Goal: Task Accomplishment & Management: Manage account settings

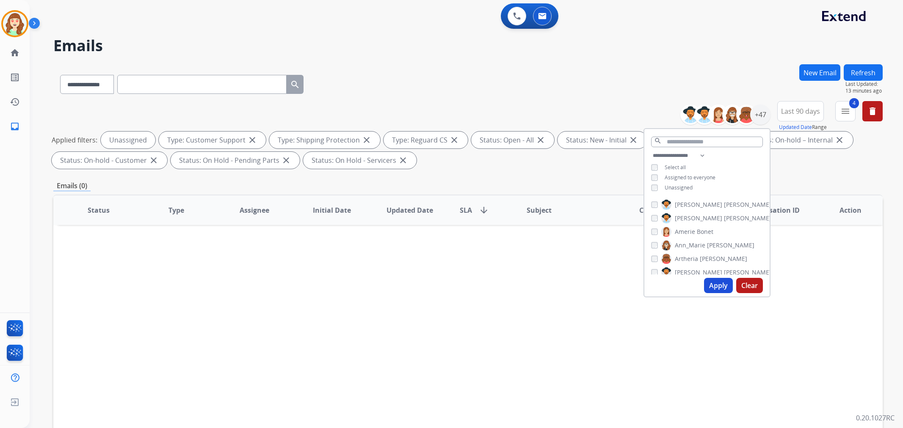
select select "**********"
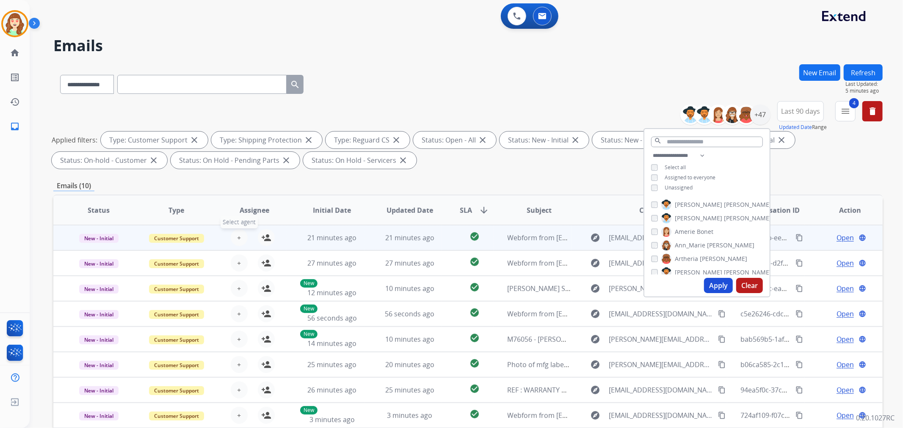
click at [237, 234] on span "+" at bounding box center [239, 238] width 4 height 10
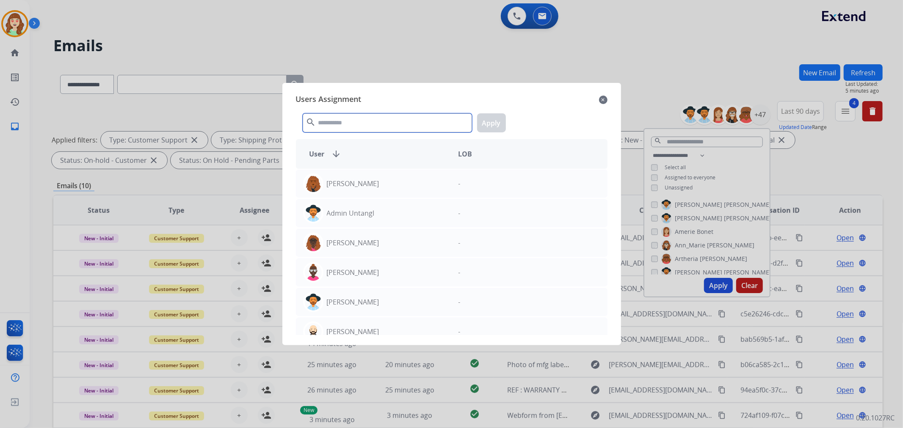
drag, startPoint x: 398, startPoint y: 120, endPoint x: 393, endPoint y: 121, distance: 5.2
click at [396, 120] on input "text" at bounding box center [387, 122] width 169 height 19
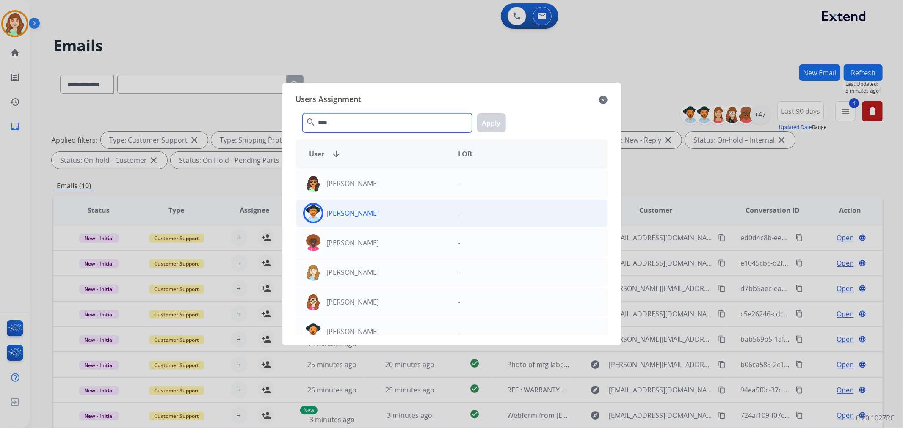
type input "****"
click at [417, 209] on div "[PERSON_NAME]" at bounding box center [373, 213] width 155 height 20
click at [497, 120] on button "Apply" at bounding box center [491, 122] width 29 height 19
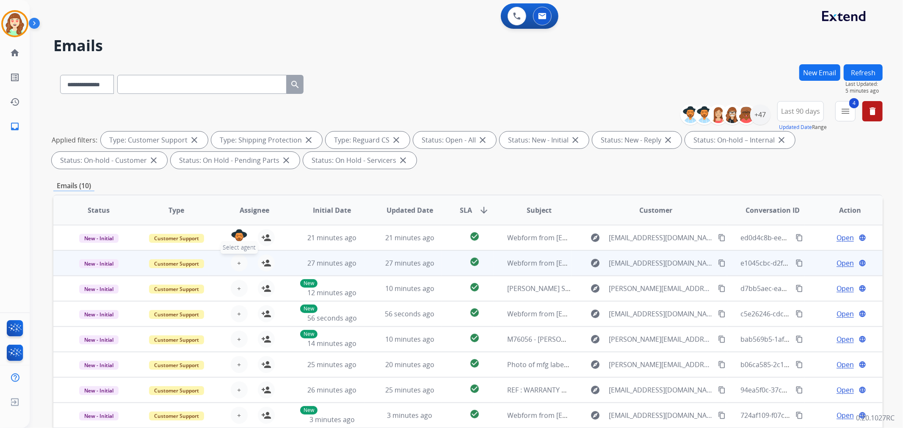
click at [234, 263] on button "+ Select agent" at bounding box center [239, 263] width 17 height 17
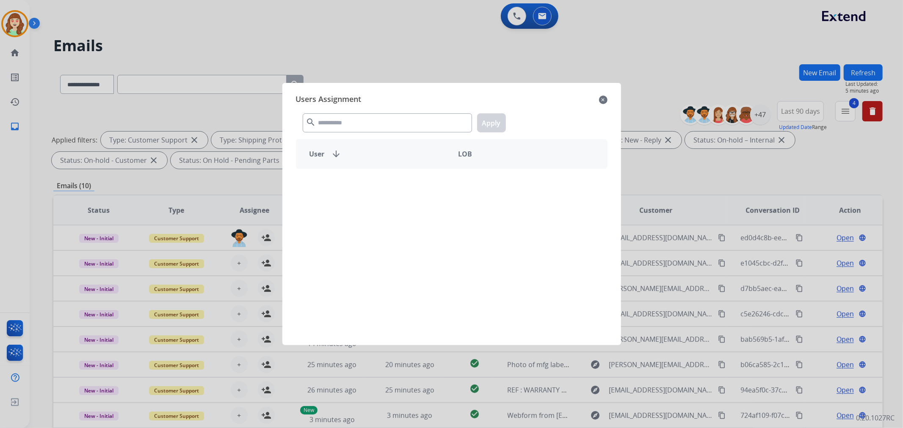
click at [310, 124] on mat-icon "search" at bounding box center [311, 122] width 10 height 10
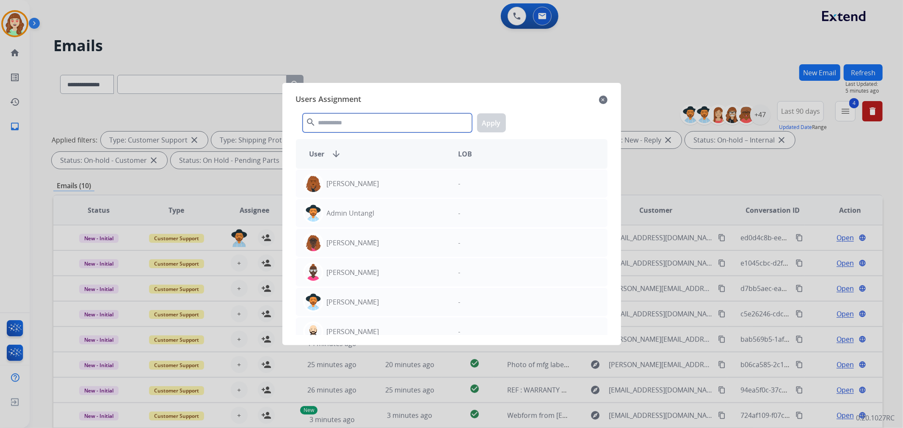
click at [347, 124] on input "text" at bounding box center [387, 122] width 169 height 19
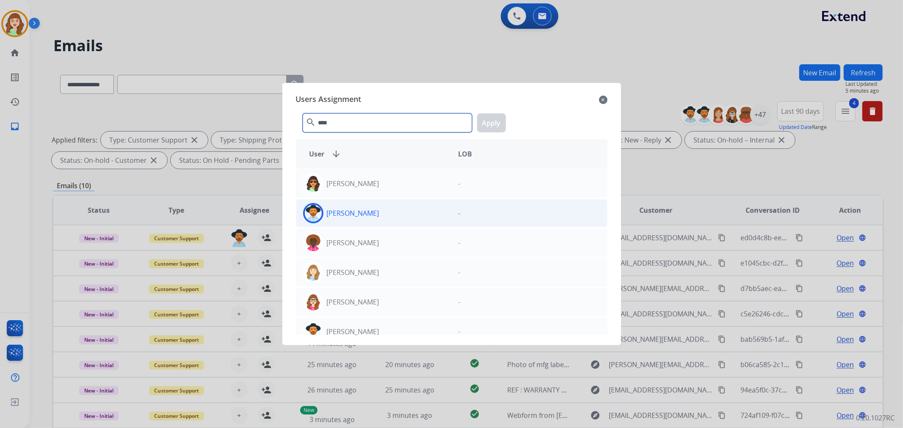
type input "****"
click at [408, 211] on div "[PERSON_NAME]" at bounding box center [373, 213] width 155 height 20
click at [489, 123] on button "Apply" at bounding box center [491, 122] width 29 height 19
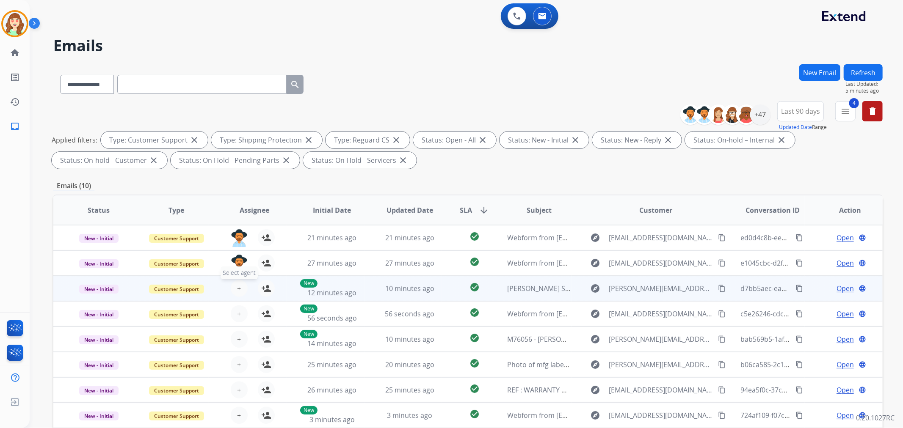
click at [237, 290] on span "+" at bounding box center [239, 289] width 4 height 10
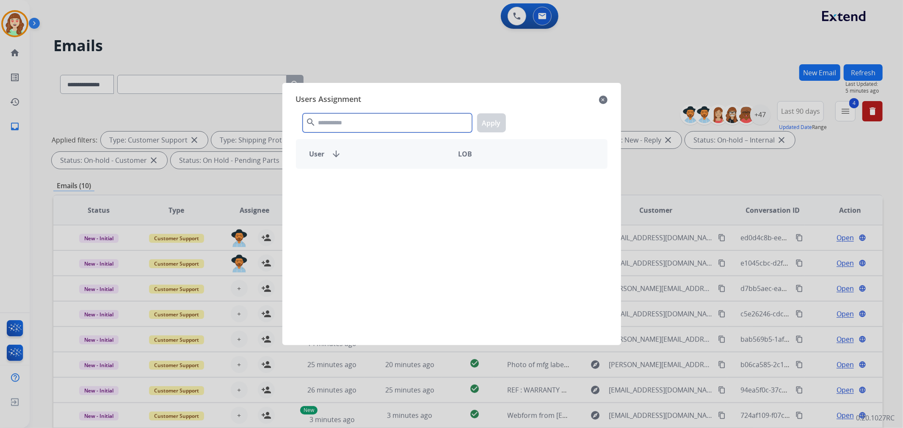
click at [397, 128] on input "text" at bounding box center [387, 122] width 169 height 19
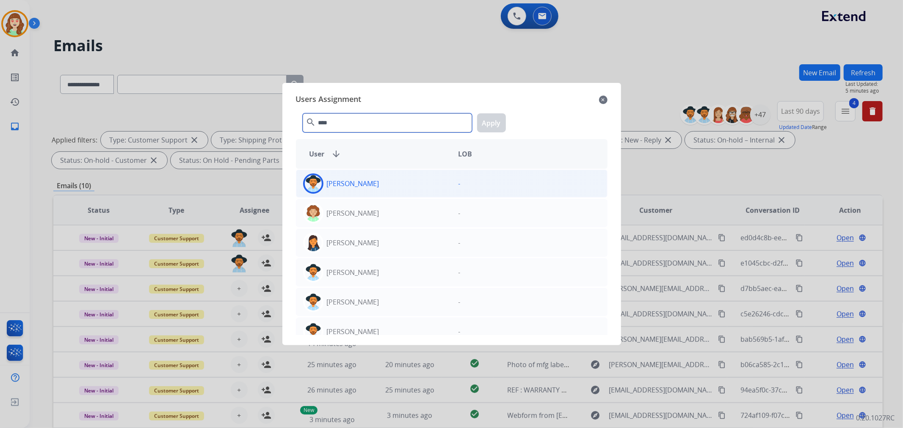
type input "****"
click at [384, 187] on div "[PERSON_NAME]" at bounding box center [373, 184] width 155 height 20
click at [497, 128] on button "Apply" at bounding box center [491, 122] width 29 height 19
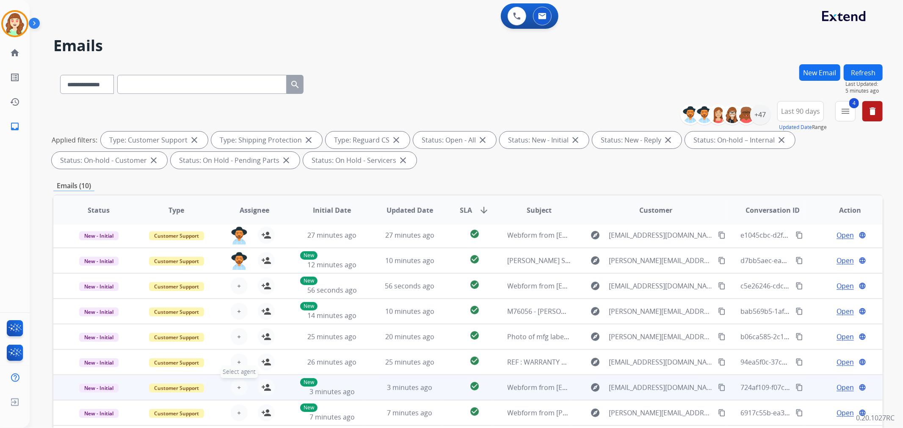
scroll to position [94, 0]
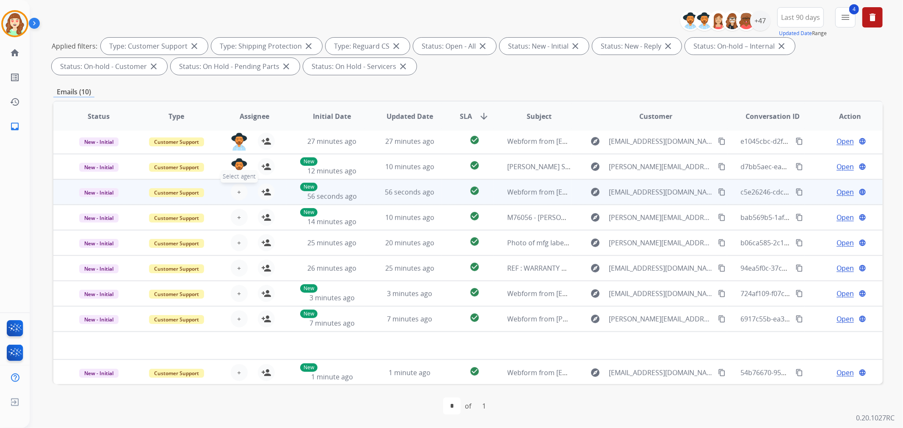
click at [237, 189] on span "+" at bounding box center [239, 192] width 4 height 10
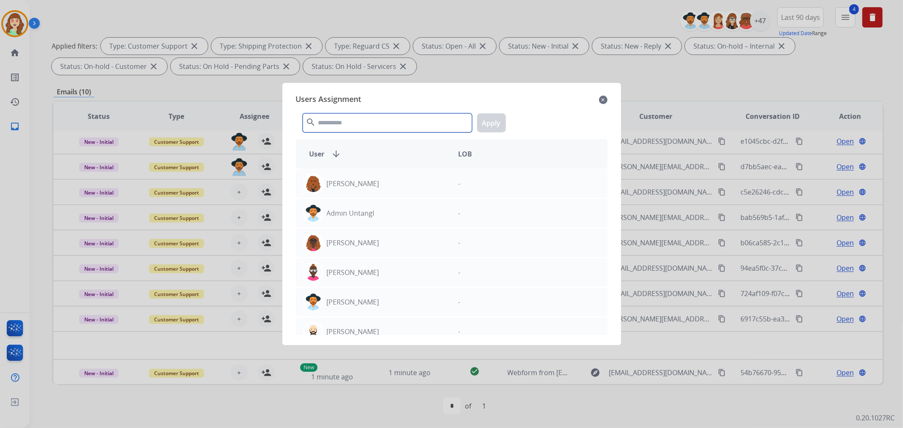
click at [357, 125] on input "text" at bounding box center [387, 122] width 169 height 19
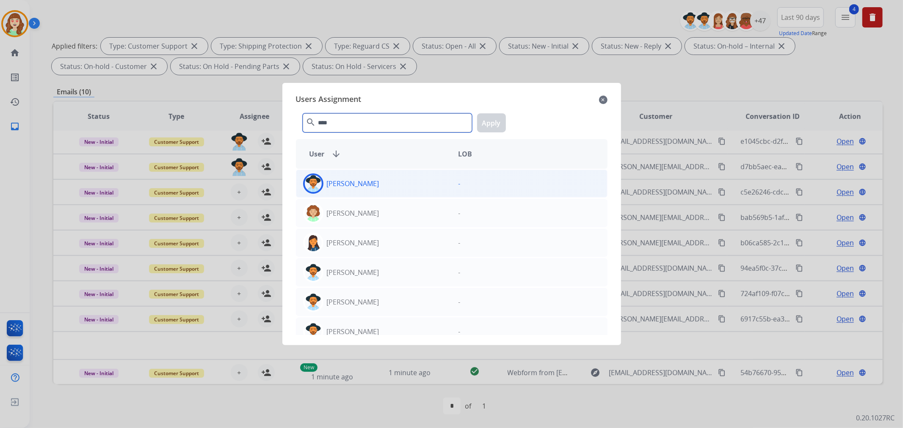
type input "****"
click at [414, 184] on div "[PERSON_NAME]" at bounding box center [373, 184] width 155 height 20
click at [487, 124] on button "Apply" at bounding box center [491, 122] width 29 height 19
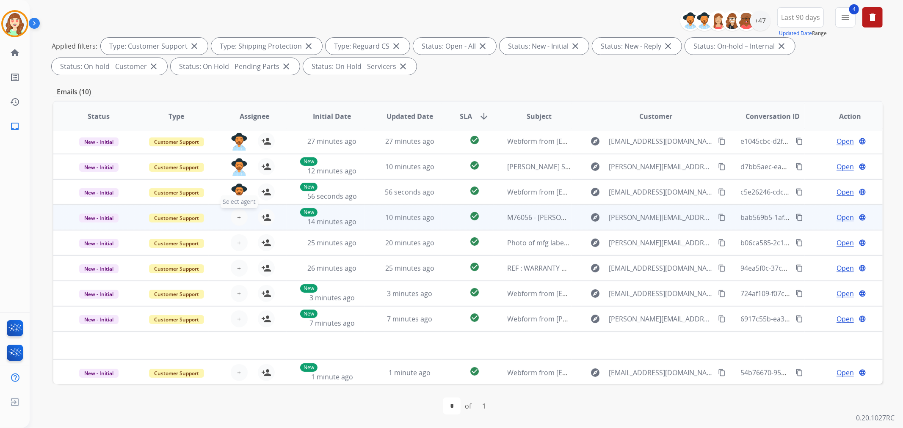
click at [244, 217] on button "+ Select agent" at bounding box center [239, 217] width 17 height 17
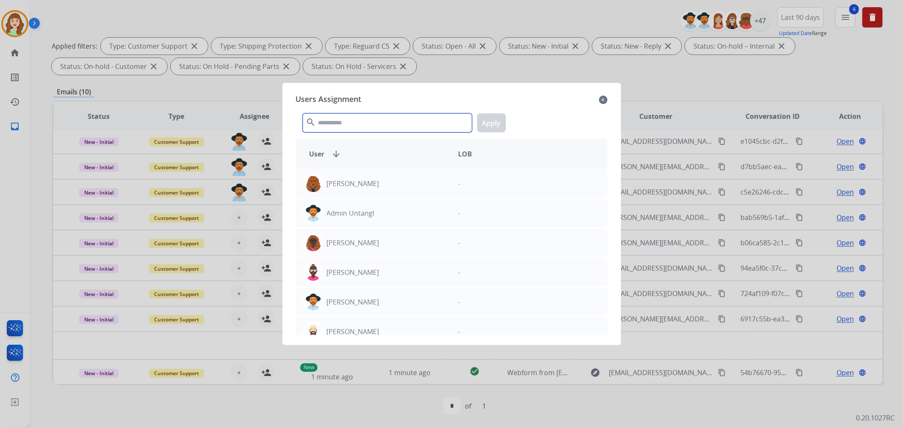
click at [346, 128] on input "text" at bounding box center [387, 122] width 169 height 19
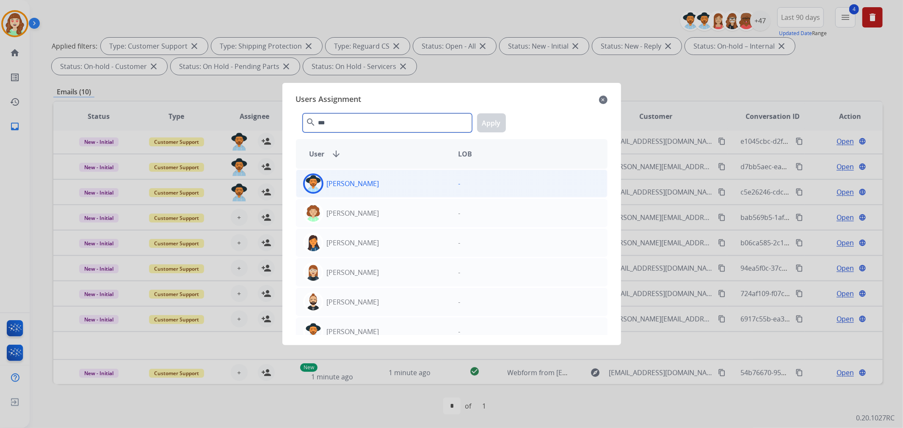
type input "***"
drag, startPoint x: 379, startPoint y: 187, endPoint x: 505, endPoint y: 117, distance: 144.4
click at [379, 187] on div "[PERSON_NAME]" at bounding box center [373, 184] width 155 height 20
click at [490, 119] on button "Apply" at bounding box center [491, 122] width 29 height 19
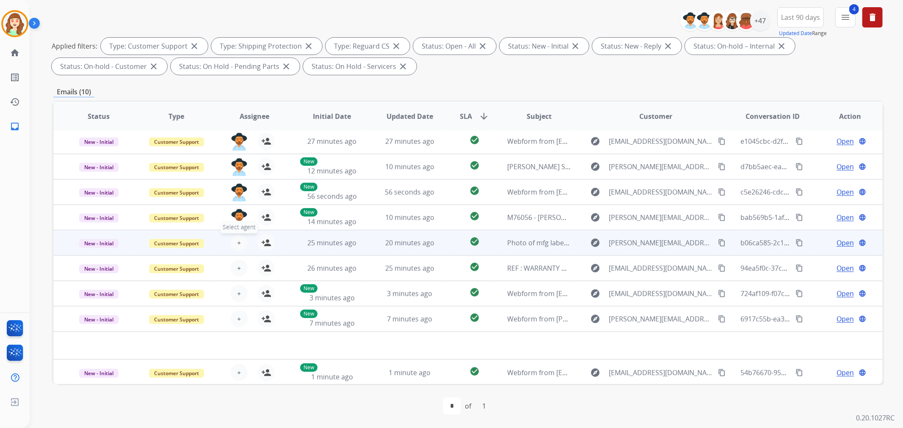
click at [237, 240] on span "+" at bounding box center [239, 243] width 4 height 10
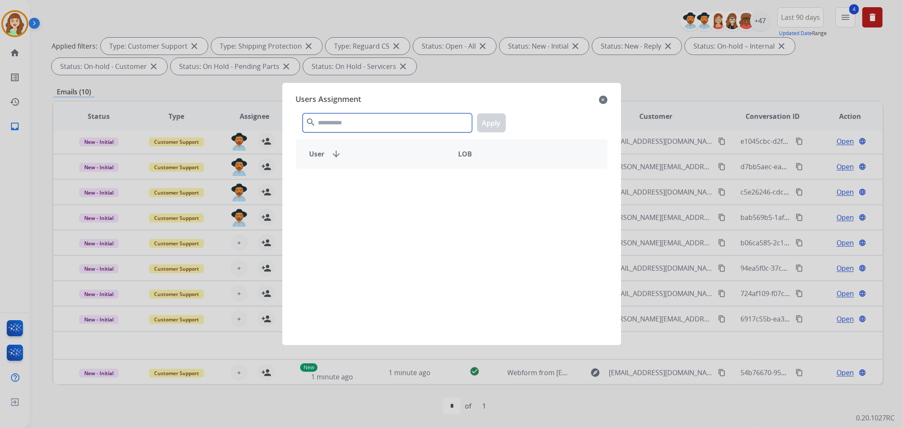
click at [372, 127] on input "text" at bounding box center [387, 122] width 169 height 19
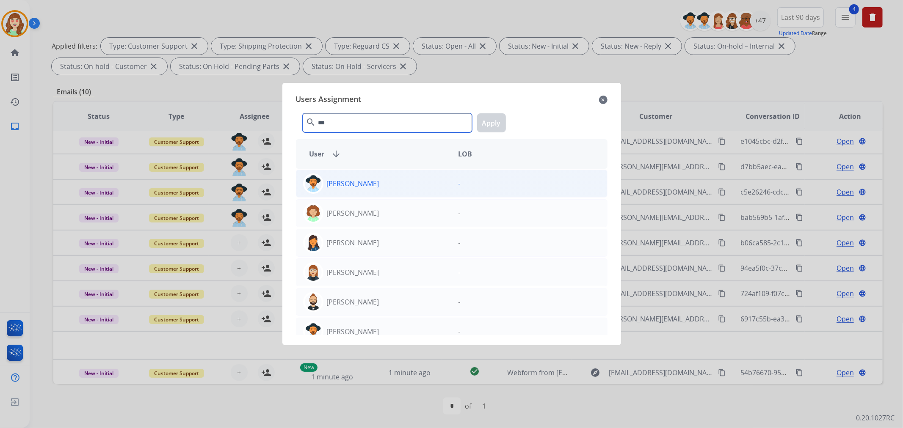
type input "***"
click at [403, 189] on div "[PERSON_NAME]" at bounding box center [373, 184] width 155 height 20
click at [483, 126] on button "Apply" at bounding box center [491, 122] width 29 height 19
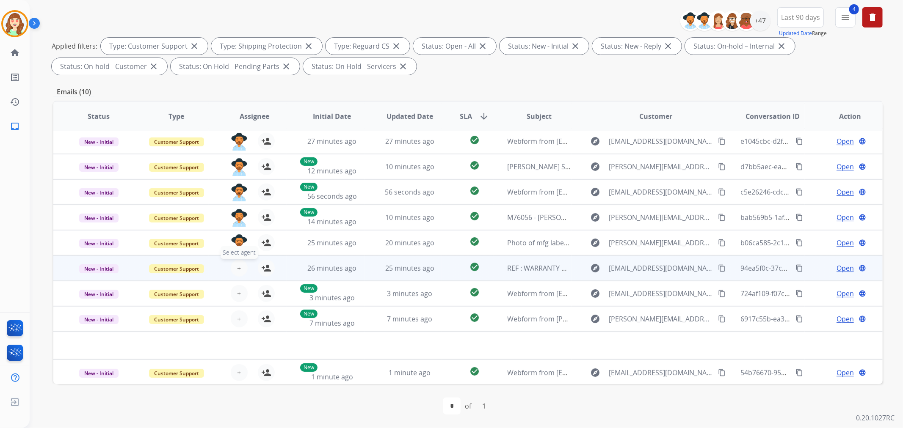
click at [238, 267] on span "+" at bounding box center [239, 268] width 4 height 10
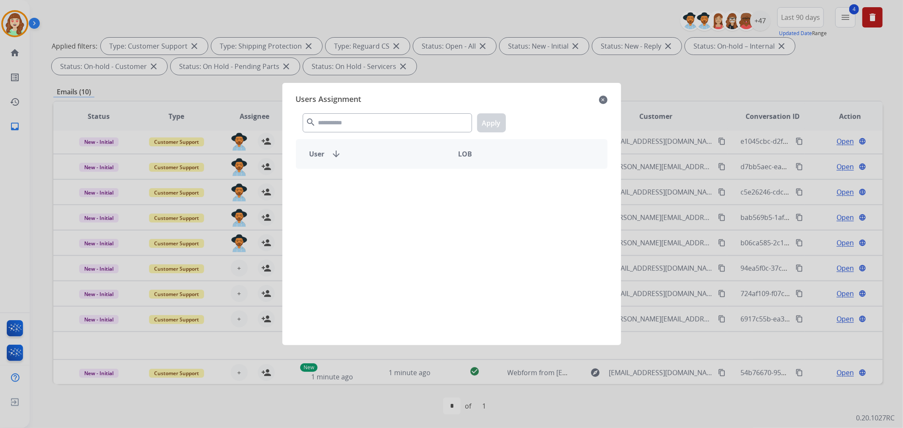
click at [349, 111] on div "search Apply" at bounding box center [452, 121] width 312 height 29
click at [347, 121] on input "text" at bounding box center [387, 122] width 169 height 19
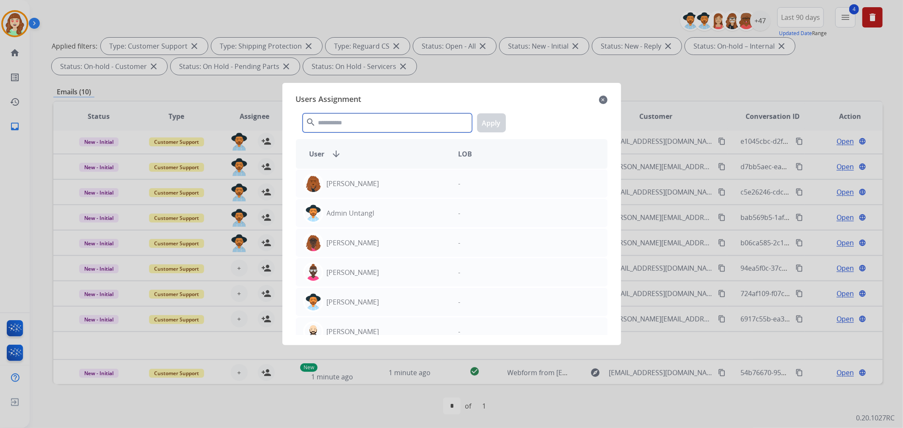
type input "*"
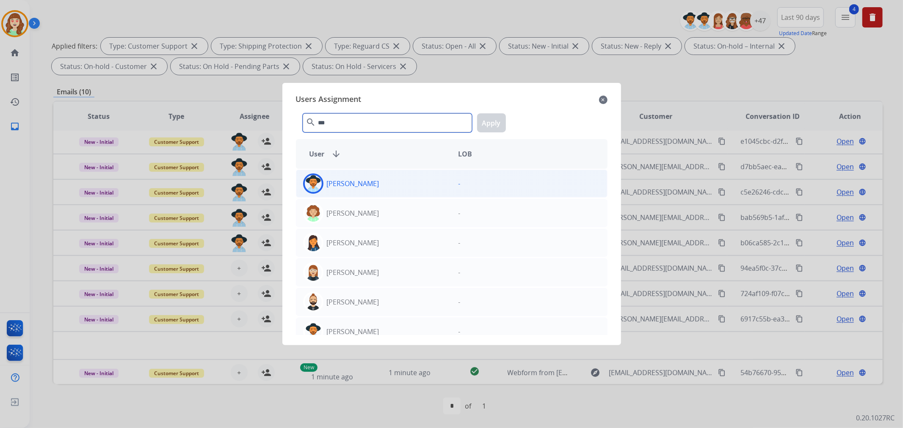
type input "***"
drag, startPoint x: 372, startPoint y: 188, endPoint x: 392, endPoint y: 181, distance: 21.4
click at [375, 185] on div "[PERSON_NAME]" at bounding box center [373, 184] width 155 height 20
click at [493, 128] on button "Apply" at bounding box center [491, 122] width 29 height 19
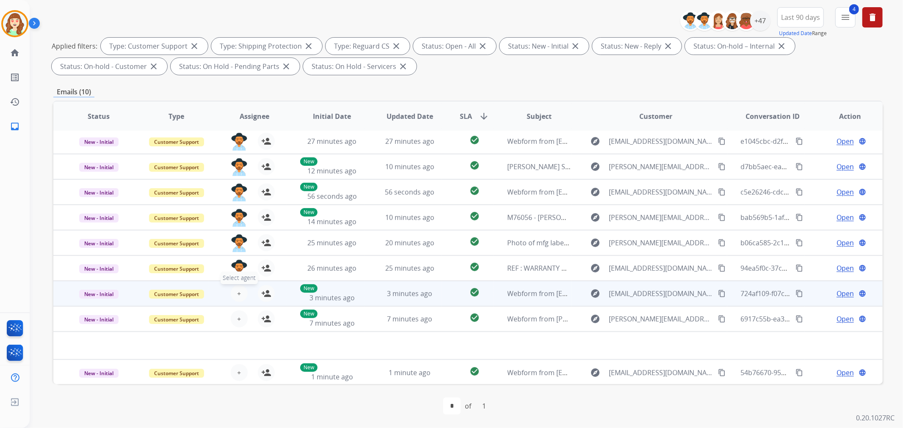
click at [238, 289] on span "+" at bounding box center [239, 294] width 4 height 10
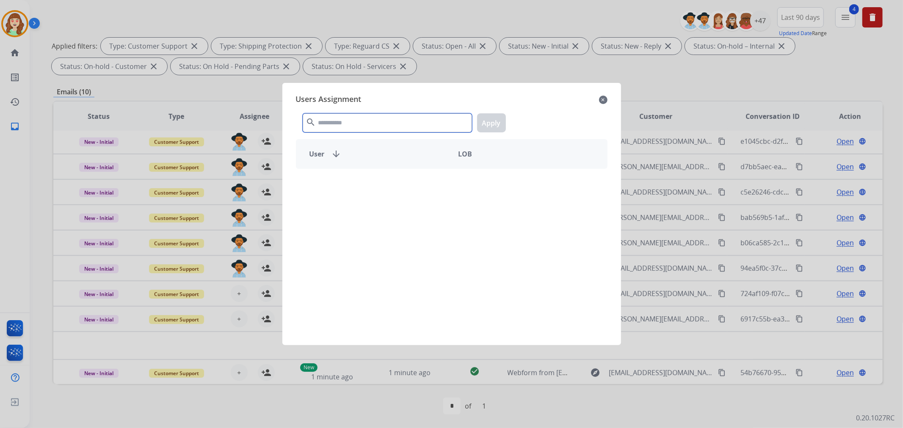
click at [335, 130] on input "text" at bounding box center [387, 122] width 169 height 19
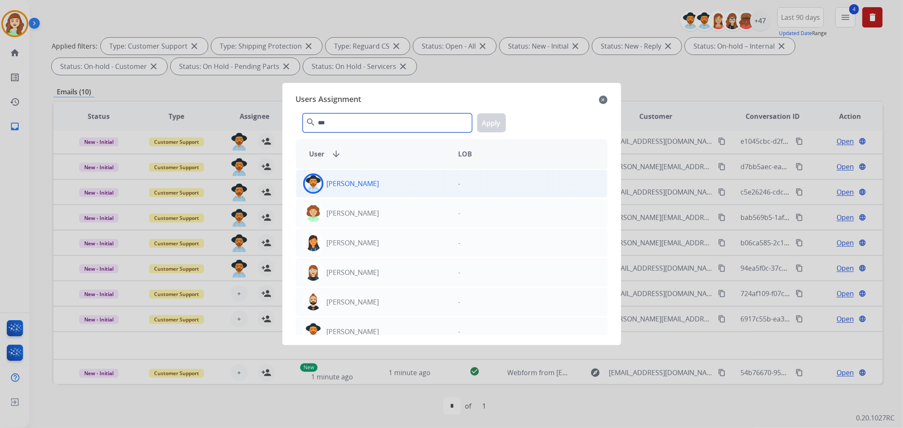
type input "***"
click at [384, 185] on div "[PERSON_NAME]" at bounding box center [373, 184] width 155 height 20
click at [492, 127] on button "Apply" at bounding box center [491, 122] width 29 height 19
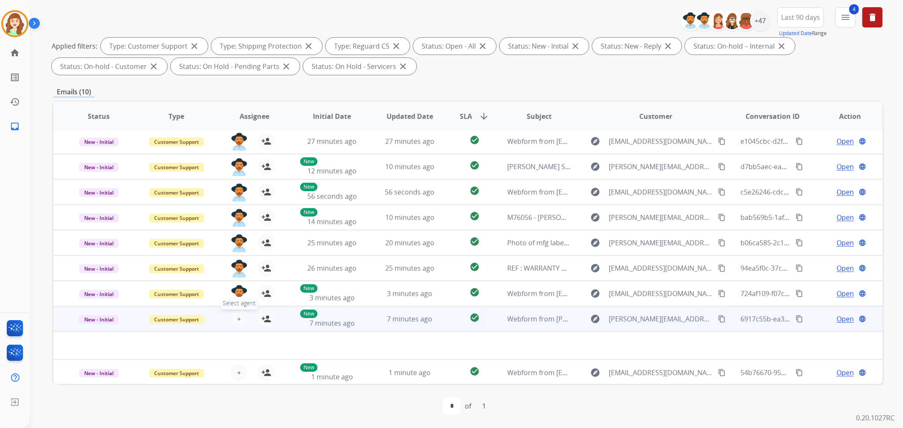
click at [238, 316] on span "+" at bounding box center [239, 319] width 4 height 10
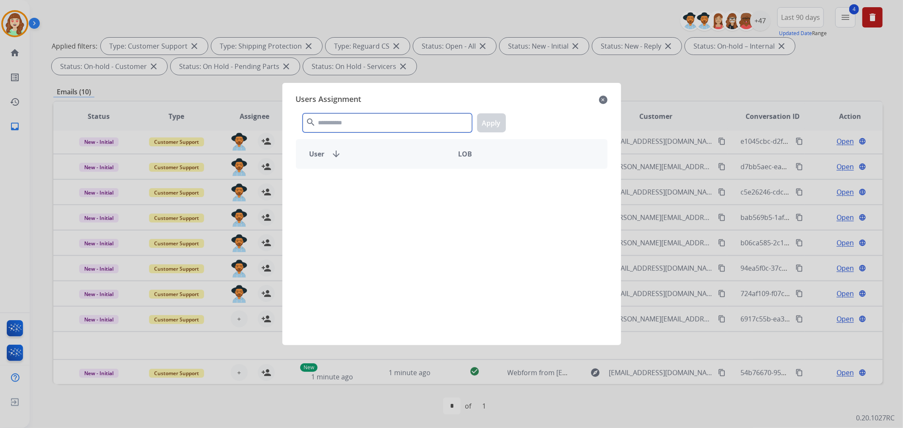
click at [380, 128] on input "text" at bounding box center [387, 122] width 169 height 19
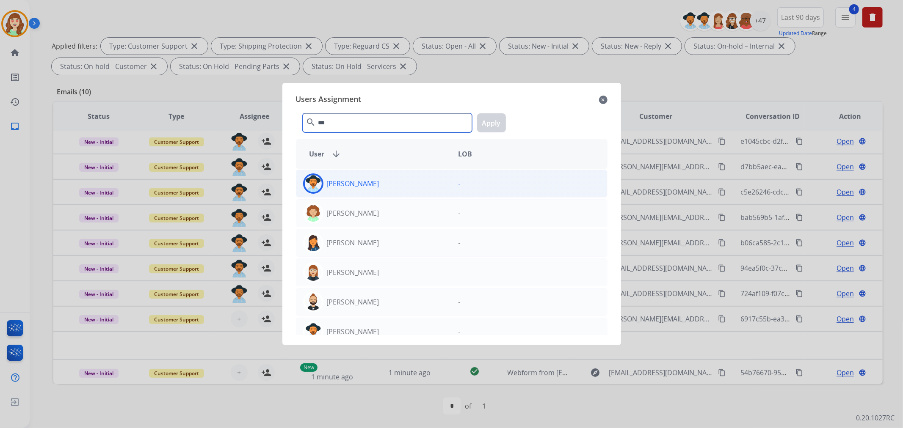
type input "***"
click at [379, 186] on div "[PERSON_NAME]" at bounding box center [373, 184] width 155 height 20
drag, startPoint x: 496, startPoint y: 122, endPoint x: 434, endPoint y: 182, distance: 86.8
click at [496, 122] on button "Apply" at bounding box center [491, 122] width 29 height 19
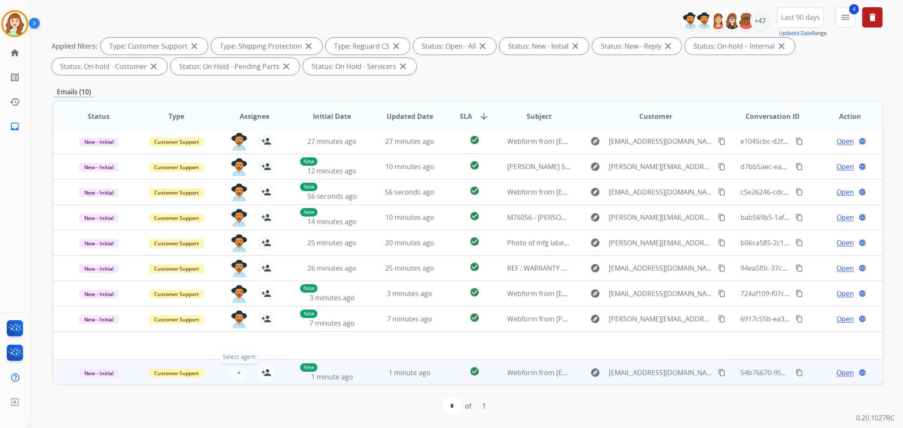
click at [237, 373] on span "+" at bounding box center [239, 373] width 4 height 10
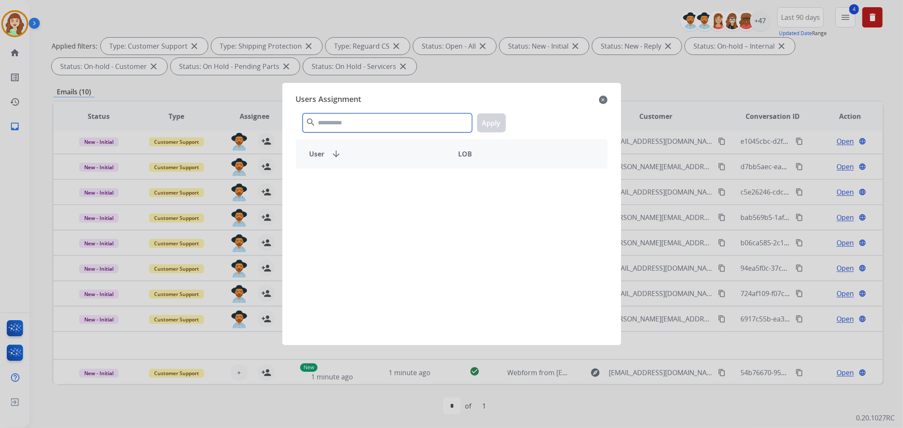
click at [371, 121] on input "text" at bounding box center [387, 122] width 169 height 19
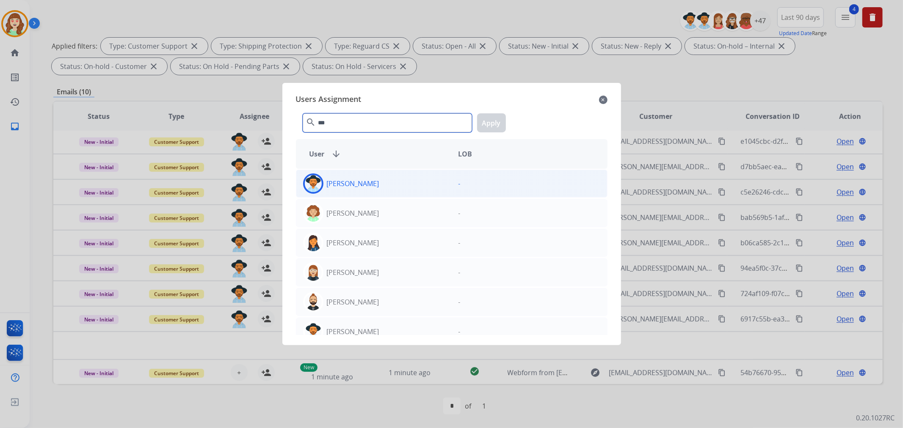
type input "***"
drag, startPoint x: 379, startPoint y: 188, endPoint x: 519, endPoint y: 115, distance: 157.3
click at [384, 188] on div "[PERSON_NAME]" at bounding box center [373, 184] width 155 height 20
click at [489, 119] on button "Apply" at bounding box center [491, 122] width 29 height 19
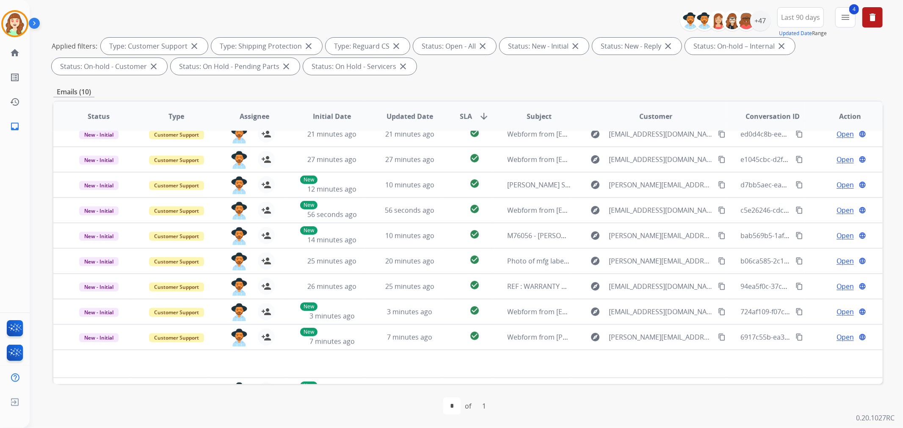
scroll to position [0, 0]
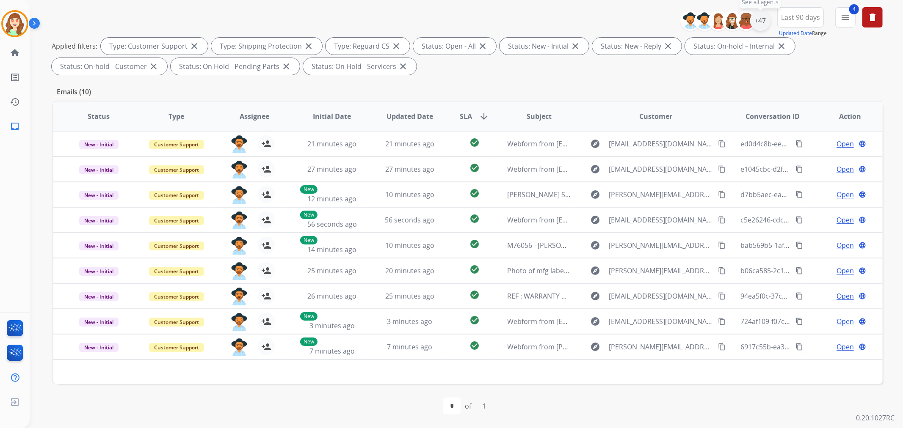
click at [759, 24] on div "+47" at bounding box center [760, 21] width 20 height 20
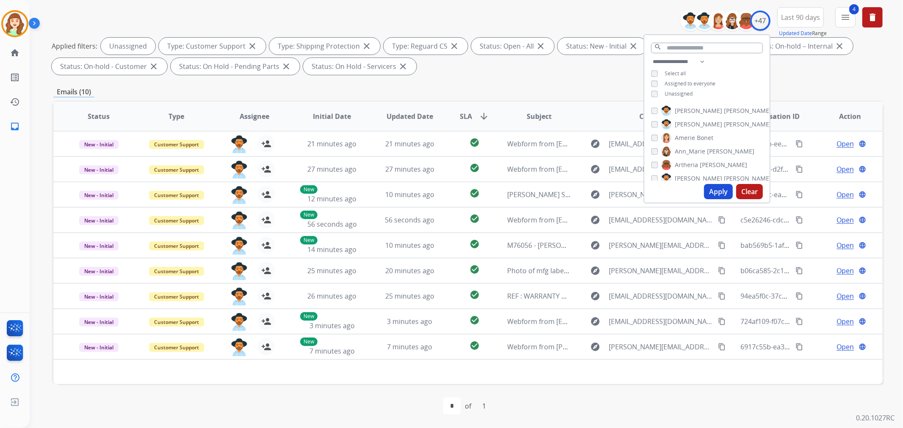
click at [710, 189] on button "Apply" at bounding box center [718, 191] width 29 height 15
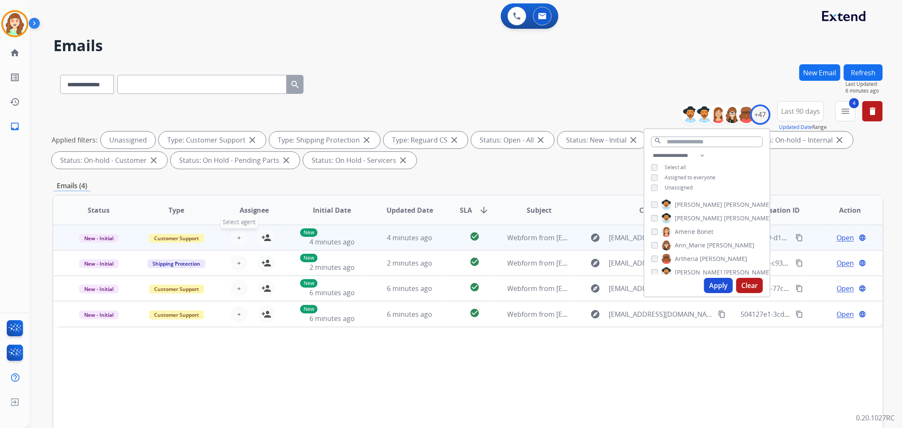
click at [234, 238] on button "+ Select agent" at bounding box center [239, 237] width 17 height 17
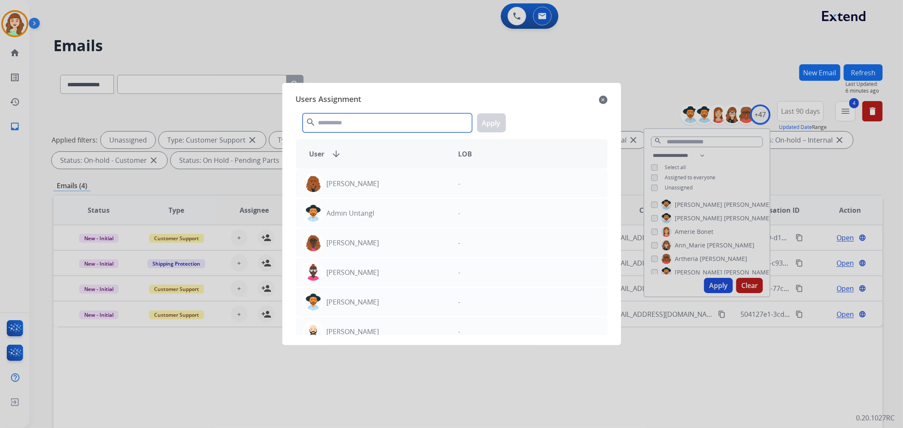
click at [340, 121] on input "text" at bounding box center [387, 122] width 169 height 19
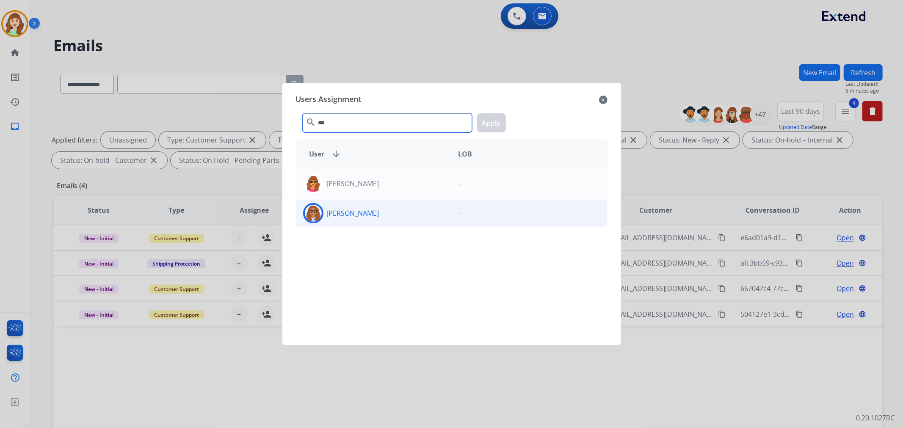
type input "***"
drag, startPoint x: 361, startPoint y: 219, endPoint x: 494, endPoint y: 141, distance: 154.3
click at [365, 218] on div "[PERSON_NAME]" at bounding box center [373, 213] width 155 height 20
click at [490, 122] on button "Apply" at bounding box center [491, 122] width 29 height 19
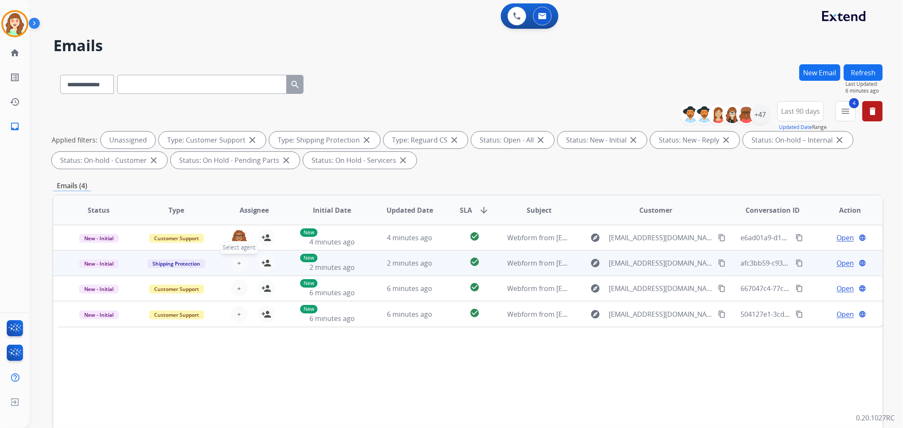
click at [240, 263] on button "+ Select agent" at bounding box center [239, 263] width 17 height 17
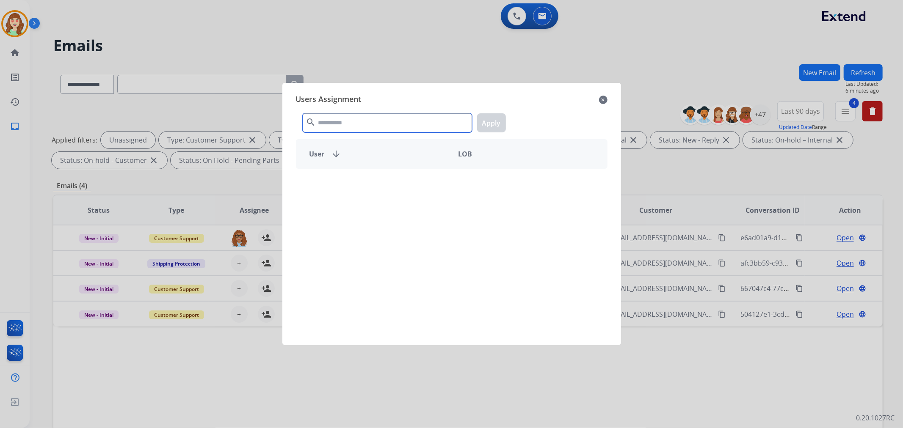
click at [371, 124] on input "text" at bounding box center [387, 122] width 169 height 19
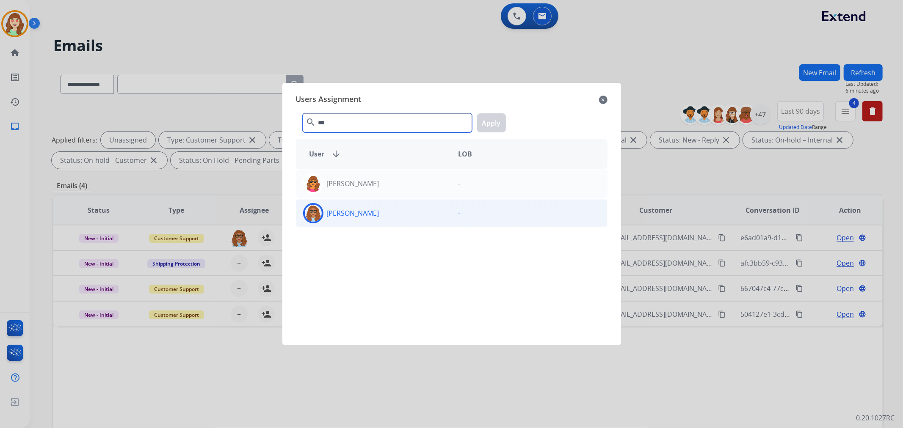
type input "***"
drag, startPoint x: 374, startPoint y: 219, endPoint x: 506, endPoint y: 125, distance: 161.8
click at [376, 219] on div "[PERSON_NAME]" at bounding box center [373, 213] width 155 height 20
click at [497, 116] on button "Apply" at bounding box center [491, 122] width 29 height 19
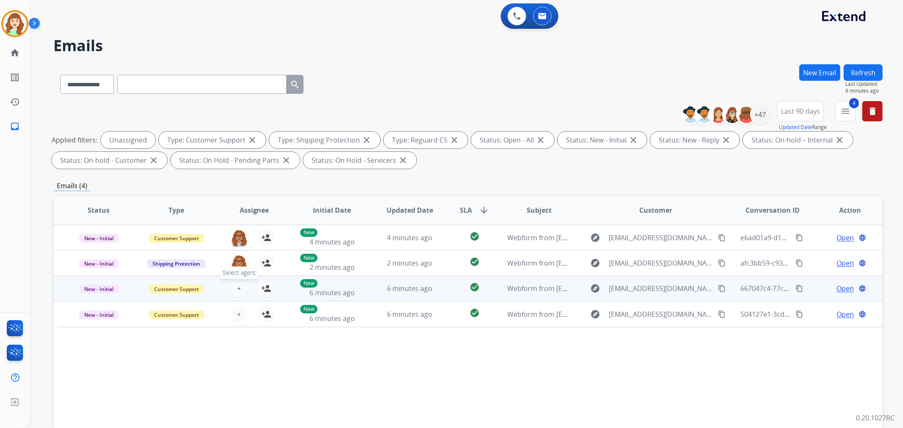
click at [238, 286] on span "+" at bounding box center [239, 289] width 4 height 10
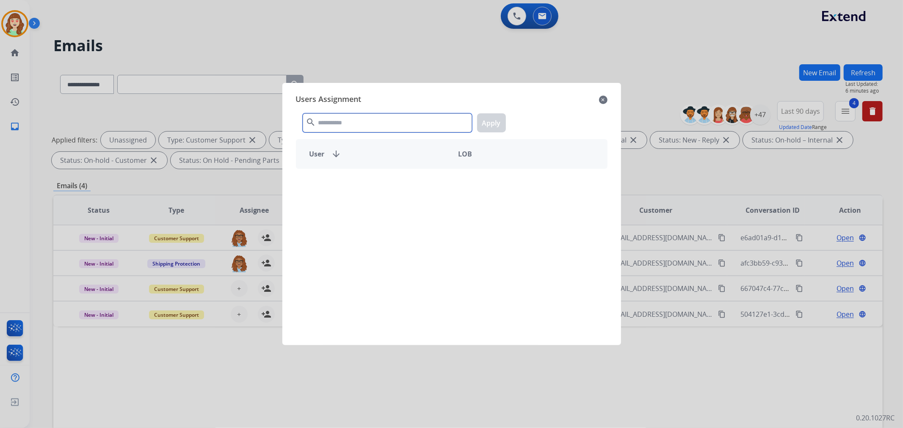
drag, startPoint x: 353, startPoint y: 124, endPoint x: 361, endPoint y: 123, distance: 8.1
click at [355, 124] on input "text" at bounding box center [387, 122] width 169 height 19
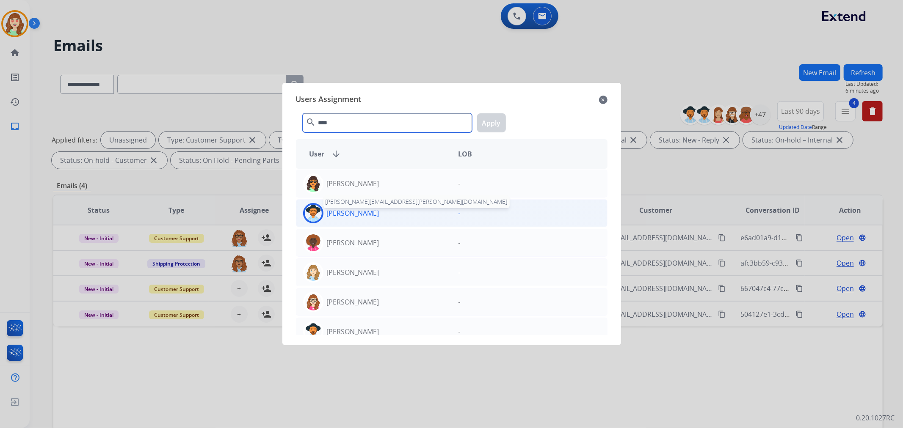
type input "****"
click at [368, 212] on p "[PERSON_NAME]" at bounding box center [353, 213] width 52 height 10
click at [499, 126] on button "Apply" at bounding box center [491, 122] width 29 height 19
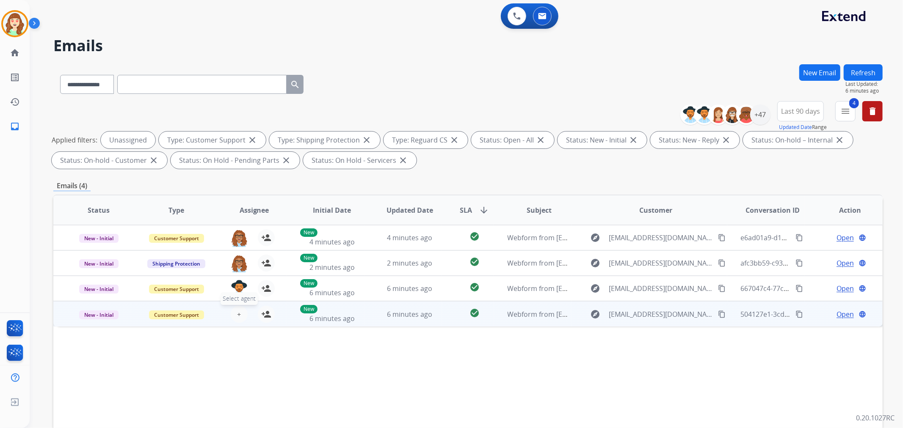
click at [234, 318] on button "+ Select agent" at bounding box center [239, 314] width 17 height 17
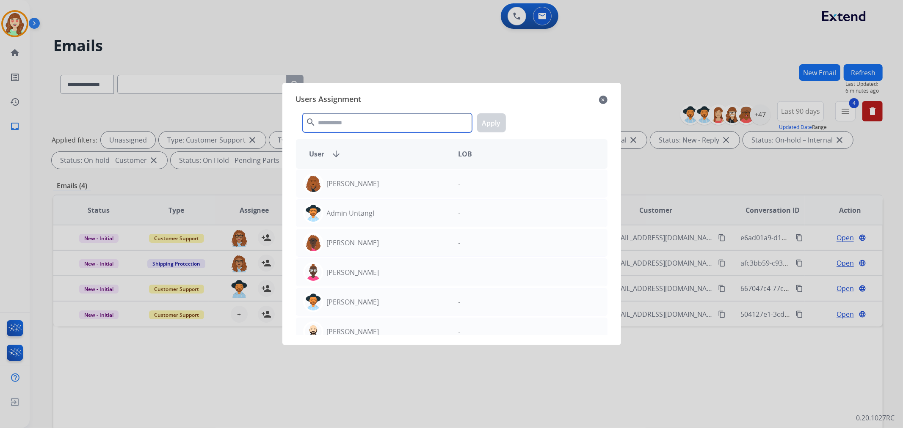
click at [354, 127] on input "text" at bounding box center [387, 122] width 169 height 19
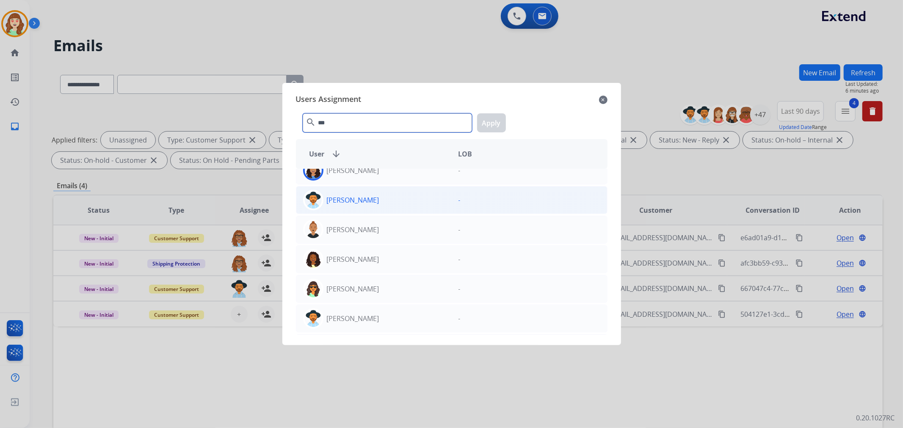
scroll to position [47, 0]
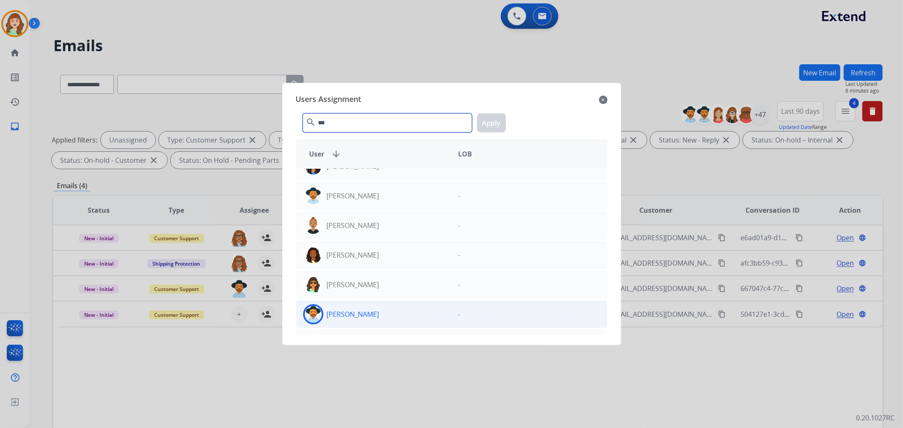
type input "***"
click at [404, 315] on div "[PERSON_NAME]" at bounding box center [373, 314] width 155 height 20
click at [488, 124] on button "Apply" at bounding box center [491, 122] width 29 height 19
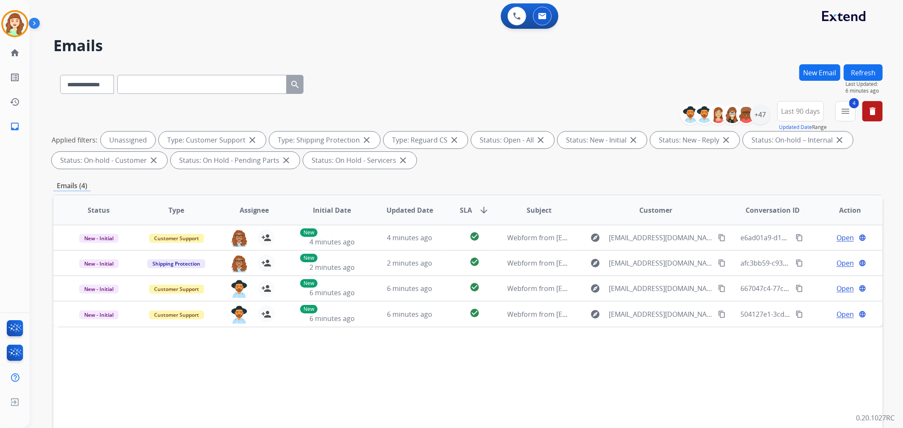
click at [480, 91] on div "**********" at bounding box center [467, 82] width 829 height 37
click at [111, 88] on select "**********" at bounding box center [86, 84] width 53 height 19
select select "**********"
click at [60, 75] on select "**********" at bounding box center [86, 84] width 53 height 19
paste input "**********"
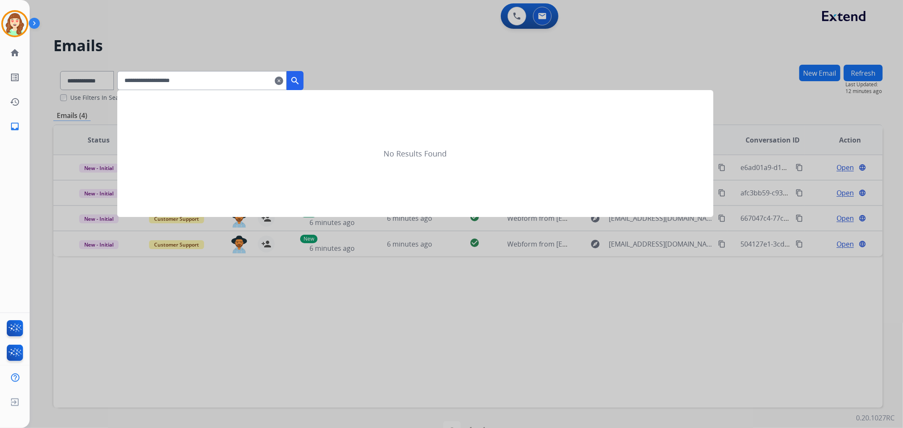
type input "**********"
click at [300, 82] on mat-icon "search" at bounding box center [295, 81] width 10 height 10
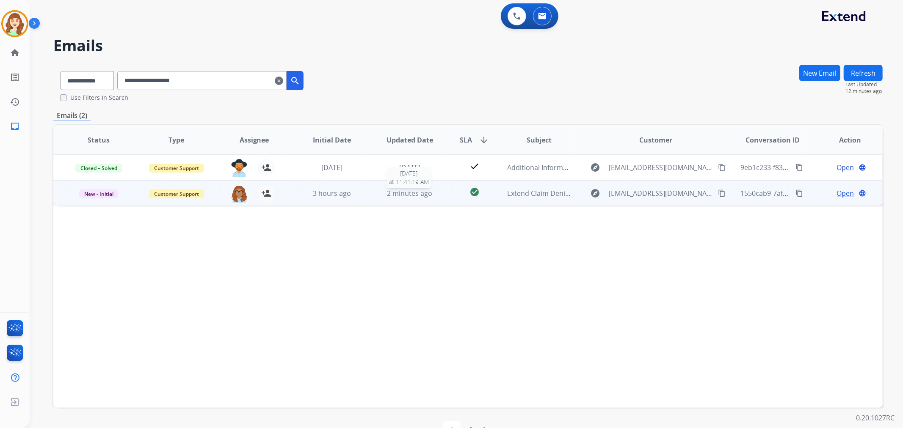
click at [395, 192] on span "2 minutes ago" at bounding box center [409, 193] width 45 height 9
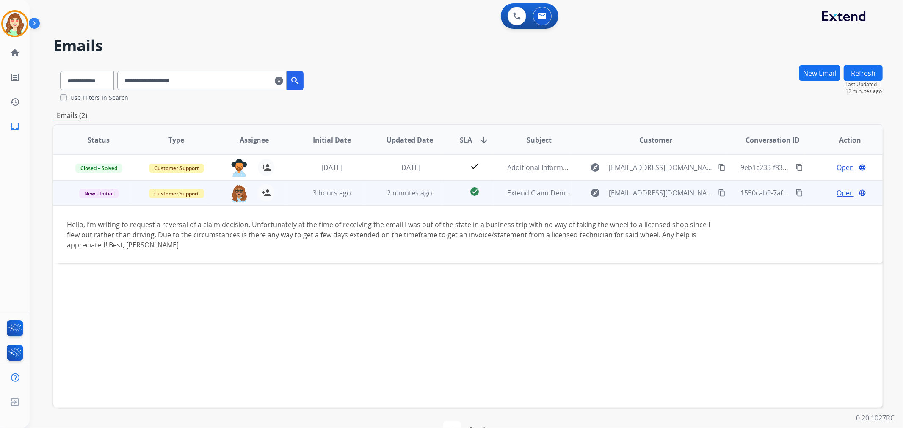
click at [840, 193] on span "Open" at bounding box center [845, 193] width 17 height 10
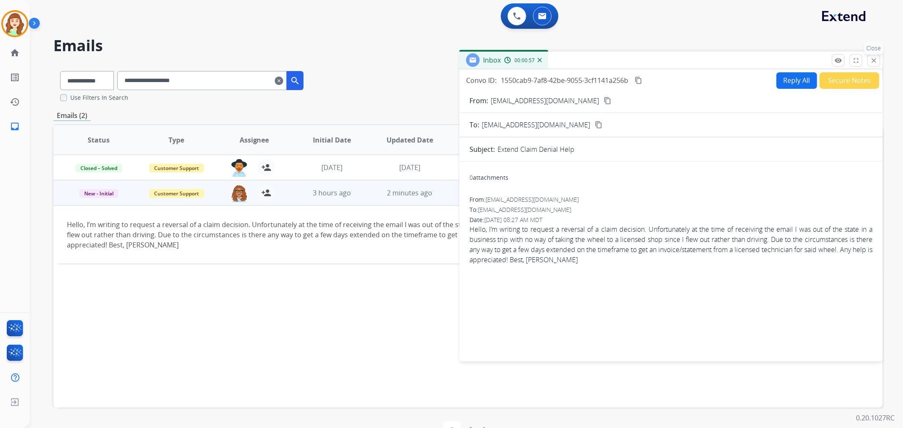
click at [878, 54] on p "Close" at bounding box center [873, 48] width 19 height 13
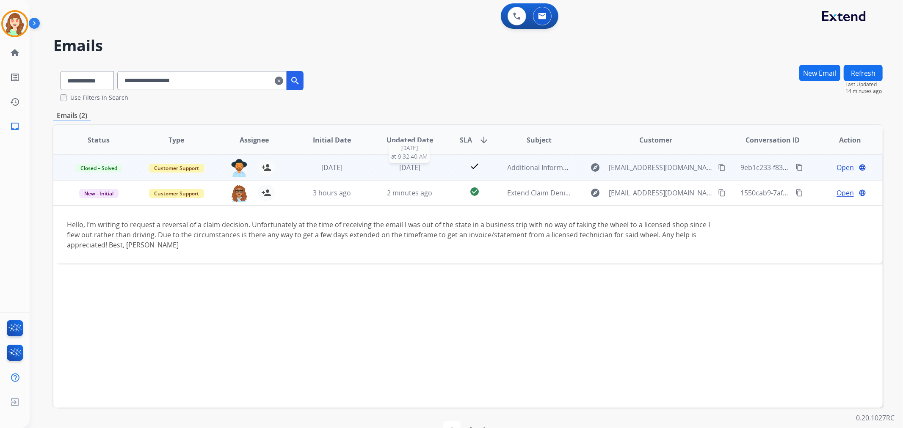
click at [412, 167] on span "[DATE]" at bounding box center [409, 167] width 21 height 9
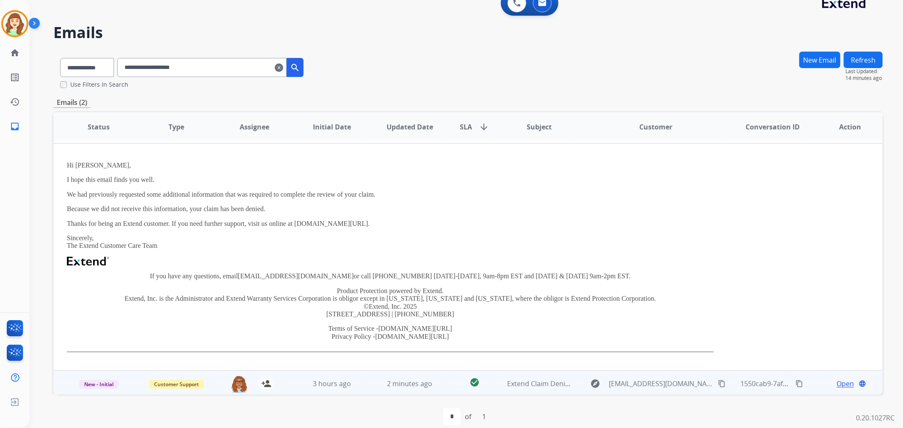
scroll to position [23, 0]
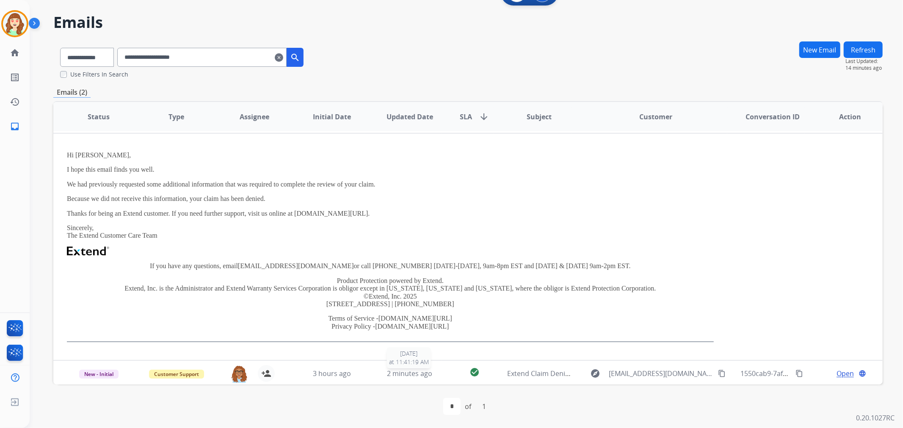
click at [391, 371] on span "2 minutes ago" at bounding box center [409, 373] width 45 height 9
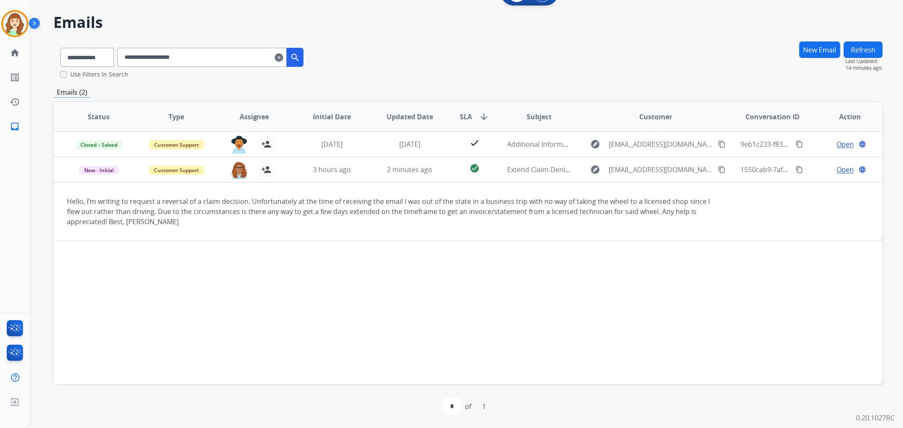
scroll to position [0, 0]
click at [108, 293] on div "Status Type Assignee Initial Date Updated Date SLA arrow_downward Subject Custo…" at bounding box center [467, 243] width 829 height 284
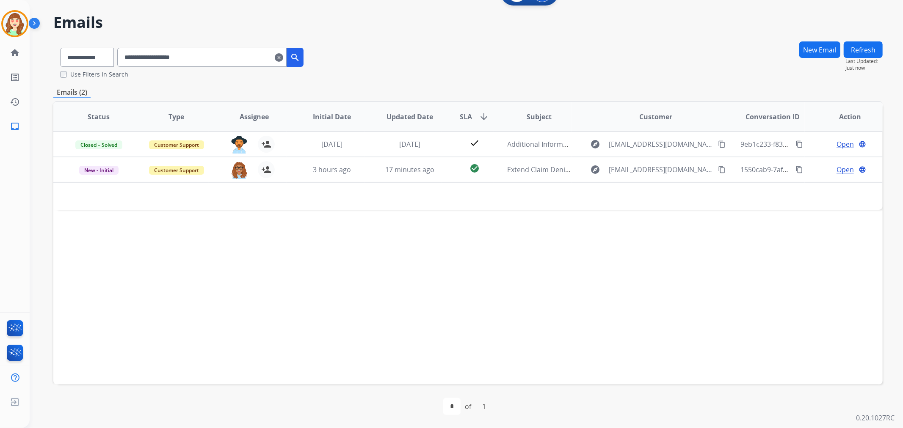
click at [283, 53] on mat-icon "clear" at bounding box center [279, 57] width 8 height 10
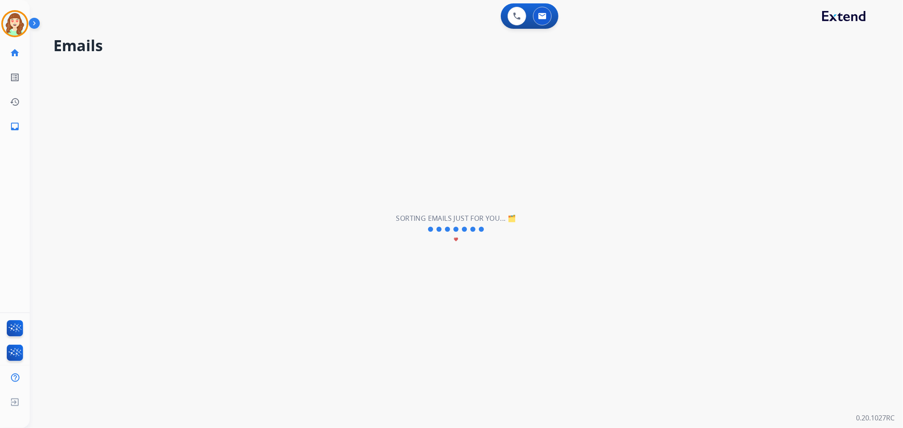
select select "**********"
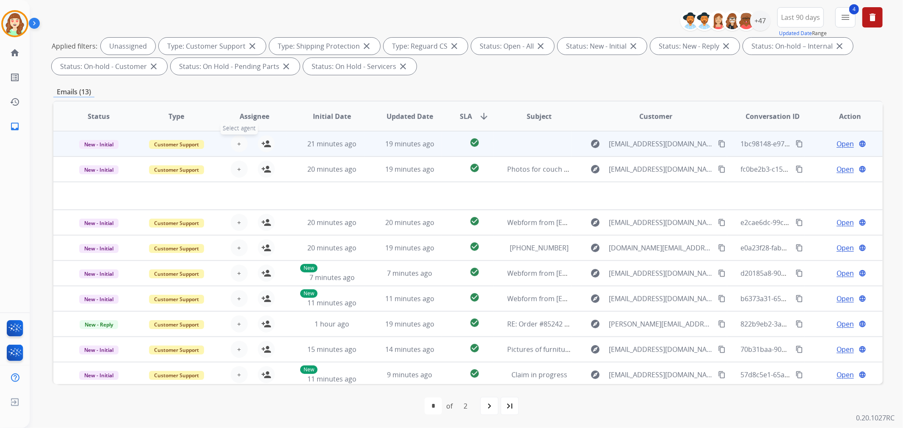
click at [235, 144] on button "+ Select agent" at bounding box center [239, 143] width 17 height 17
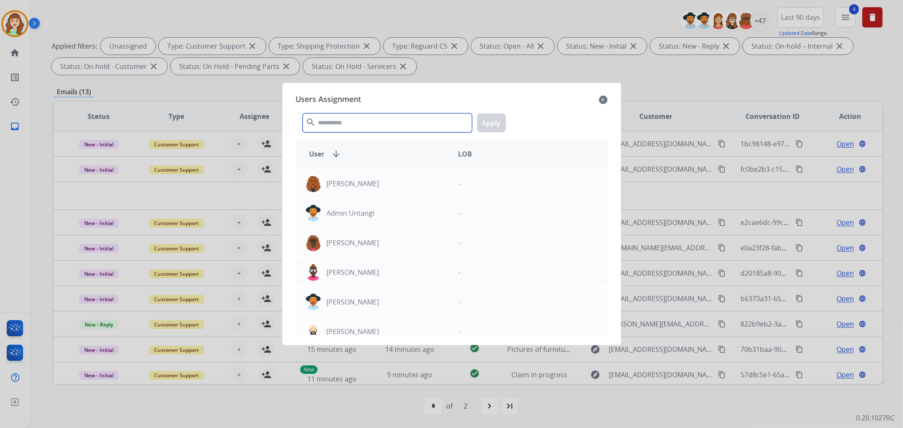
click at [387, 126] on input "text" at bounding box center [387, 122] width 169 height 19
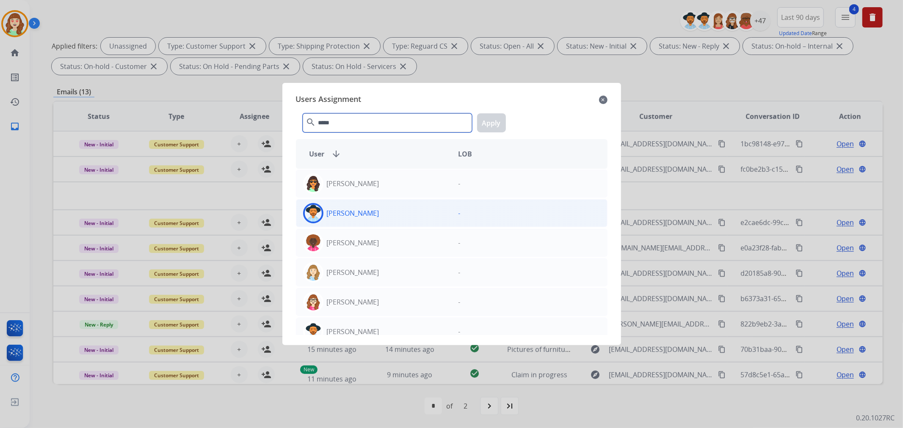
type input "*****"
click at [387, 213] on div "[PERSON_NAME]" at bounding box center [373, 213] width 155 height 20
click at [495, 122] on button "Apply" at bounding box center [491, 122] width 29 height 19
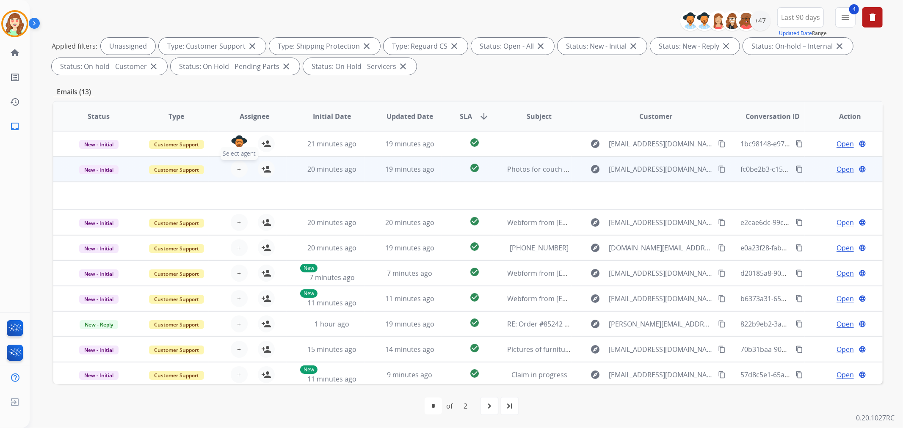
click at [238, 167] on span "+" at bounding box center [239, 169] width 4 height 10
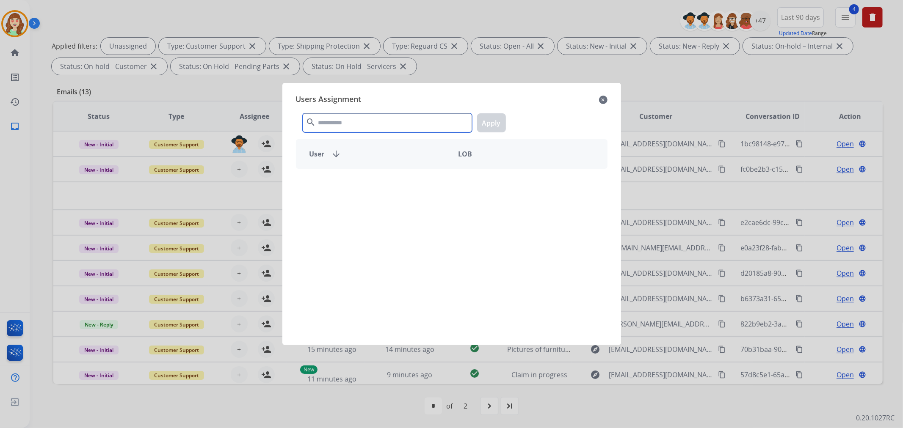
click at [367, 121] on input "text" at bounding box center [387, 122] width 169 height 19
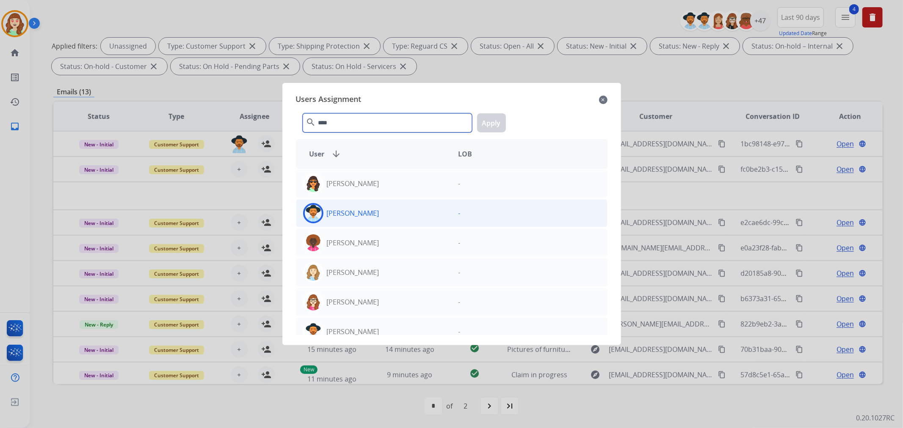
type input "****"
drag, startPoint x: 406, startPoint y: 214, endPoint x: 497, endPoint y: 154, distance: 108.5
click at [406, 213] on div "[PERSON_NAME]" at bounding box center [373, 213] width 155 height 20
click at [486, 119] on button "Apply" at bounding box center [491, 122] width 29 height 19
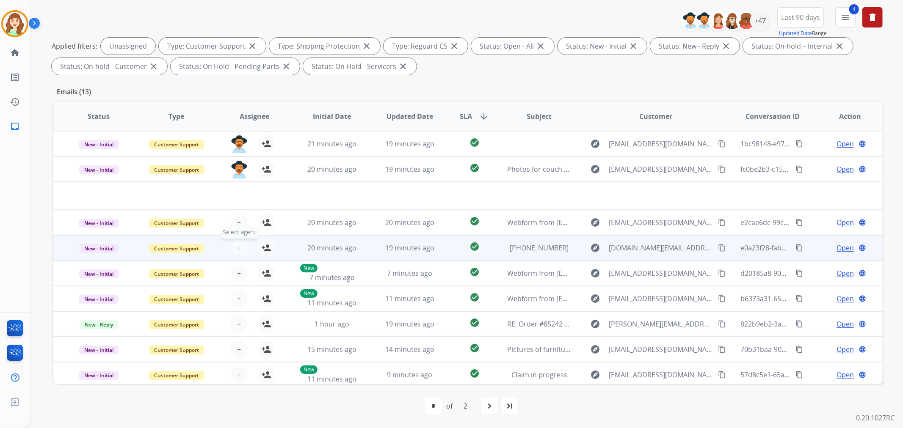
click at [237, 244] on span "+" at bounding box center [239, 248] width 4 height 10
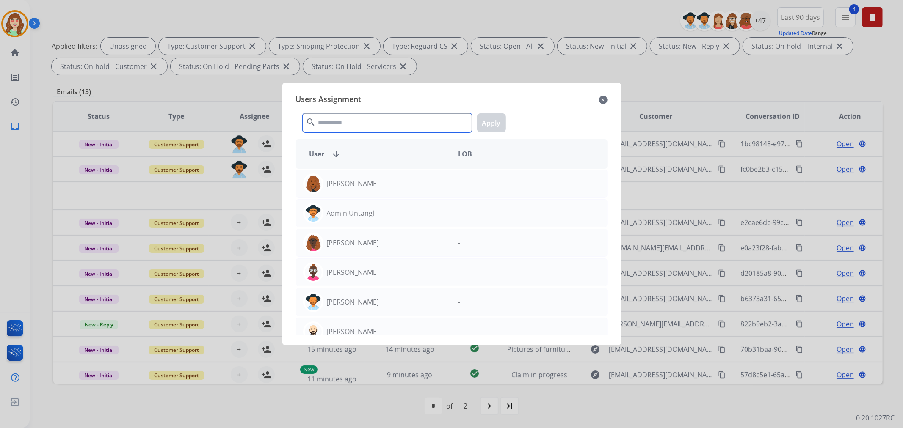
click at [342, 122] on input "text" at bounding box center [387, 122] width 169 height 19
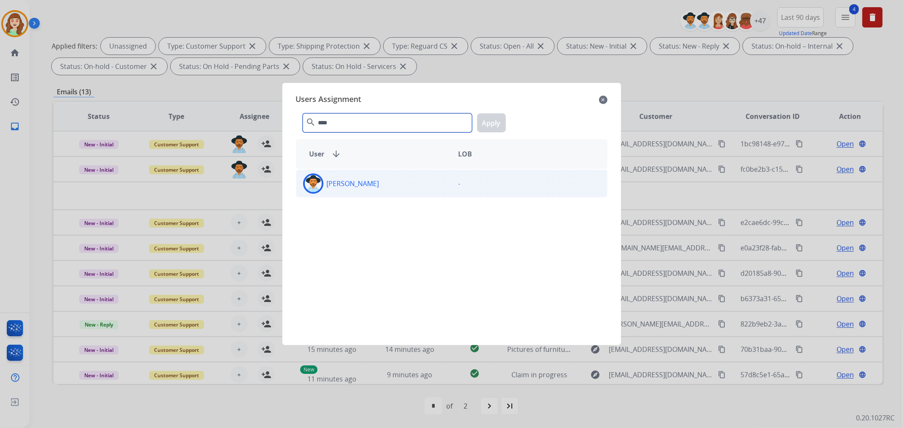
type input "****"
click at [387, 180] on div "[PERSON_NAME]" at bounding box center [373, 184] width 155 height 20
click at [494, 121] on button "Apply" at bounding box center [491, 122] width 29 height 19
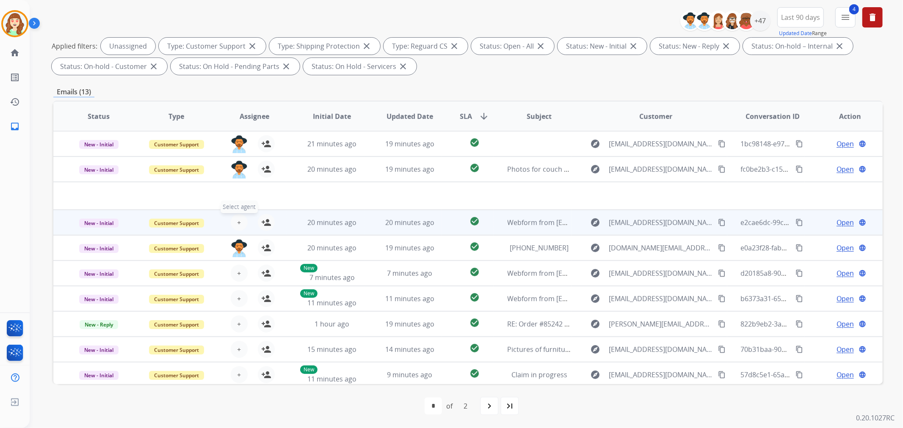
click at [242, 222] on button "+ Select agent" at bounding box center [239, 222] width 17 height 17
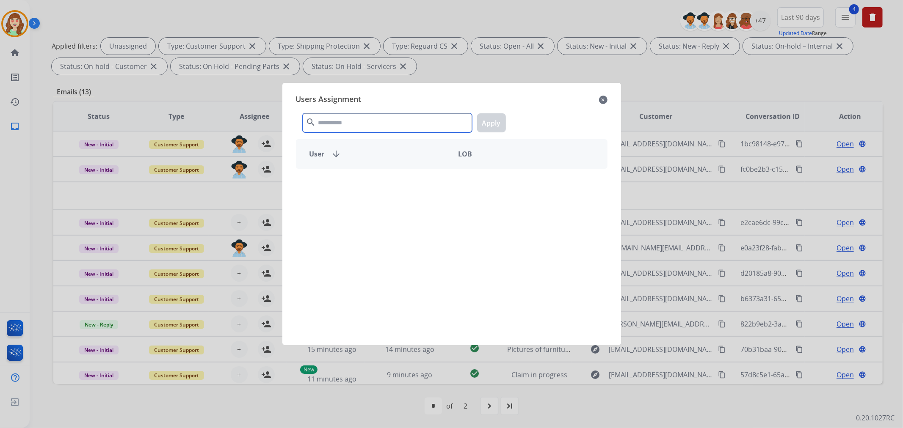
click at [380, 122] on input "text" at bounding box center [387, 122] width 169 height 19
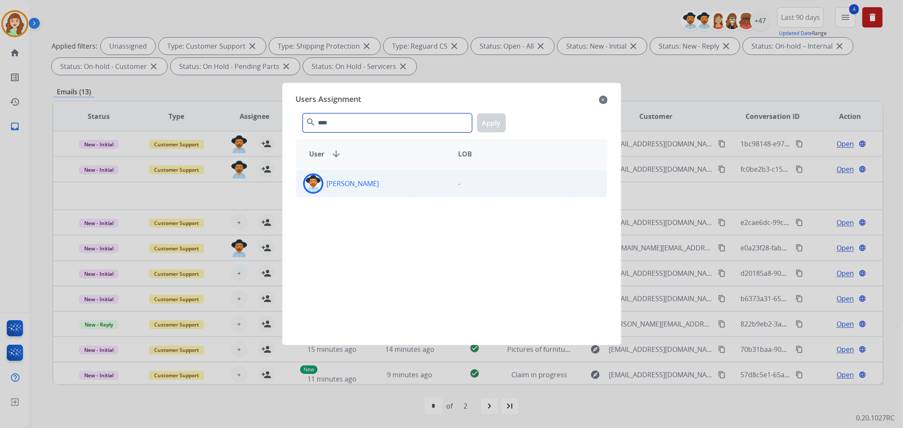
type input "****"
click at [420, 184] on div "[PERSON_NAME]" at bounding box center [373, 184] width 155 height 20
click at [498, 126] on button "Apply" at bounding box center [491, 122] width 29 height 19
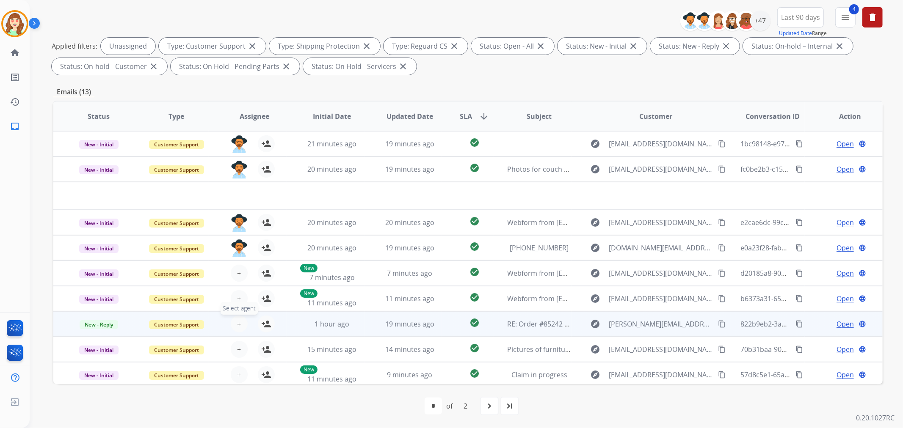
click at [235, 322] on button "+ Select agent" at bounding box center [239, 324] width 17 height 17
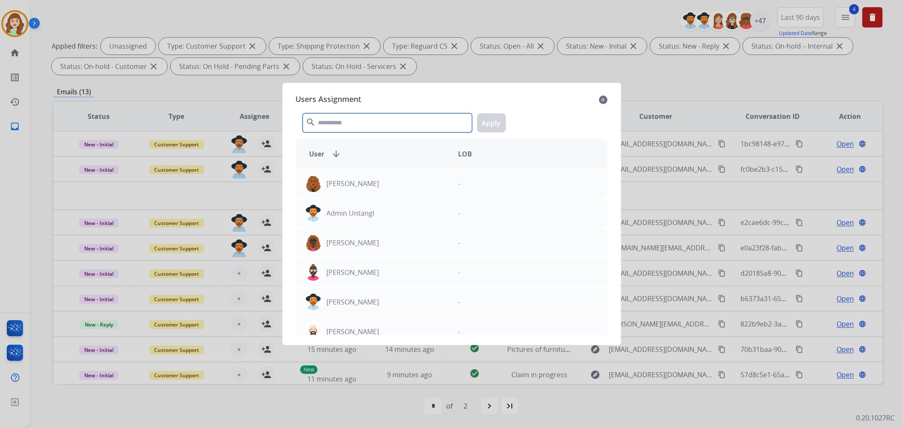
click at [370, 123] on input "text" at bounding box center [387, 122] width 169 height 19
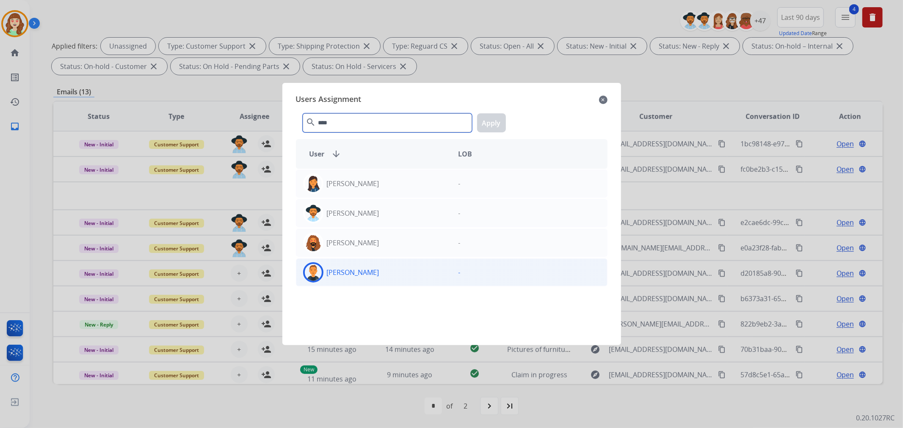
type input "****"
click at [380, 275] on div "[PERSON_NAME]" at bounding box center [373, 272] width 155 height 20
click at [489, 119] on button "Apply" at bounding box center [491, 122] width 29 height 19
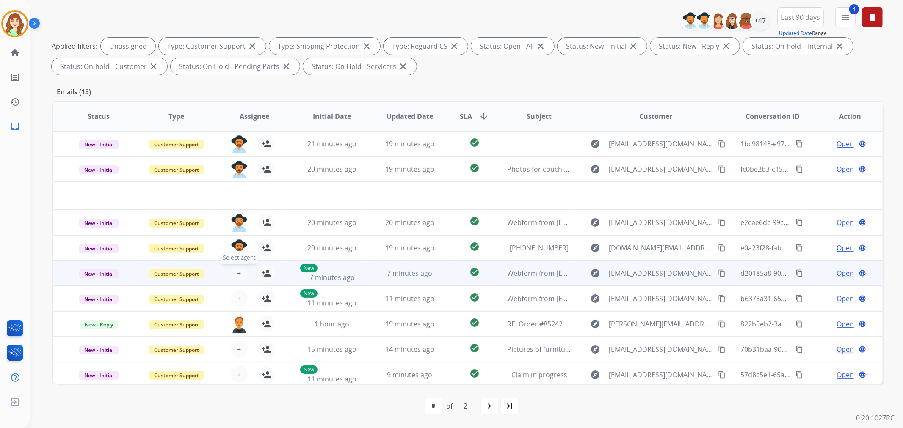
click at [237, 268] on span "+" at bounding box center [239, 273] width 4 height 10
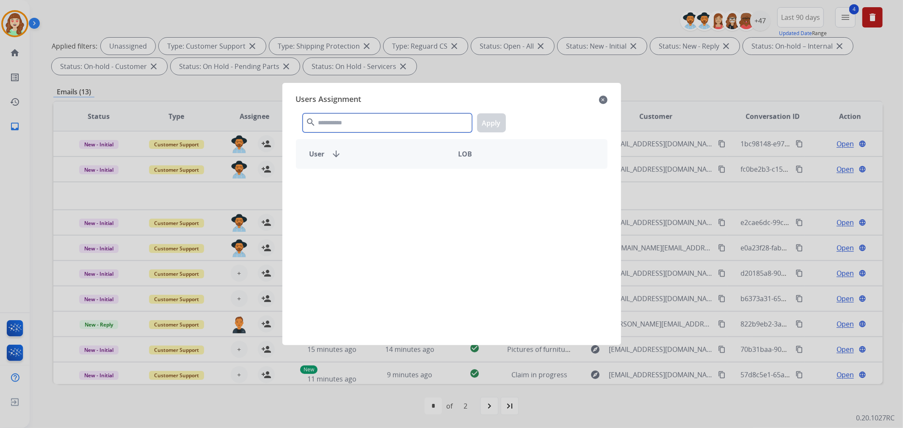
click at [409, 124] on input "text" at bounding box center [387, 122] width 169 height 19
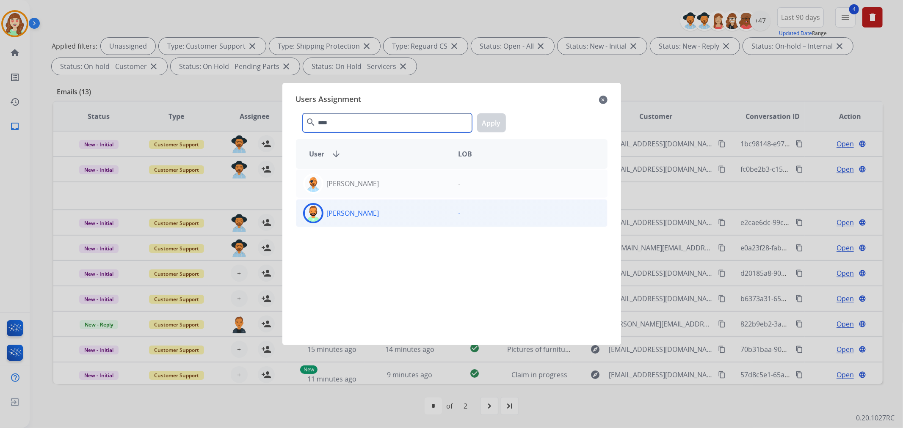
type input "****"
drag, startPoint x: 380, startPoint y: 218, endPoint x: 400, endPoint y: 212, distance: 21.2
click at [381, 217] on div "[PERSON_NAME]" at bounding box center [373, 213] width 155 height 20
drag, startPoint x: 494, startPoint y: 123, endPoint x: 490, endPoint y: 127, distance: 6.3
click at [493, 123] on button "Apply" at bounding box center [491, 122] width 29 height 19
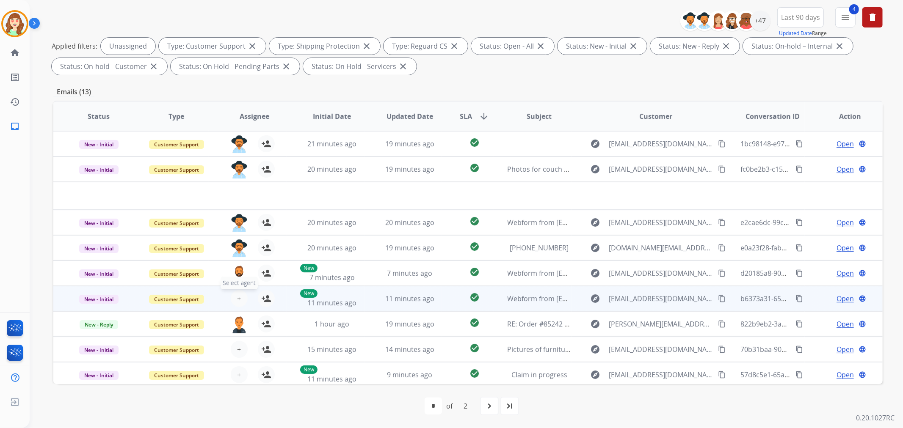
click at [238, 298] on span "+" at bounding box center [239, 299] width 4 height 10
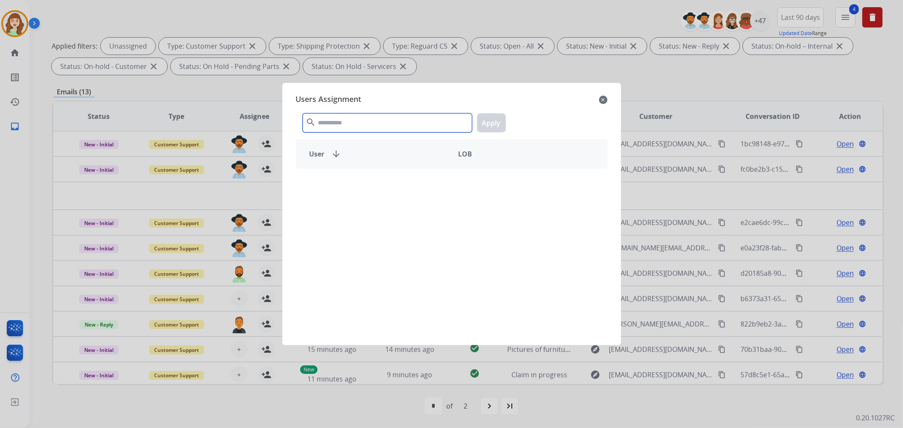
click at [403, 122] on input "text" at bounding box center [387, 122] width 169 height 19
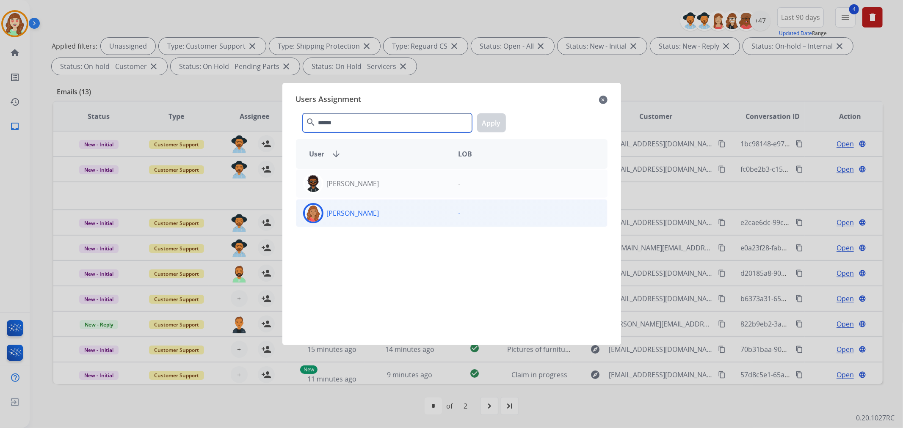
type input "******"
click at [378, 220] on div "[PERSON_NAME]" at bounding box center [373, 213] width 155 height 20
click at [490, 127] on button "Apply" at bounding box center [491, 122] width 29 height 19
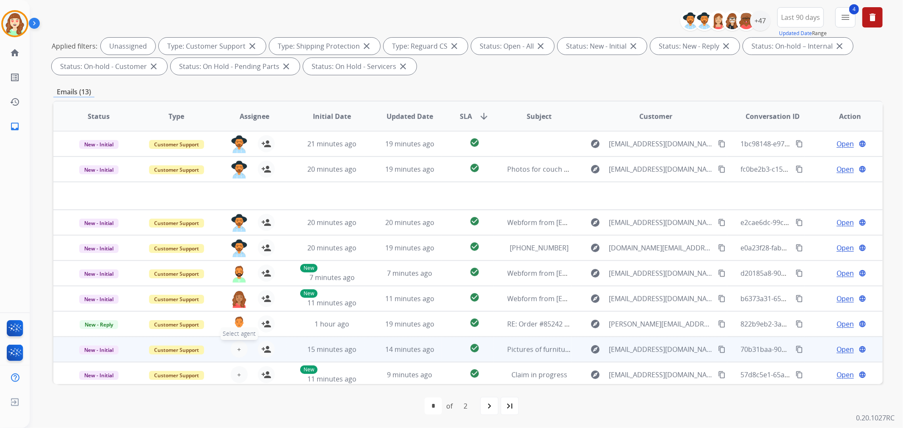
click at [239, 345] on span "+" at bounding box center [239, 350] width 4 height 10
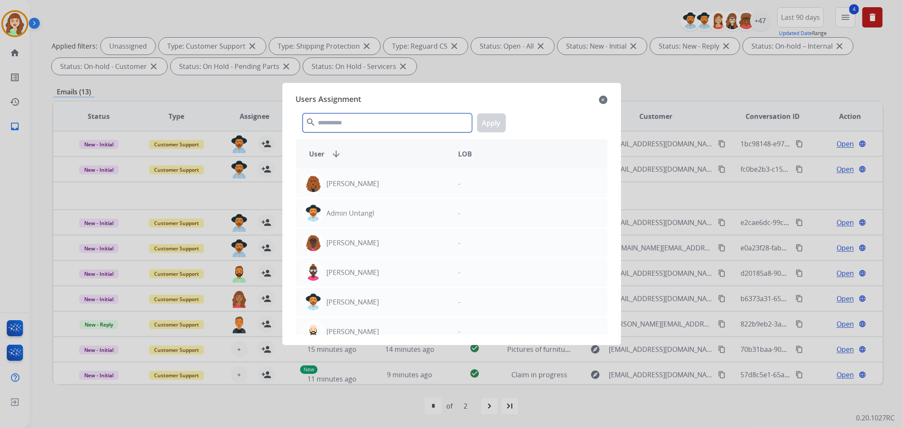
click at [371, 126] on input "text" at bounding box center [387, 122] width 169 height 19
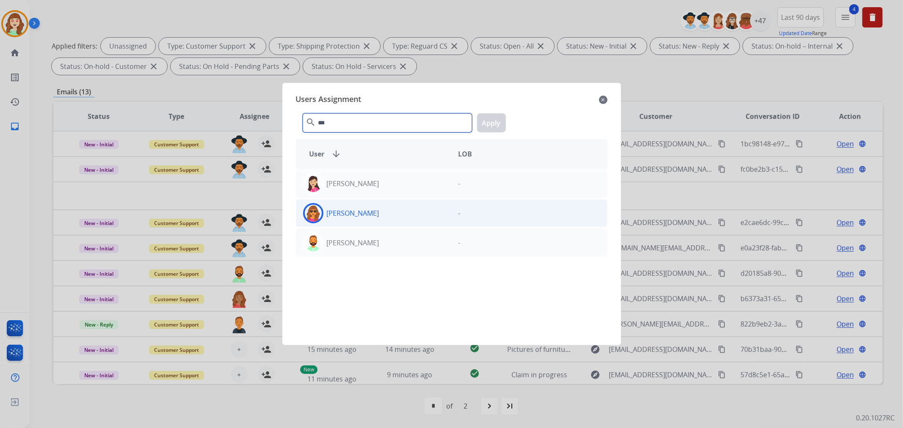
type input "***"
click at [442, 217] on div "[PERSON_NAME]" at bounding box center [373, 213] width 155 height 20
click at [492, 124] on button "Apply" at bounding box center [491, 122] width 29 height 19
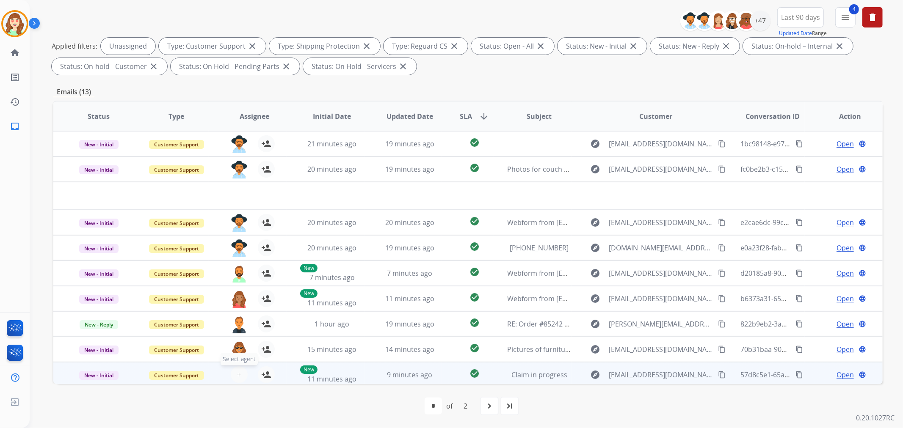
click at [233, 373] on button "+ Select agent" at bounding box center [239, 375] width 17 height 17
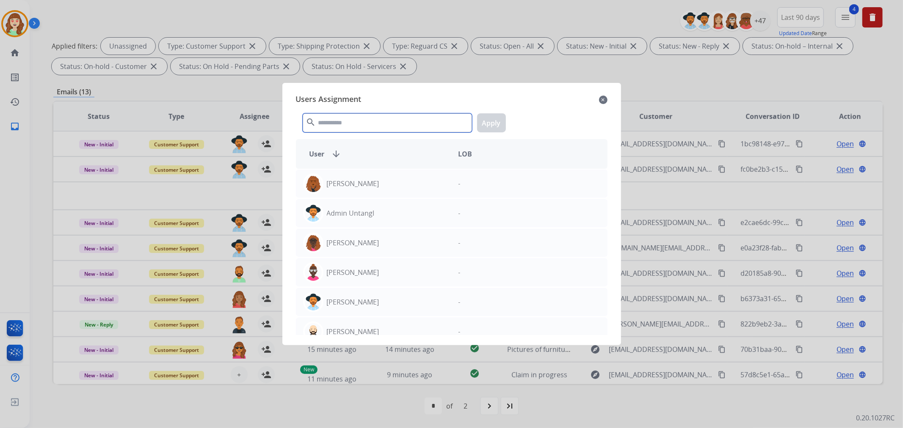
click at [354, 124] on input "text" at bounding box center [387, 122] width 169 height 19
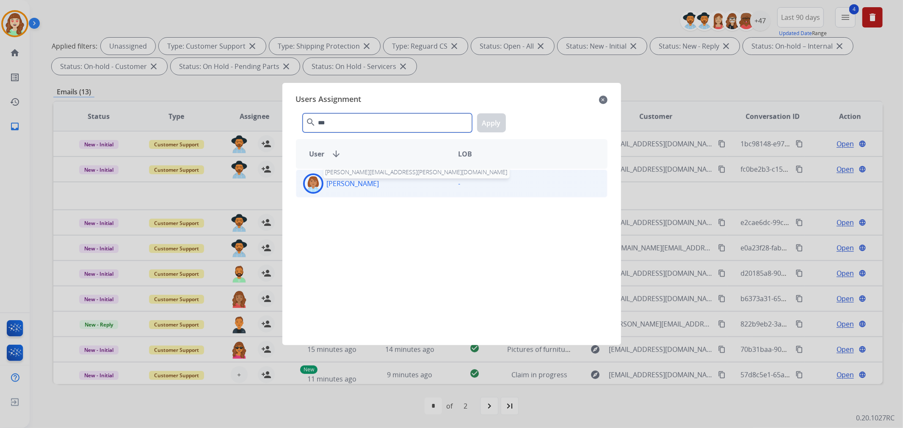
type input "***"
drag, startPoint x: 357, startPoint y: 184, endPoint x: 462, endPoint y: 136, distance: 115.9
click at [359, 183] on p "[PERSON_NAME]" at bounding box center [353, 184] width 52 height 10
click at [489, 129] on button "Apply" at bounding box center [491, 122] width 29 height 19
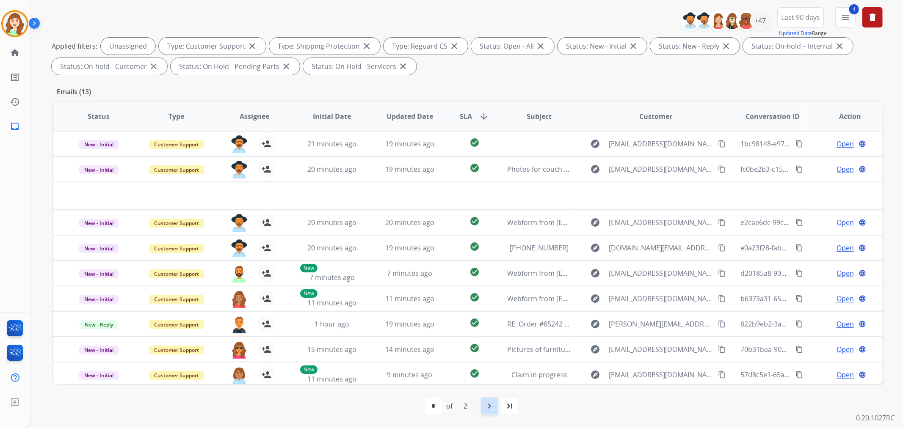
click at [487, 403] on mat-icon "navigate_next" at bounding box center [489, 406] width 10 height 10
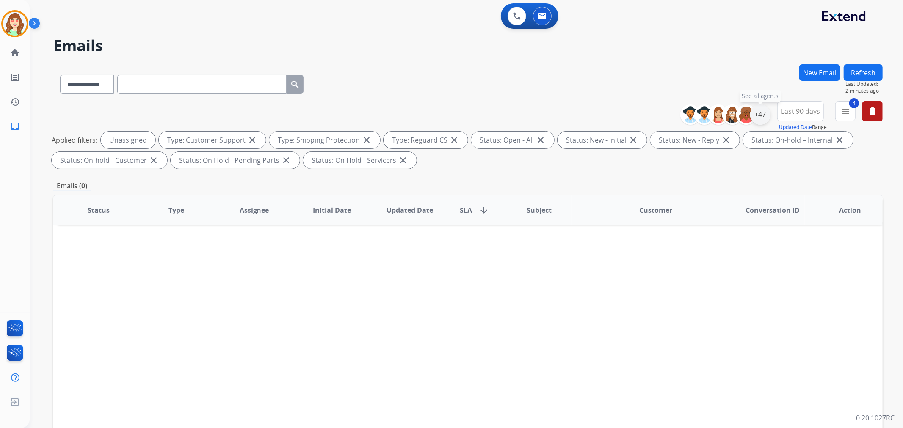
click at [757, 113] on div "+47" at bounding box center [760, 115] width 20 height 20
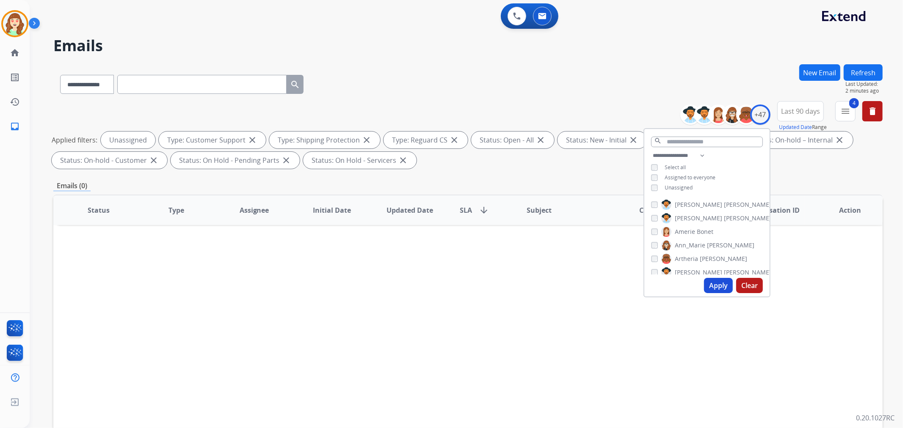
click at [724, 285] on button "Apply" at bounding box center [718, 285] width 29 height 15
select select "*"
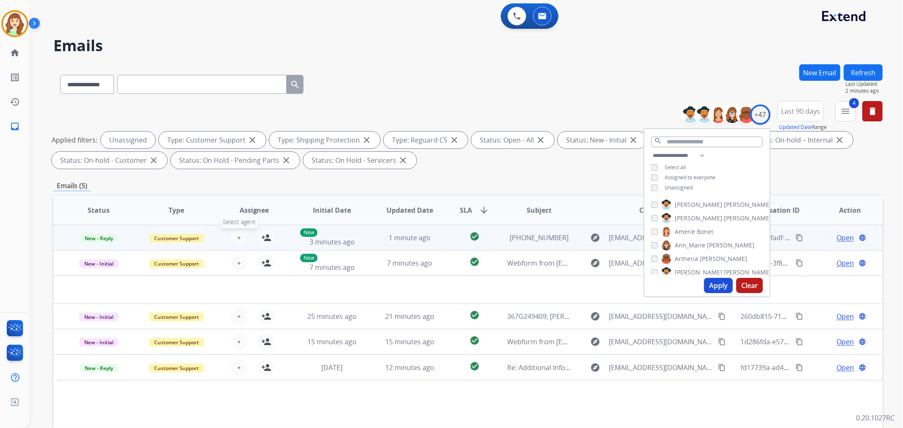
click at [240, 232] on button "+ Select agent" at bounding box center [239, 237] width 17 height 17
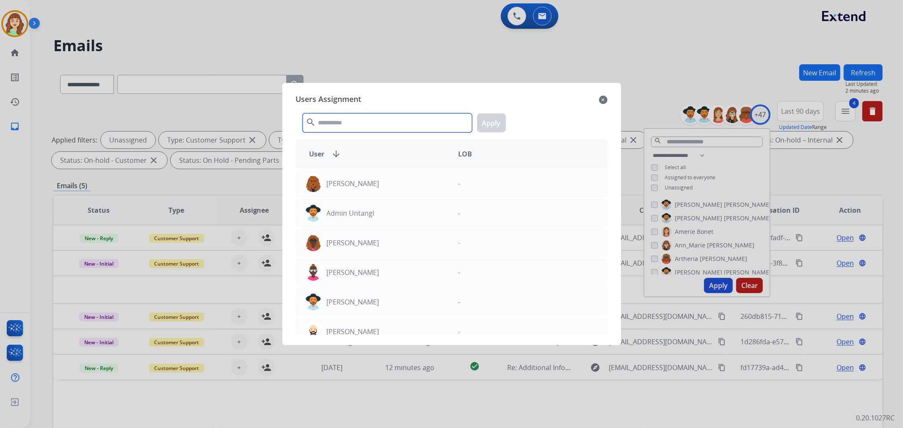
click at [359, 124] on input "text" at bounding box center [387, 122] width 169 height 19
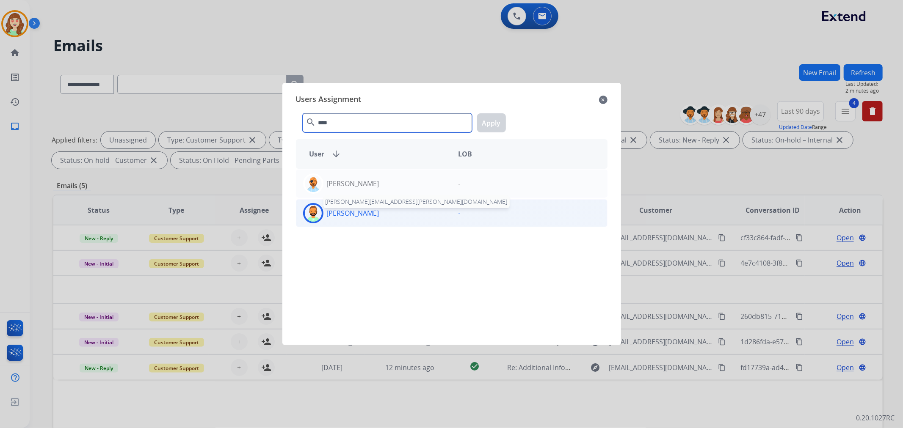
type input "****"
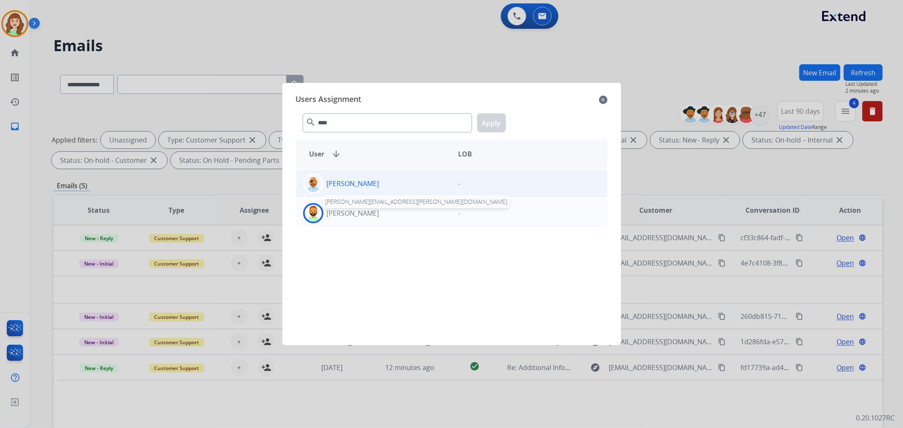
drag, startPoint x: 369, startPoint y: 217, endPoint x: 409, endPoint y: 193, distance: 46.0
click at [370, 217] on p "[PERSON_NAME]" at bounding box center [353, 213] width 52 height 10
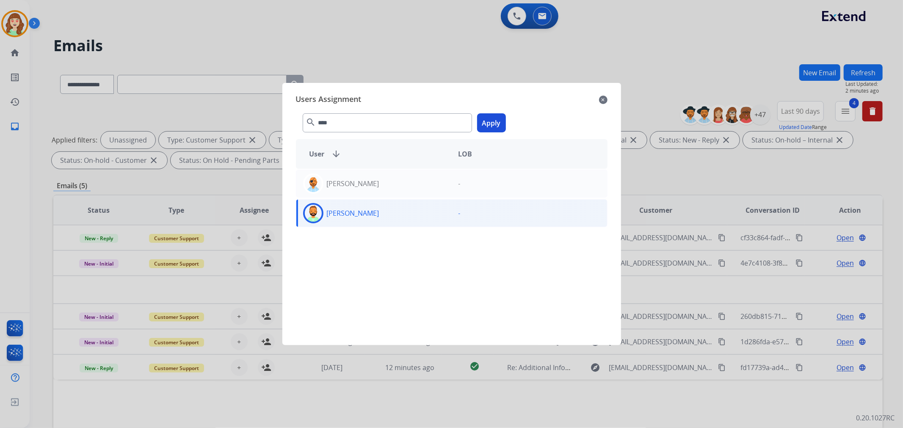
click at [485, 133] on div "**** search Apply" at bounding box center [452, 121] width 312 height 29
click at [497, 127] on button "Apply" at bounding box center [491, 122] width 29 height 19
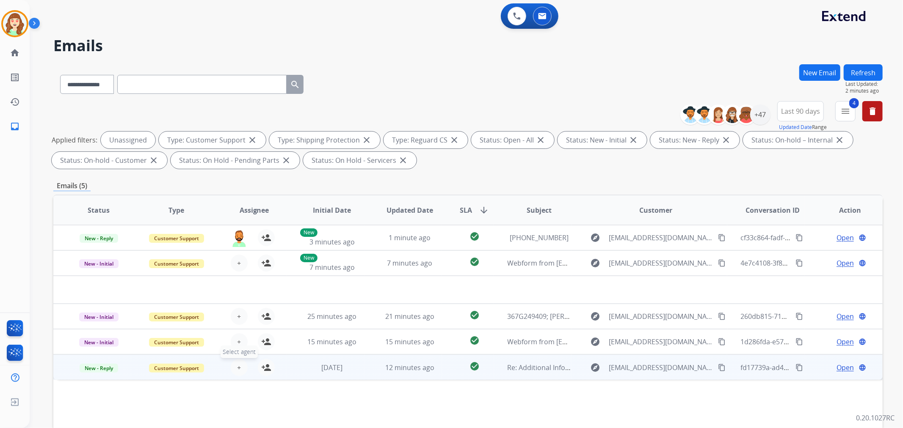
click at [233, 372] on button "+ Select agent" at bounding box center [239, 367] width 17 height 17
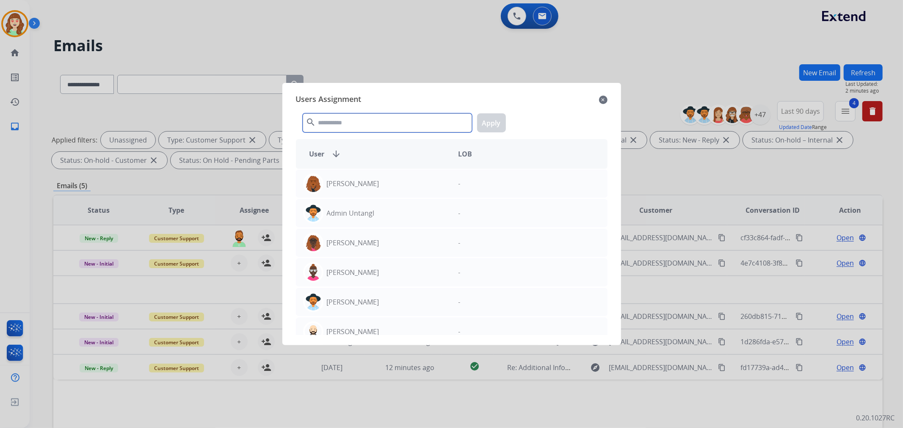
click at [372, 127] on input "text" at bounding box center [387, 122] width 169 height 19
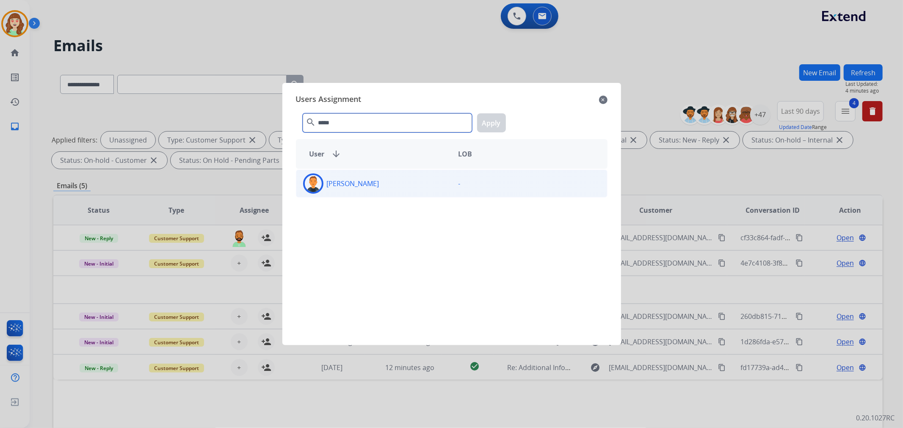
type input "*****"
click at [397, 189] on div "[PERSON_NAME]" at bounding box center [373, 184] width 155 height 20
click at [496, 120] on button "Apply" at bounding box center [491, 122] width 29 height 19
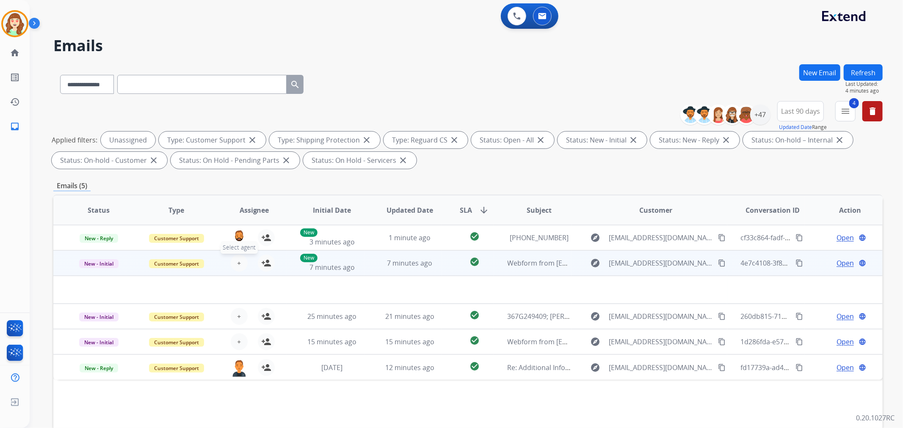
click at [234, 262] on button "+ Select agent" at bounding box center [239, 263] width 17 height 17
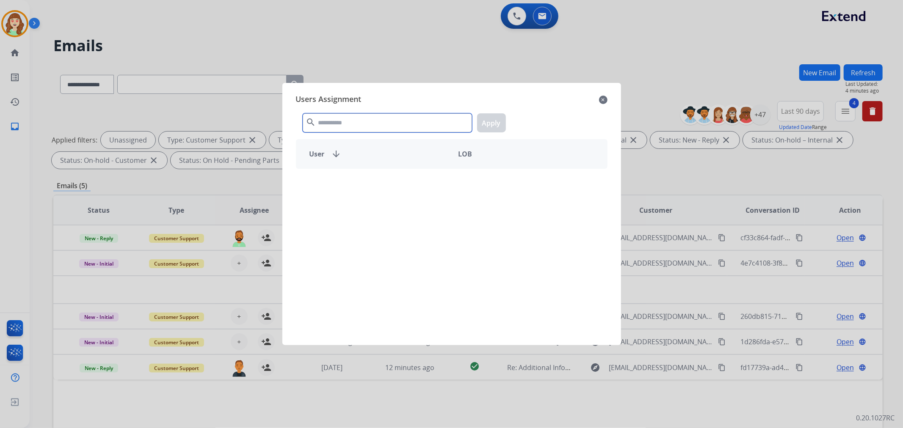
click at [370, 115] on input "text" at bounding box center [387, 122] width 169 height 19
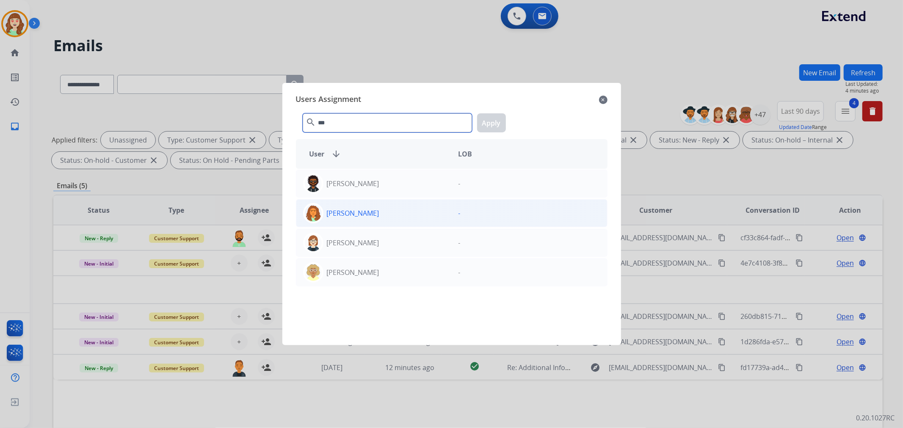
type input "***"
click at [439, 219] on div "[PERSON_NAME]" at bounding box center [373, 213] width 155 height 20
click at [499, 120] on button "Apply" at bounding box center [491, 122] width 29 height 19
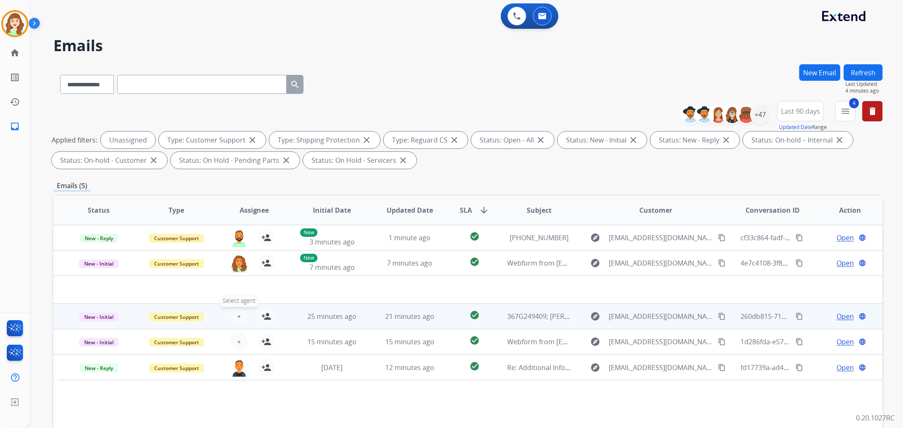
click at [239, 310] on button "+ Select agent" at bounding box center [239, 316] width 17 height 17
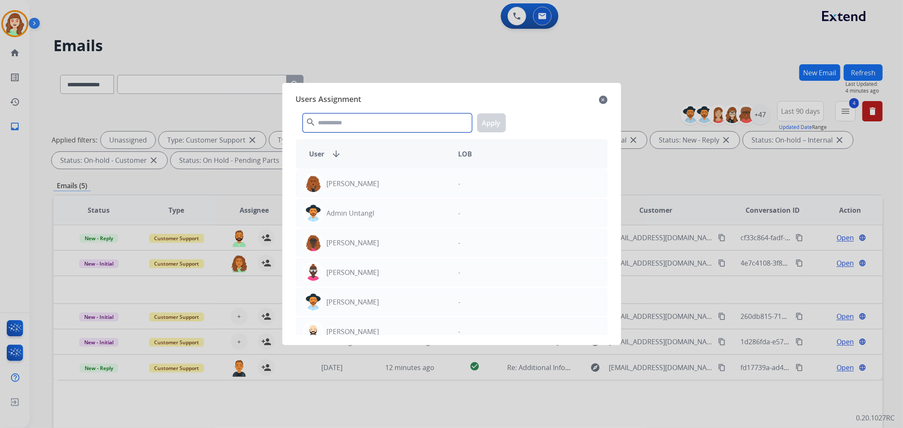
drag, startPoint x: 367, startPoint y: 125, endPoint x: 372, endPoint y: 125, distance: 5.1
click at [372, 125] on input "text" at bounding box center [387, 122] width 169 height 19
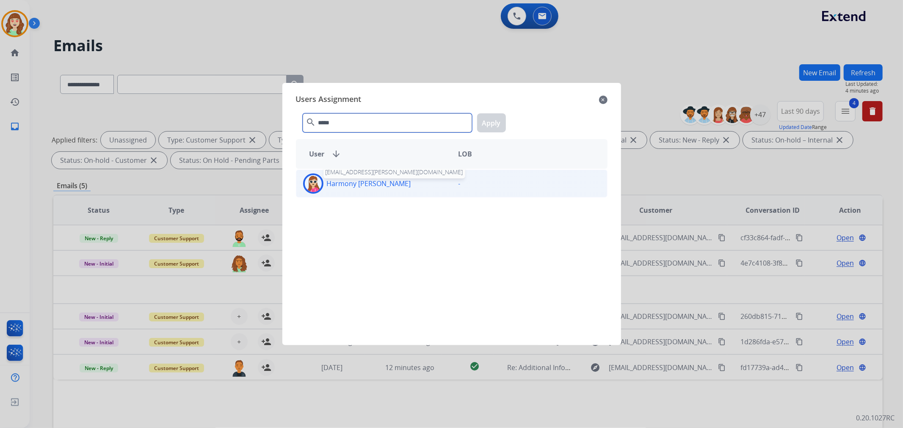
type input "*****"
drag, startPoint x: 376, startPoint y: 184, endPoint x: 441, endPoint y: 172, distance: 65.9
click at [376, 184] on p "Harmony [PERSON_NAME]" at bounding box center [369, 184] width 84 height 10
click at [494, 126] on button "Apply" at bounding box center [491, 122] width 29 height 19
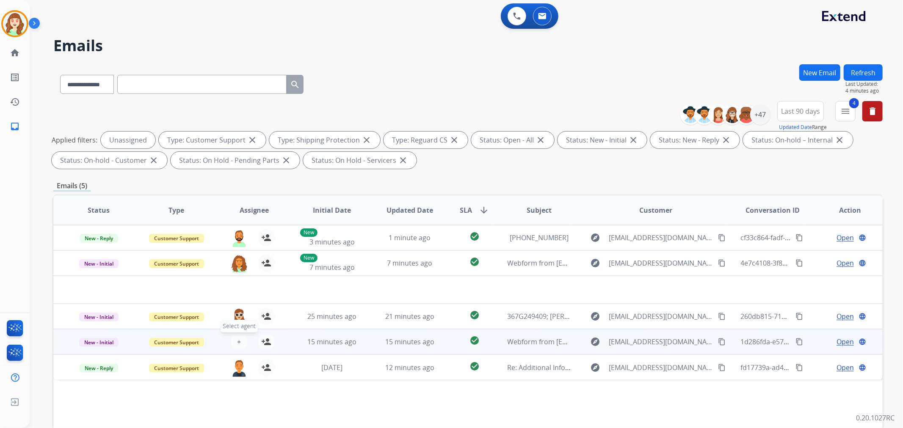
click at [237, 341] on span "+" at bounding box center [239, 342] width 4 height 10
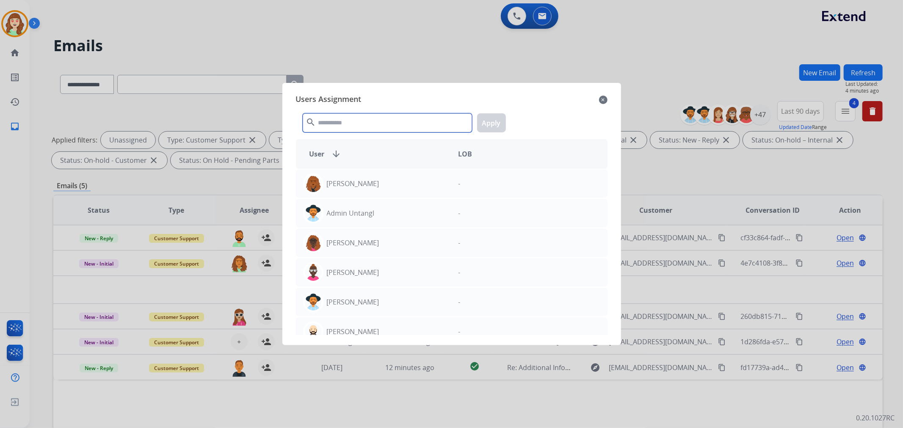
click at [341, 125] on input "text" at bounding box center [387, 122] width 169 height 19
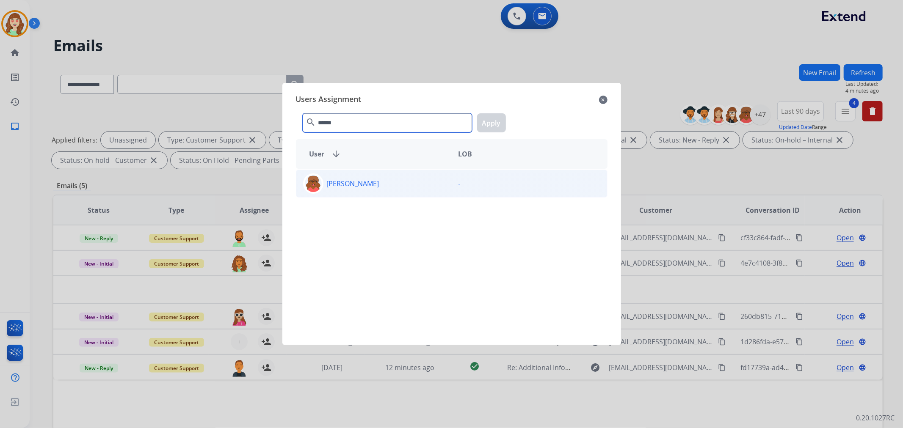
type input "******"
click at [367, 187] on p "[PERSON_NAME]" at bounding box center [353, 184] width 52 height 10
drag, startPoint x: 492, startPoint y: 121, endPoint x: 679, endPoint y: 113, distance: 187.7
click at [495, 124] on button "Apply" at bounding box center [491, 122] width 29 height 19
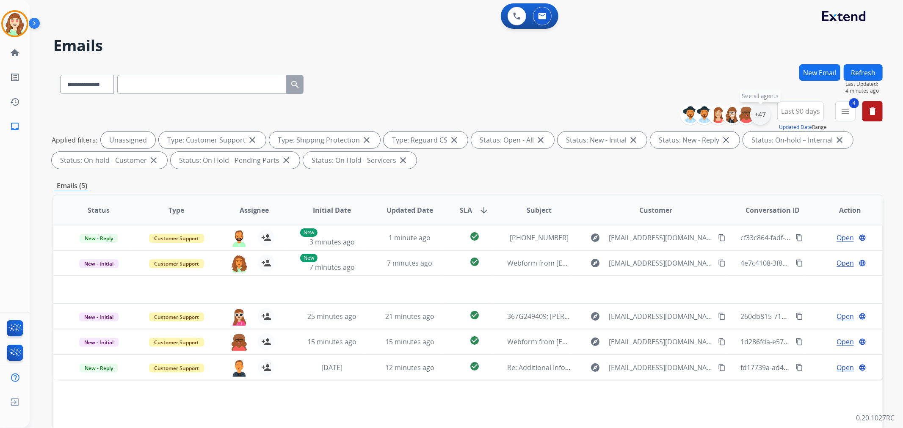
click at [758, 113] on div "+47" at bounding box center [760, 115] width 20 height 20
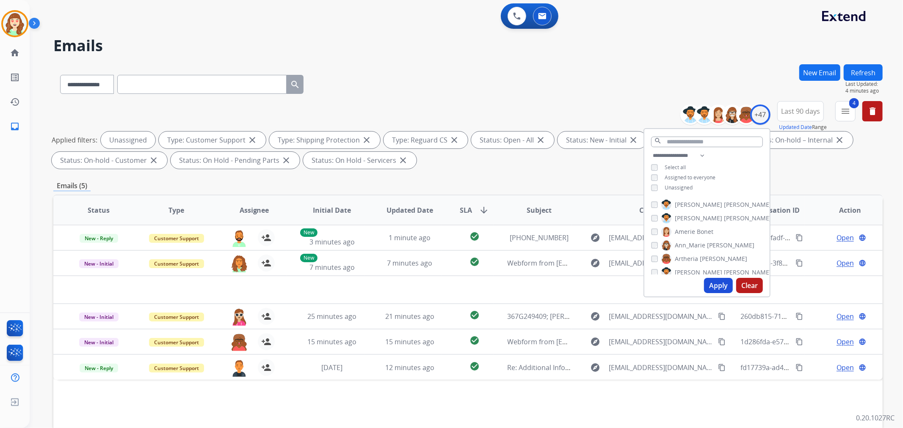
drag, startPoint x: 715, startPoint y: 284, endPoint x: 688, endPoint y: 210, distance: 78.8
click at [716, 284] on button "Apply" at bounding box center [718, 285] width 29 height 15
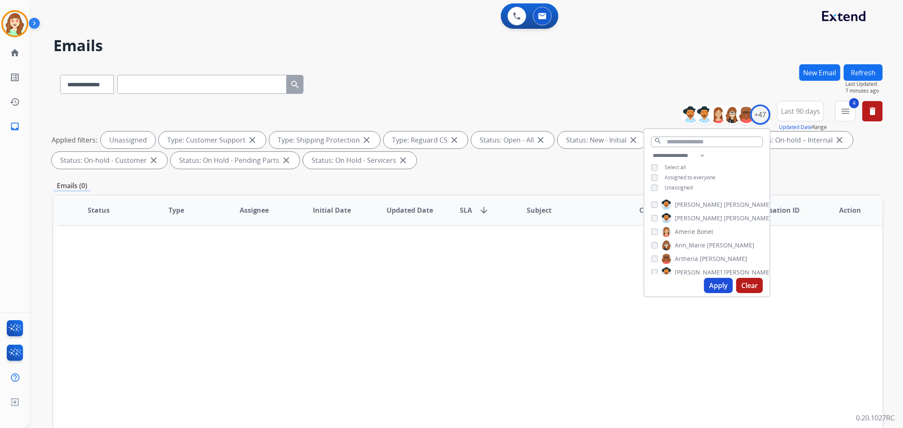
click at [715, 284] on button "Apply" at bounding box center [718, 285] width 29 height 15
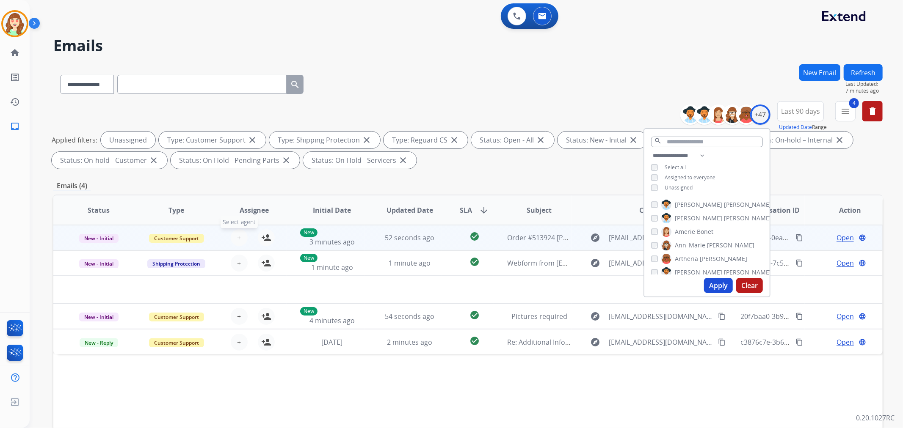
click at [243, 235] on button "+ Select agent" at bounding box center [239, 237] width 17 height 17
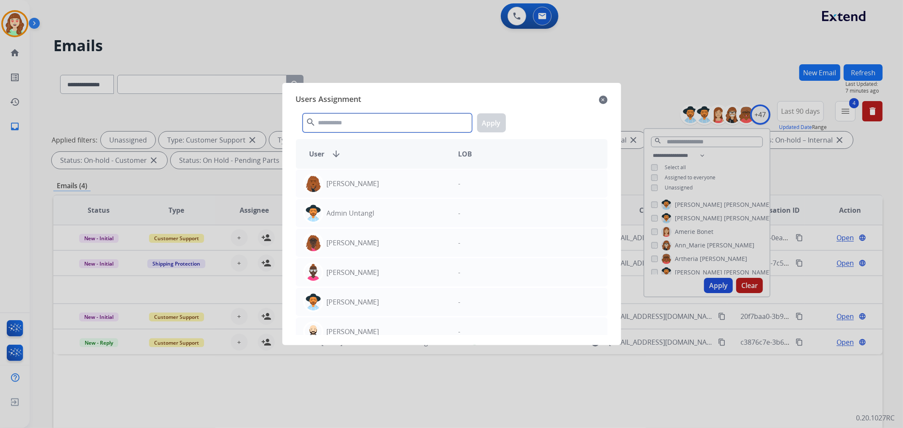
click at [406, 126] on input "text" at bounding box center [387, 122] width 169 height 19
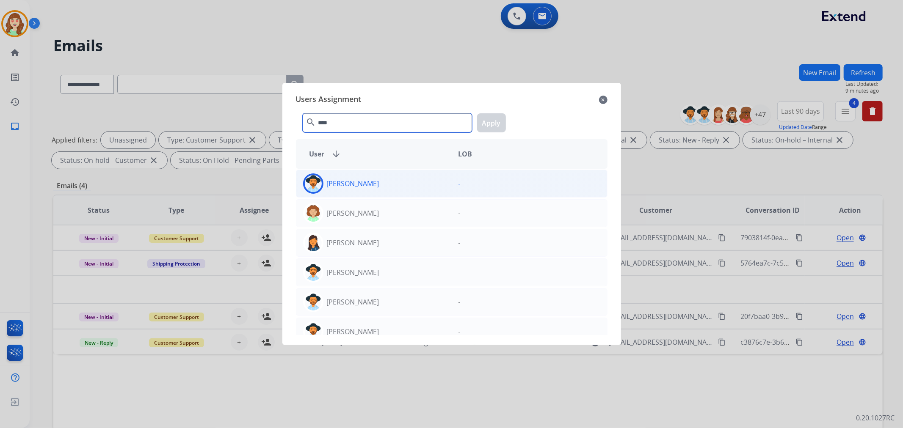
type input "****"
click at [362, 188] on p "[PERSON_NAME]" at bounding box center [353, 184] width 52 height 10
click at [497, 123] on button "Apply" at bounding box center [491, 122] width 29 height 19
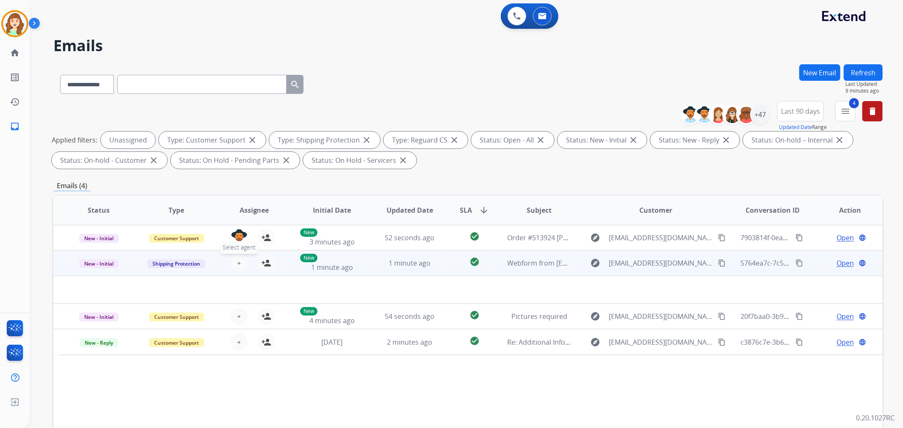
click at [237, 261] on span "+" at bounding box center [239, 263] width 4 height 10
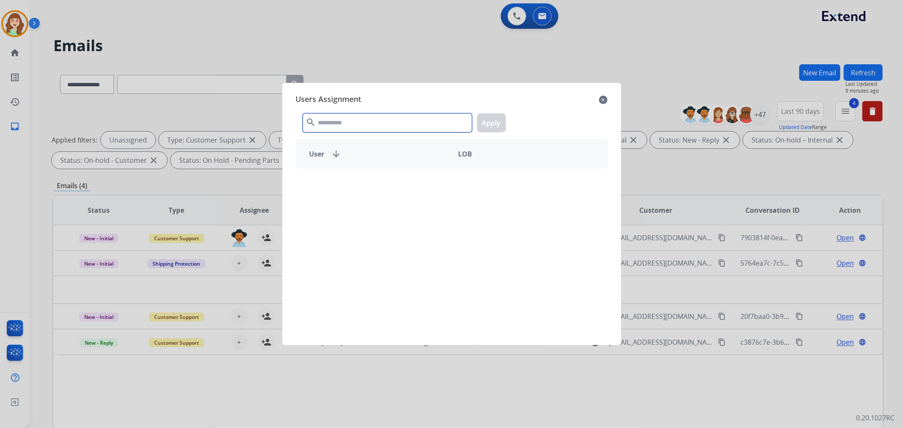
click at [381, 122] on input "text" at bounding box center [387, 122] width 169 height 19
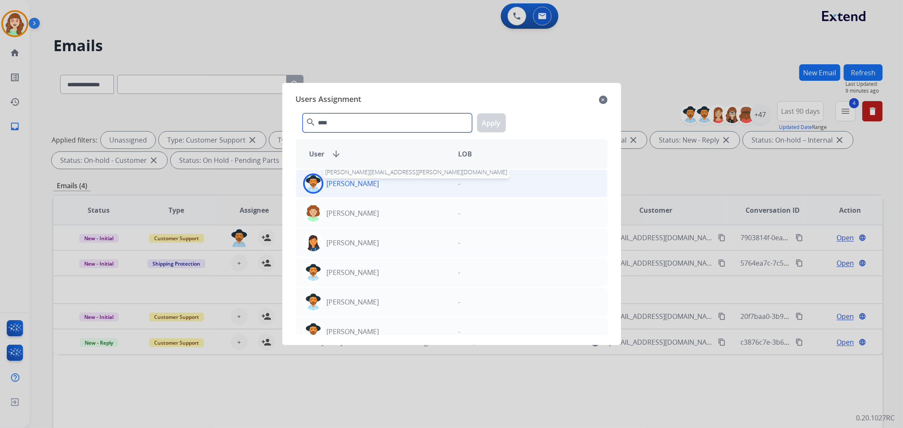
type input "****"
click at [353, 185] on p "[PERSON_NAME]" at bounding box center [353, 184] width 52 height 10
click at [492, 119] on button "Apply" at bounding box center [491, 122] width 29 height 19
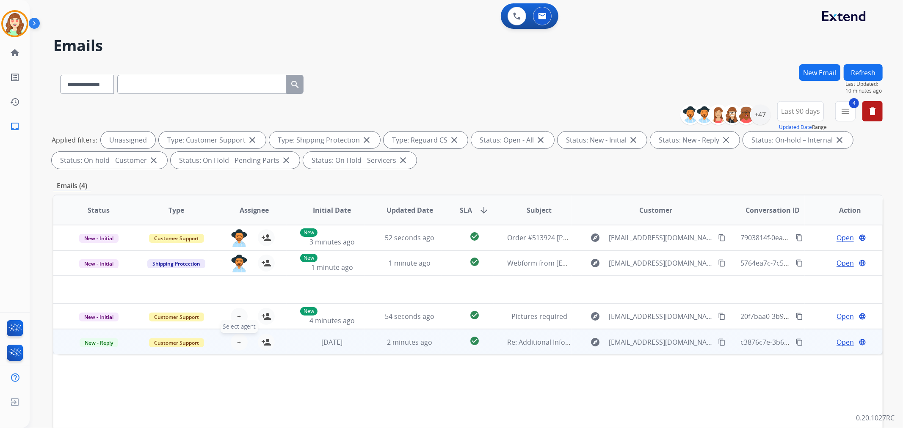
click at [238, 340] on span "+" at bounding box center [239, 342] width 4 height 10
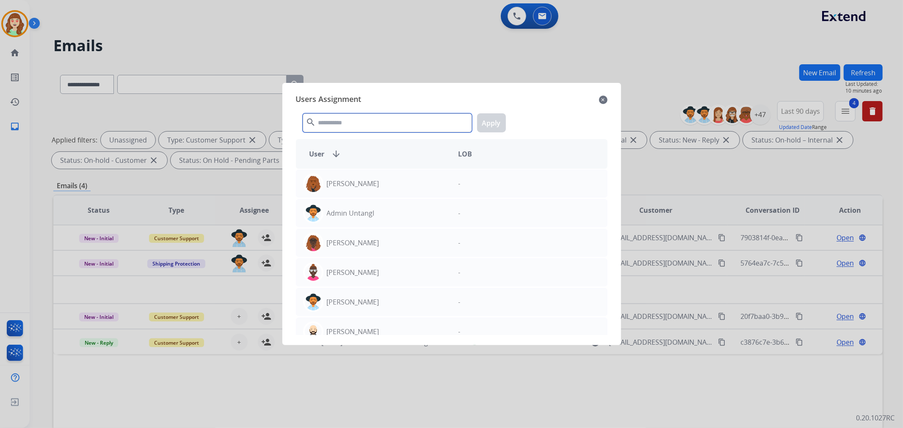
click at [353, 124] on input "text" at bounding box center [387, 122] width 169 height 19
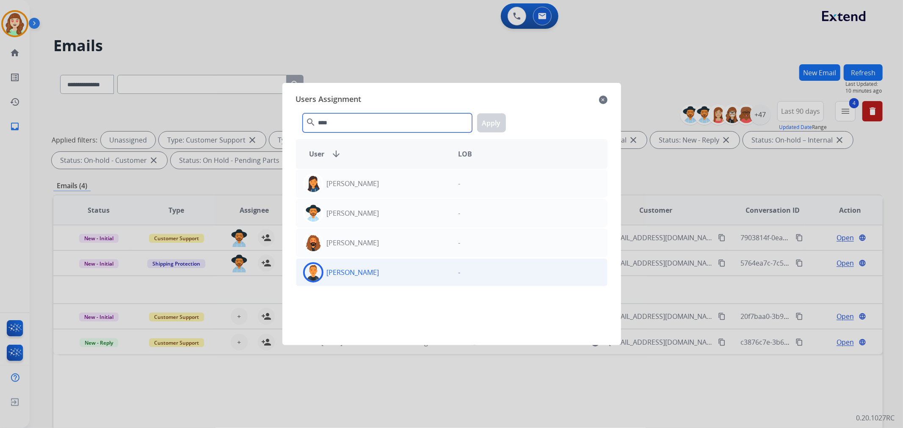
type input "****"
click at [392, 274] on div "[PERSON_NAME]" at bounding box center [373, 272] width 155 height 20
click at [493, 117] on button "Apply" at bounding box center [491, 122] width 29 height 19
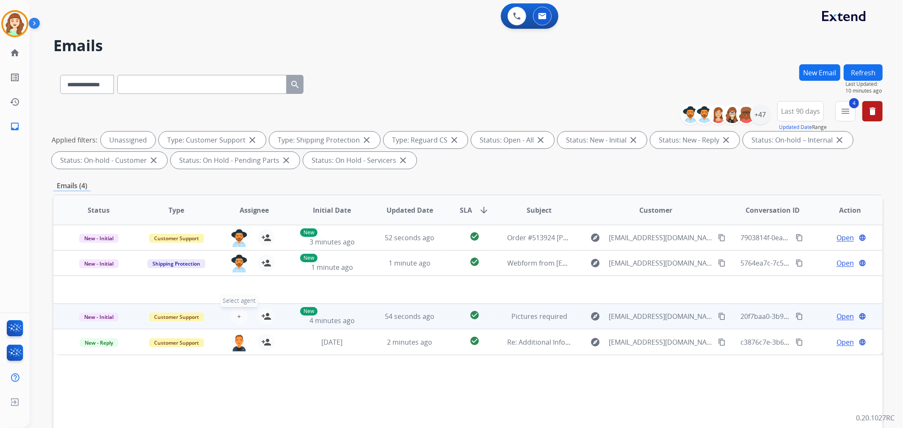
click at [238, 315] on span "+" at bounding box center [239, 317] width 4 height 10
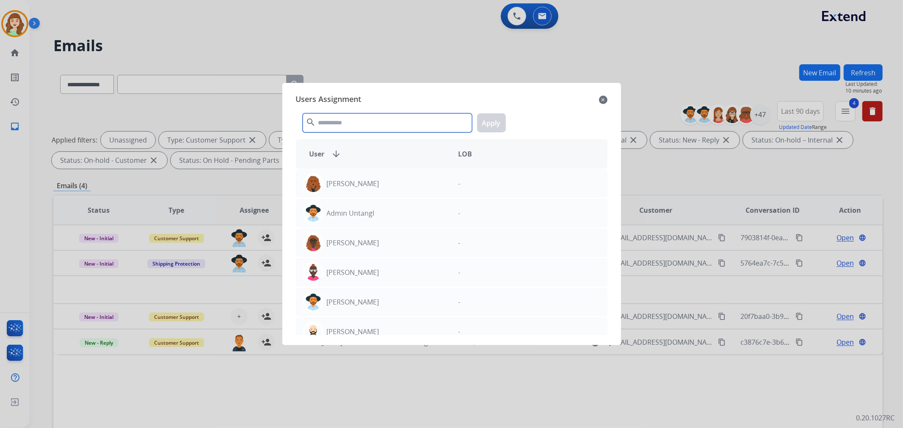
click at [358, 120] on input "text" at bounding box center [387, 122] width 169 height 19
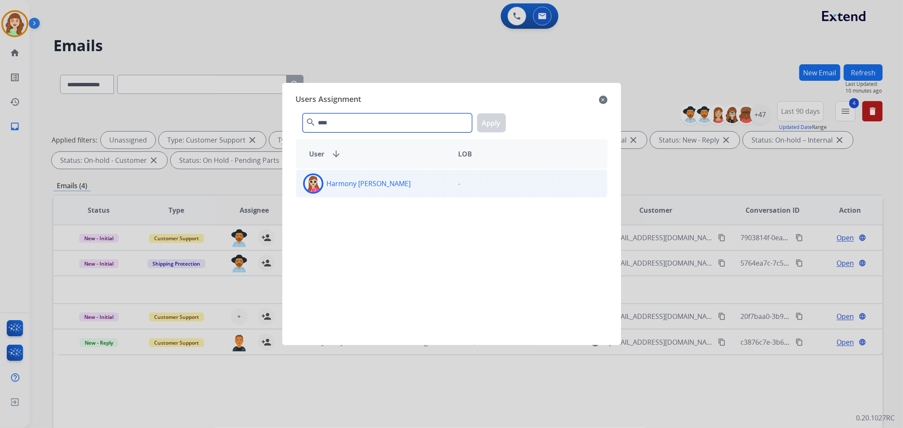
type input "****"
drag, startPoint x: 382, startPoint y: 179, endPoint x: 487, endPoint y: 126, distance: 117.8
click at [383, 179] on div "Harmony [PERSON_NAME]" at bounding box center [373, 184] width 155 height 20
click at [490, 123] on button "Apply" at bounding box center [491, 122] width 29 height 19
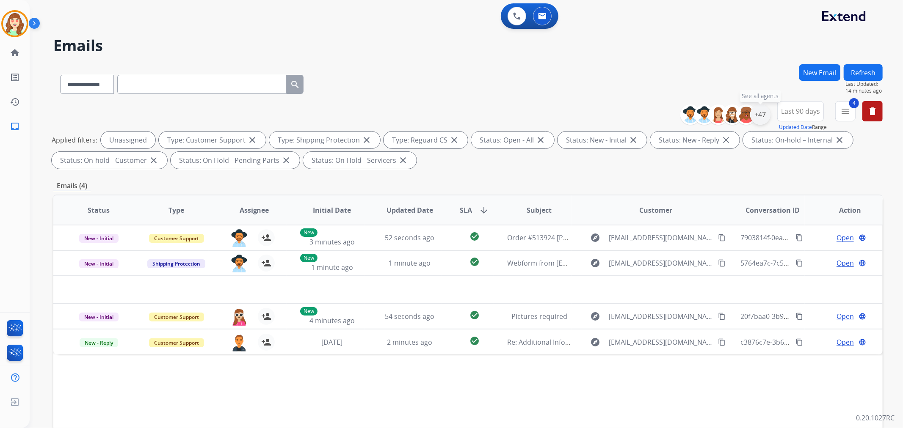
click at [756, 113] on div "+47" at bounding box center [760, 115] width 20 height 20
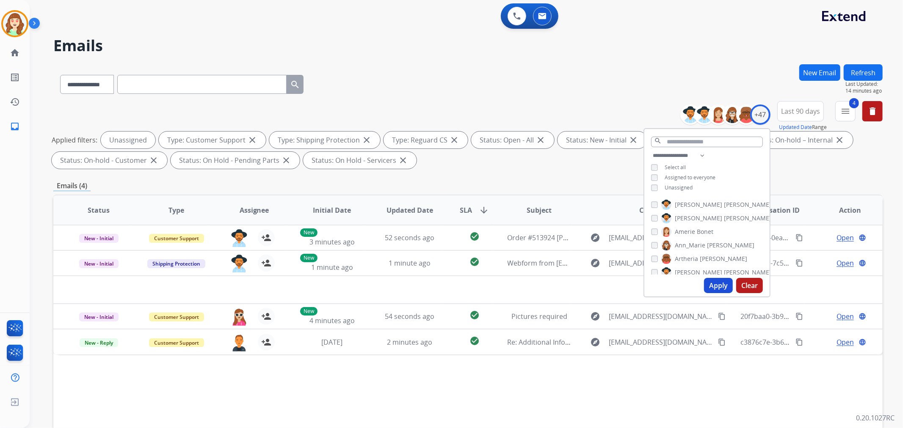
click at [717, 285] on button "Apply" at bounding box center [718, 285] width 29 height 15
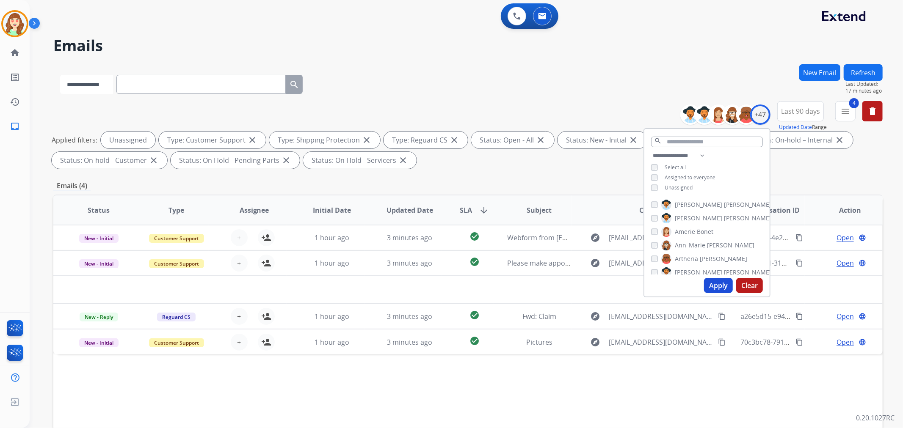
drag, startPoint x: 99, startPoint y: 87, endPoint x: 98, endPoint y: 93, distance: 6.4
click at [99, 87] on select "**********" at bounding box center [86, 84] width 53 height 19
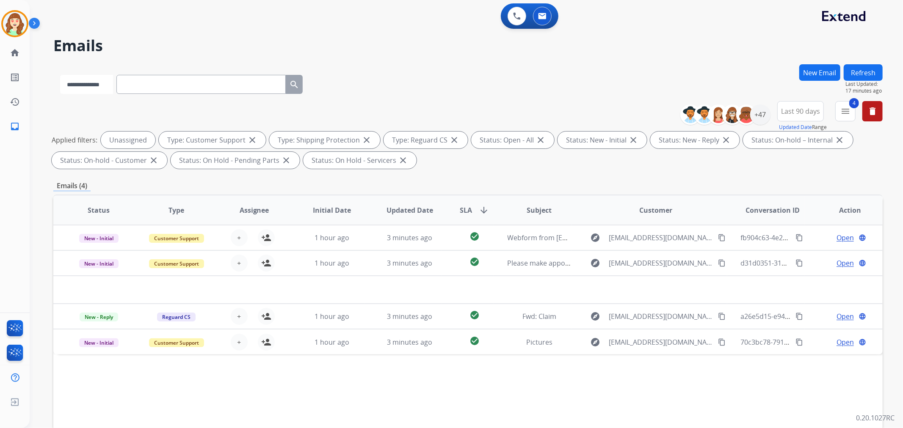
select select "**********"
click at [60, 75] on select "**********" at bounding box center [86, 84] width 53 height 19
paste input "**********"
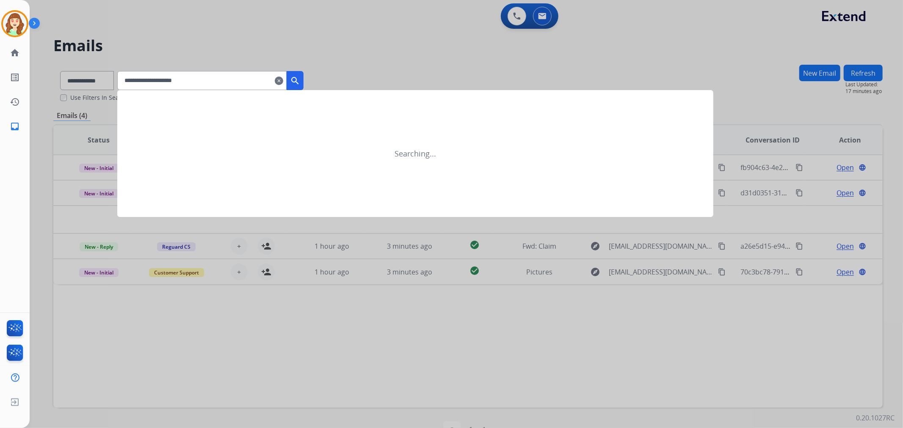
type input "**********"
click at [300, 76] on mat-icon "search" at bounding box center [295, 81] width 10 height 10
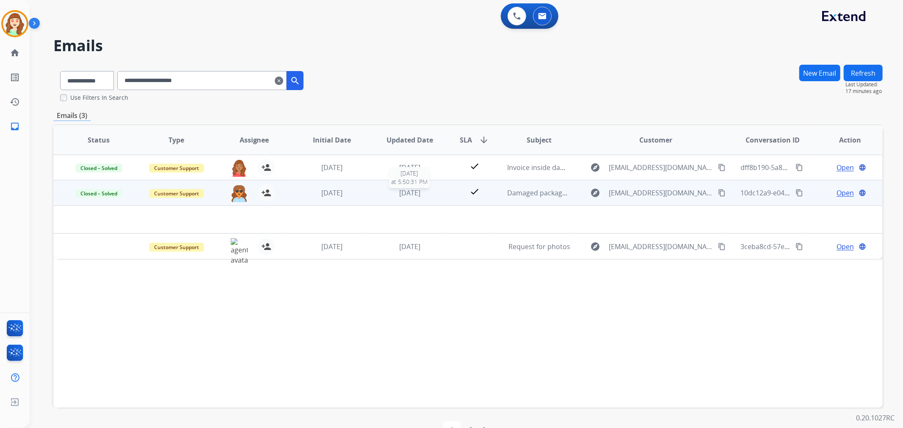
click at [413, 193] on span "[DATE]" at bounding box center [409, 192] width 21 height 9
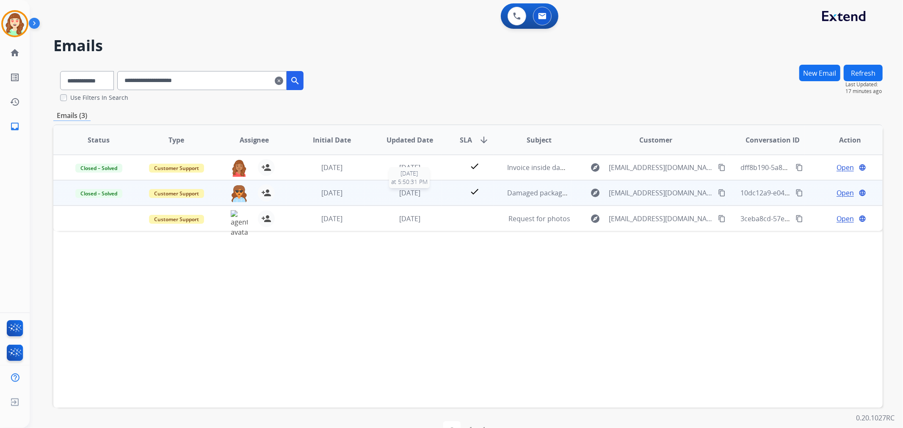
click at [399, 189] on span "[DATE]" at bounding box center [409, 192] width 21 height 9
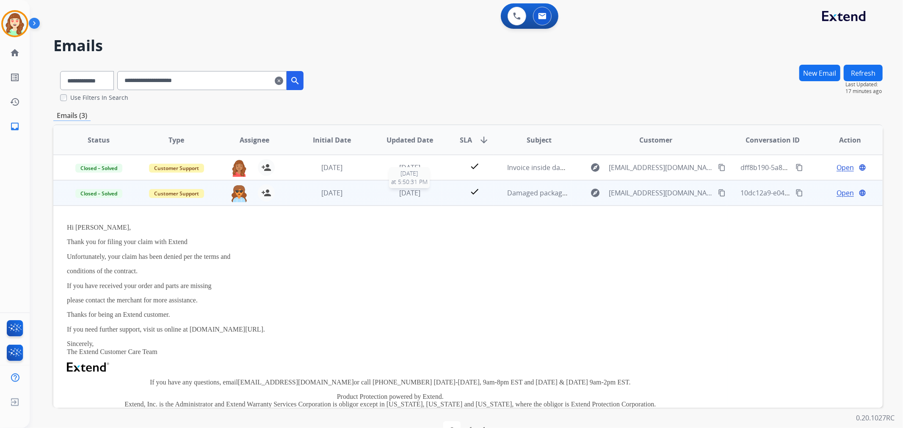
scroll to position [25, 0]
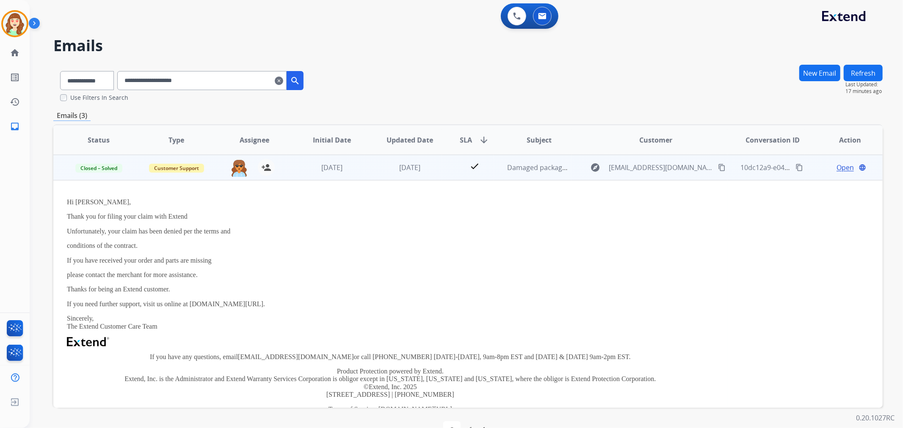
click at [841, 164] on span "Open" at bounding box center [845, 168] width 17 height 10
click at [837, 168] on span "Open" at bounding box center [845, 168] width 17 height 10
click at [844, 165] on span "Open" at bounding box center [845, 168] width 17 height 10
click at [837, 168] on span "Open" at bounding box center [845, 168] width 17 height 10
click at [837, 168] on div "Open language check_circle_outline Saved" at bounding box center [850, 168] width 64 height 10
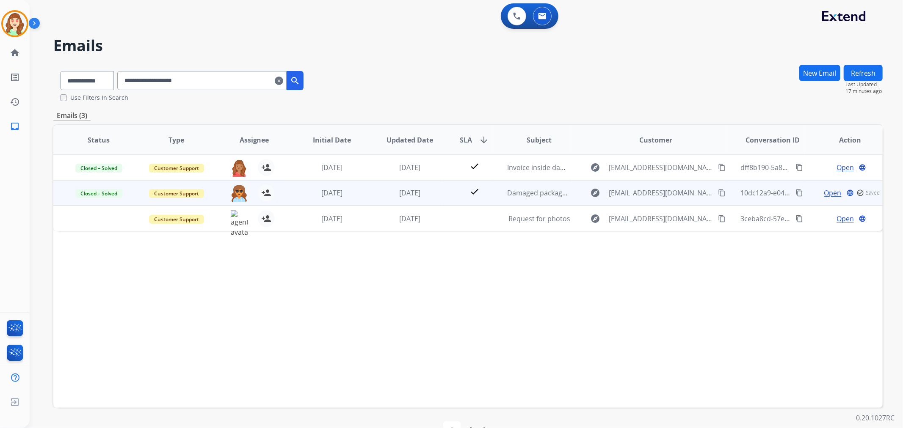
scroll to position [0, 0]
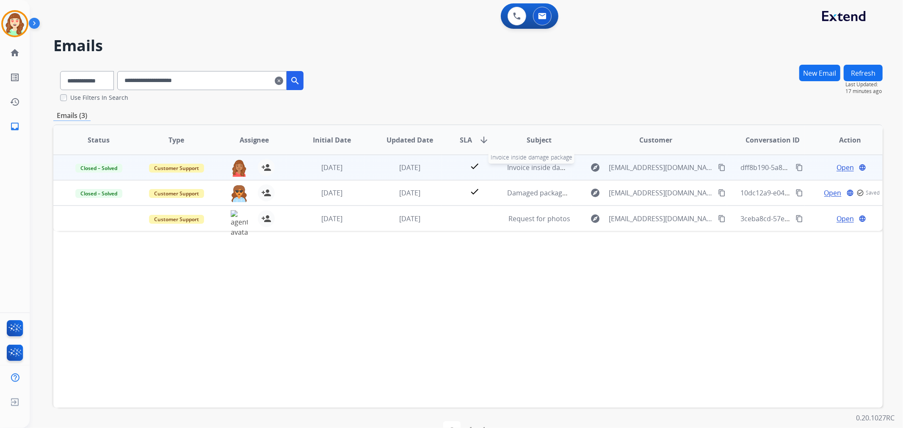
click at [494, 166] on td "Invoice inside damage package Invoice inside damage package" at bounding box center [533, 167] width 78 height 25
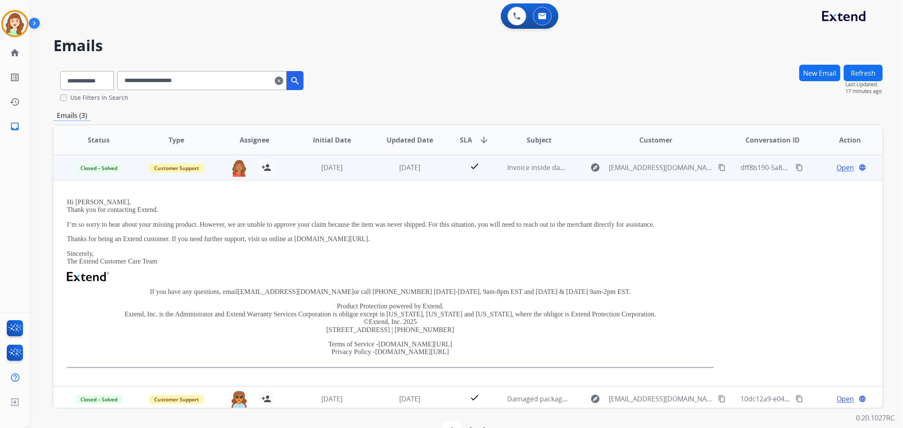
click at [837, 167] on span "Open" at bounding box center [845, 168] width 17 height 10
click at [839, 165] on span "Open" at bounding box center [845, 168] width 17 height 10
click at [844, 166] on span "Open" at bounding box center [845, 168] width 17 height 10
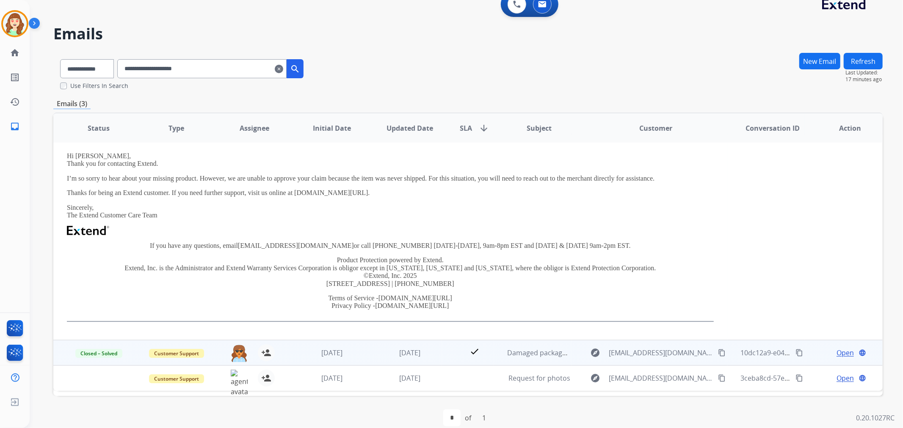
scroll to position [23, 0]
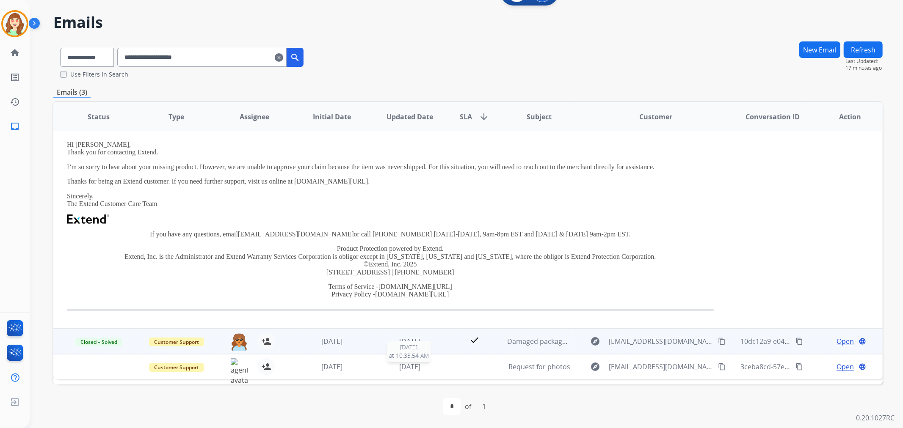
drag, startPoint x: 416, startPoint y: 362, endPoint x: 428, endPoint y: 362, distance: 12.3
click at [416, 362] on span "[DATE]" at bounding box center [409, 366] width 21 height 9
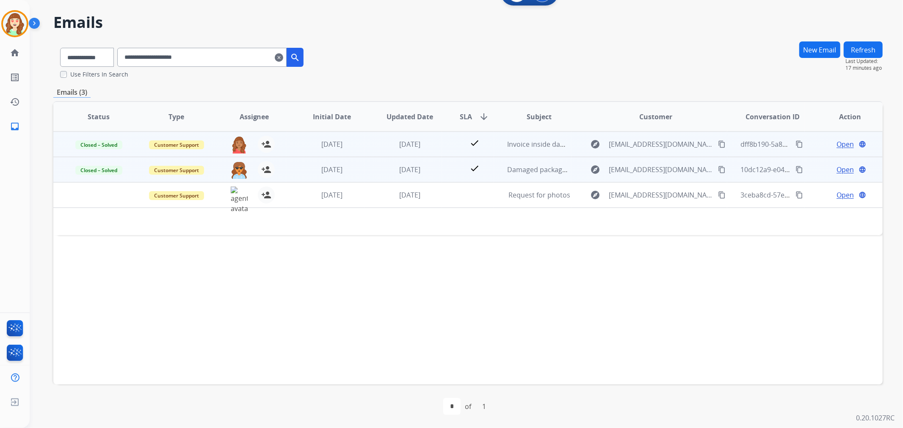
scroll to position [0, 0]
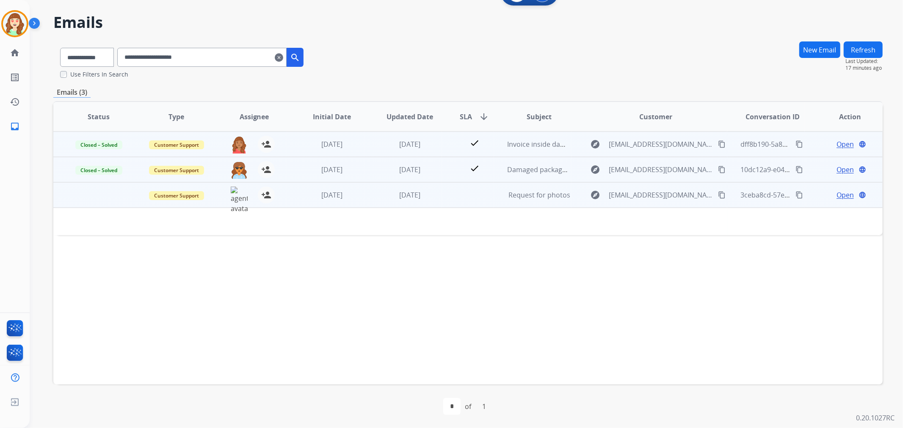
click at [843, 195] on span "Open" at bounding box center [845, 195] width 17 height 10
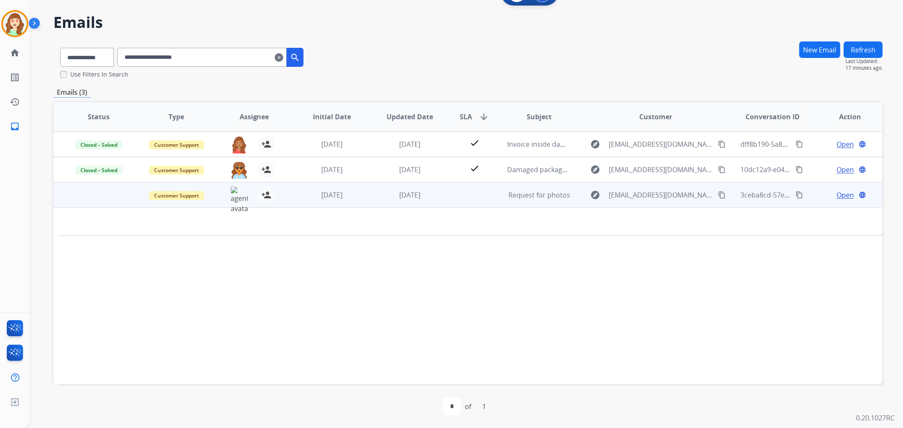
click at [840, 195] on span "Open" at bounding box center [845, 195] width 17 height 10
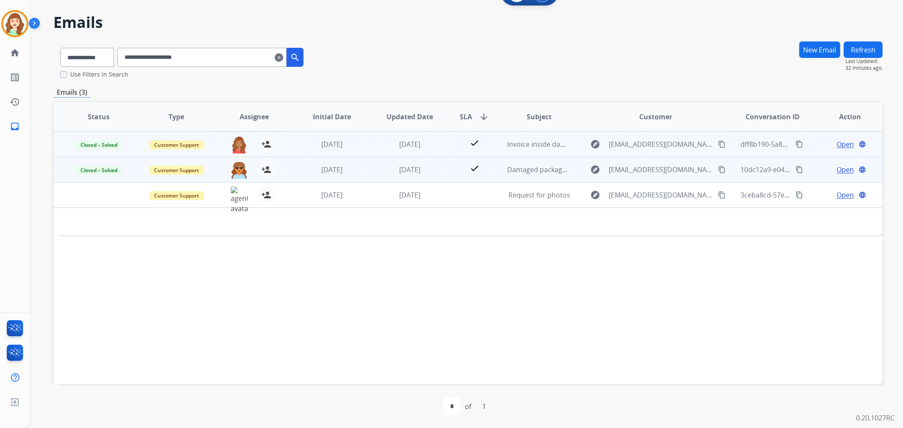
click at [283, 56] on mat-icon "clear" at bounding box center [279, 57] width 8 height 10
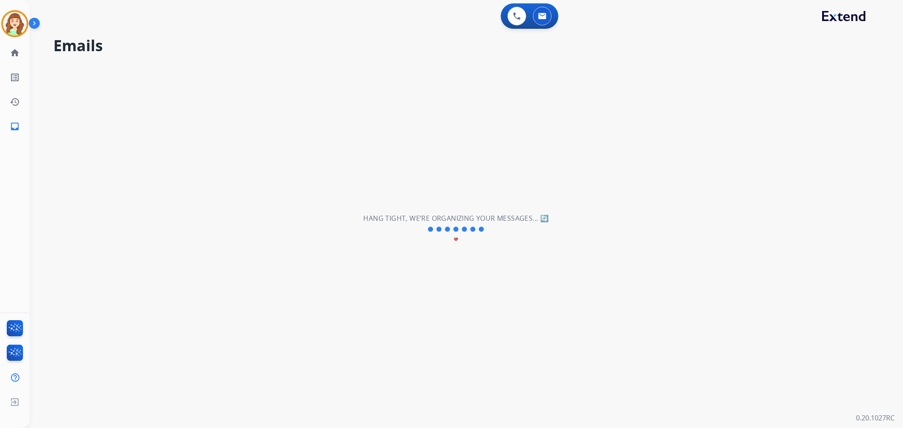
select select "**********"
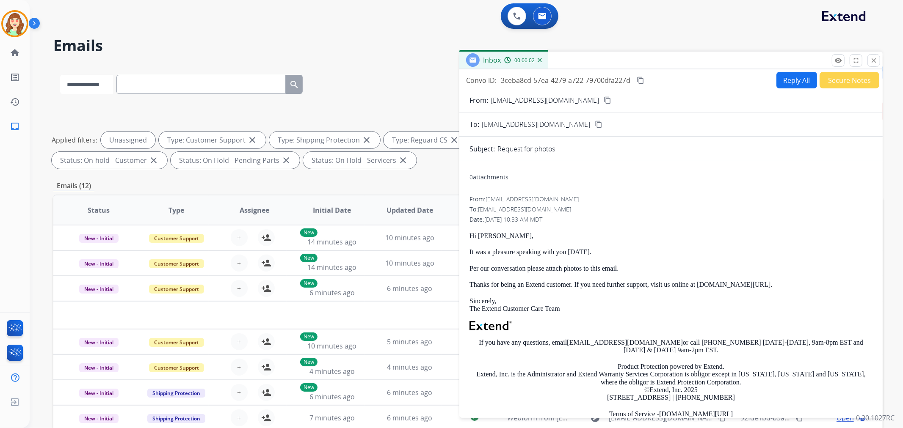
drag, startPoint x: 158, startPoint y: 86, endPoint x: 83, endPoint y: 79, distance: 74.8
click at [83, 79] on select "**********" at bounding box center [86, 84] width 53 height 19
select select "**********"
click at [60, 75] on select "**********" at bounding box center [86, 84] width 53 height 19
paste input "**********"
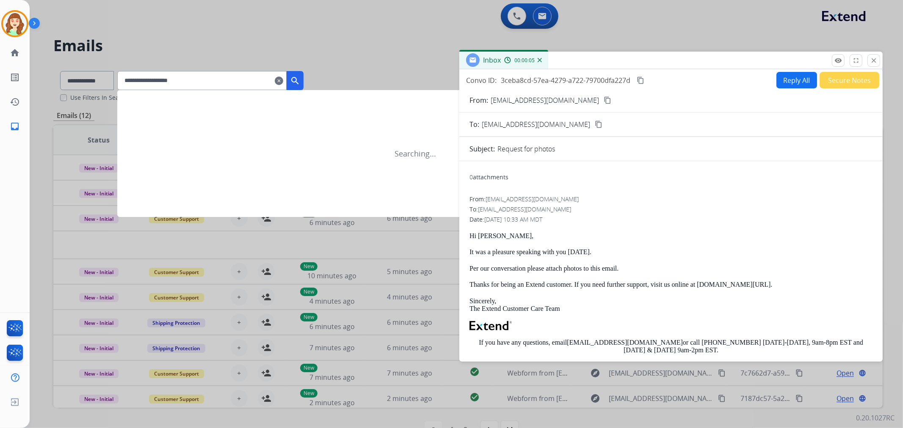
type input "**********"
click at [300, 79] on mat-icon "search" at bounding box center [295, 81] width 10 height 10
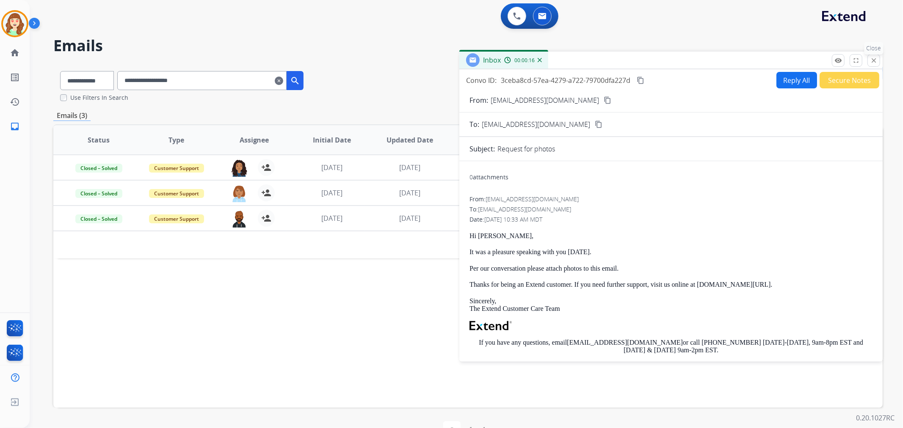
click at [875, 62] on mat-icon "close" at bounding box center [874, 61] width 8 height 8
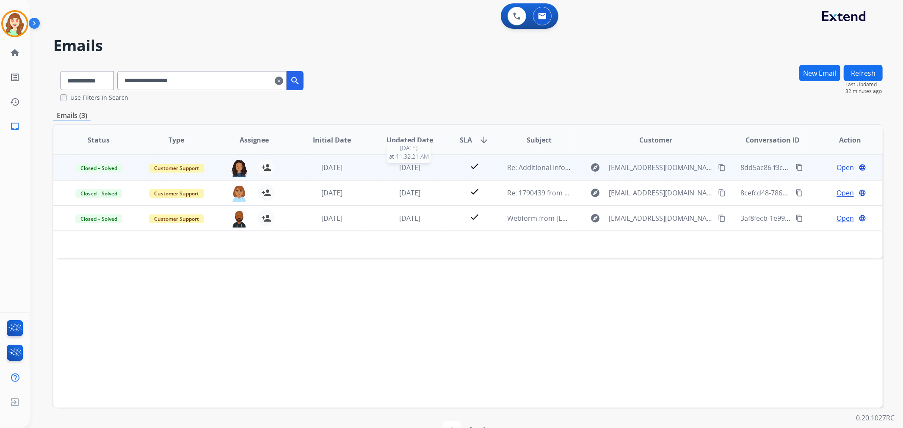
click at [407, 170] on span "[DATE]" at bounding box center [409, 167] width 21 height 9
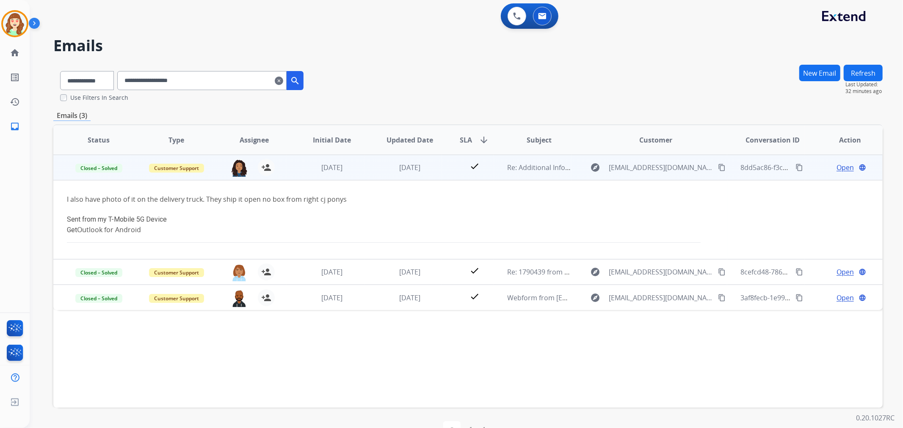
click at [847, 163] on span "Open" at bounding box center [845, 168] width 17 height 10
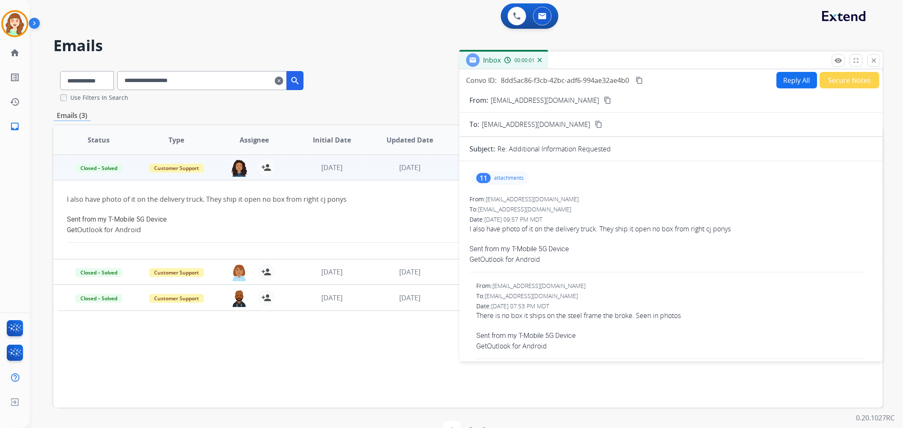
click at [497, 180] on p "attachments" at bounding box center [509, 178] width 30 height 7
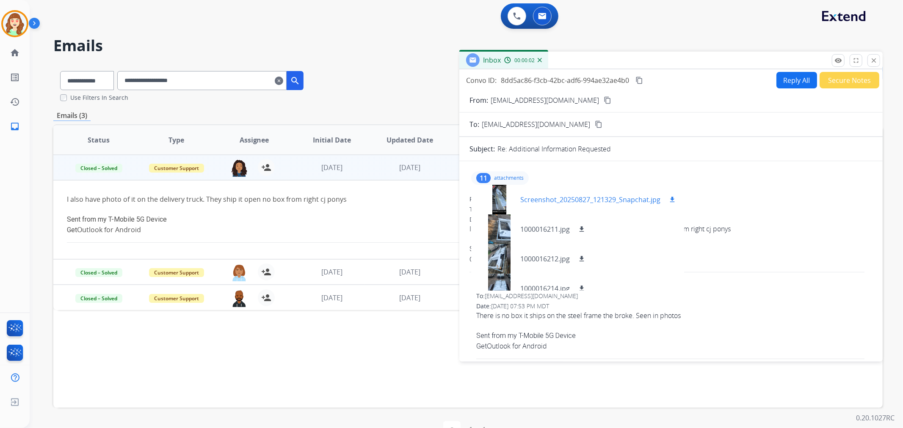
click at [493, 198] on div at bounding box center [499, 200] width 42 height 30
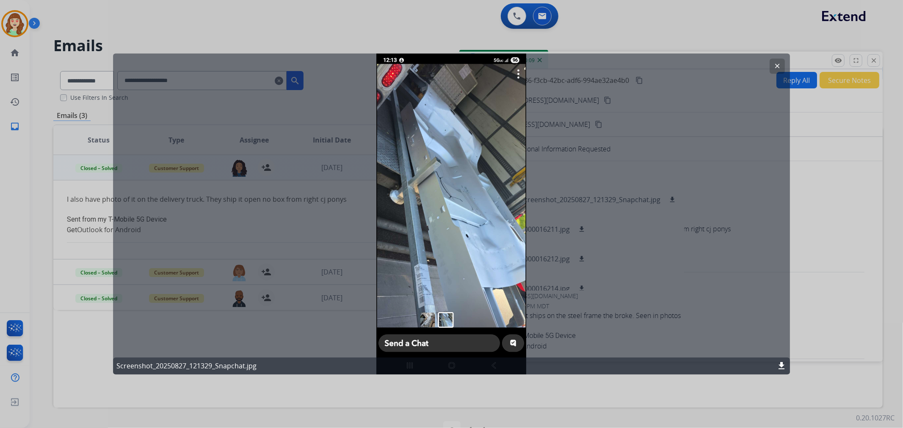
click at [779, 63] on mat-icon "clear" at bounding box center [777, 67] width 8 height 8
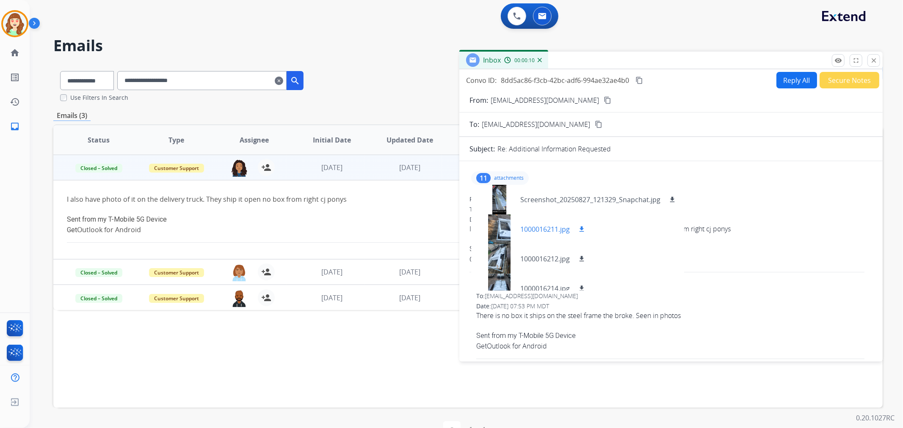
click at [497, 234] on div at bounding box center [499, 230] width 42 height 30
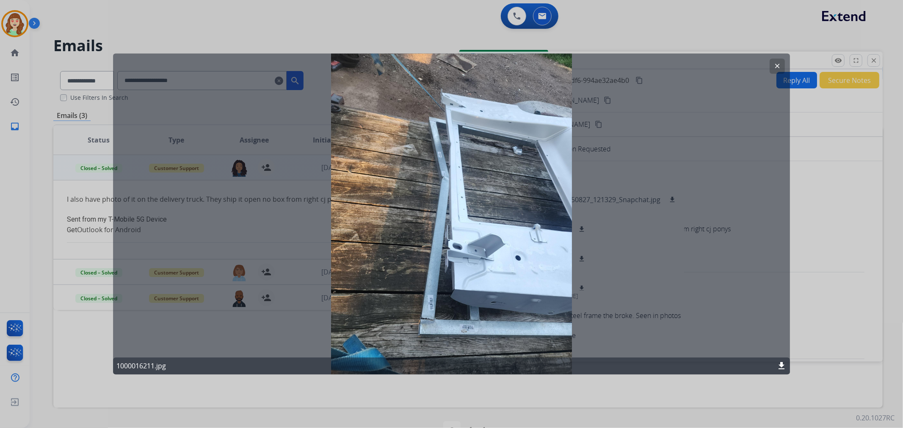
click at [768, 66] on div "clear 1000016211.jpg download" at bounding box center [451, 214] width 677 height 321
click at [784, 63] on button "clear" at bounding box center [777, 66] width 15 height 15
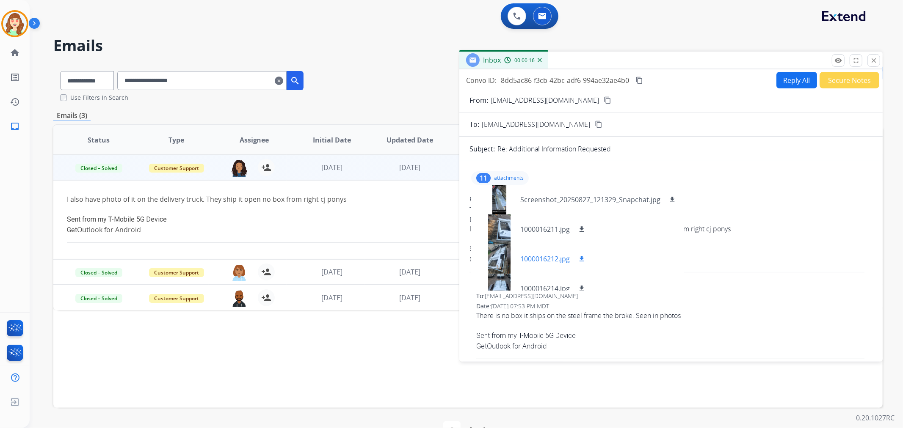
click at [495, 263] on div at bounding box center [499, 259] width 42 height 30
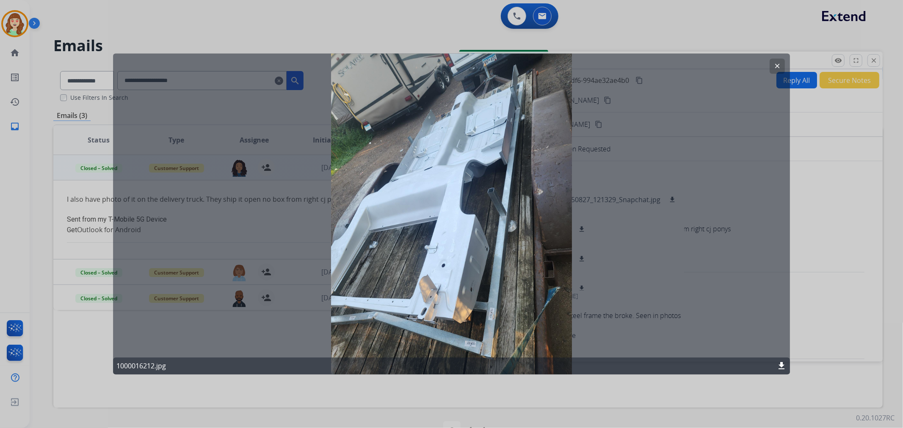
drag, startPoint x: 788, startPoint y: 61, endPoint x: 724, endPoint y: 112, distance: 82.2
click at [786, 61] on div "clear 1000016212.jpg download" at bounding box center [451, 214] width 677 height 321
click at [778, 66] on mat-icon "clear" at bounding box center [777, 67] width 8 height 8
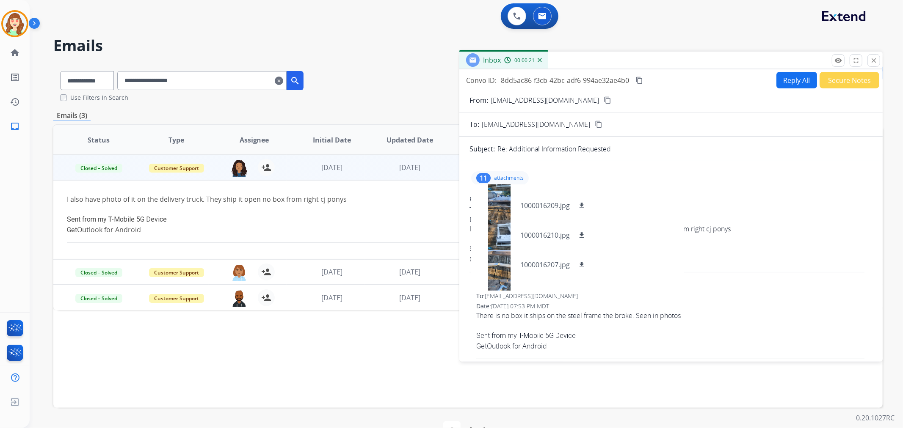
scroll to position [220, 0]
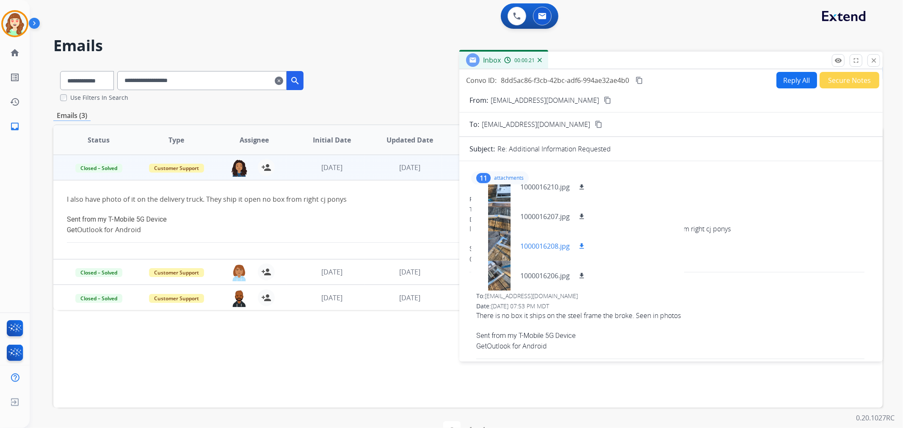
click at [492, 252] on div at bounding box center [499, 247] width 42 height 30
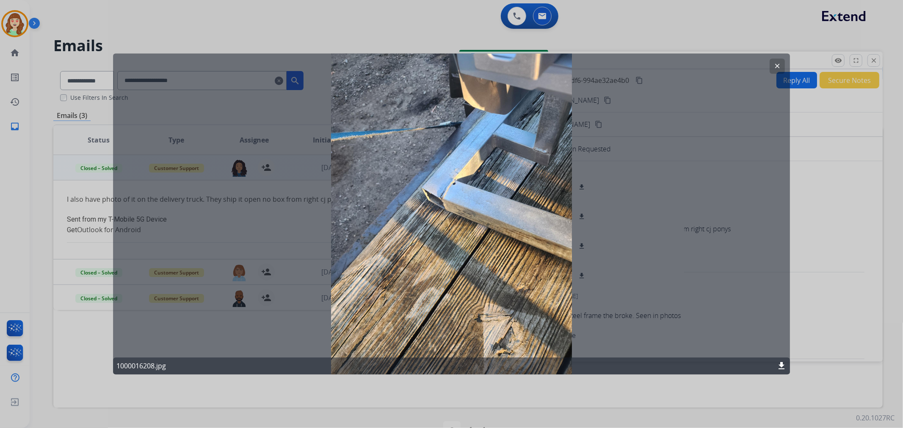
click at [779, 65] on mat-icon "clear" at bounding box center [777, 67] width 8 height 8
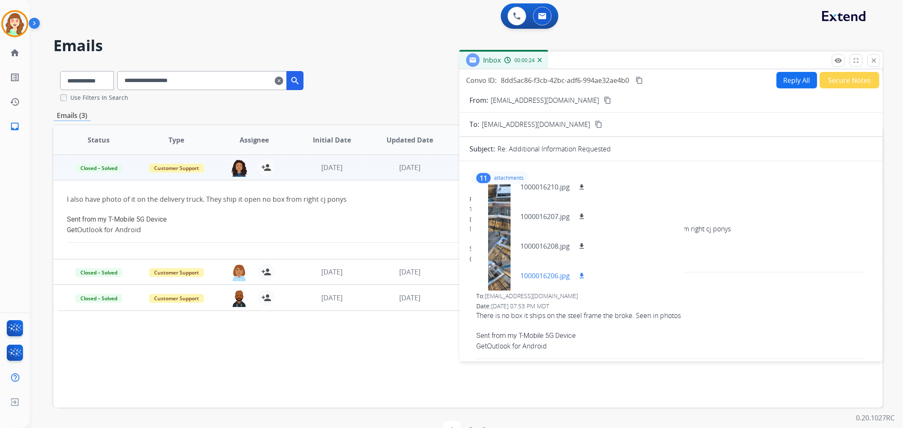
click at [496, 282] on div at bounding box center [499, 276] width 42 height 30
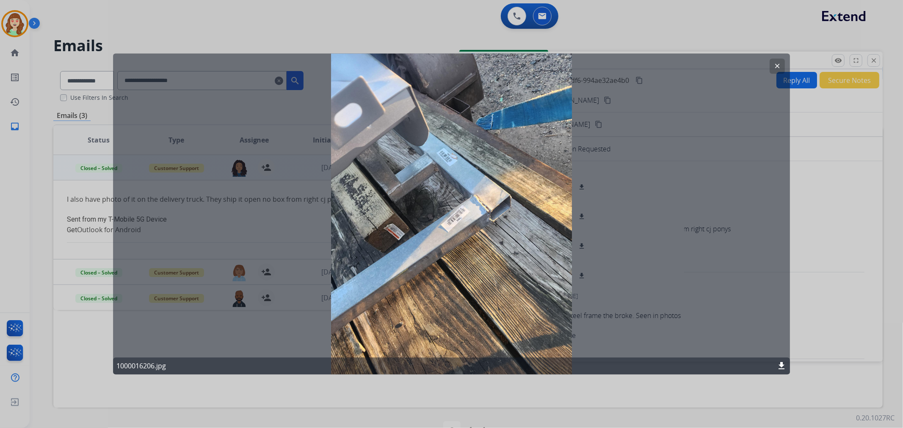
click at [777, 61] on button "clear" at bounding box center [777, 66] width 15 height 15
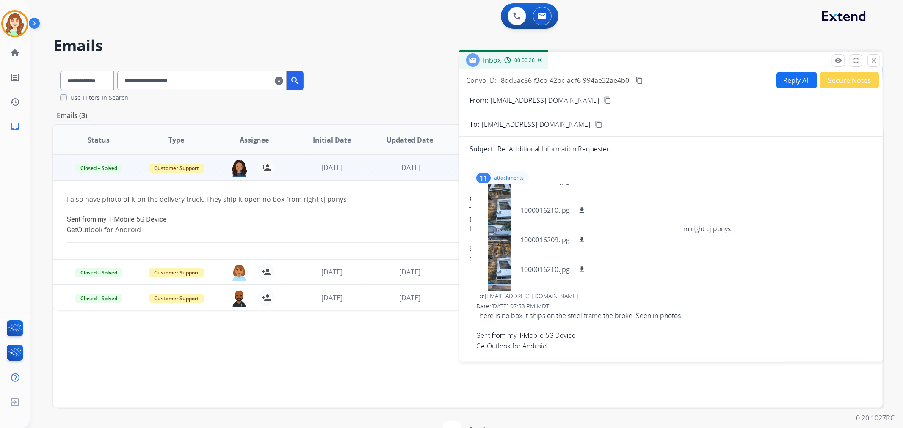
scroll to position [0, 0]
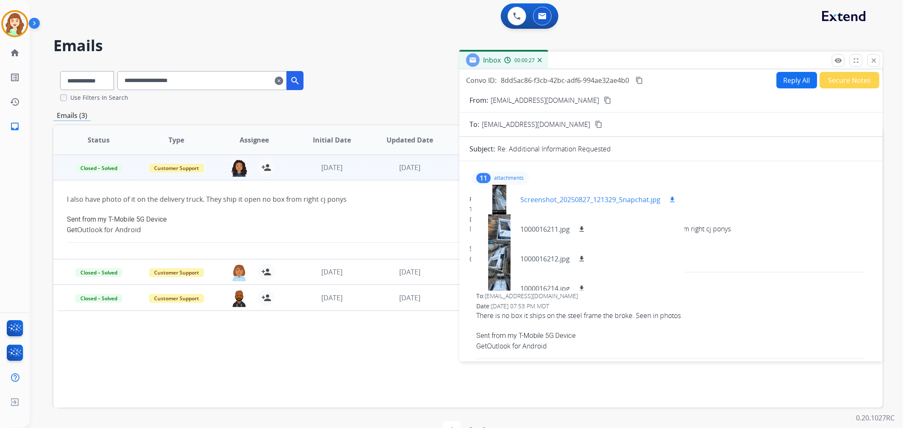
click at [493, 193] on div at bounding box center [499, 200] width 42 height 30
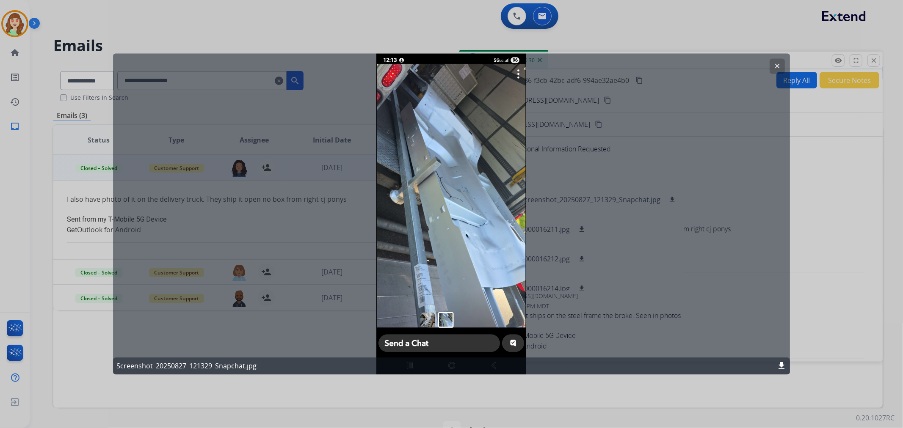
click at [439, 257] on div "clear Screenshot_20250827_121329_Snapchat.jpg download" at bounding box center [451, 214] width 677 height 321
click at [779, 60] on button "clear" at bounding box center [777, 66] width 15 height 15
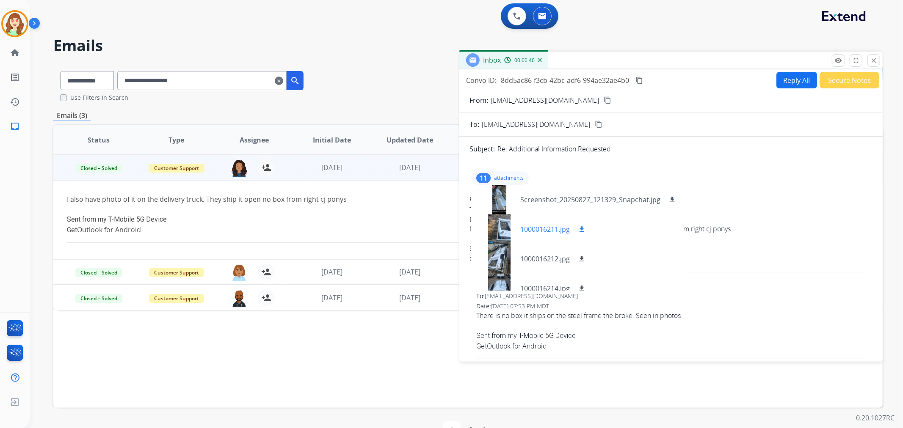
click at [498, 228] on div at bounding box center [499, 230] width 42 height 30
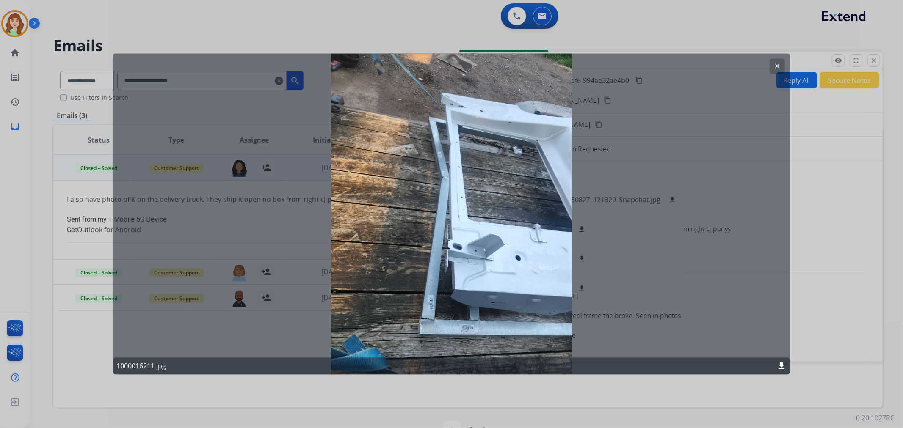
click at [778, 67] on mat-icon "clear" at bounding box center [777, 67] width 8 height 8
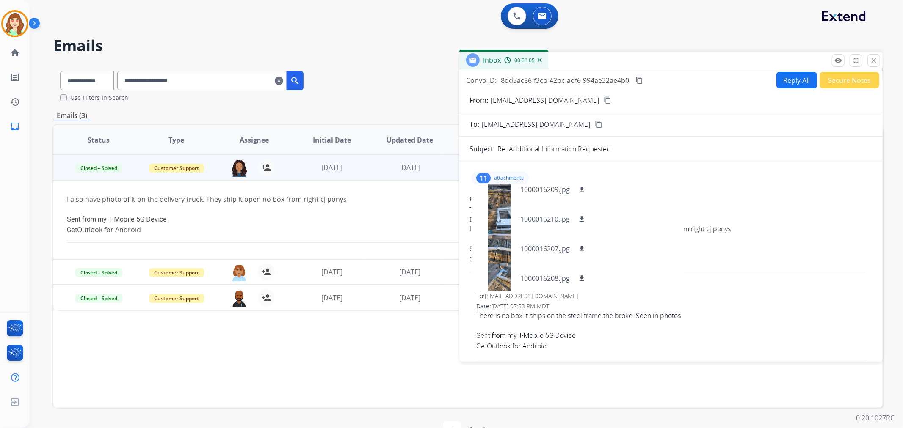
scroll to position [220, 0]
click at [497, 226] on div at bounding box center [499, 217] width 42 height 30
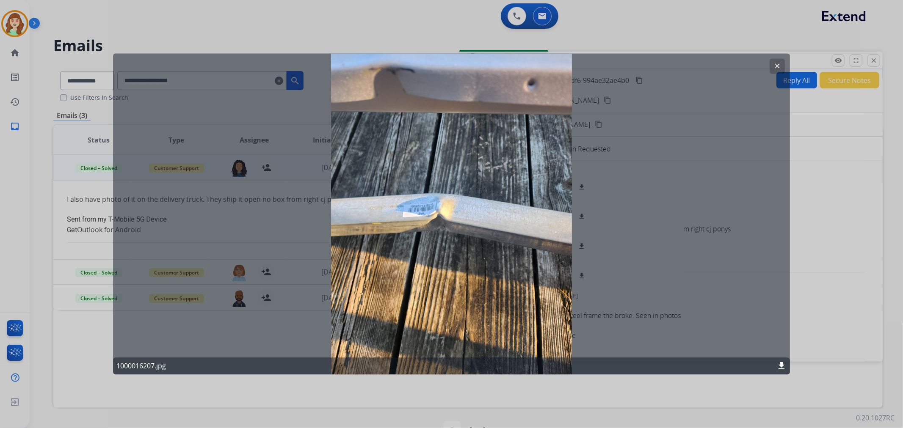
click at [773, 64] on button "clear" at bounding box center [777, 66] width 15 height 15
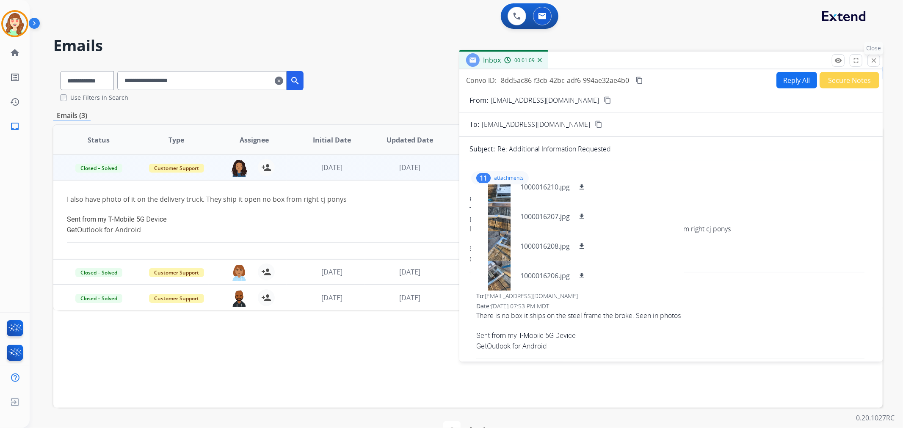
click at [879, 61] on button "close Close" at bounding box center [873, 60] width 13 height 13
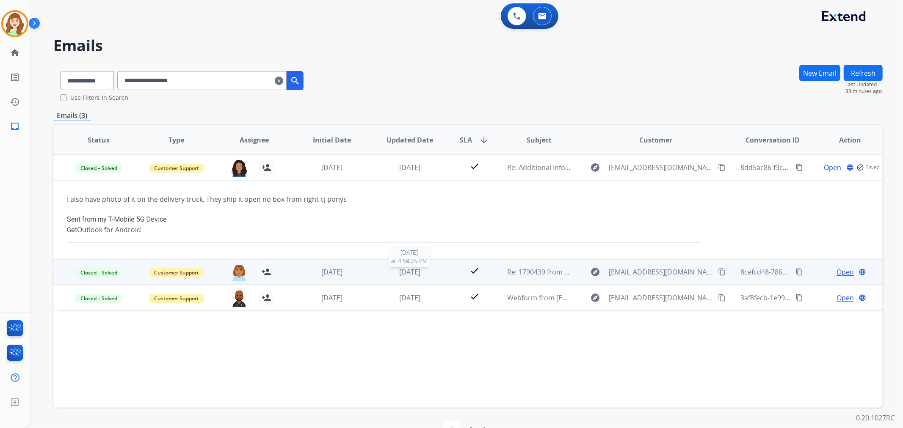
click at [411, 269] on span "[DATE]" at bounding box center [409, 272] width 21 height 9
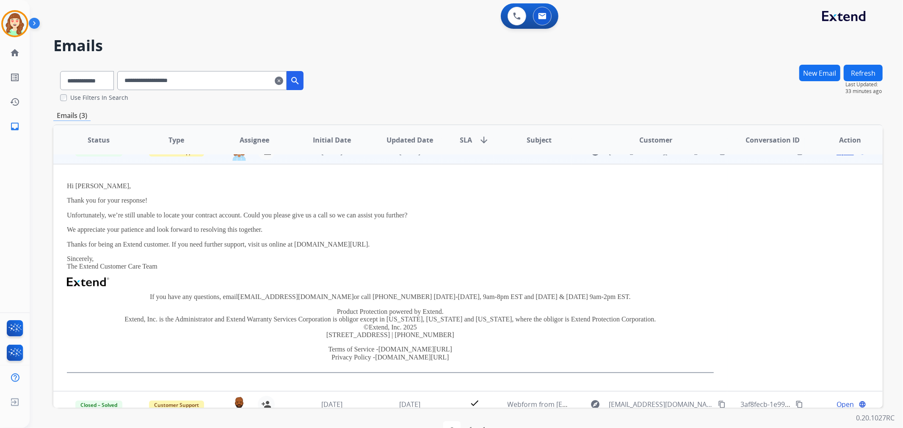
scroll to position [49, 0]
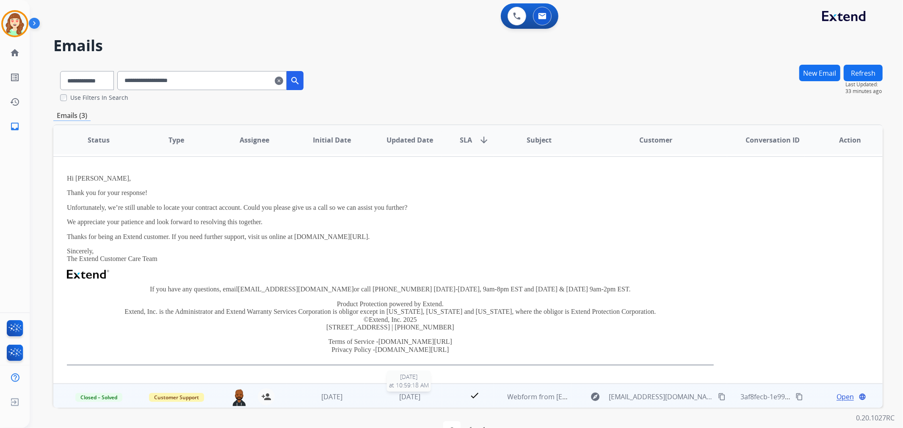
click at [403, 389] on td "[DATE] [DATE] 10:59:18 AM" at bounding box center [404, 396] width 78 height 25
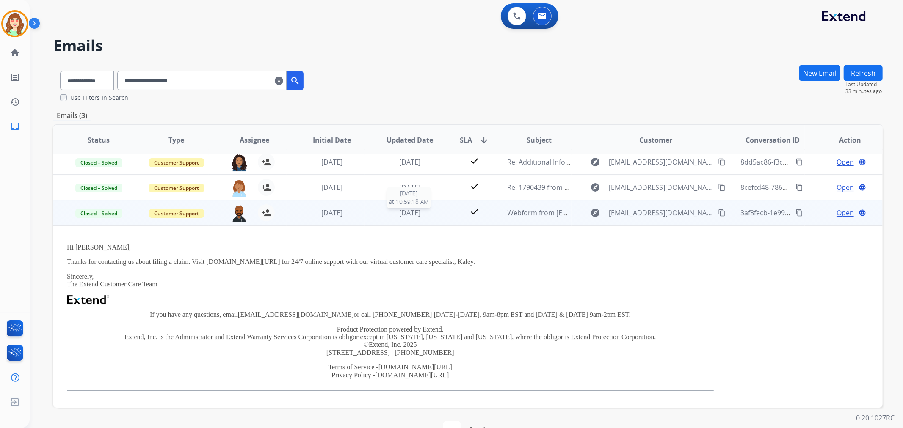
scroll to position [0, 0]
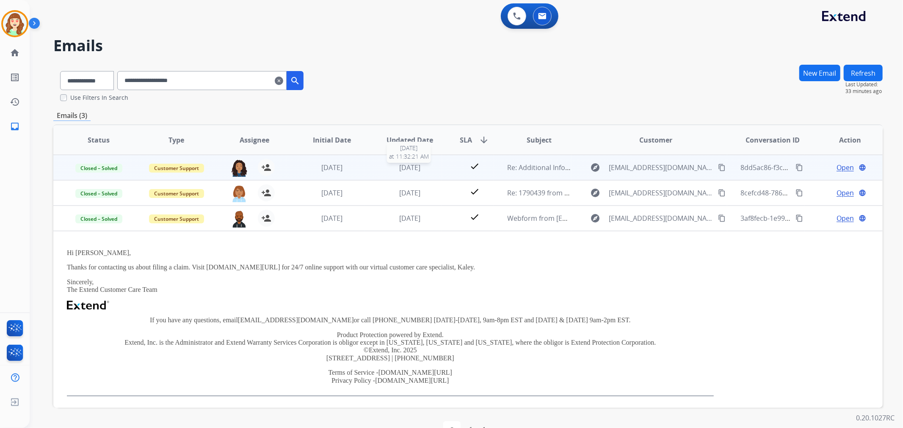
click at [406, 163] on span "[DATE]" at bounding box center [409, 167] width 21 height 9
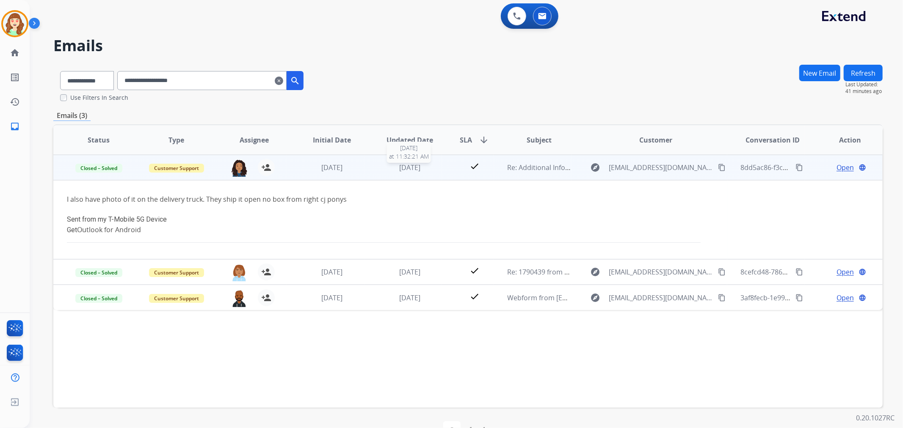
click at [407, 170] on span "[DATE]" at bounding box center [409, 167] width 21 height 9
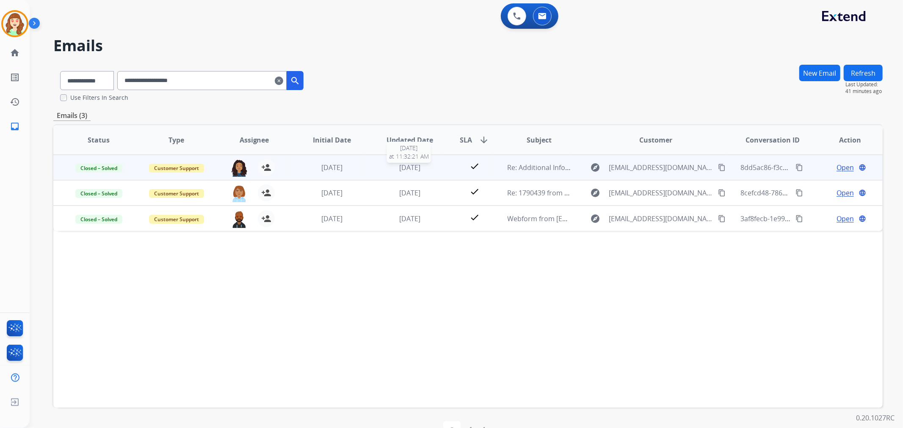
click at [417, 163] on span "[DATE]" at bounding box center [409, 167] width 21 height 9
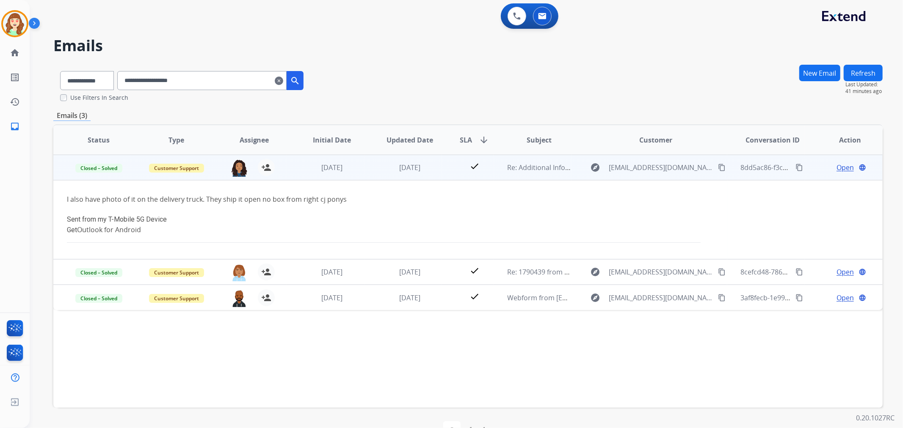
click at [837, 163] on span "Open" at bounding box center [845, 168] width 17 height 10
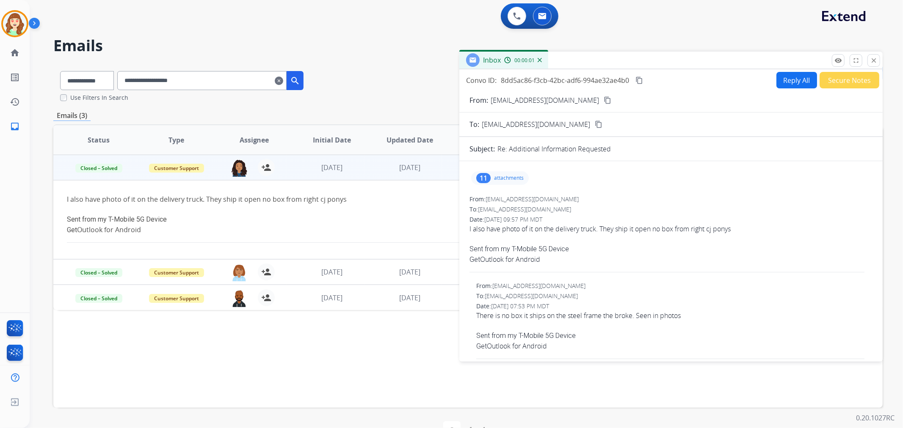
click at [498, 177] on p "attachments" at bounding box center [509, 178] width 30 height 7
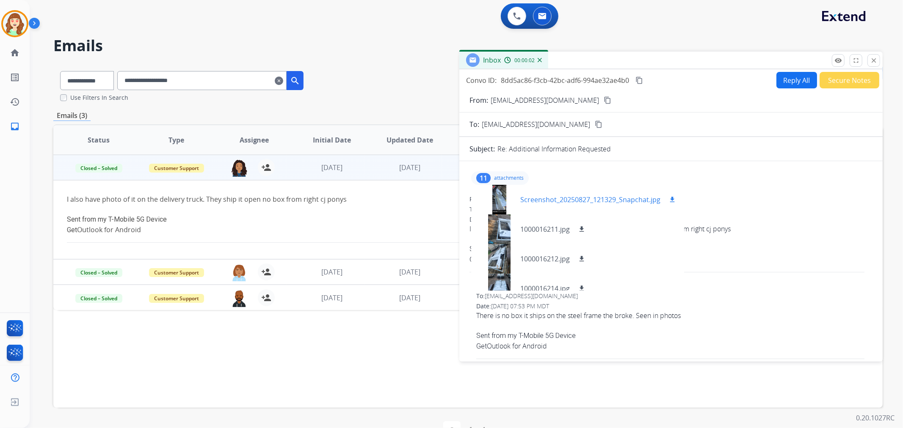
click at [508, 202] on div at bounding box center [499, 200] width 42 height 30
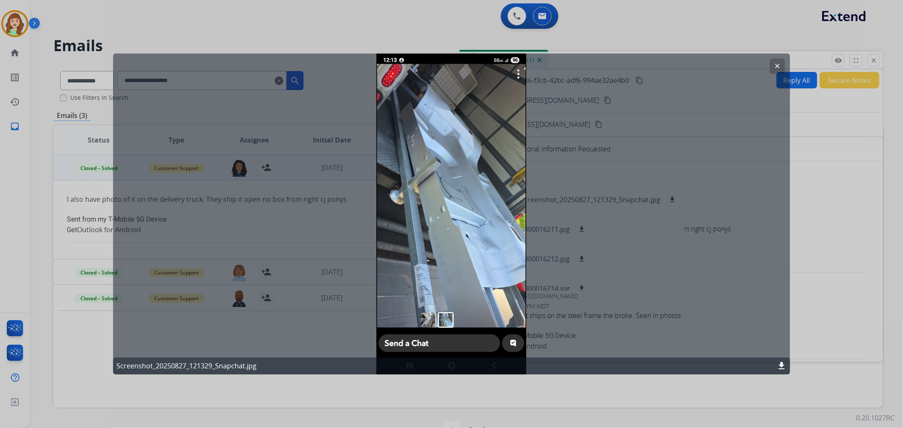
click at [776, 64] on mat-icon "clear" at bounding box center [777, 67] width 8 height 8
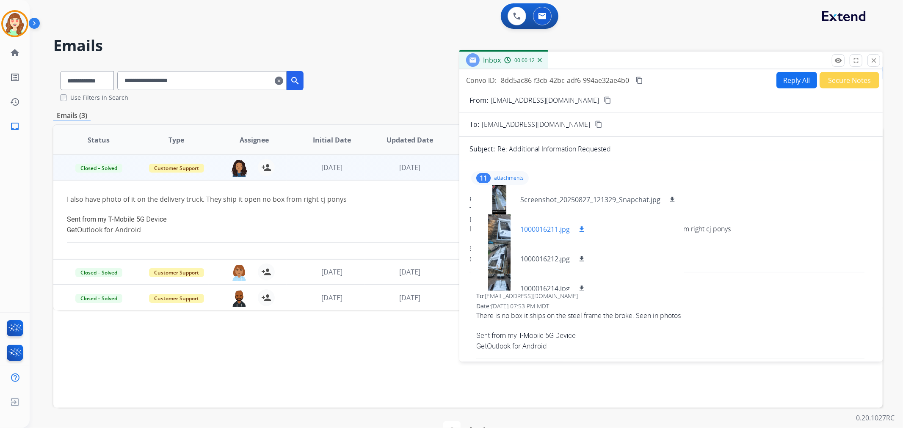
click at [495, 226] on div at bounding box center [499, 230] width 42 height 30
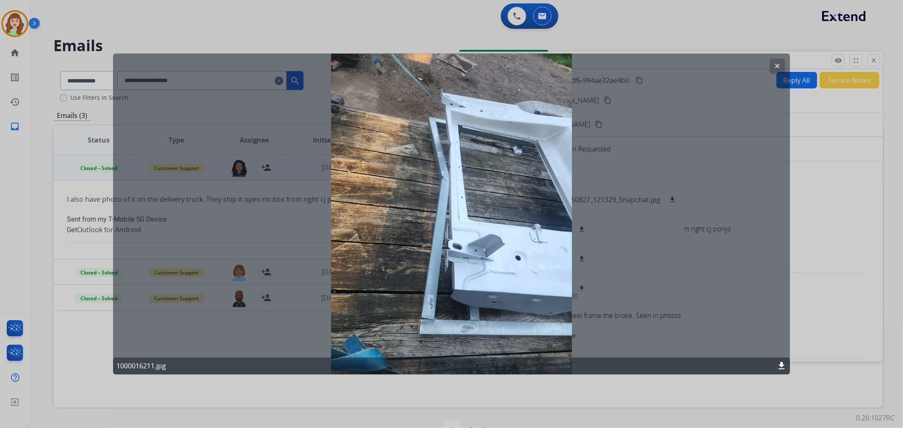
click at [779, 64] on mat-icon "clear" at bounding box center [777, 67] width 8 height 8
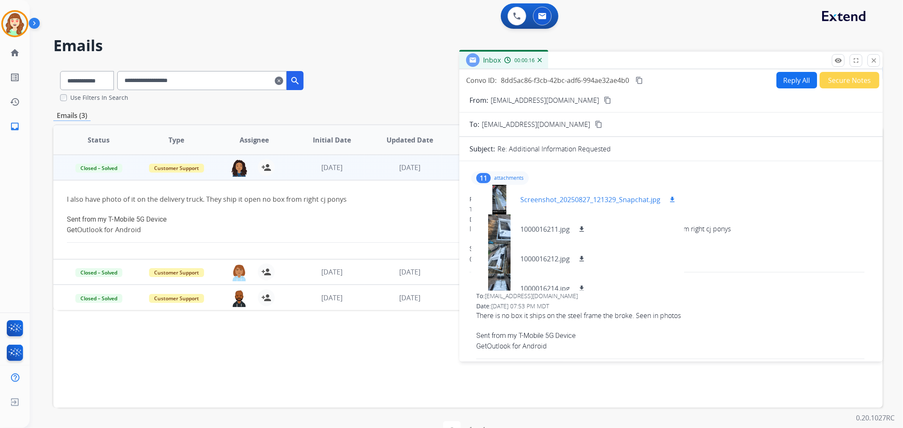
click at [501, 196] on div at bounding box center [499, 200] width 42 height 30
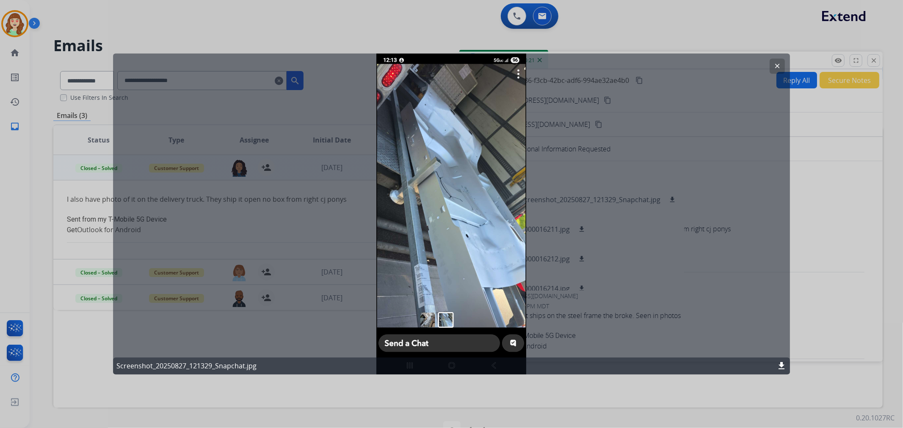
click at [779, 61] on button "clear" at bounding box center [777, 66] width 15 height 15
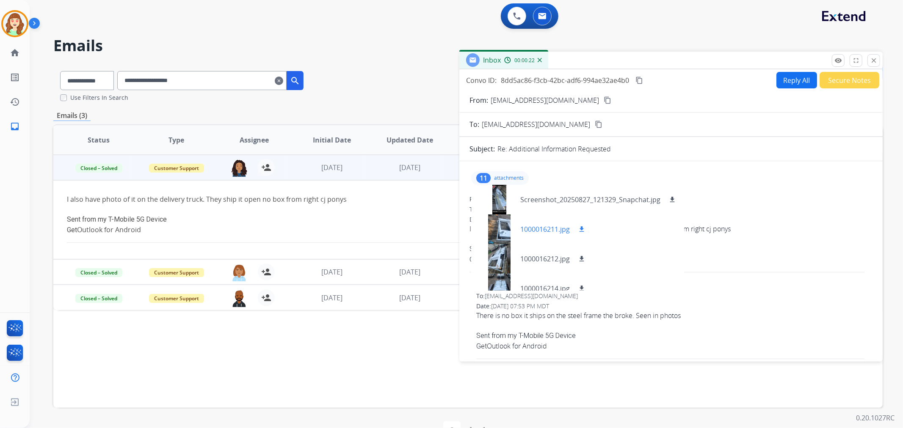
click at [502, 233] on div at bounding box center [499, 230] width 42 height 30
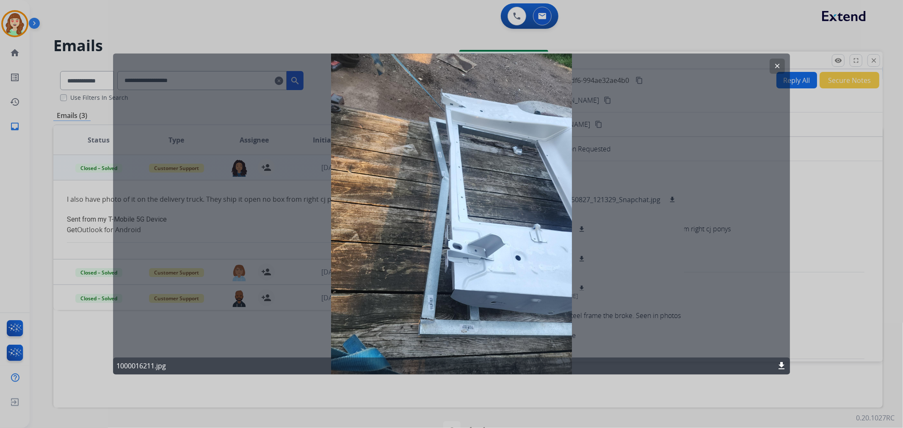
click at [778, 65] on mat-icon "clear" at bounding box center [777, 67] width 8 height 8
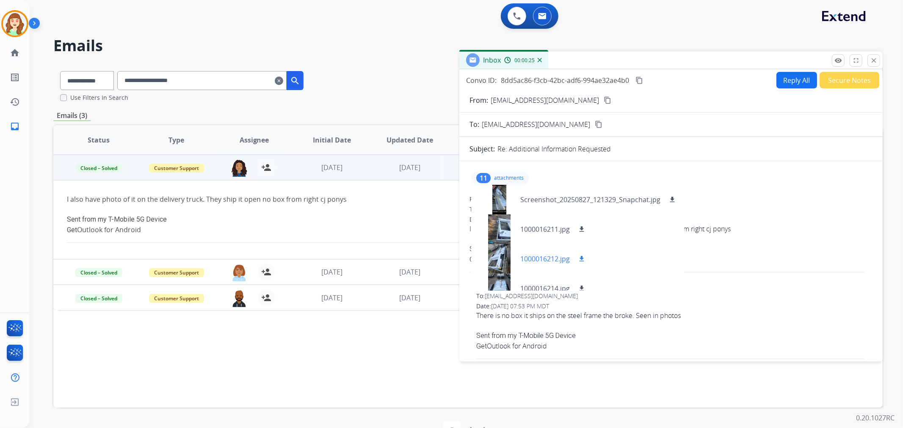
click at [494, 265] on div at bounding box center [499, 259] width 42 height 30
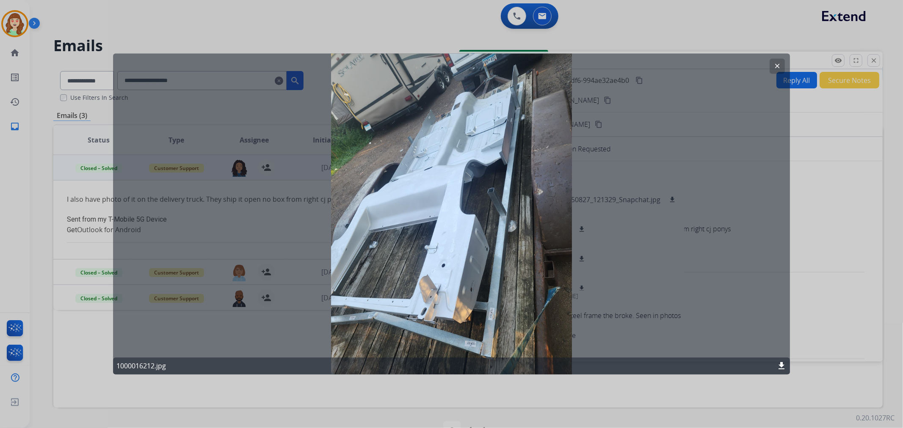
click at [778, 57] on div "clear 1000016212.jpg download" at bounding box center [451, 214] width 677 height 321
click at [777, 63] on mat-icon "clear" at bounding box center [777, 67] width 8 height 8
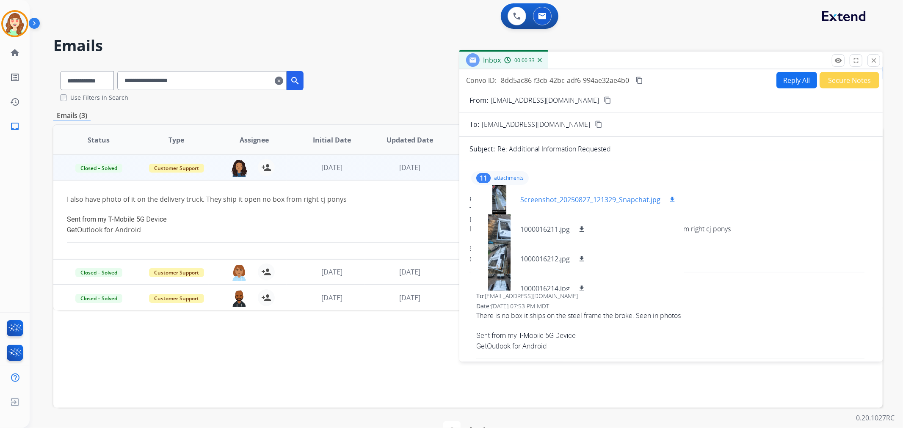
click at [505, 202] on div at bounding box center [499, 200] width 42 height 30
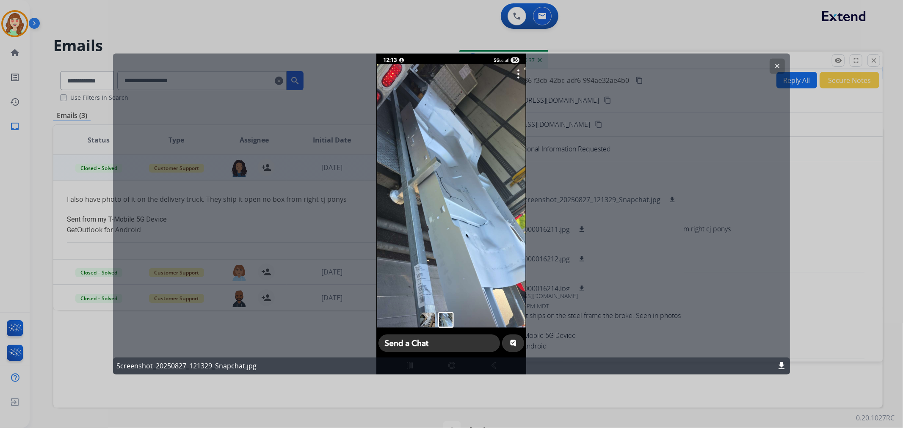
click at [778, 64] on mat-icon "clear" at bounding box center [777, 67] width 8 height 8
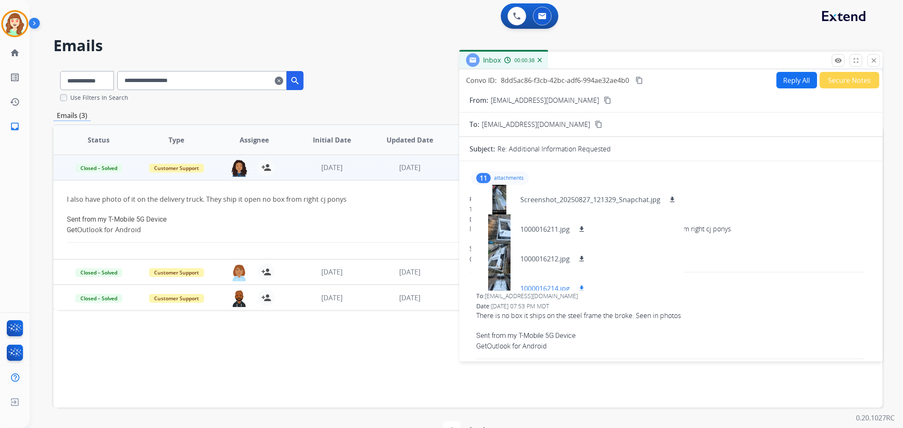
click at [500, 283] on div at bounding box center [499, 289] width 42 height 30
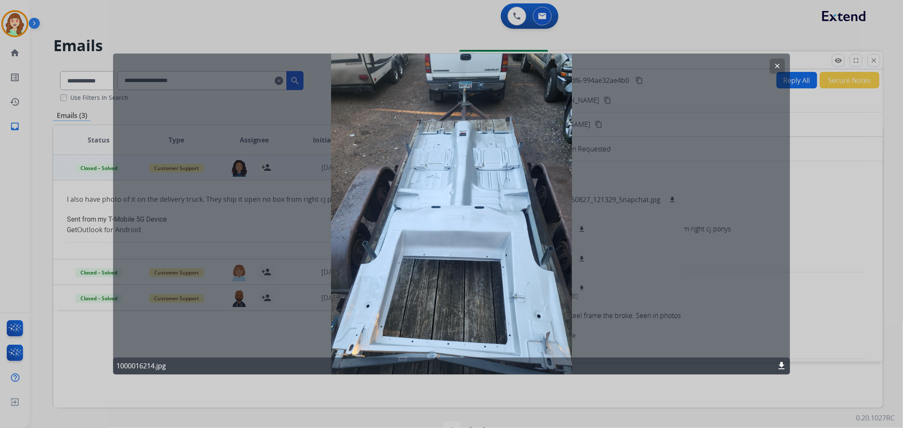
click at [777, 60] on button "clear" at bounding box center [777, 66] width 15 height 15
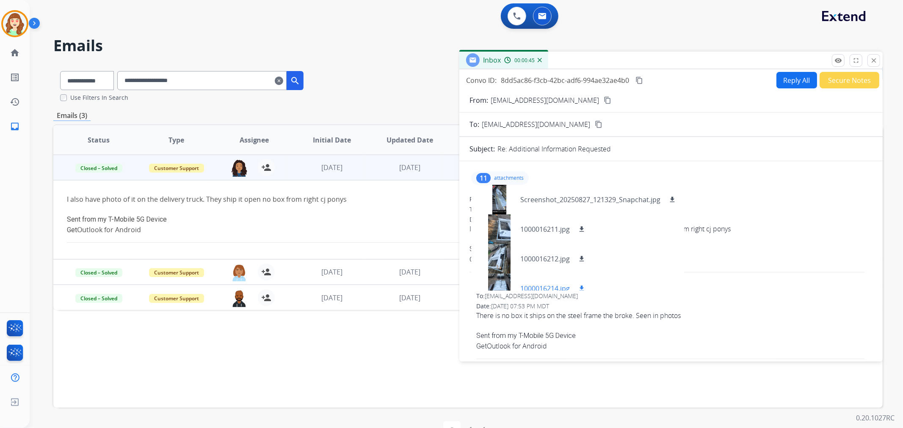
click at [502, 286] on div at bounding box center [499, 289] width 42 height 30
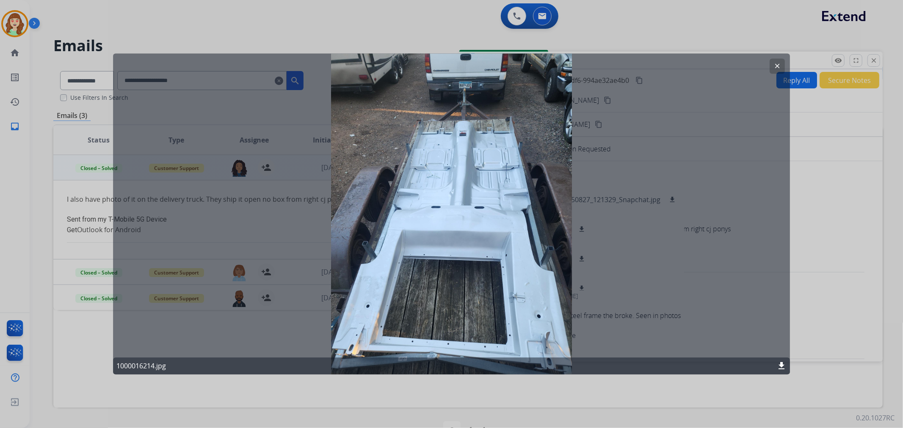
click at [777, 63] on mat-icon "clear" at bounding box center [777, 67] width 8 height 8
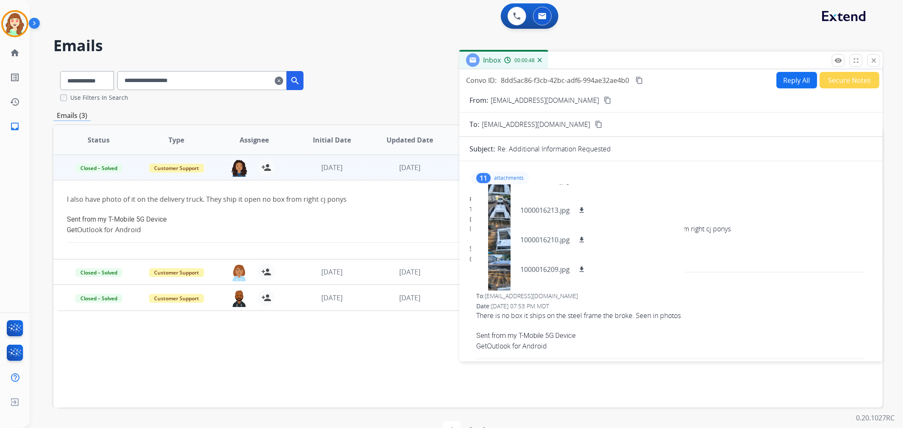
scroll to position [141, 0]
click at [500, 238] on div at bounding box center [499, 237] width 42 height 30
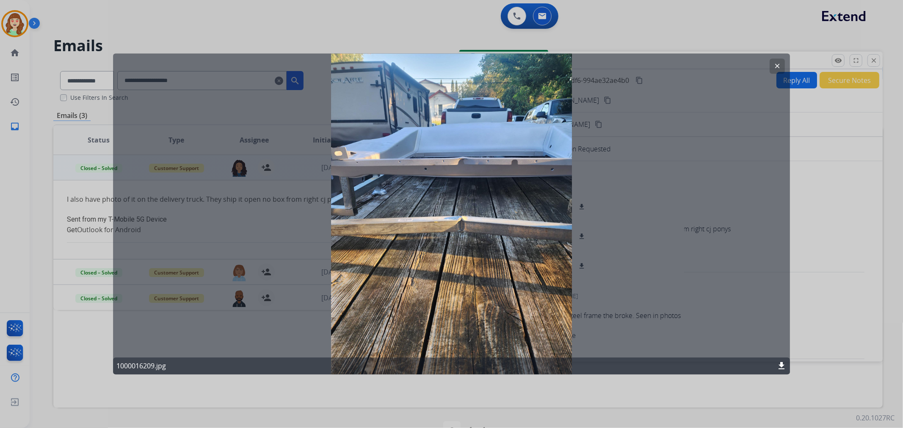
click at [776, 64] on mat-icon "clear" at bounding box center [777, 67] width 8 height 8
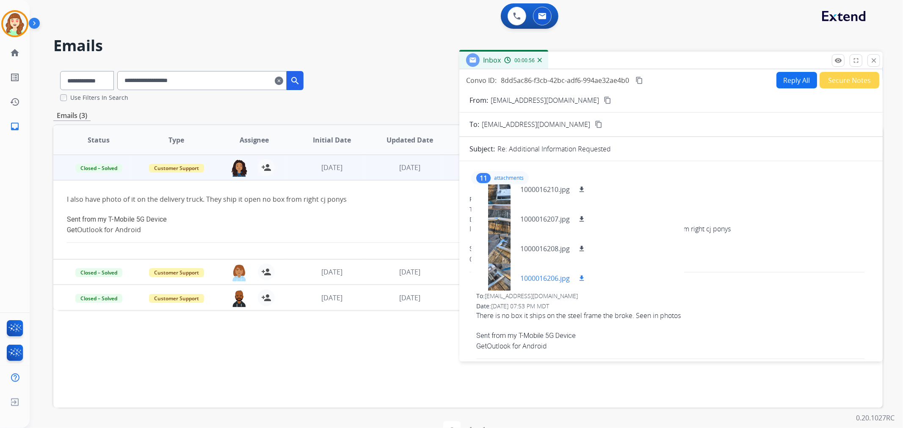
scroll to position [220, 0]
click at [500, 274] on div at bounding box center [499, 276] width 42 height 30
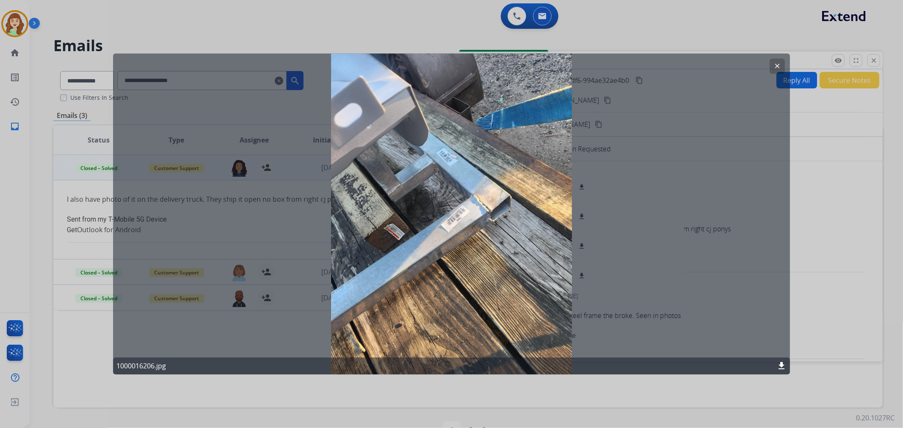
click at [775, 63] on mat-icon "clear" at bounding box center [777, 67] width 8 height 8
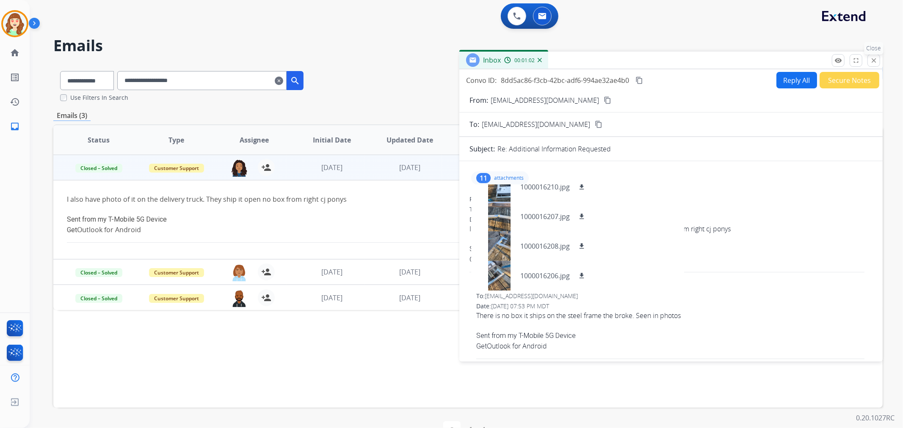
click at [874, 58] on mat-icon "close" at bounding box center [874, 61] width 8 height 8
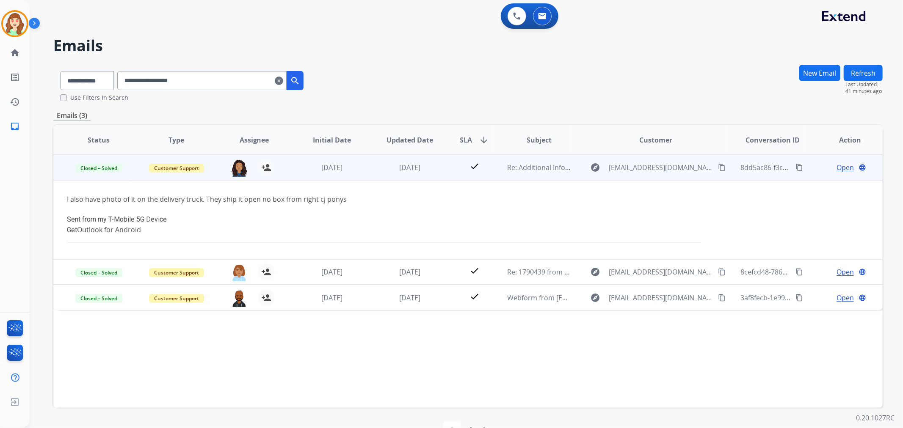
click at [840, 163] on span "Open" at bounding box center [845, 168] width 17 height 10
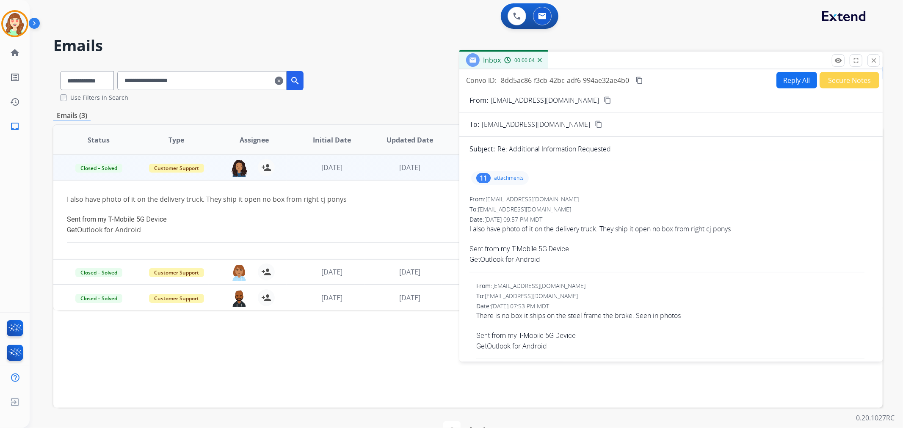
click at [844, 78] on button "Secure Notes" at bounding box center [850, 80] width 60 height 17
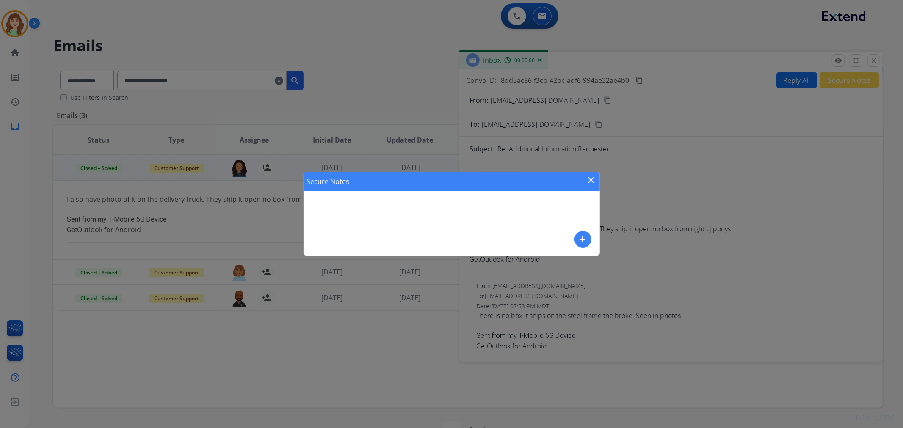
click at [594, 177] on mat-icon "close" at bounding box center [591, 180] width 10 height 10
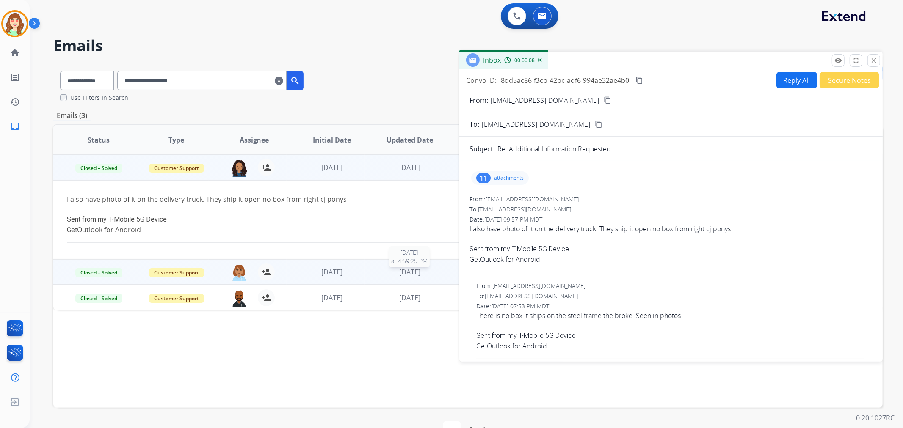
click at [399, 273] on span "[DATE]" at bounding box center [409, 272] width 21 height 9
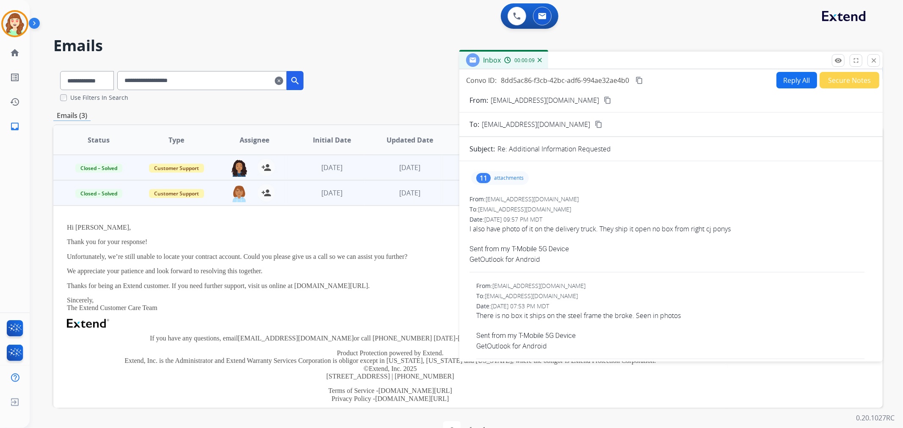
scroll to position [25, 0]
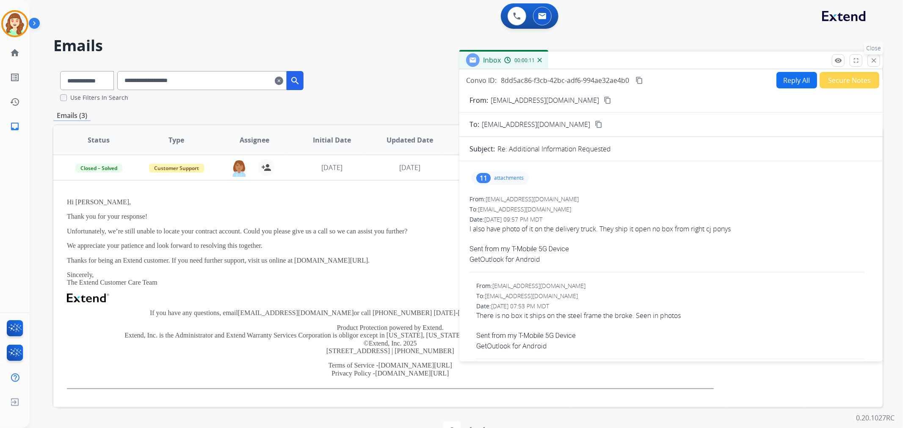
click at [871, 58] on mat-icon "close" at bounding box center [874, 61] width 8 height 8
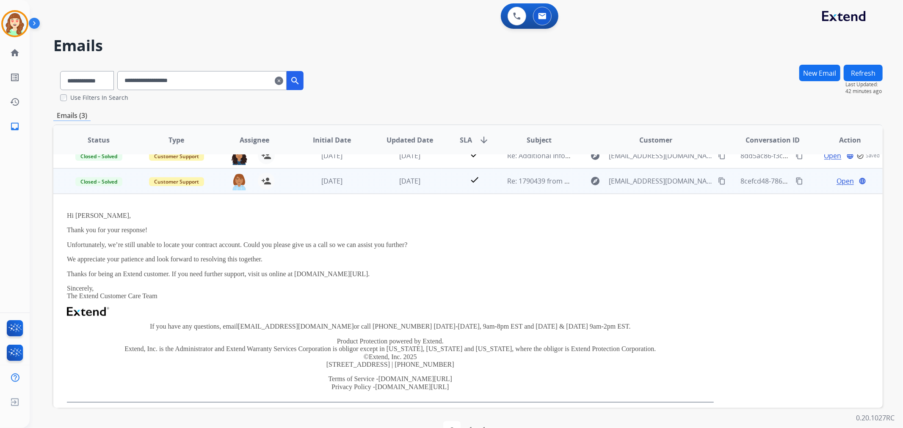
scroll to position [0, 0]
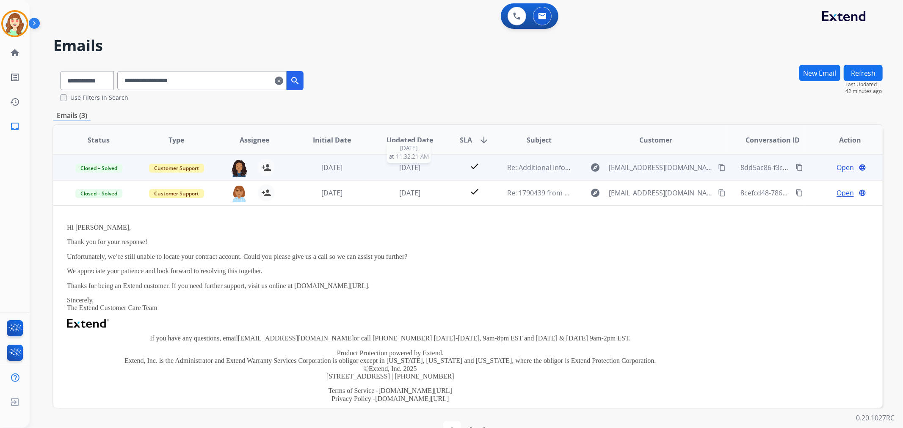
click at [411, 166] on span "[DATE]" at bounding box center [409, 167] width 21 height 9
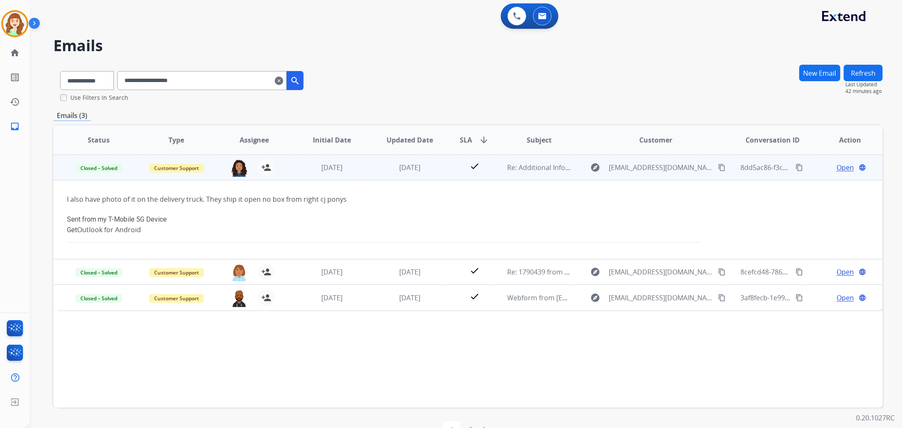
click at [839, 165] on span "Open" at bounding box center [845, 168] width 17 height 10
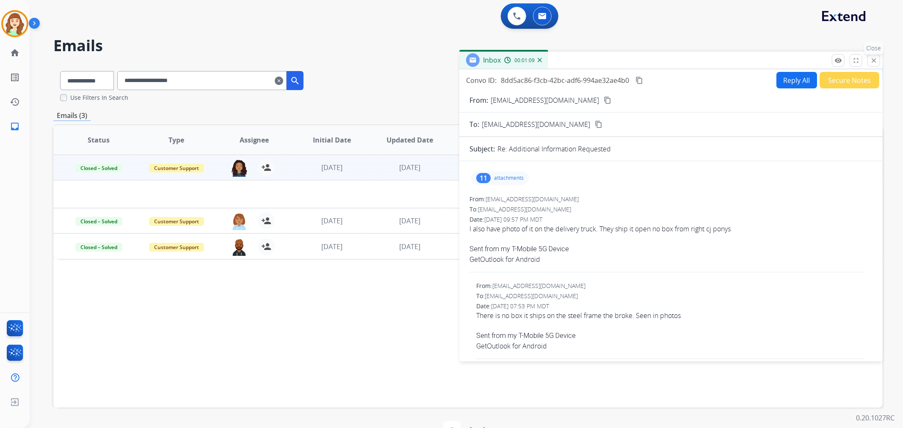
click at [873, 58] on mat-icon "close" at bounding box center [874, 61] width 8 height 8
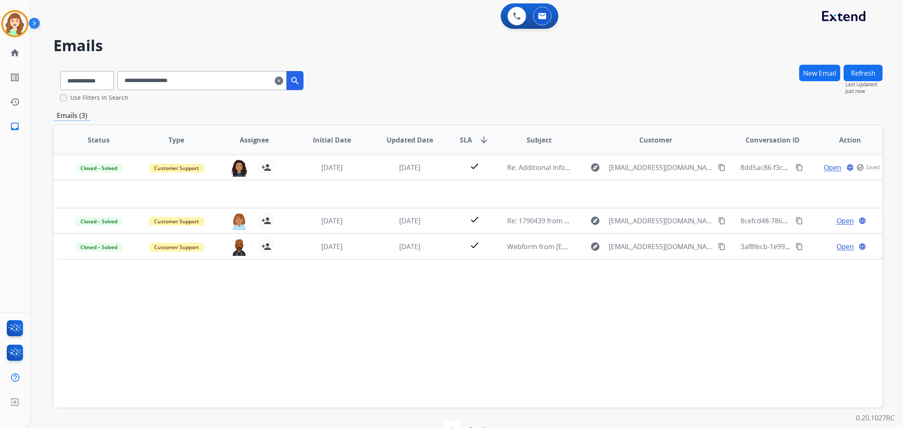
click at [283, 83] on mat-icon "clear" at bounding box center [279, 81] width 8 height 10
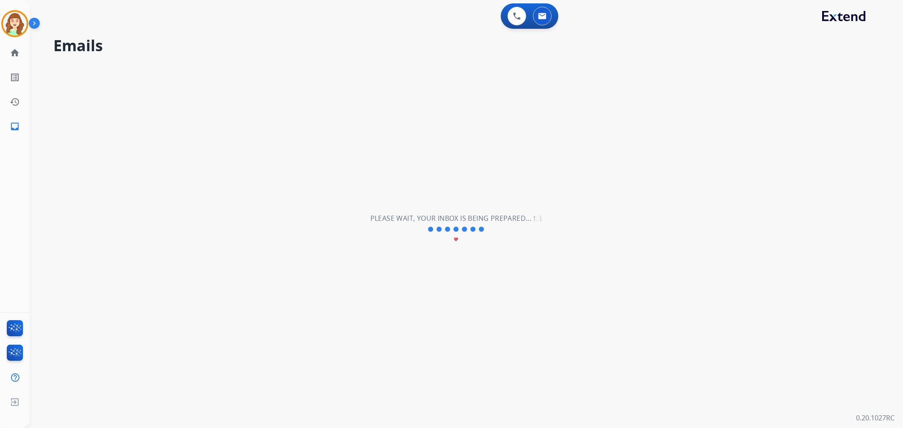
select select "**********"
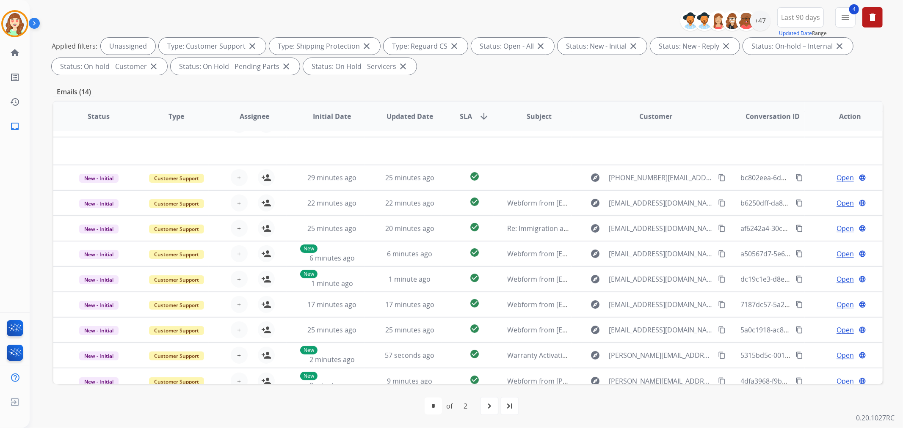
scroll to position [28, 0]
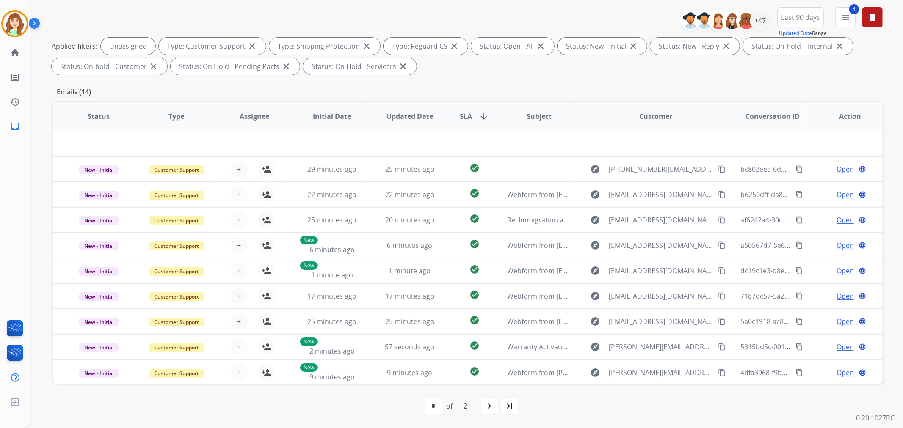
click at [479, 114] on mat-icon "arrow_downward" at bounding box center [484, 116] width 10 height 10
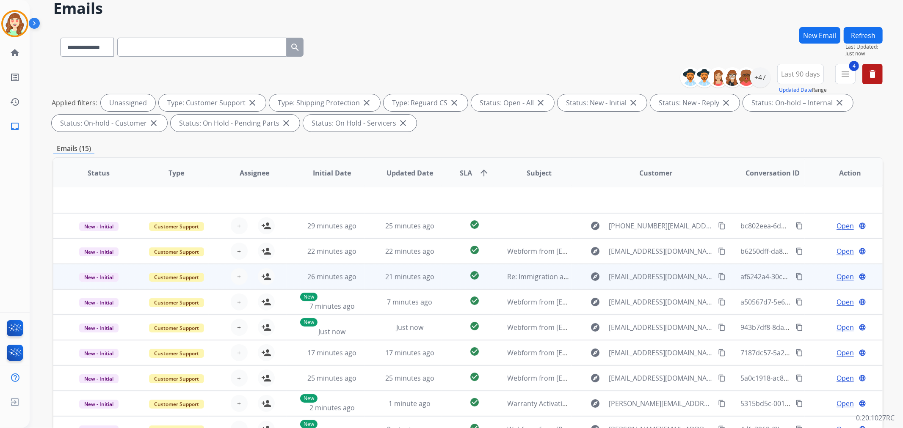
scroll to position [94, 0]
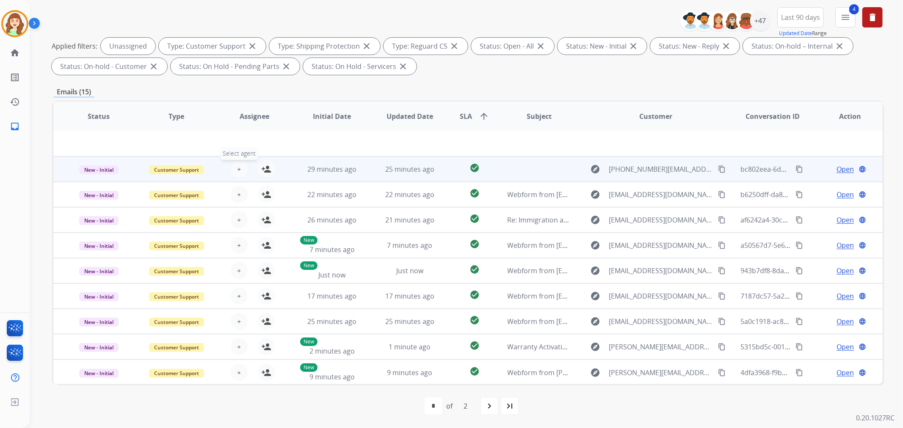
click at [243, 168] on button "+ Select agent" at bounding box center [239, 169] width 17 height 17
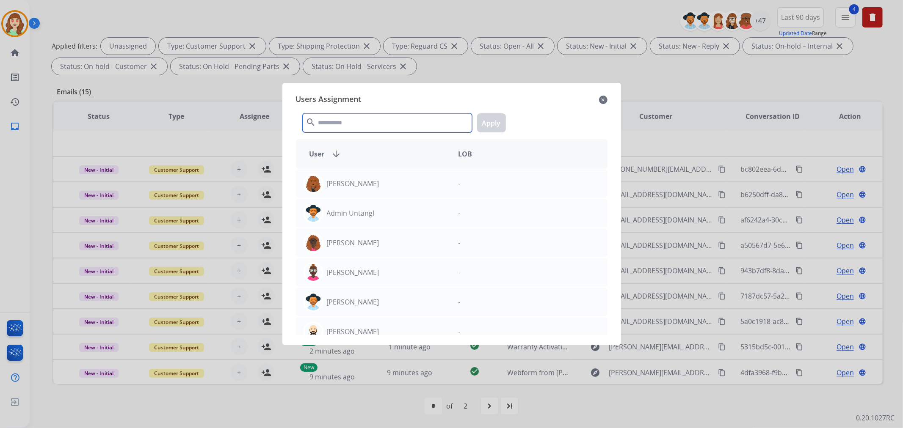
click at [371, 127] on input "text" at bounding box center [387, 122] width 169 height 19
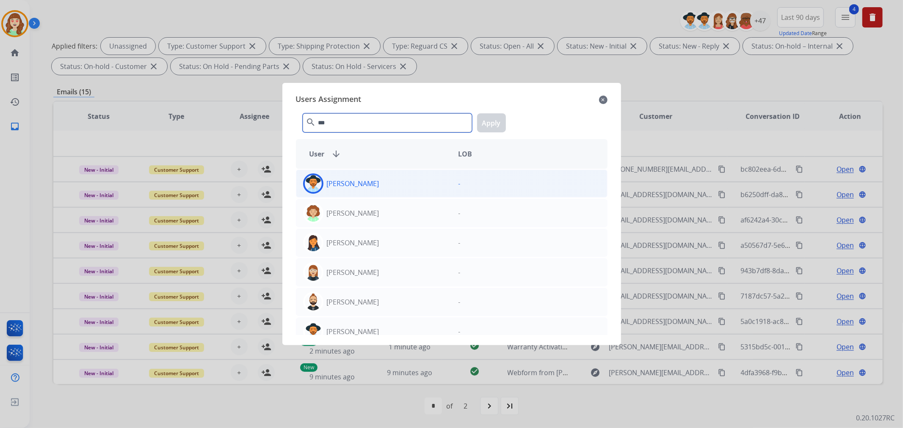
type input "***"
click at [403, 186] on div "[PERSON_NAME]" at bounding box center [373, 184] width 155 height 20
drag, startPoint x: 496, startPoint y: 127, endPoint x: 487, endPoint y: 129, distance: 8.6
click at [495, 127] on button "Apply" at bounding box center [491, 122] width 29 height 19
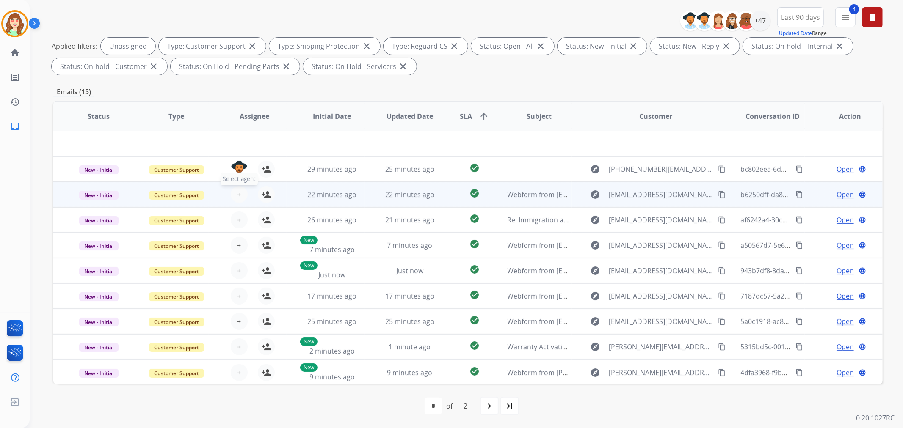
click at [235, 193] on button "+ Select agent" at bounding box center [239, 194] width 17 height 17
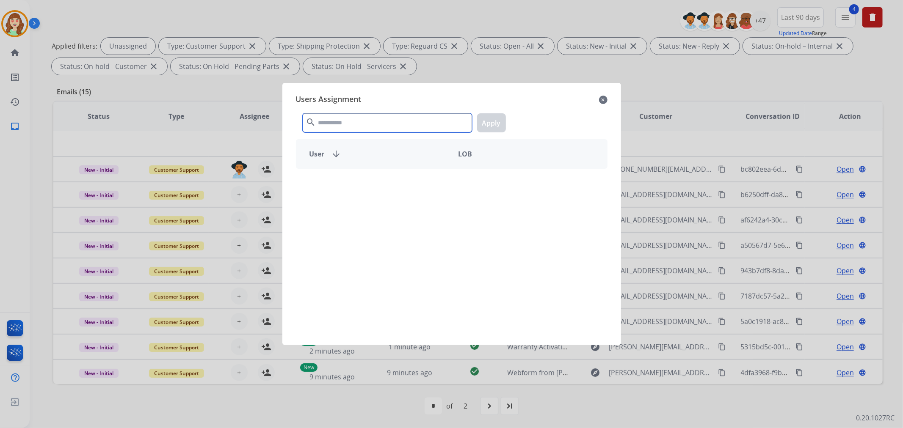
click at [334, 126] on input "text" at bounding box center [387, 122] width 169 height 19
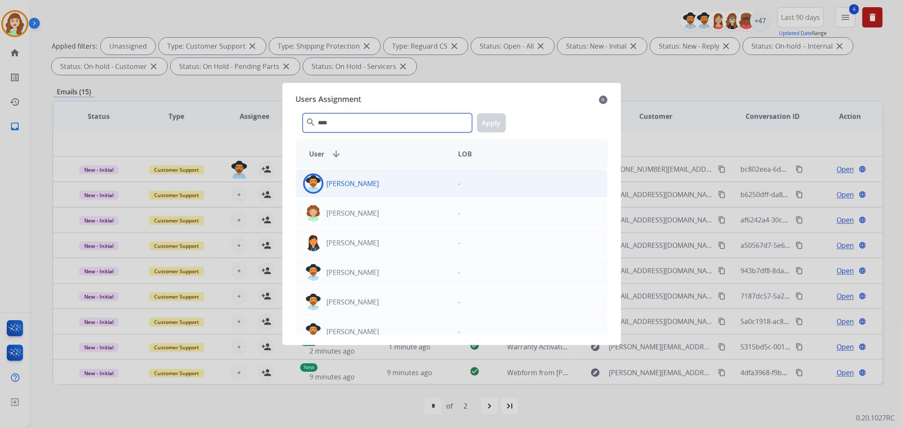
type input "****"
click at [395, 183] on div "[PERSON_NAME]" at bounding box center [373, 184] width 155 height 20
click at [489, 124] on button "Apply" at bounding box center [491, 122] width 29 height 19
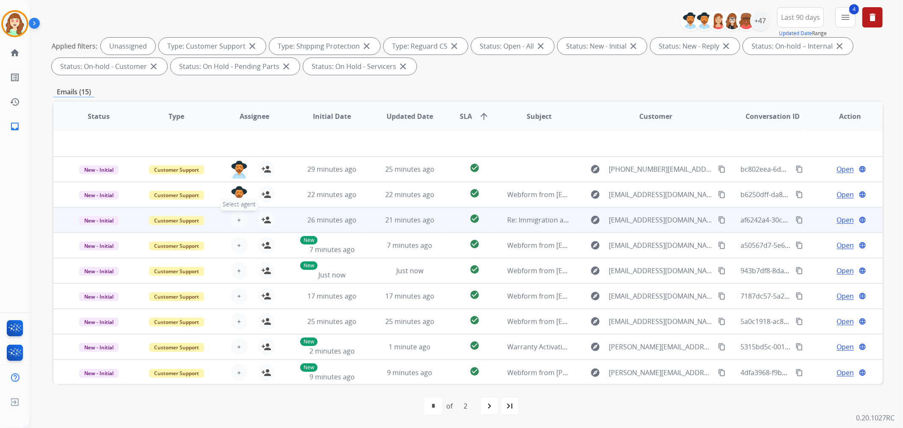
click at [237, 218] on span "+" at bounding box center [239, 220] width 4 height 10
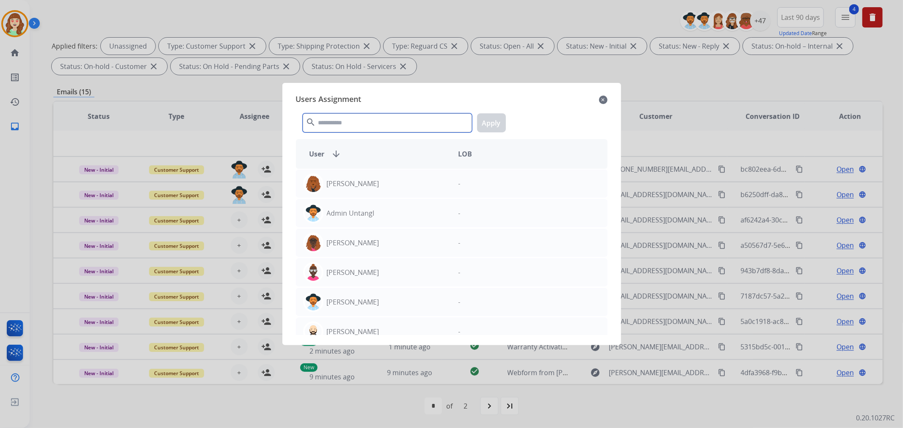
click at [342, 125] on input "text" at bounding box center [387, 122] width 169 height 19
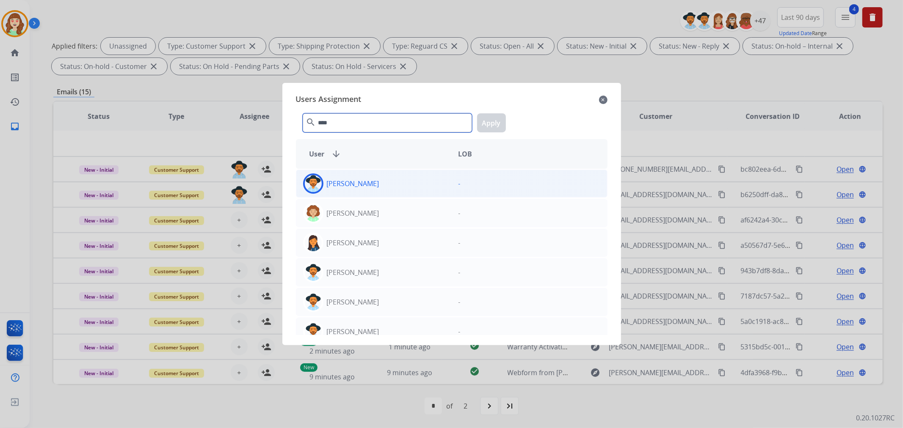
type input "****"
drag, startPoint x: 373, startPoint y: 182, endPoint x: 503, endPoint y: 122, distance: 142.8
click at [374, 182] on div "[PERSON_NAME]" at bounding box center [373, 184] width 155 height 20
click at [492, 126] on button "Apply" at bounding box center [491, 122] width 29 height 19
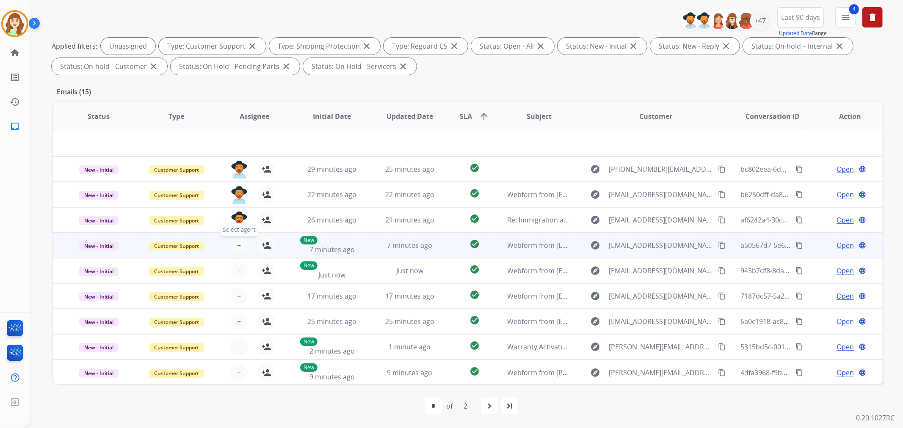
click at [240, 242] on button "+ Select agent" at bounding box center [239, 245] width 17 height 17
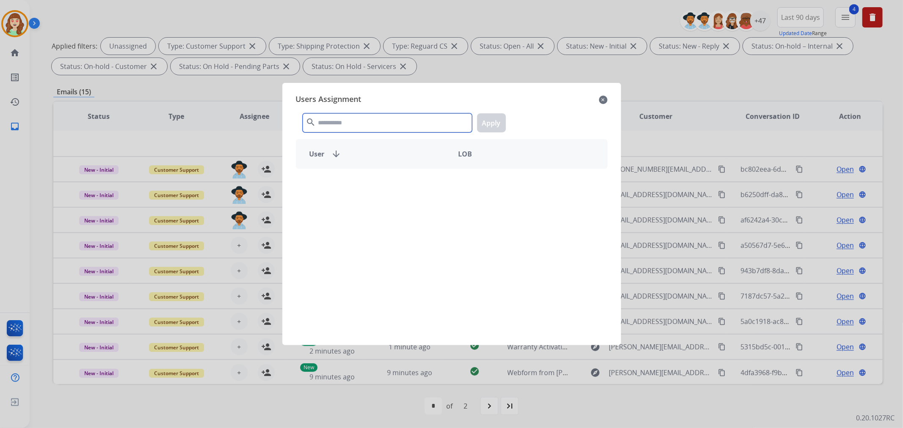
click at [355, 123] on input "text" at bounding box center [387, 122] width 169 height 19
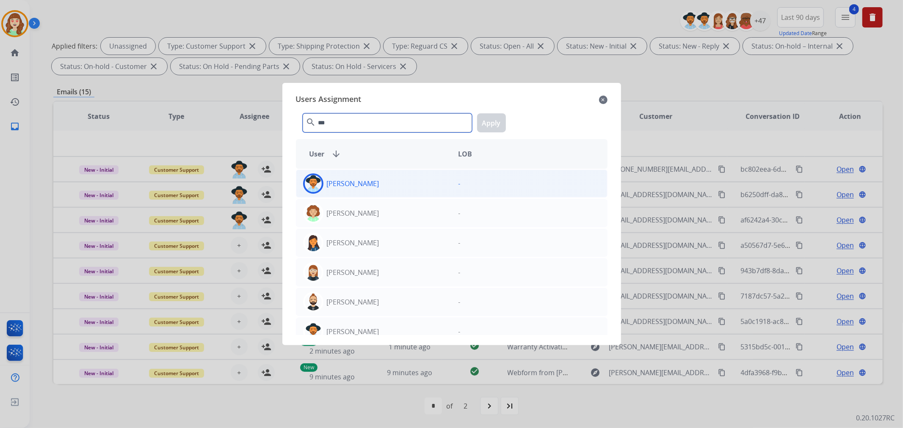
type input "***"
drag, startPoint x: 384, startPoint y: 183, endPoint x: 472, endPoint y: 128, distance: 103.1
click at [400, 174] on div "[PERSON_NAME]" at bounding box center [373, 184] width 155 height 20
click at [485, 126] on button "Apply" at bounding box center [491, 122] width 29 height 19
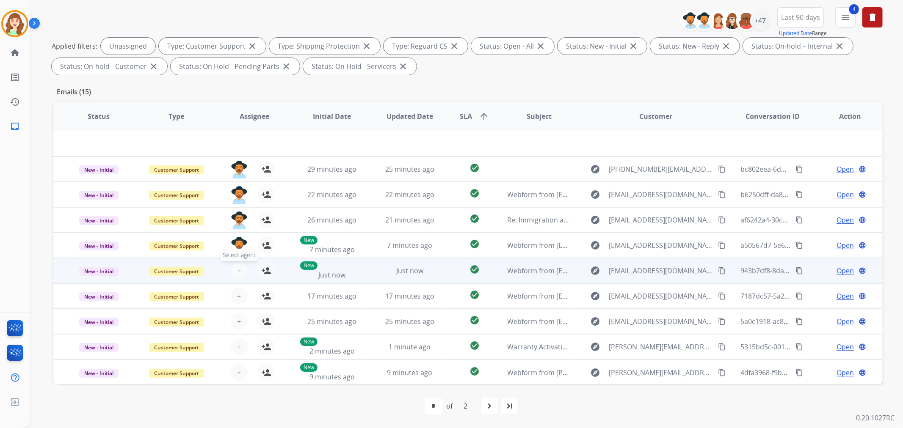
click at [242, 270] on button "+ Select agent" at bounding box center [239, 270] width 17 height 17
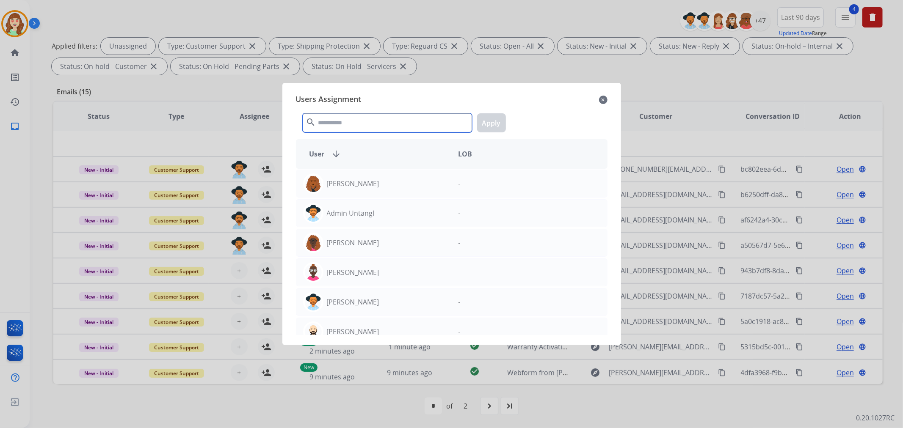
click at [396, 126] on input "text" at bounding box center [387, 122] width 169 height 19
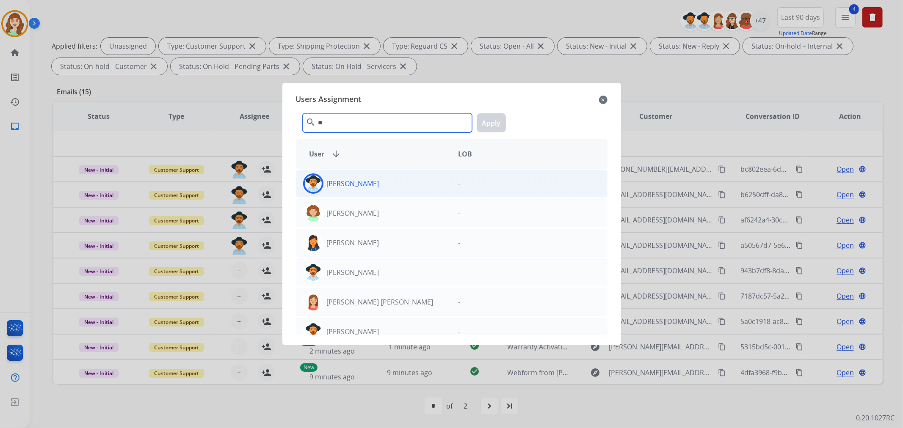
type input "**"
click at [392, 177] on div "[PERSON_NAME]" at bounding box center [373, 184] width 155 height 20
click at [491, 126] on button "Apply" at bounding box center [491, 122] width 29 height 19
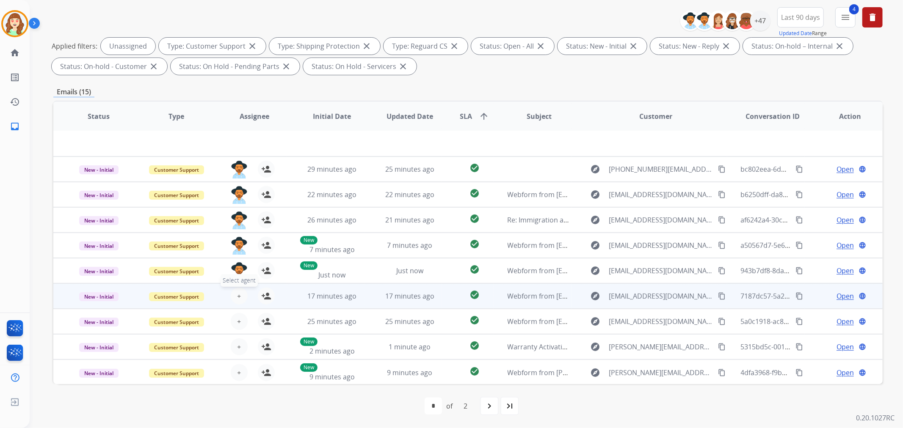
click at [237, 296] on span "+" at bounding box center [239, 296] width 4 height 10
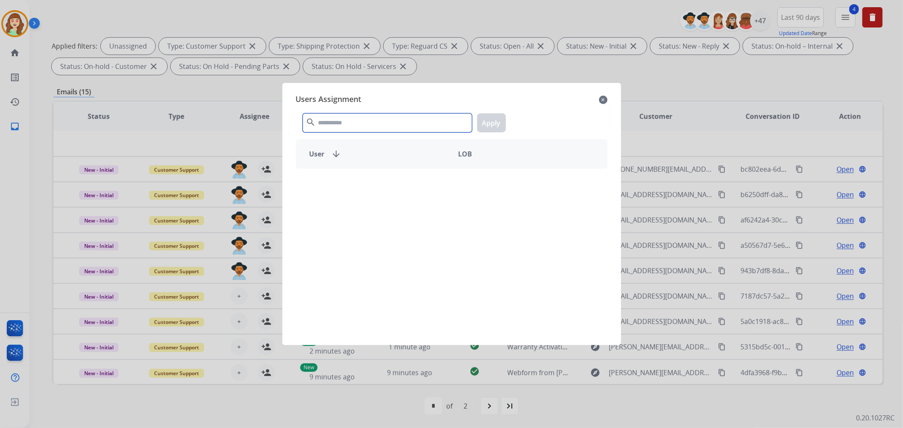
click at [332, 130] on input "text" at bounding box center [387, 122] width 169 height 19
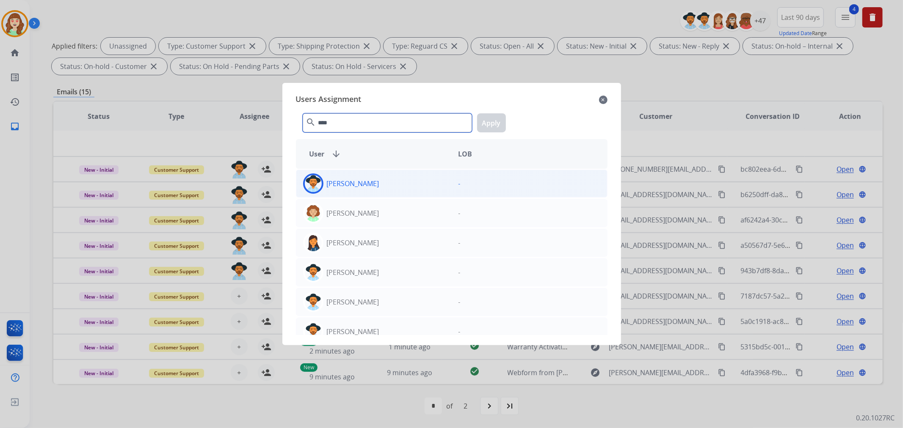
type input "****"
click at [377, 190] on div "[PERSON_NAME]" at bounding box center [373, 184] width 155 height 20
click at [497, 120] on button "Apply" at bounding box center [491, 122] width 29 height 19
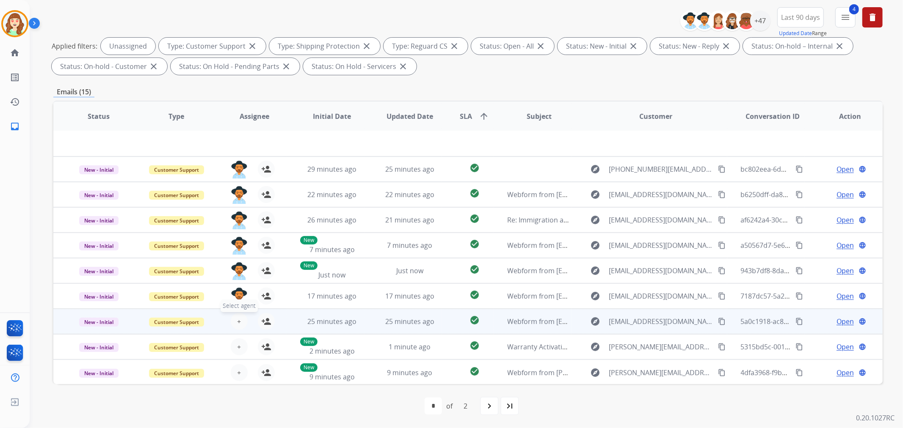
click at [237, 323] on span "+" at bounding box center [239, 322] width 4 height 10
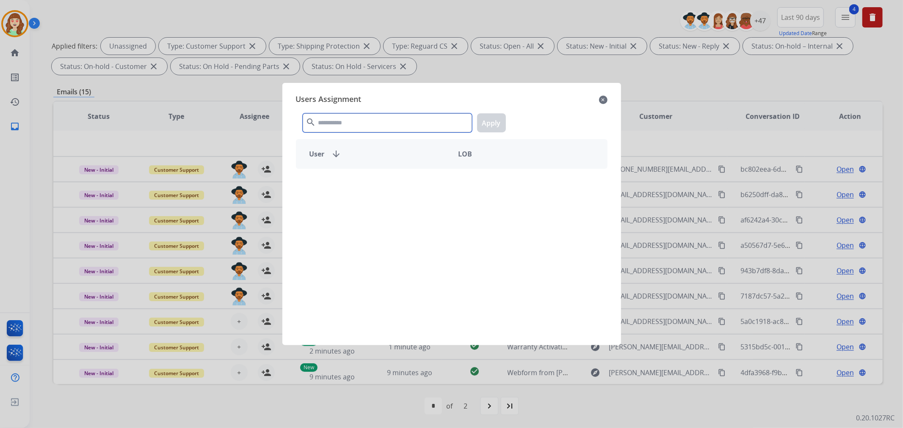
click at [368, 124] on input "text" at bounding box center [387, 122] width 169 height 19
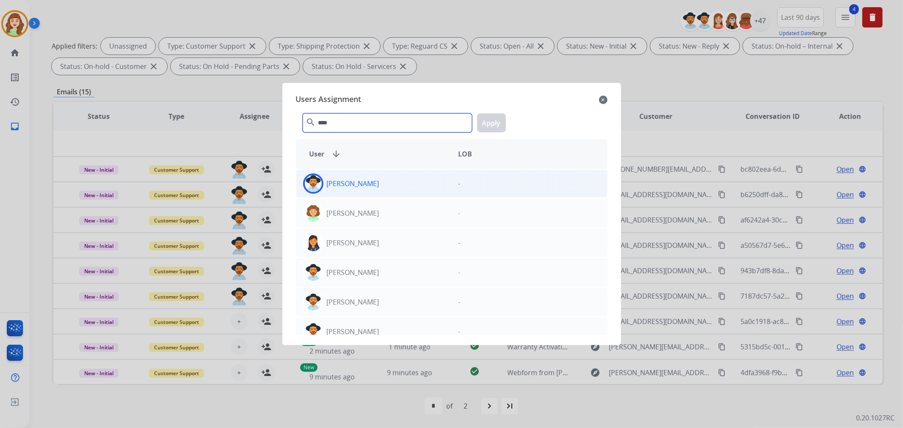
type input "****"
click at [393, 193] on div "[PERSON_NAME]" at bounding box center [373, 184] width 155 height 20
click at [493, 124] on button "Apply" at bounding box center [491, 122] width 29 height 19
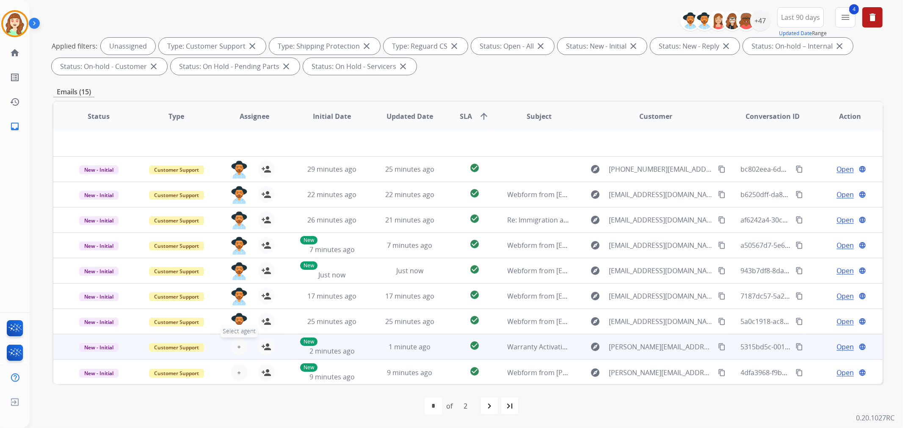
click at [237, 353] on button "+ Select agent" at bounding box center [239, 347] width 17 height 17
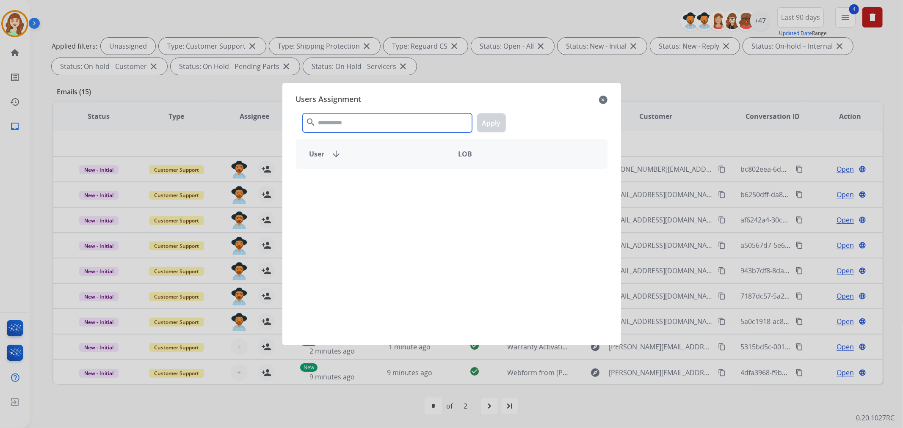
click at [359, 125] on input "text" at bounding box center [387, 122] width 169 height 19
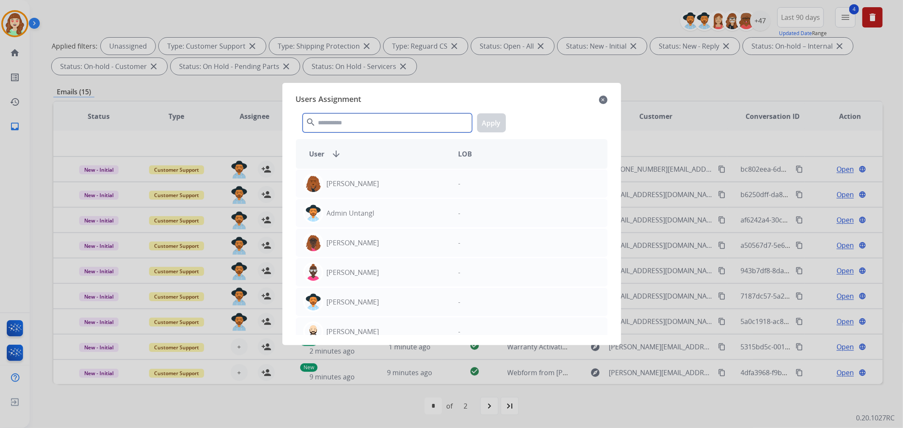
type input "*"
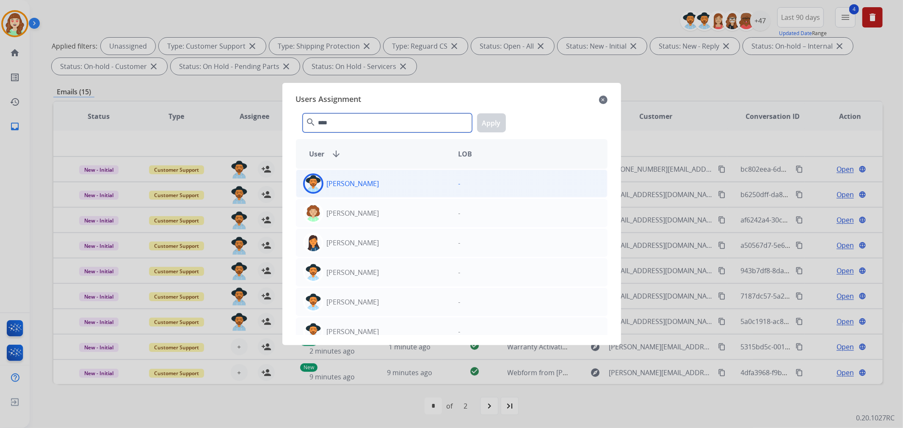
type input "****"
drag, startPoint x: 394, startPoint y: 190, endPoint x: 406, endPoint y: 181, distance: 15.2
click at [399, 184] on div "[PERSON_NAME]" at bounding box center [373, 184] width 155 height 20
click at [490, 125] on button "Apply" at bounding box center [491, 122] width 29 height 19
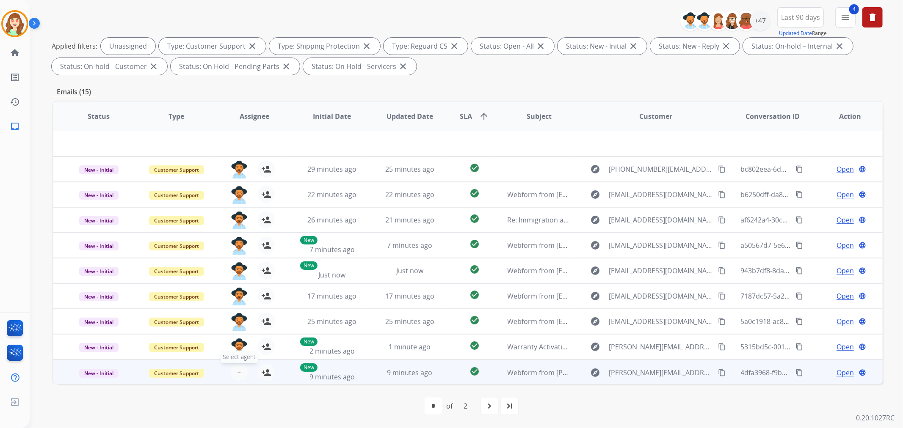
click at [237, 373] on span "+" at bounding box center [239, 373] width 4 height 10
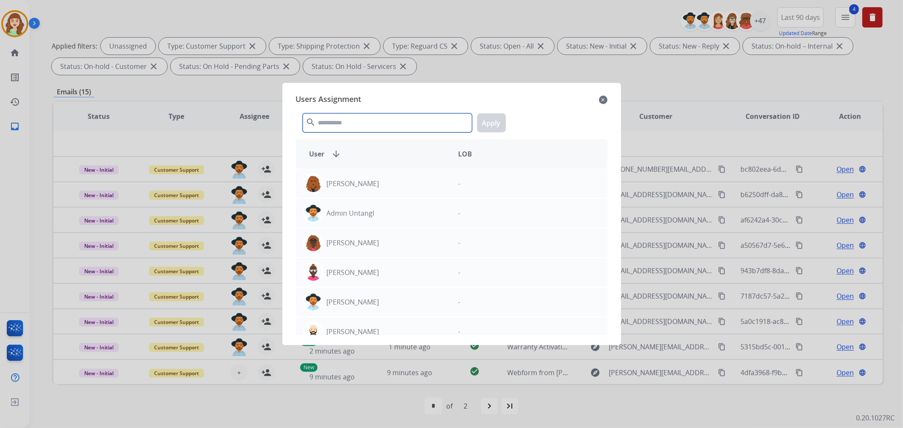
click at [360, 130] on input "text" at bounding box center [387, 122] width 169 height 19
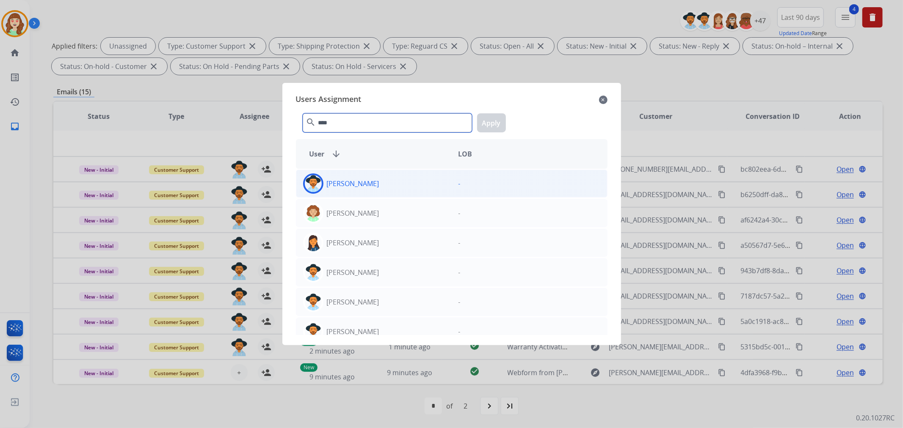
type input "****"
click at [401, 187] on div "[PERSON_NAME]" at bounding box center [373, 184] width 155 height 20
click at [486, 120] on button "Apply" at bounding box center [491, 122] width 29 height 19
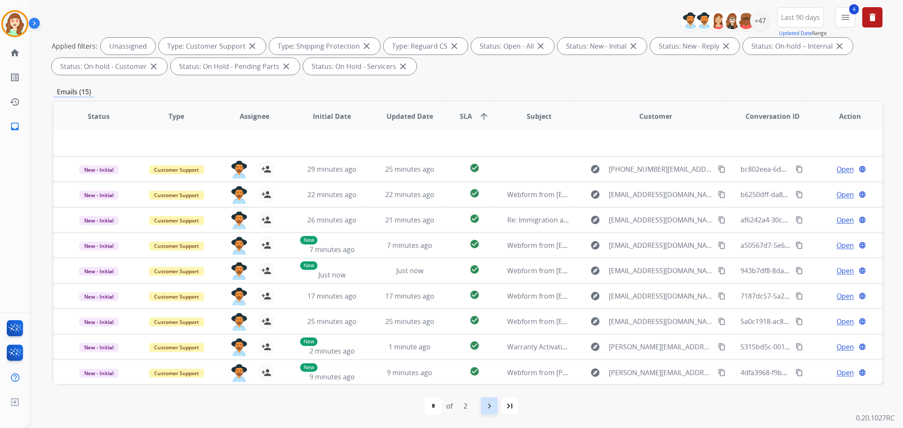
click at [492, 404] on mat-icon "navigate_next" at bounding box center [489, 406] width 10 height 10
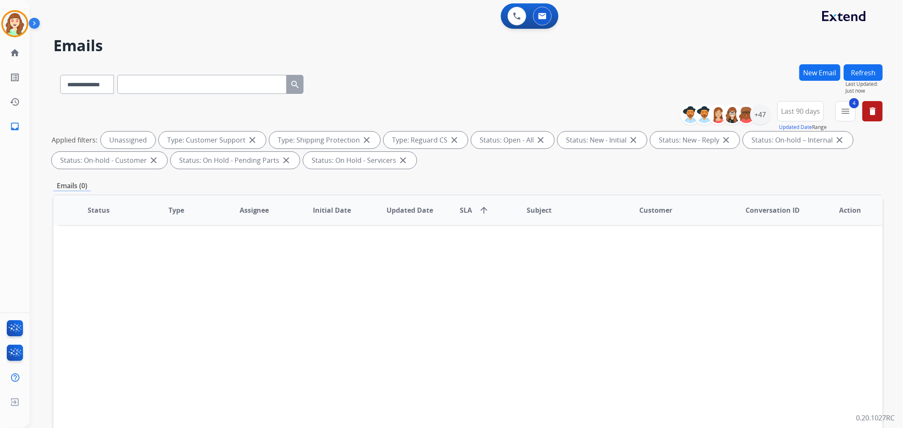
scroll to position [0, 0]
click at [758, 115] on div "+47" at bounding box center [760, 115] width 20 height 20
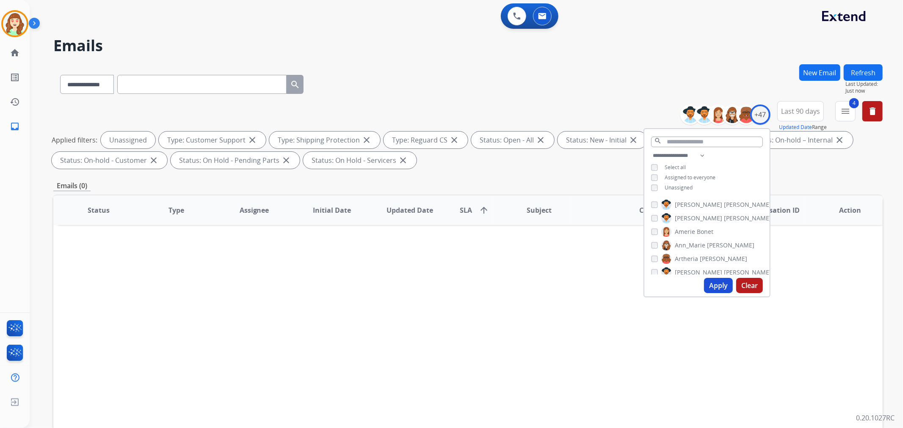
click at [715, 285] on button "Apply" at bounding box center [718, 285] width 29 height 15
select select "*"
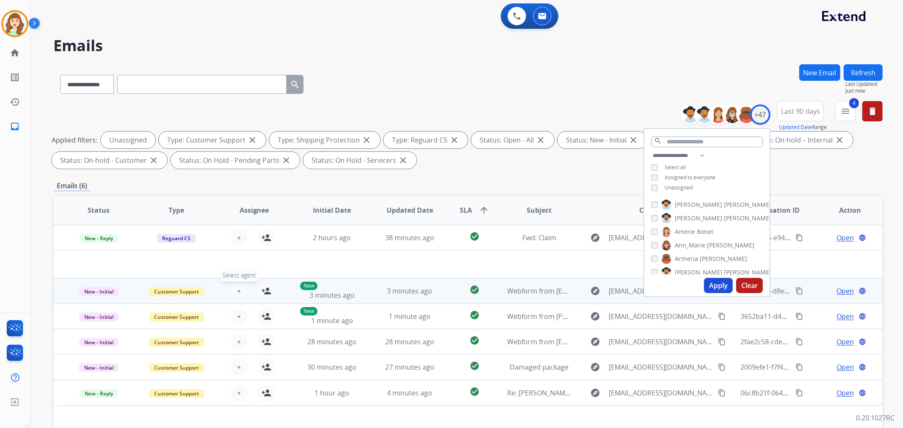
click at [240, 285] on button "+ Select agent" at bounding box center [239, 291] width 17 height 17
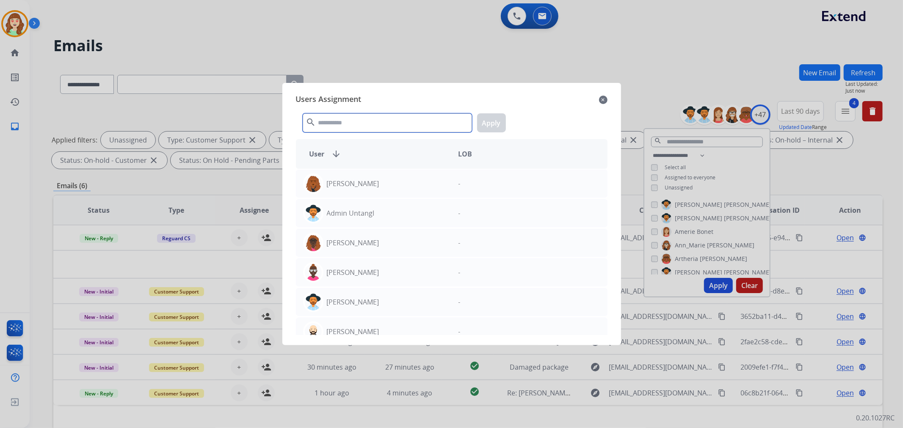
drag, startPoint x: 336, startPoint y: 115, endPoint x: 376, endPoint y: 121, distance: 39.8
click at [337, 115] on input "text" at bounding box center [387, 122] width 169 height 19
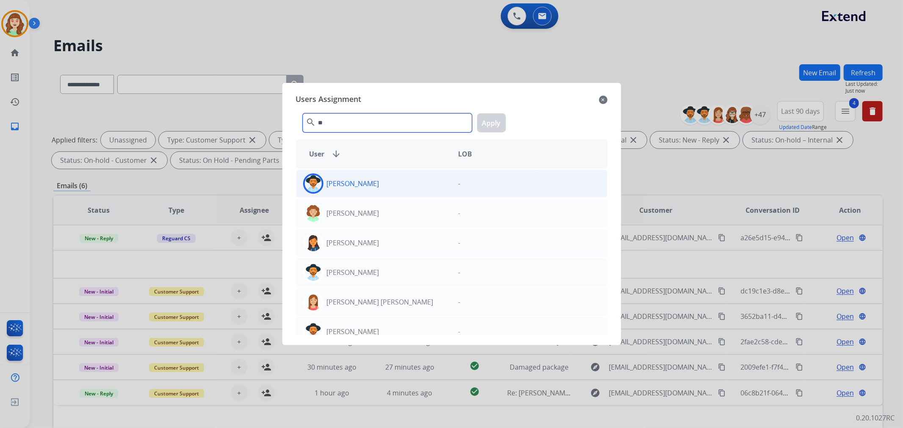
type input "**"
click at [397, 191] on div "[PERSON_NAME]" at bounding box center [373, 184] width 155 height 20
click at [487, 125] on button "Apply" at bounding box center [491, 122] width 29 height 19
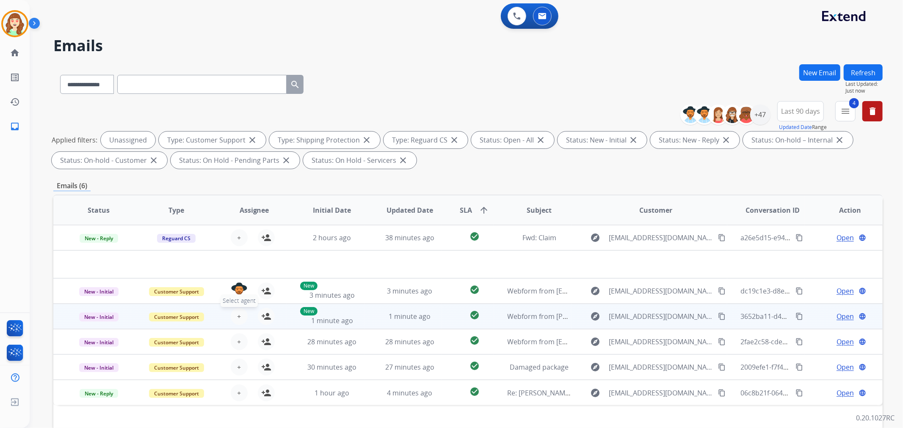
click at [237, 317] on span "+" at bounding box center [239, 317] width 4 height 10
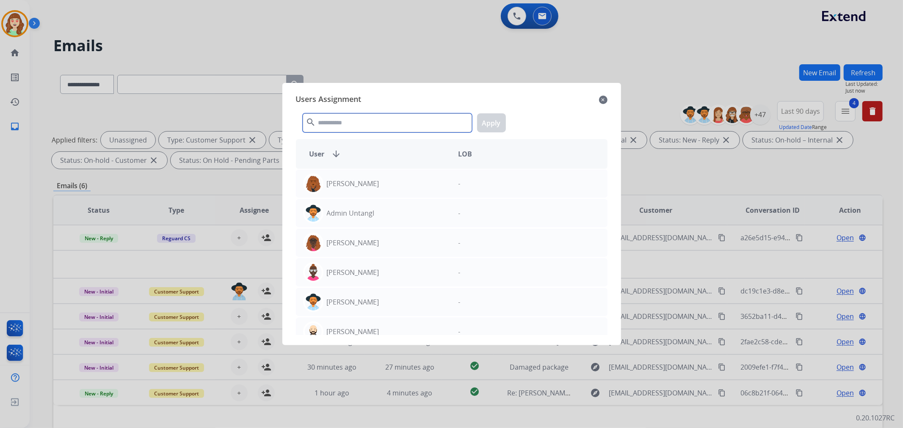
click at [340, 124] on input "text" at bounding box center [387, 122] width 169 height 19
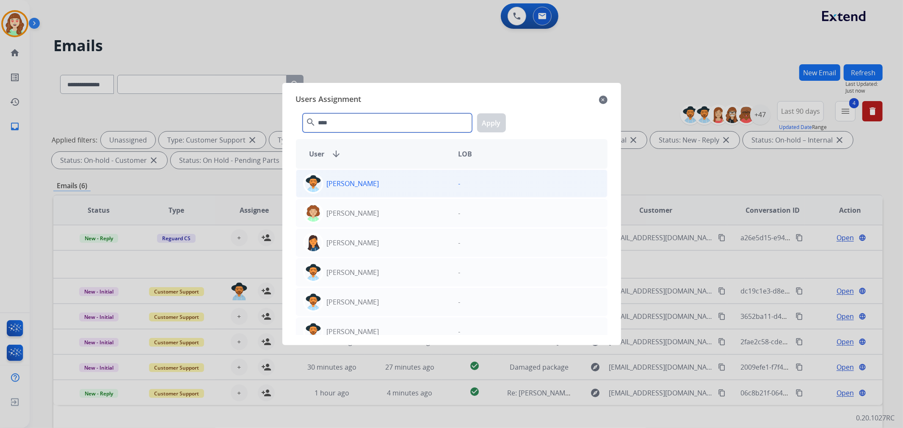
type input "****"
click at [391, 186] on div "[PERSON_NAME]" at bounding box center [373, 184] width 155 height 20
click at [492, 123] on button "Apply" at bounding box center [491, 122] width 29 height 19
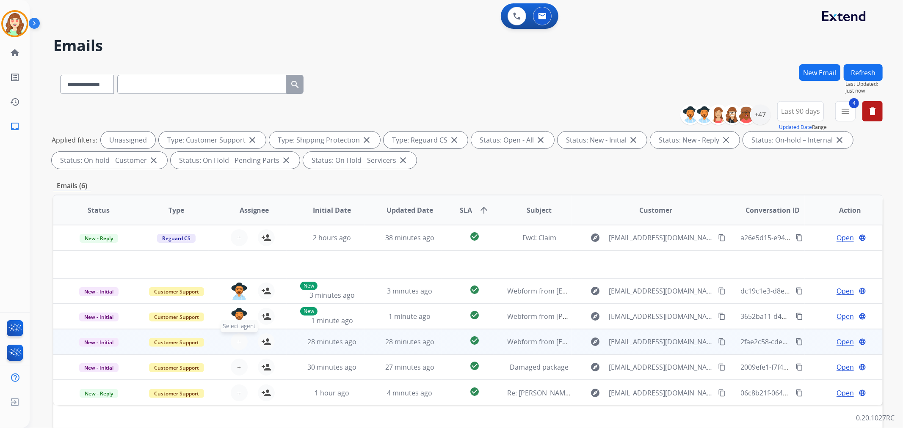
click at [237, 340] on span "+" at bounding box center [239, 342] width 4 height 10
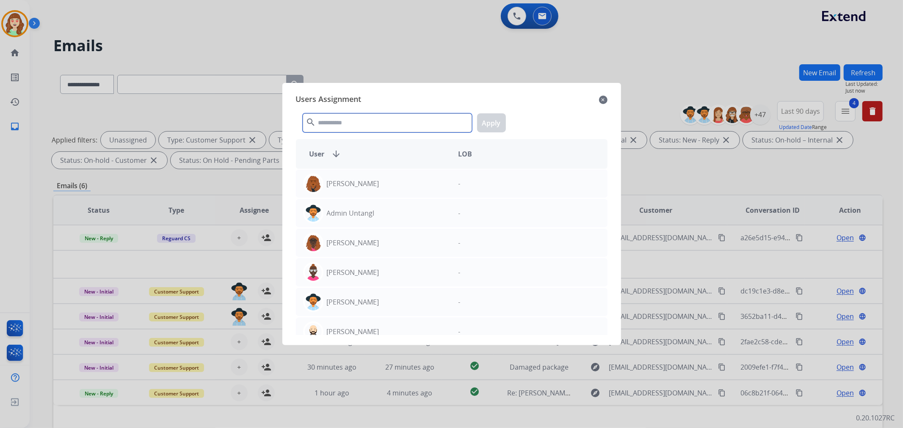
click at [382, 130] on input "text" at bounding box center [387, 122] width 169 height 19
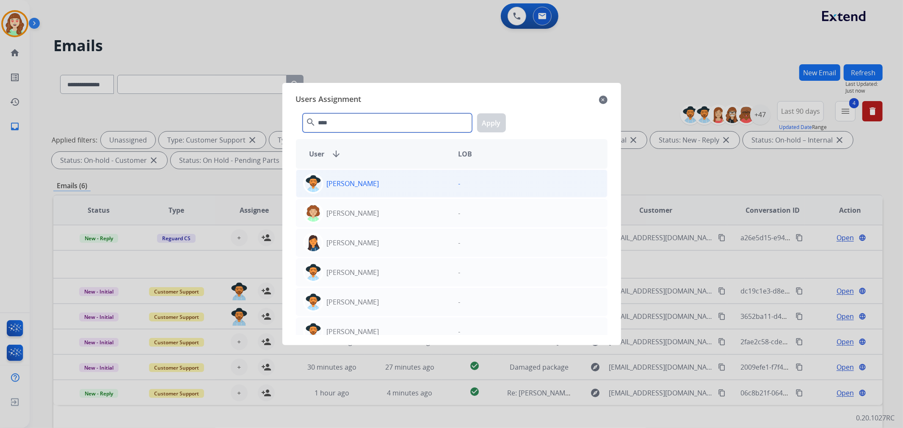
type input "****"
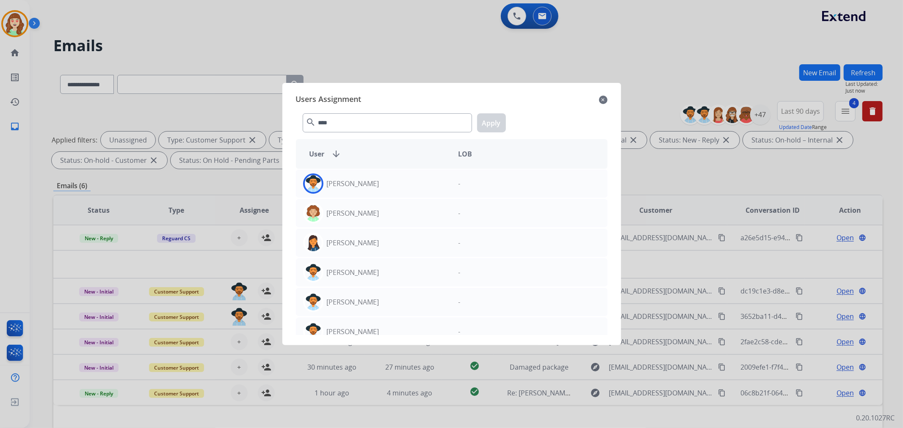
drag, startPoint x: 387, startPoint y: 188, endPoint x: 483, endPoint y: 140, distance: 107.0
click at [387, 184] on div "[PERSON_NAME]" at bounding box center [373, 184] width 155 height 20
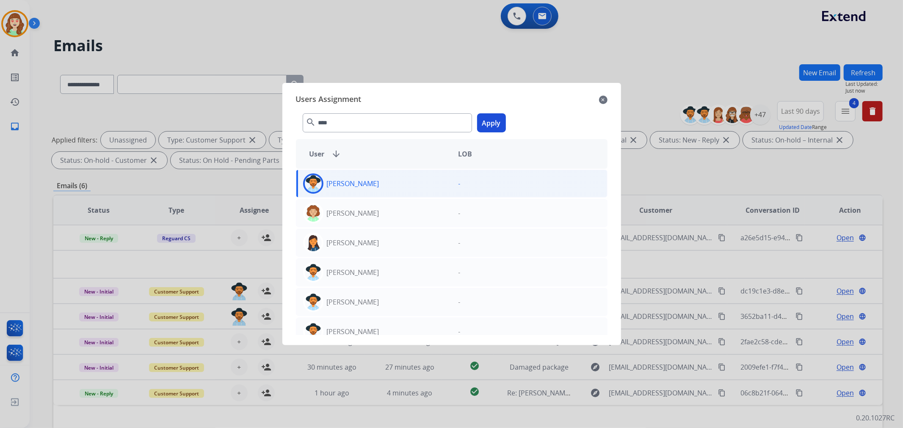
drag, startPoint x: 490, startPoint y: 124, endPoint x: 469, endPoint y: 127, distance: 21.0
click at [490, 123] on button "Apply" at bounding box center [491, 122] width 29 height 19
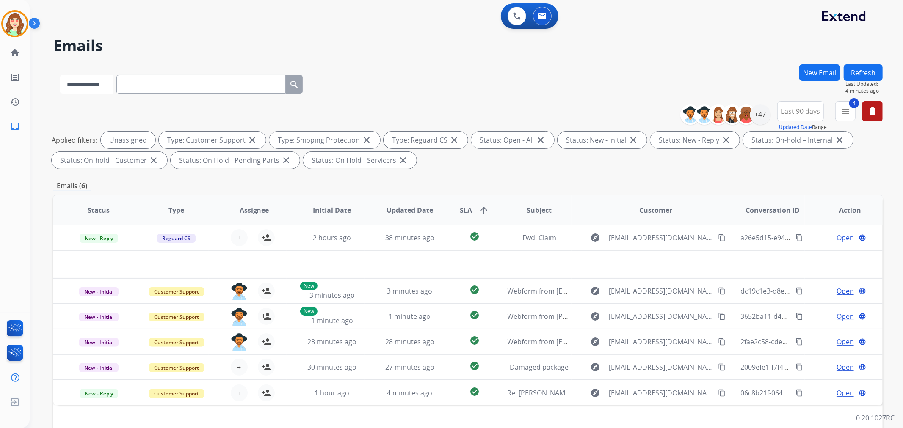
click at [79, 81] on select "**********" at bounding box center [86, 84] width 53 height 19
select select "**********"
click at [60, 75] on select "**********" at bounding box center [86, 84] width 53 height 19
paste input "**********"
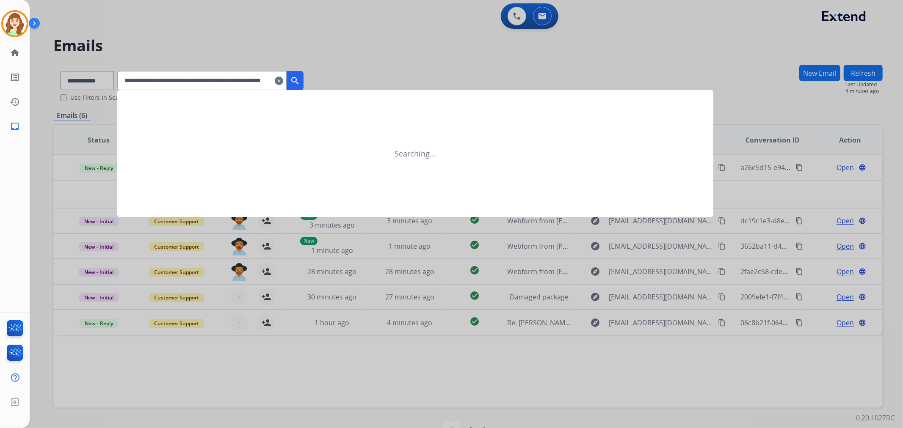
type input "**********"
click at [283, 81] on mat-icon "clear" at bounding box center [279, 81] width 8 height 10
select select "**********"
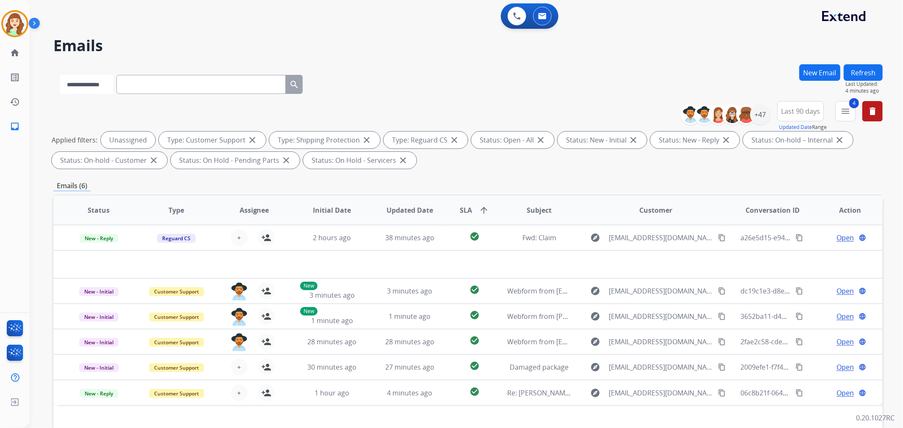
drag, startPoint x: 81, startPoint y: 87, endPoint x: 81, endPoint y: 92, distance: 5.1
click at [81, 87] on select "**********" at bounding box center [86, 84] width 53 height 19
select select "**********"
click at [60, 75] on select "**********" at bounding box center [86, 84] width 53 height 19
paste input "**********"
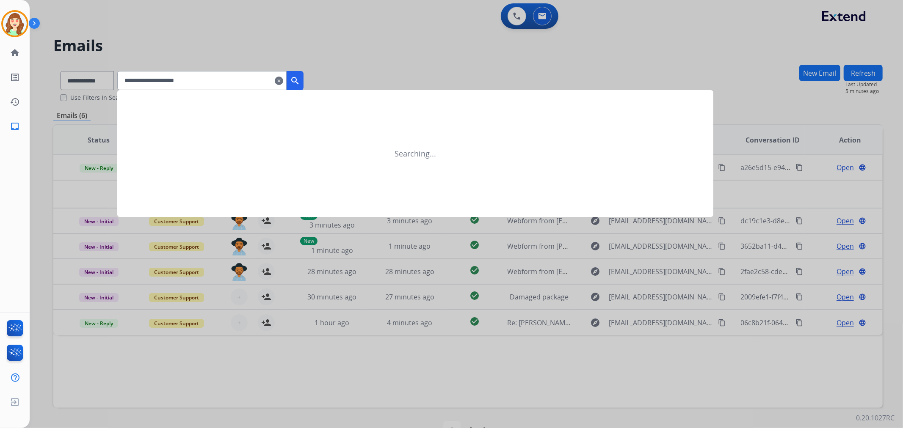
type input "**********"
click at [300, 76] on mat-icon "search" at bounding box center [295, 81] width 10 height 10
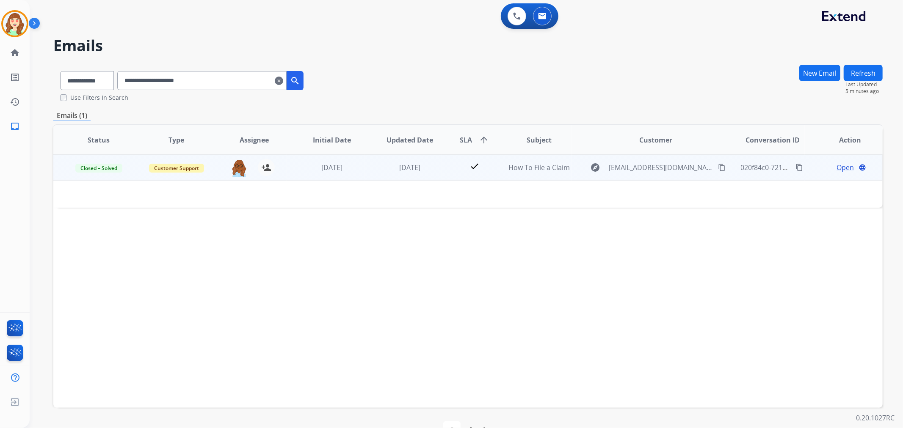
click at [837, 166] on span "Open" at bounding box center [845, 168] width 17 height 10
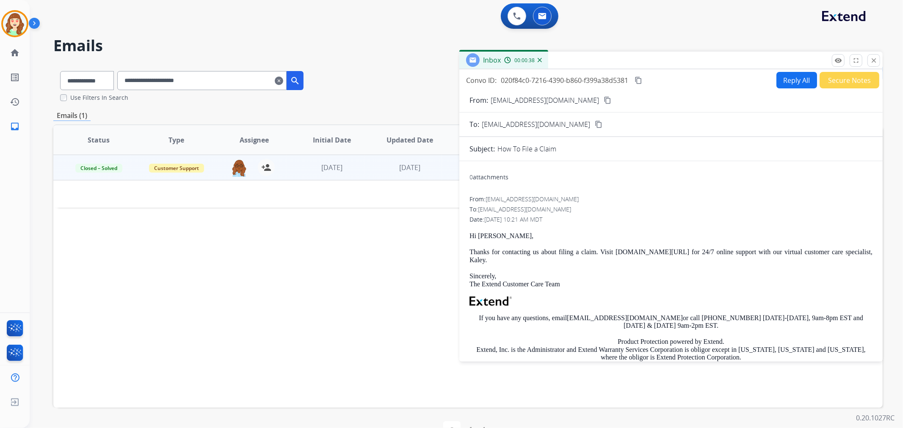
drag, startPoint x: 291, startPoint y: 82, endPoint x: 167, endPoint y: 81, distance: 124.0
click at [283, 81] on mat-icon "clear" at bounding box center [279, 81] width 8 height 10
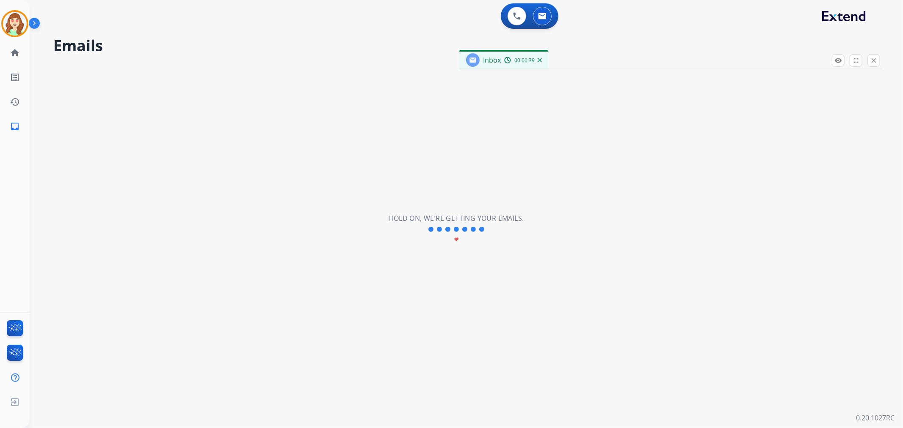
click at [94, 83] on div "**********" at bounding box center [456, 229] width 853 height 398
select select "**********"
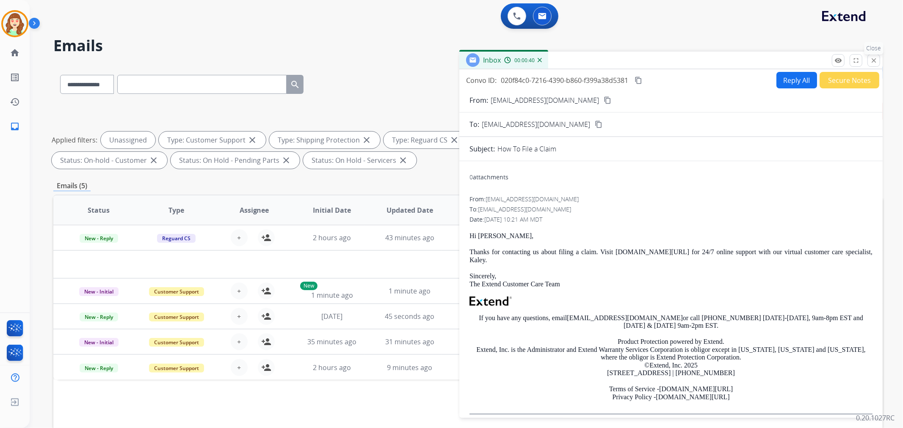
click at [871, 60] on mat-icon "close" at bounding box center [874, 61] width 8 height 8
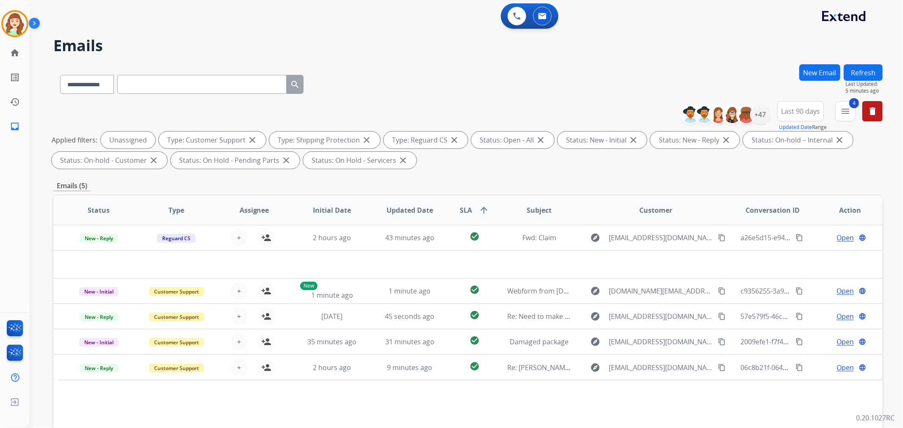
paste input "**********"
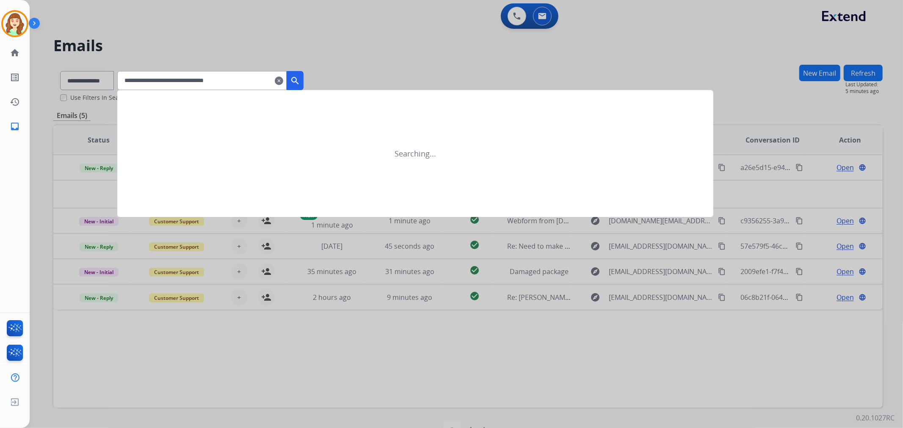
click at [300, 77] on mat-icon "search" at bounding box center [295, 81] width 10 height 10
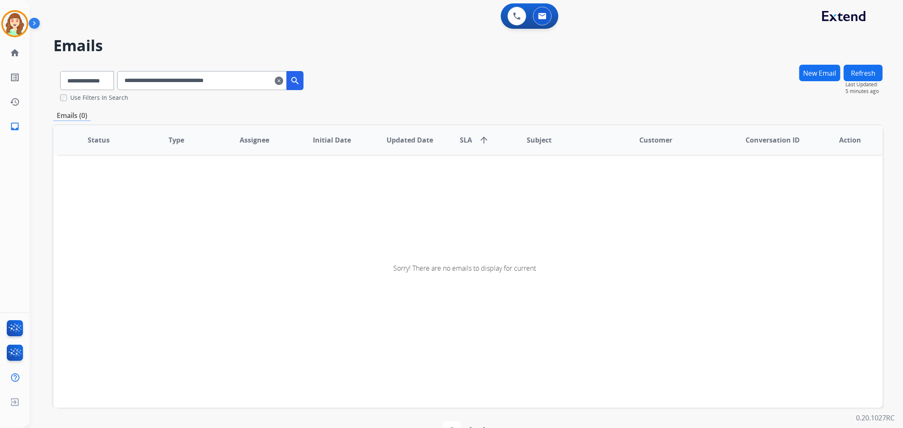
click at [135, 85] on input "**********" at bounding box center [201, 80] width 169 height 19
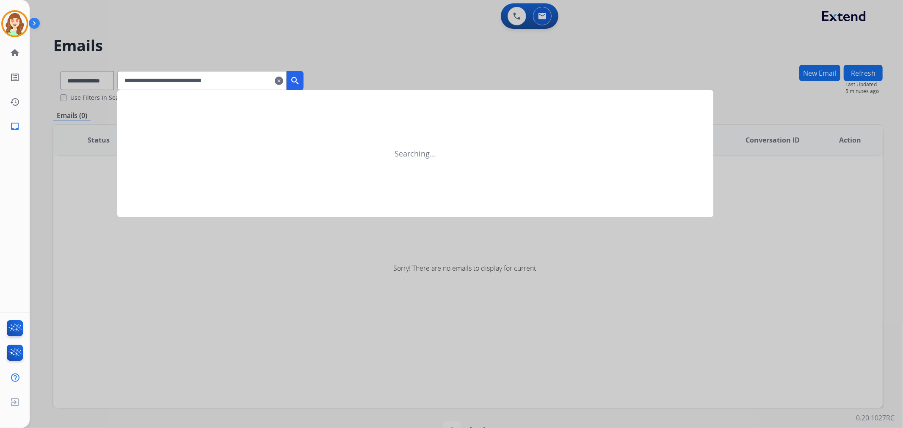
type input "**********"
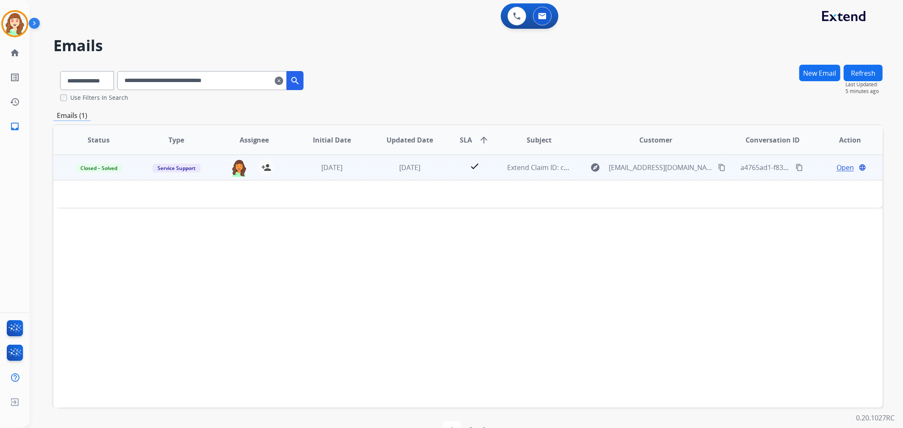
click at [842, 168] on span "Open" at bounding box center [845, 168] width 17 height 10
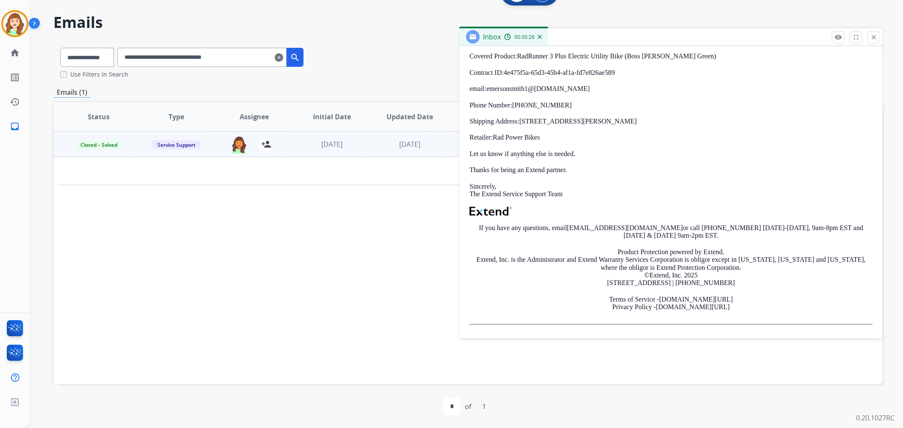
scroll to position [206, 0]
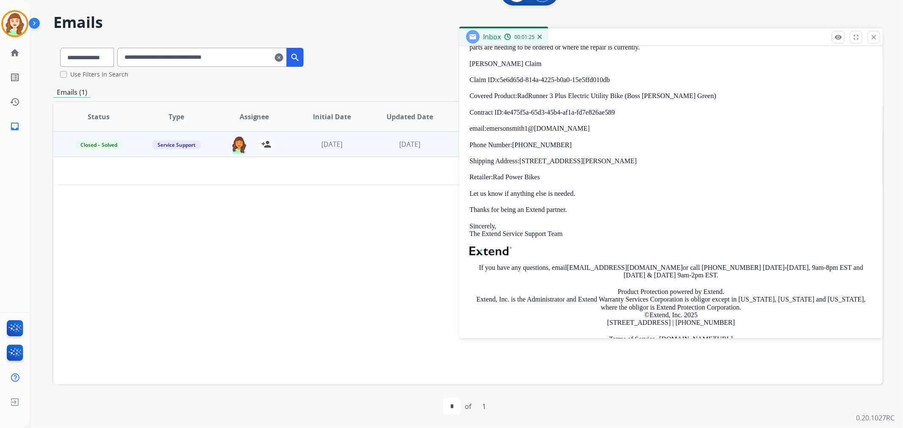
drag, startPoint x: 874, startPoint y: 34, endPoint x: 862, endPoint y: 27, distance: 13.9
click at [874, 34] on mat-icon "close" at bounding box center [874, 37] width 8 height 8
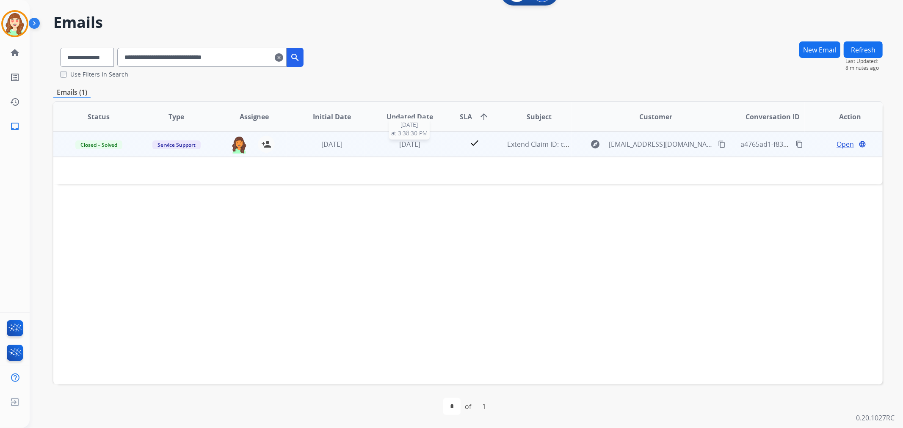
click at [410, 145] on span "[DATE]" at bounding box center [409, 144] width 21 height 9
click at [839, 142] on span "Open" at bounding box center [845, 145] width 17 height 10
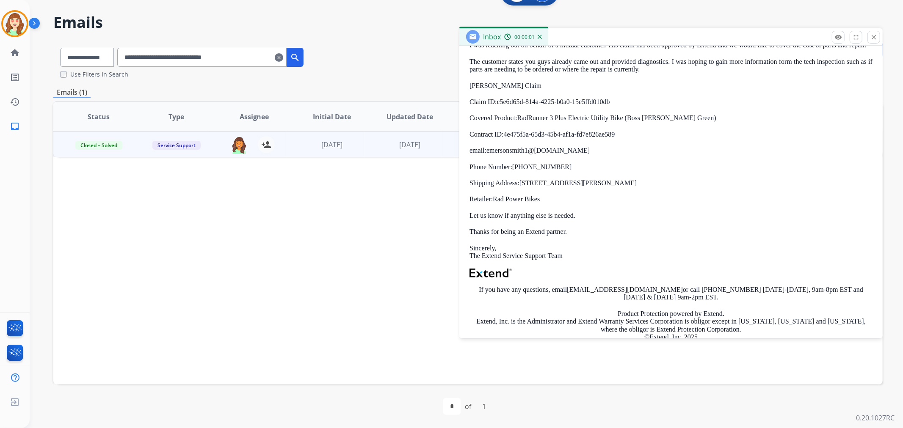
scroll to position [188, 0]
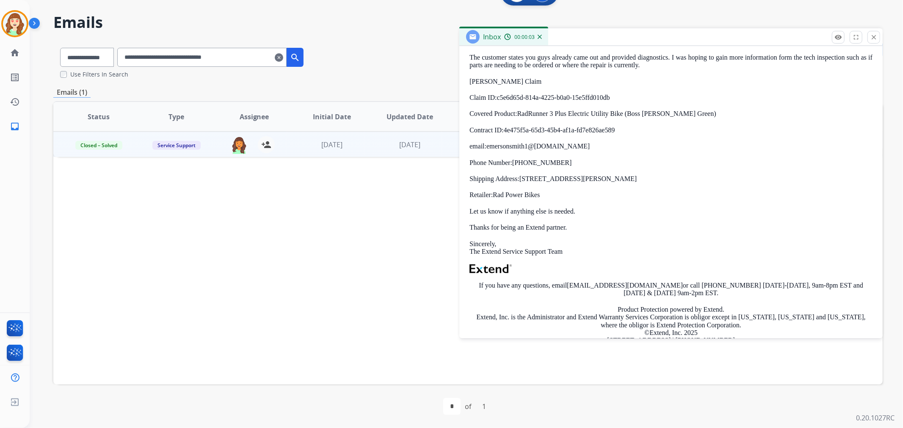
click at [479, 199] on strong "Retailer:" at bounding box center [480, 194] width 23 height 7
click at [478, 199] on strong "Retailer:" at bounding box center [480, 194] width 23 height 7
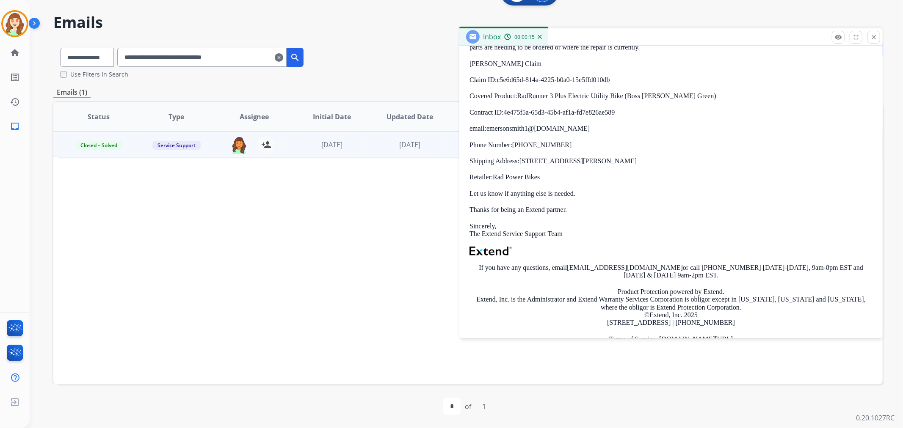
scroll to position [253, 0]
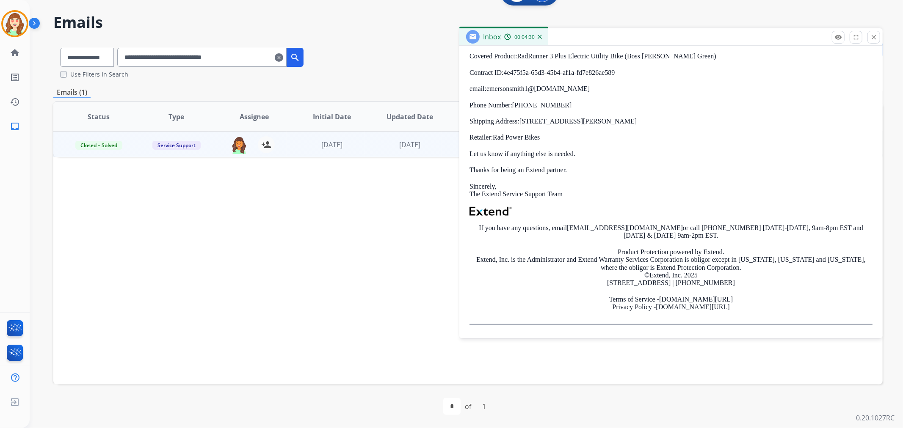
drag, startPoint x: 291, startPoint y: 56, endPoint x: 276, endPoint y: 56, distance: 14.8
click at [283, 56] on mat-icon "clear" at bounding box center [279, 57] width 8 height 10
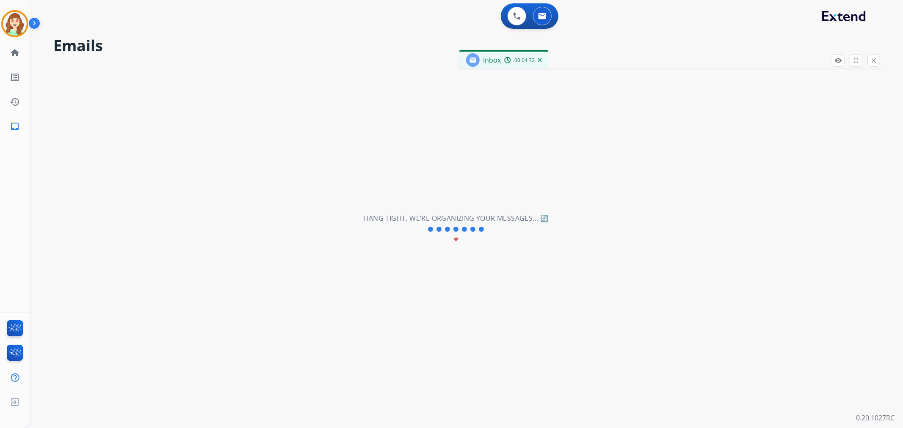
scroll to position [197, 0]
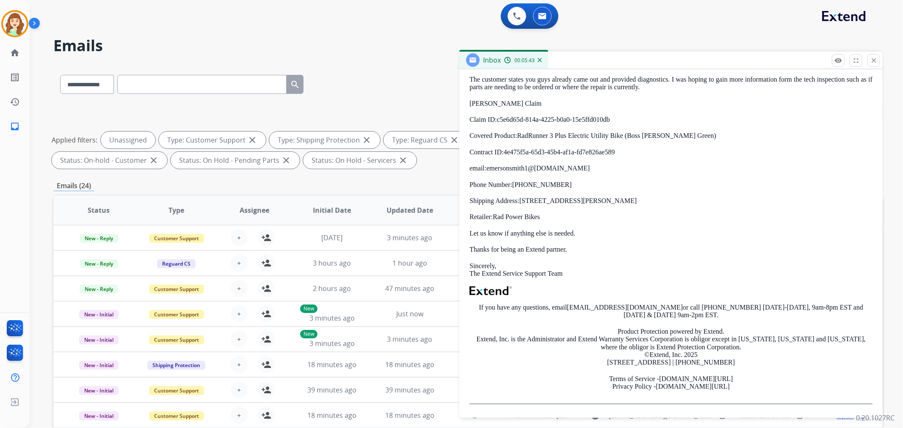
drag, startPoint x: 884, startPoint y: 60, endPoint x: 461, endPoint y: 12, distance: 424.8
click at [882, 60] on div "**********" at bounding box center [466, 214] width 873 height 428
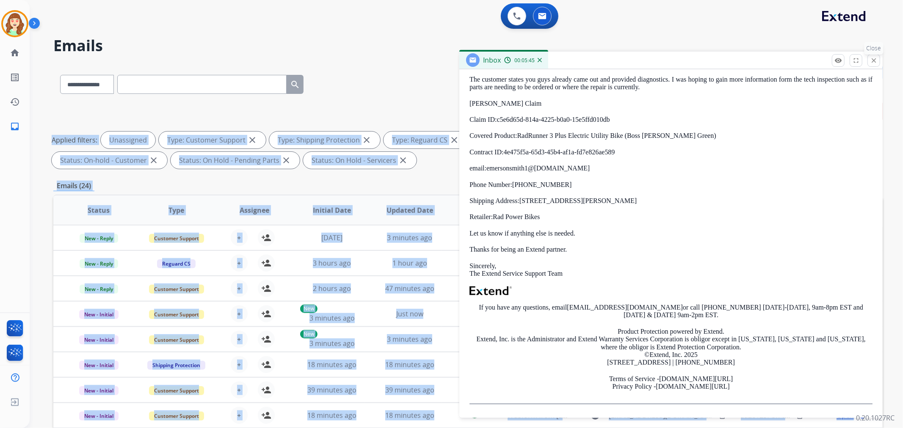
click at [877, 58] on mat-icon "close" at bounding box center [874, 61] width 8 height 8
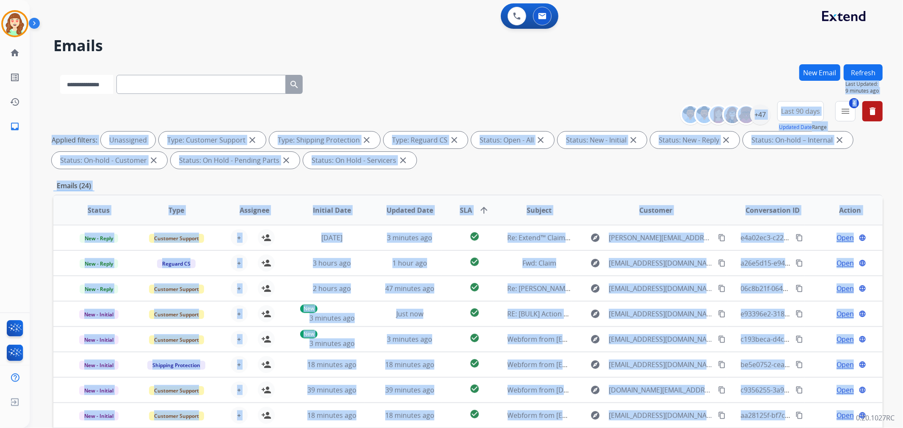
drag, startPoint x: 99, startPoint y: 87, endPoint x: 98, endPoint y: 93, distance: 6.5
click at [99, 87] on select "**********" at bounding box center [86, 84] width 53 height 19
select select "**********"
click at [60, 75] on select "**********" at bounding box center [86, 84] width 53 height 19
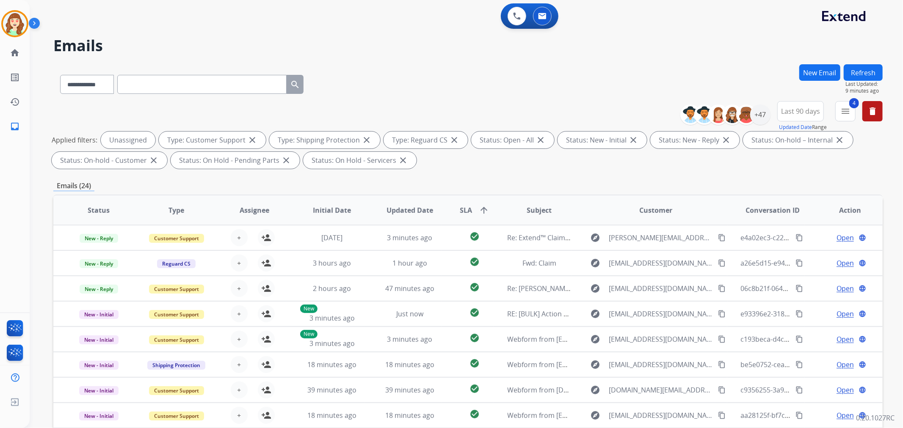
paste input "**********"
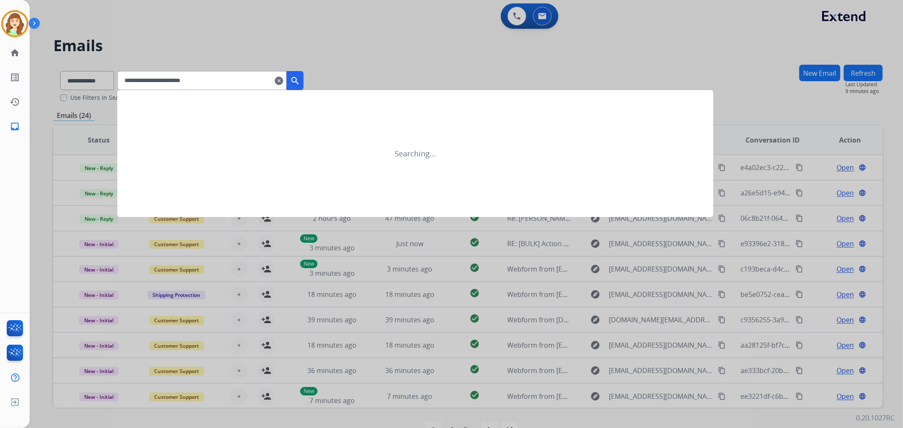
type input "**********"
click at [300, 78] on mat-icon "search" at bounding box center [295, 81] width 10 height 10
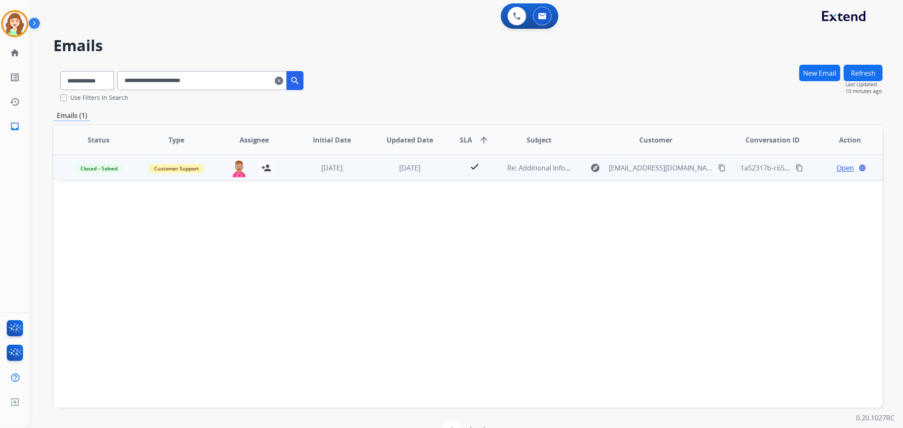
click at [841, 167] on span "Open" at bounding box center [845, 168] width 17 height 10
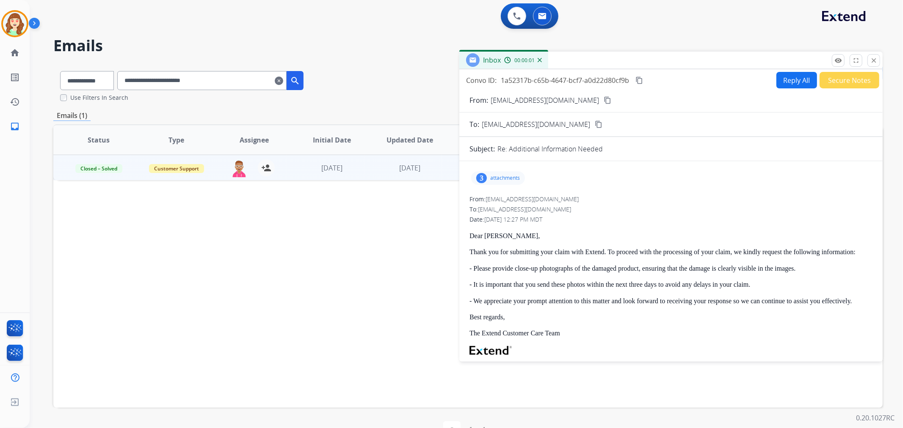
click at [490, 180] on p "attachments" at bounding box center [505, 178] width 30 height 7
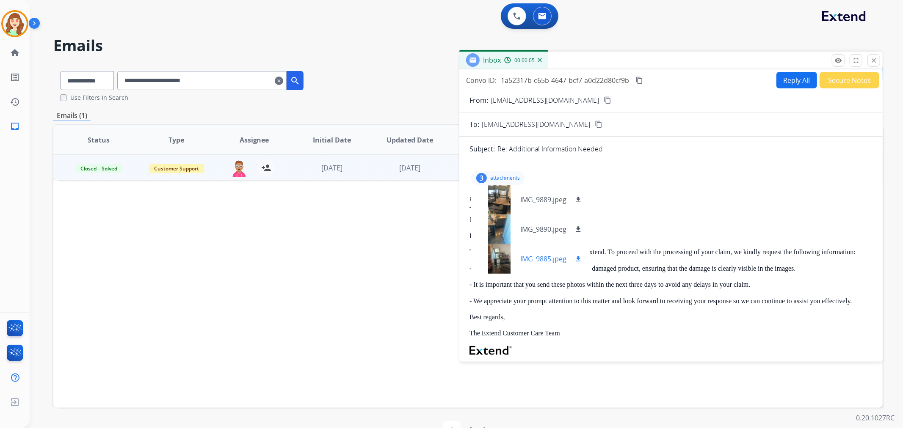
click at [496, 264] on div at bounding box center [499, 259] width 42 height 30
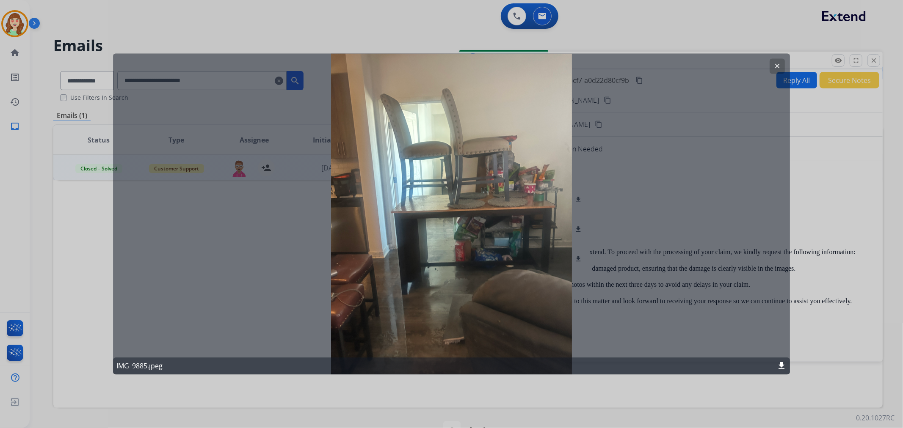
click at [778, 63] on mat-icon "clear" at bounding box center [777, 67] width 8 height 8
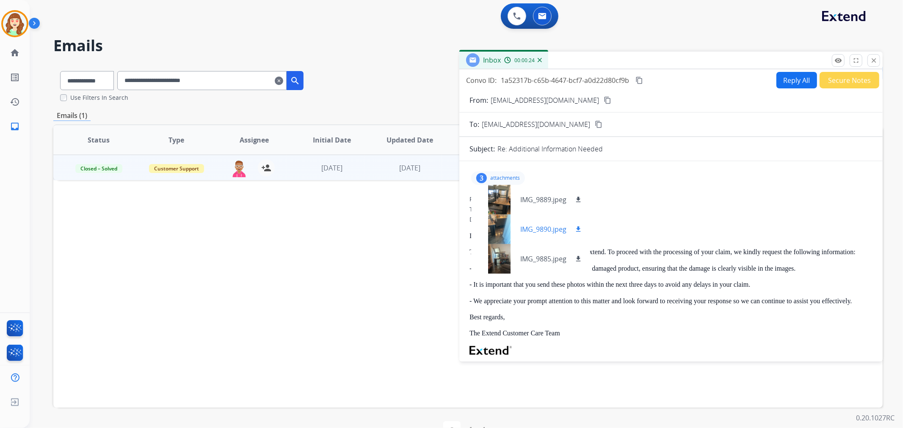
click at [500, 236] on div at bounding box center [499, 230] width 42 height 30
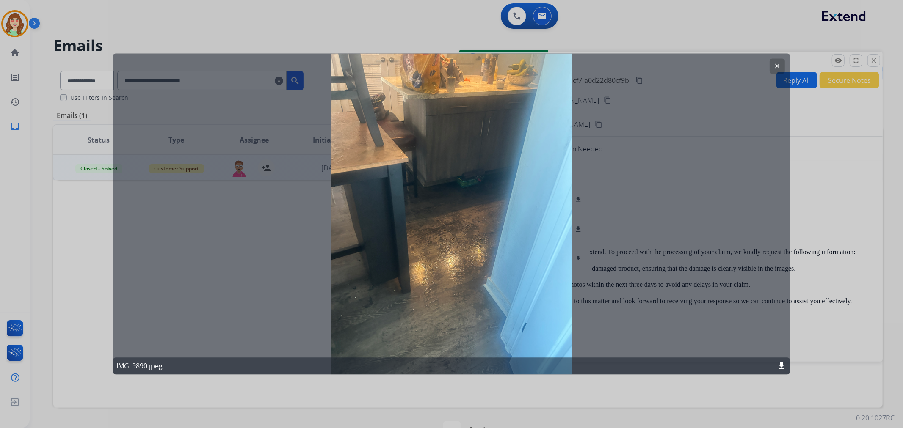
click at [776, 61] on button "clear" at bounding box center [777, 66] width 15 height 15
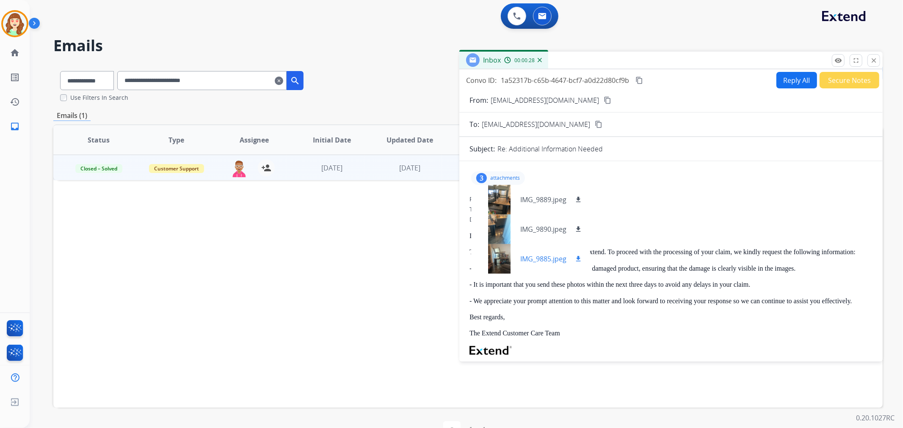
click at [497, 258] on div at bounding box center [499, 259] width 42 height 30
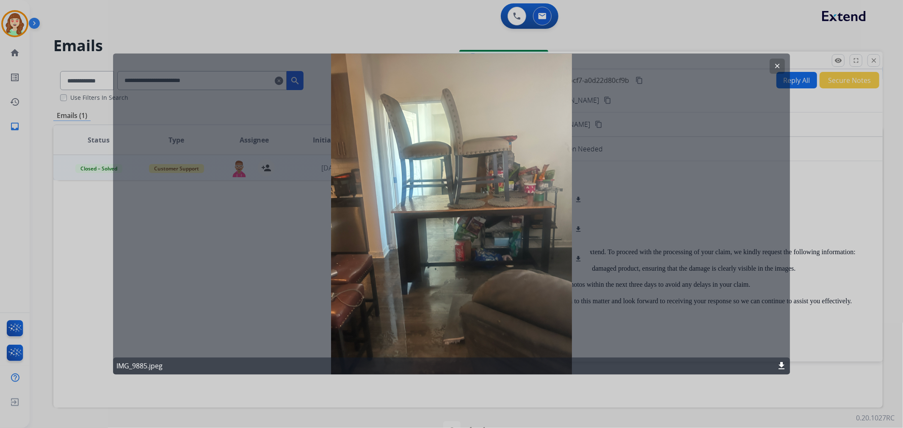
click at [777, 67] on mat-icon "clear" at bounding box center [777, 67] width 8 height 8
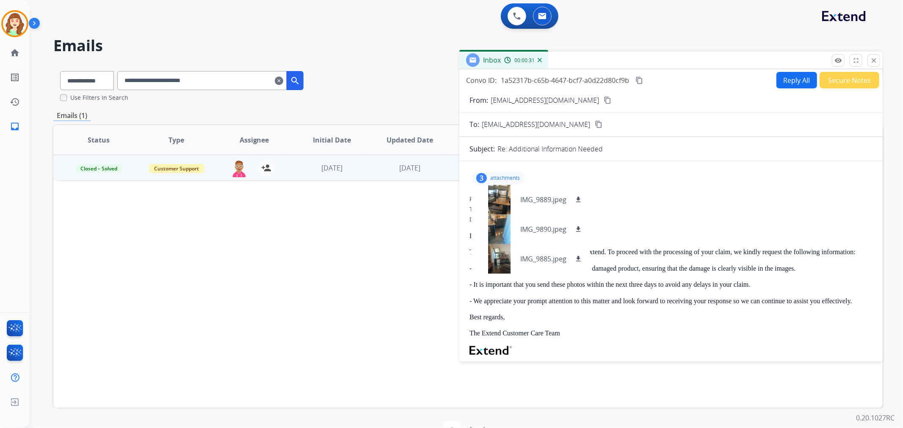
click at [498, 173] on div "3 attachments IMG_9889.jpeg download IMG_9890.jpeg download IMG_9885.jpeg downl…" at bounding box center [498, 178] width 54 height 14
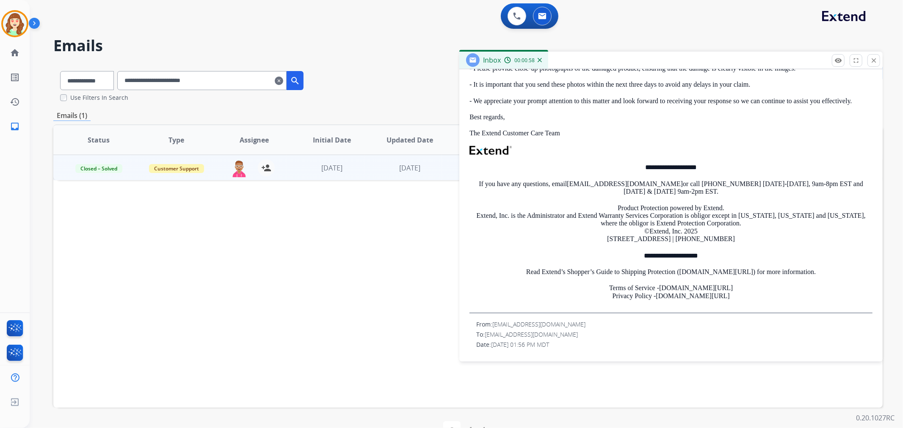
scroll to position [0, 0]
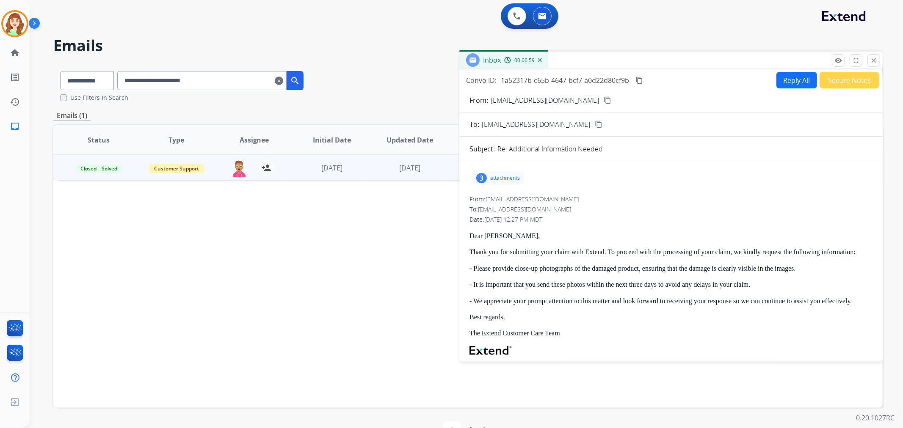
click at [500, 177] on p "attachments" at bounding box center [505, 178] width 30 height 7
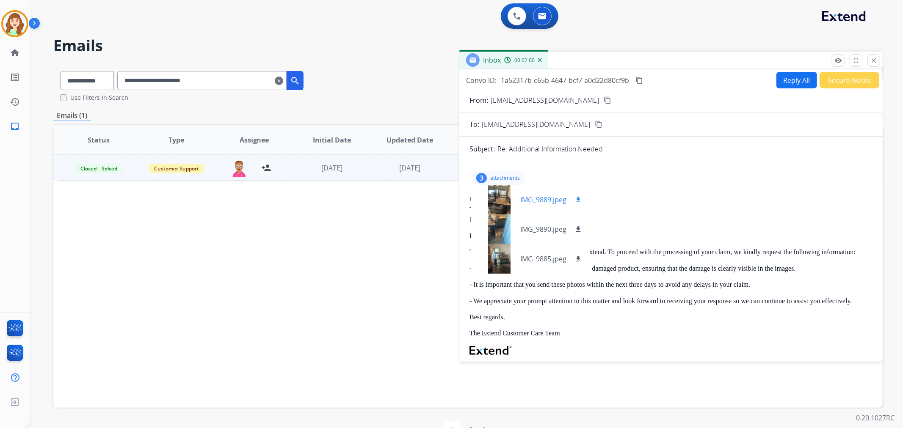
click at [500, 196] on div at bounding box center [499, 200] width 42 height 30
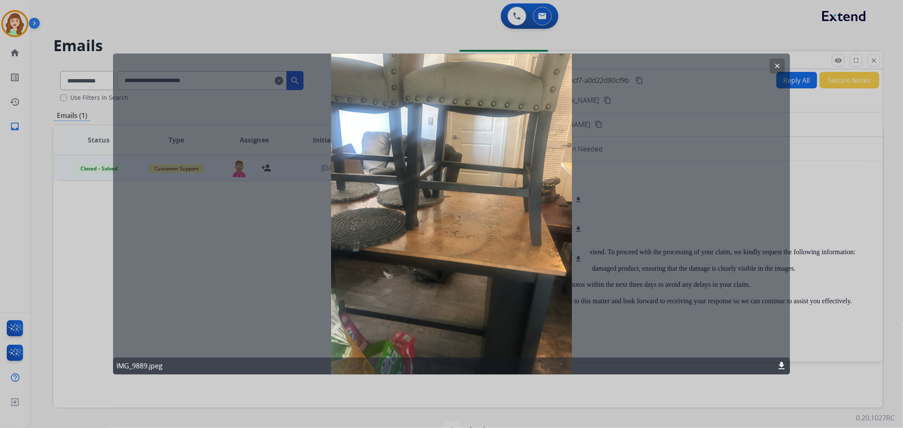
click at [775, 68] on mat-icon "clear" at bounding box center [777, 67] width 8 height 8
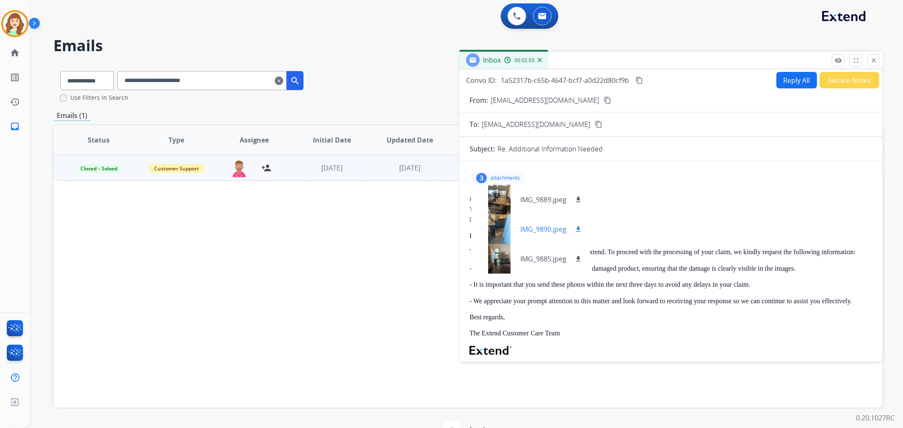
click at [503, 226] on div at bounding box center [499, 230] width 42 height 30
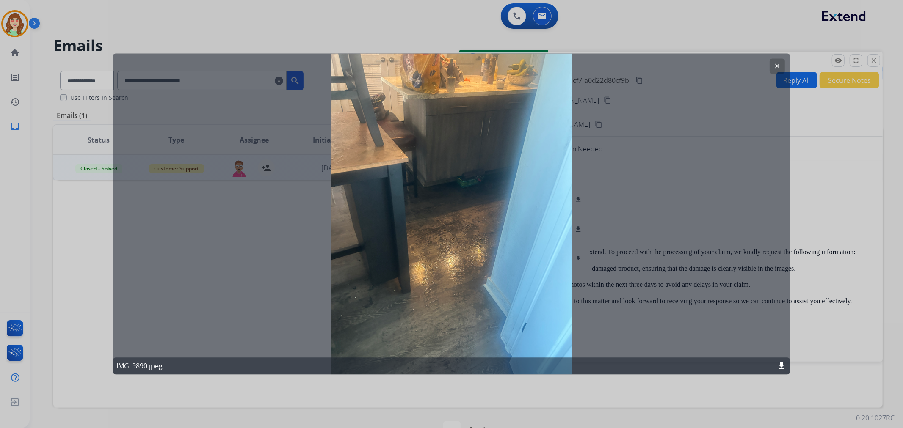
click at [773, 68] on mat-icon "clear" at bounding box center [777, 67] width 8 height 8
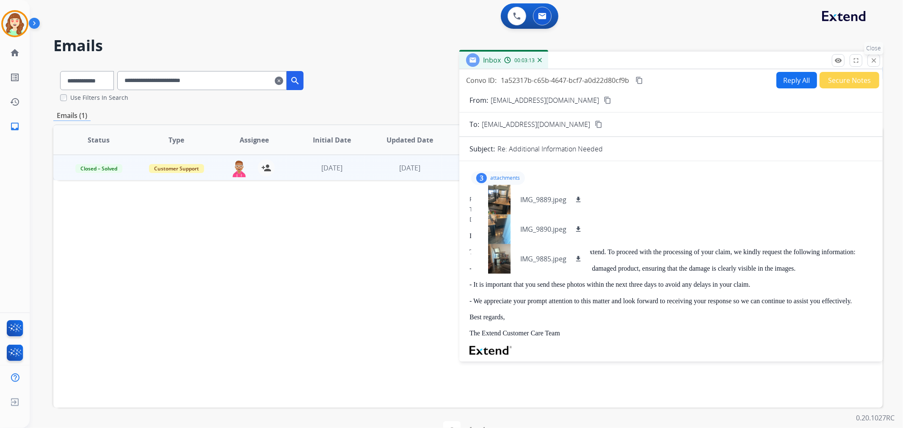
click at [870, 61] on mat-icon "close" at bounding box center [874, 61] width 8 height 8
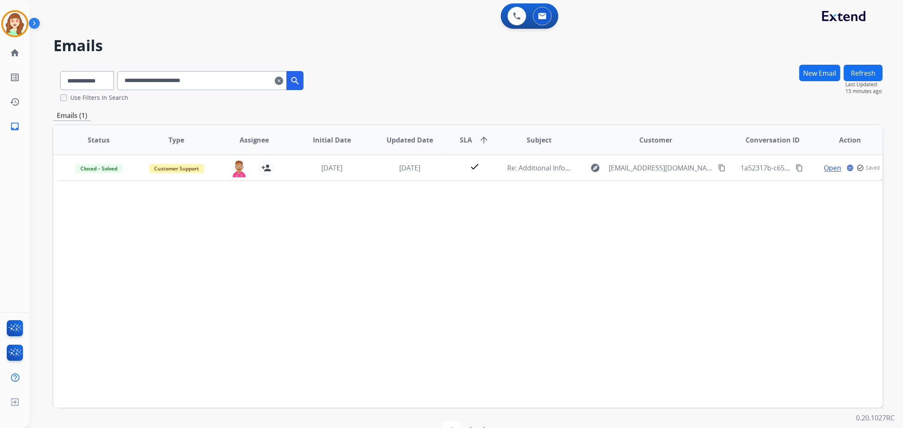
drag, startPoint x: 288, startPoint y: 82, endPoint x: 213, endPoint y: 83, distance: 75.4
click at [283, 82] on mat-icon "clear" at bounding box center [279, 81] width 8 height 10
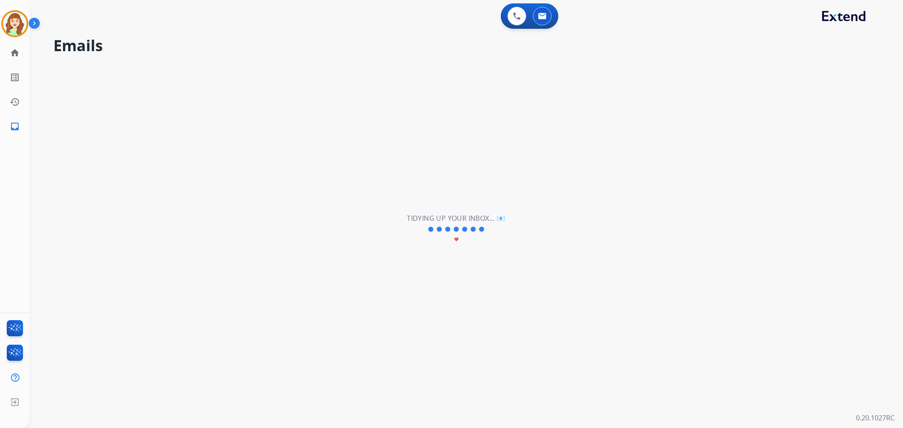
select select "**********"
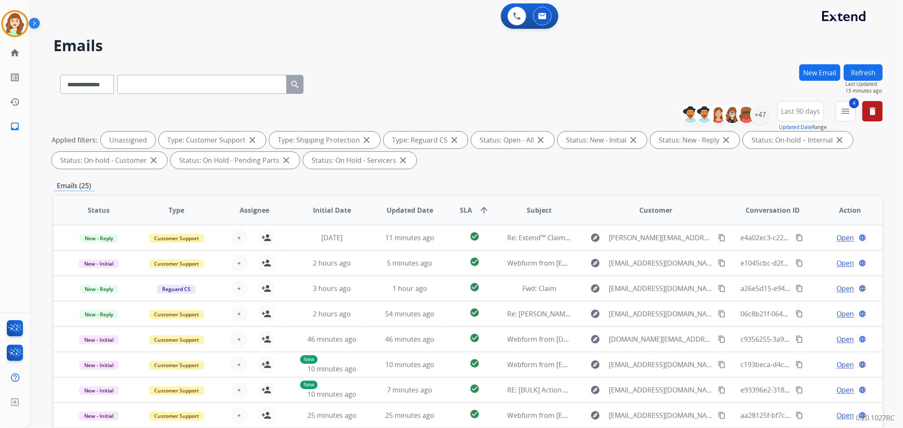
click at [99, 74] on div "**********" at bounding box center [181, 82] width 257 height 29
click at [99, 91] on select "**********" at bounding box center [86, 84] width 53 height 19
click at [60, 75] on select "**********" at bounding box center [86, 84] width 53 height 19
paste input "**********"
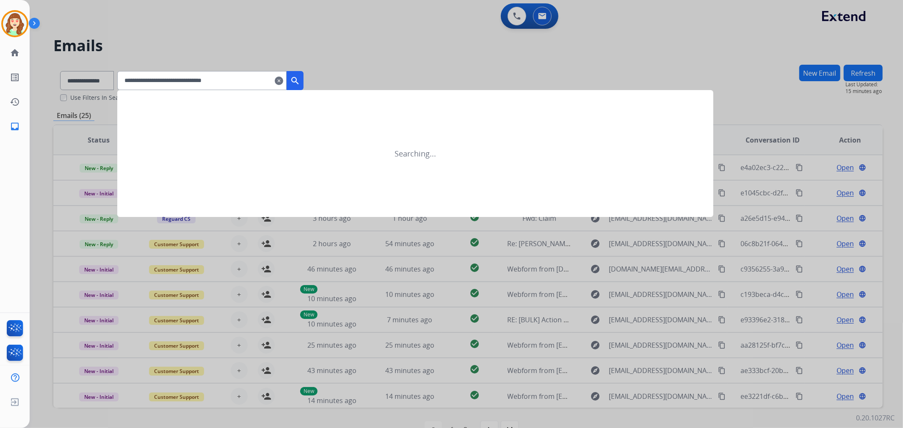
type input "**********"
click at [300, 78] on mat-icon "search" at bounding box center [295, 81] width 10 height 10
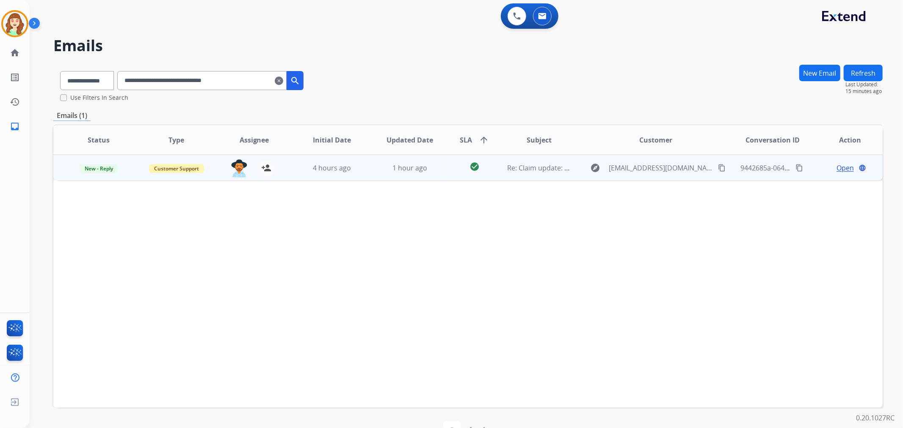
click at [840, 168] on span "Open" at bounding box center [845, 168] width 17 height 10
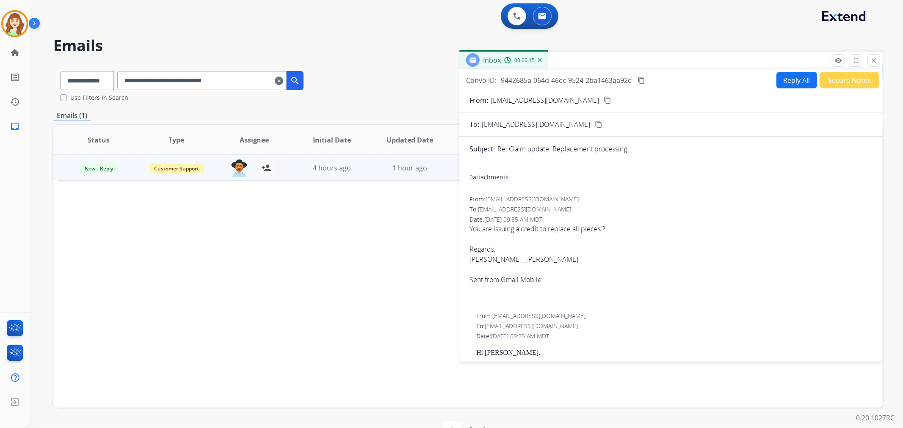
click at [604, 100] on mat-icon "content_copy" at bounding box center [608, 101] width 8 height 8
drag, startPoint x: 875, startPoint y: 64, endPoint x: 748, endPoint y: 8, distance: 138.8
click at [875, 61] on mat-icon "close" at bounding box center [874, 61] width 8 height 8
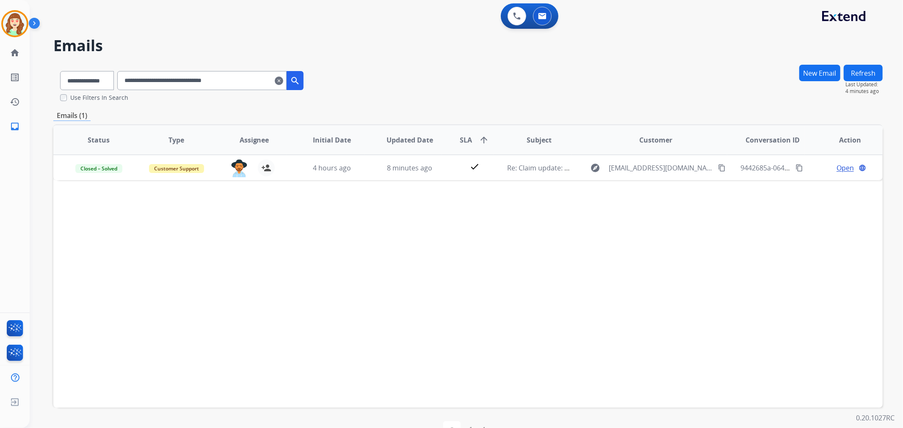
drag, startPoint x: 288, startPoint y: 78, endPoint x: 144, endPoint y: 81, distance: 144.0
click at [283, 78] on mat-icon "clear" at bounding box center [279, 81] width 8 height 10
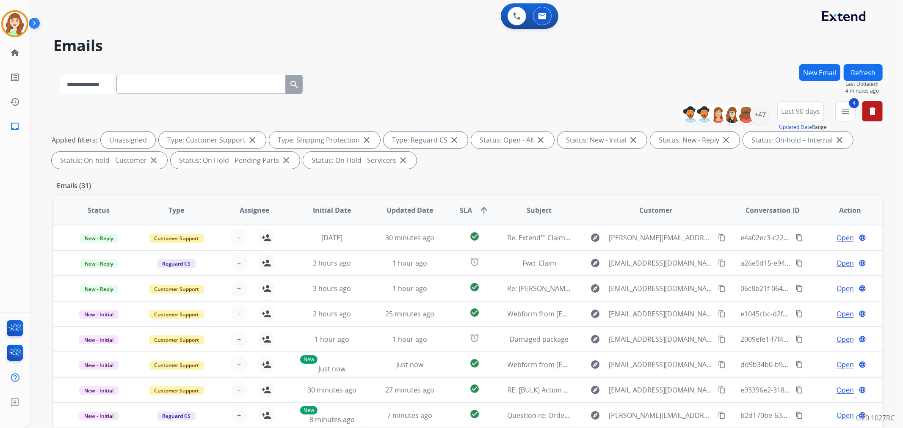
drag, startPoint x: 85, startPoint y: 82, endPoint x: 87, endPoint y: 94, distance: 12.0
click at [85, 82] on select "**********" at bounding box center [86, 84] width 53 height 19
select select "**********"
click at [60, 75] on select "**********" at bounding box center [86, 84] width 53 height 19
paste input "**********"
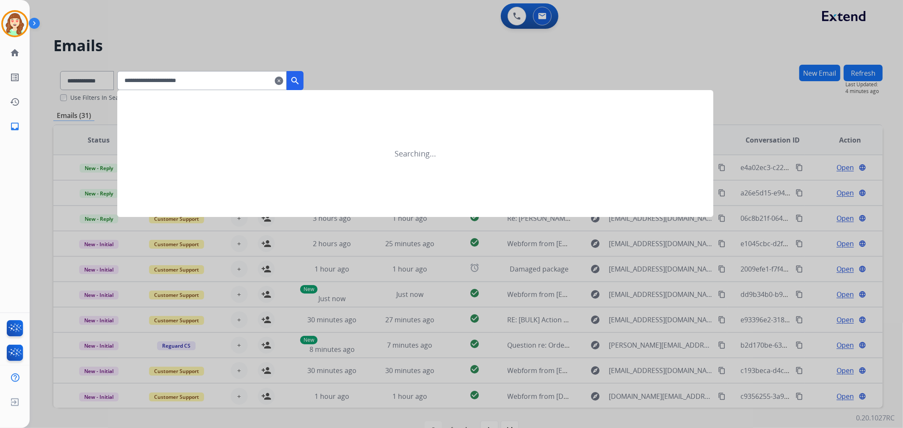
type input "**********"
click at [300, 82] on mat-icon "search" at bounding box center [295, 81] width 10 height 10
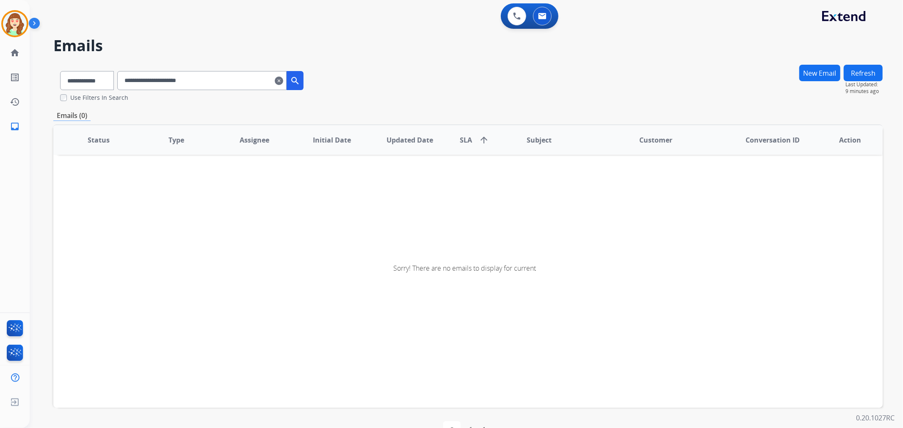
click at [283, 80] on mat-icon "clear" at bounding box center [279, 81] width 8 height 10
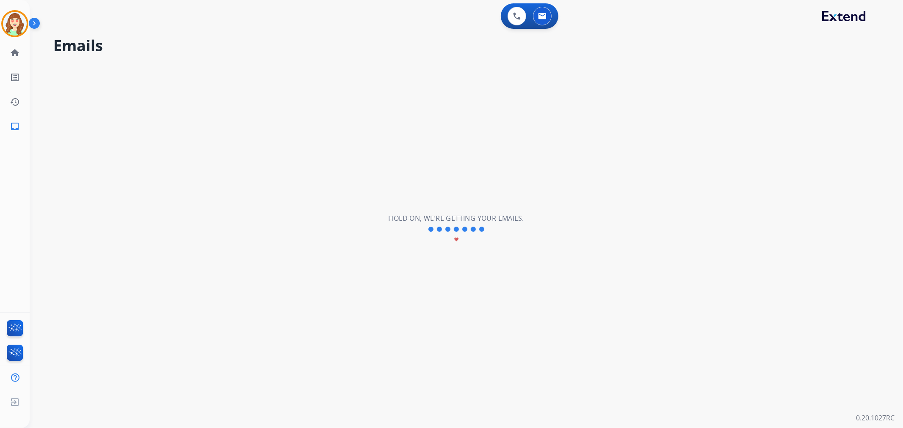
select select "**********"
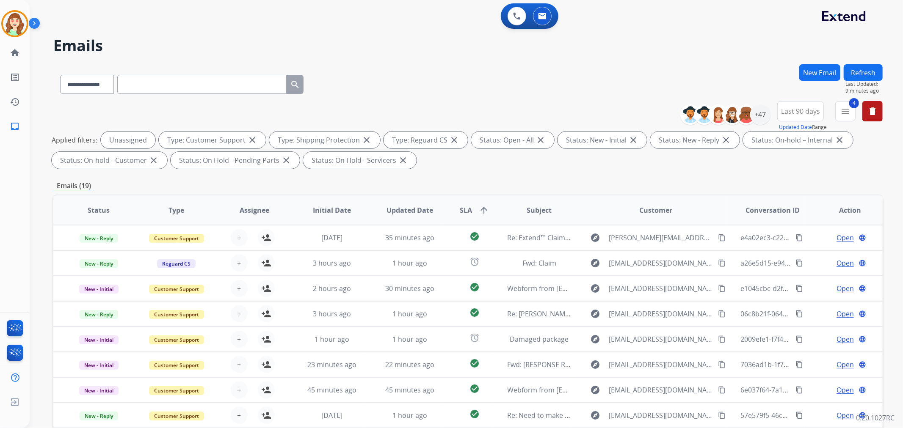
click at [817, 74] on button "New Email" at bounding box center [819, 72] width 41 height 17
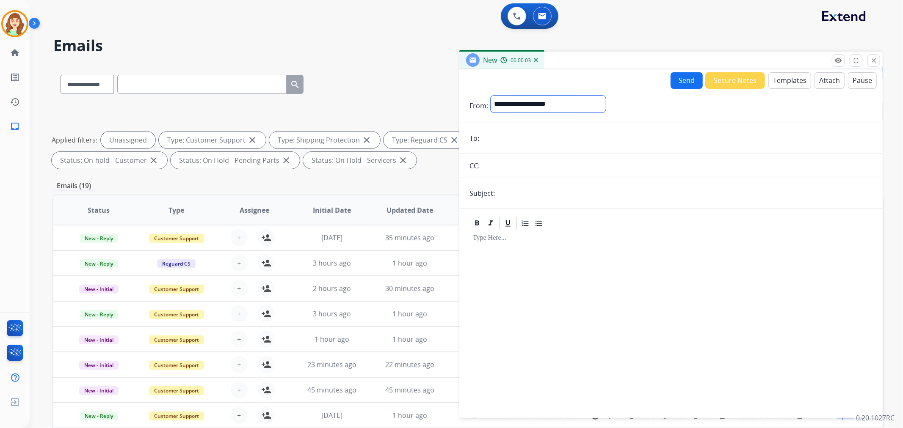
click at [564, 102] on select "**********" at bounding box center [548, 104] width 115 height 17
click at [567, 99] on select "**********" at bounding box center [548, 104] width 115 height 17
select select "**********"
click at [491, 96] on select "**********" at bounding box center [548, 104] width 115 height 17
click at [584, 155] on form "**********" at bounding box center [670, 252] width 423 height 326
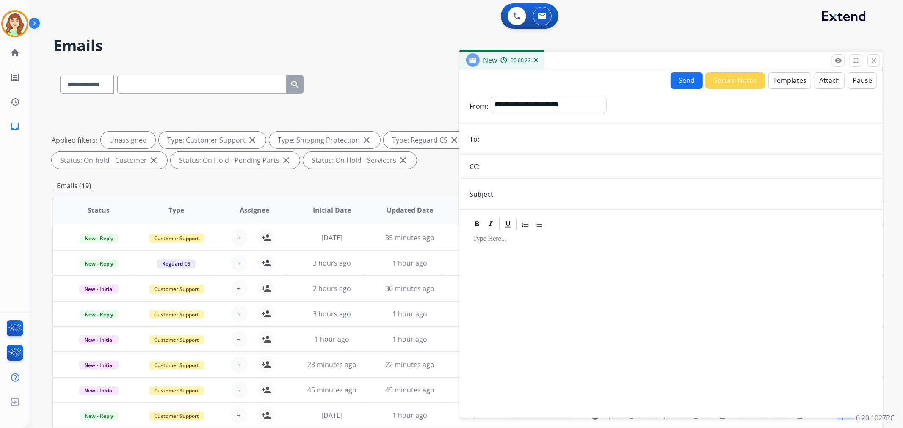
click at [497, 166] on input "text" at bounding box center [677, 166] width 390 height 17
click at [790, 80] on button "Templates" at bounding box center [789, 80] width 43 height 17
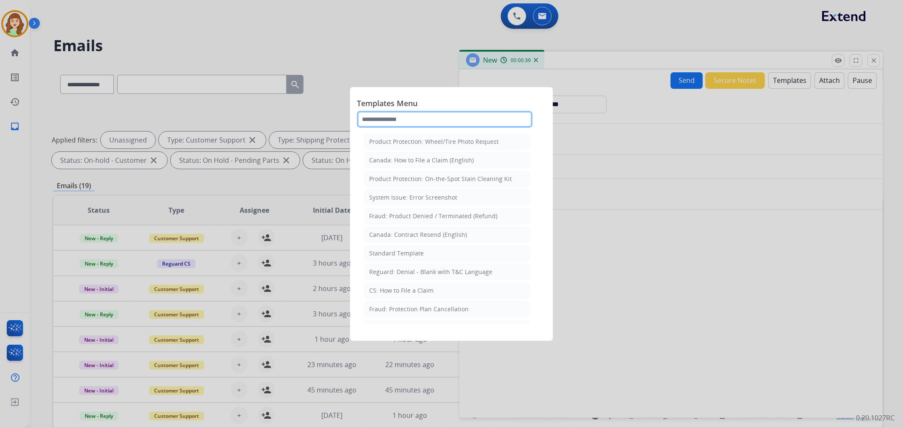
click at [415, 121] on input "text" at bounding box center [445, 119] width 176 height 17
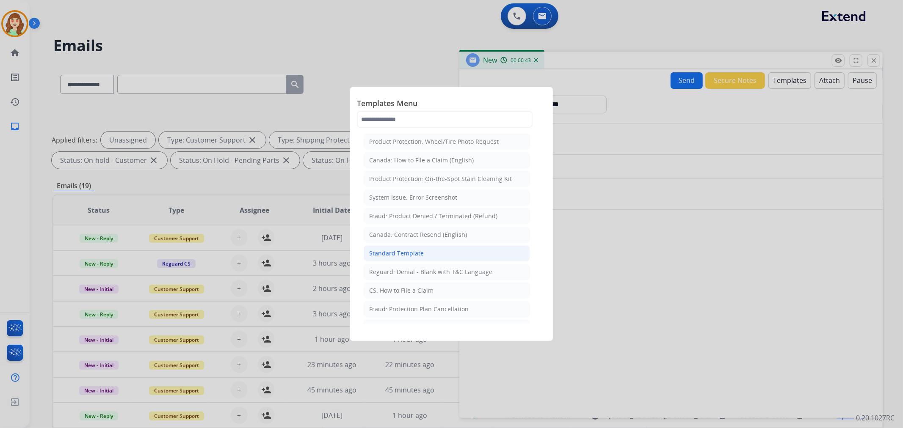
click at [447, 253] on li "Standard Template" at bounding box center [447, 254] width 166 height 16
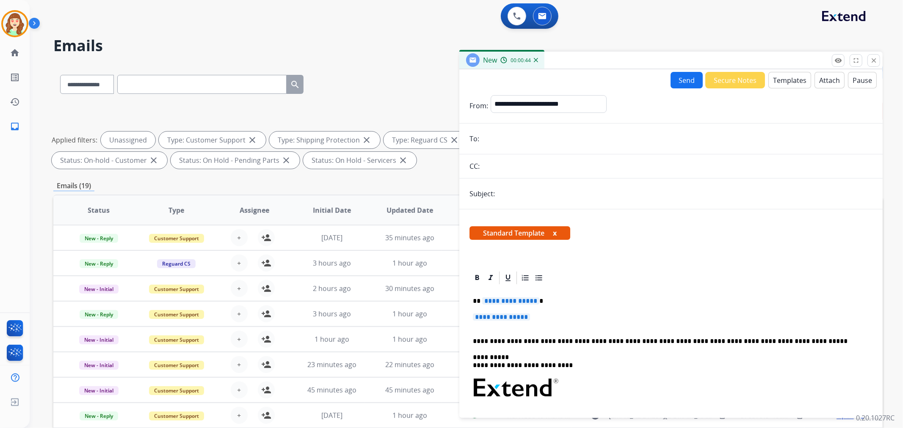
click at [637, 274] on div at bounding box center [670, 278] width 403 height 15
drag, startPoint x: 536, startPoint y: 320, endPoint x: 462, endPoint y: 297, distance: 77.1
click at [462, 297] on div "**********" at bounding box center [670, 400] width 423 height 258
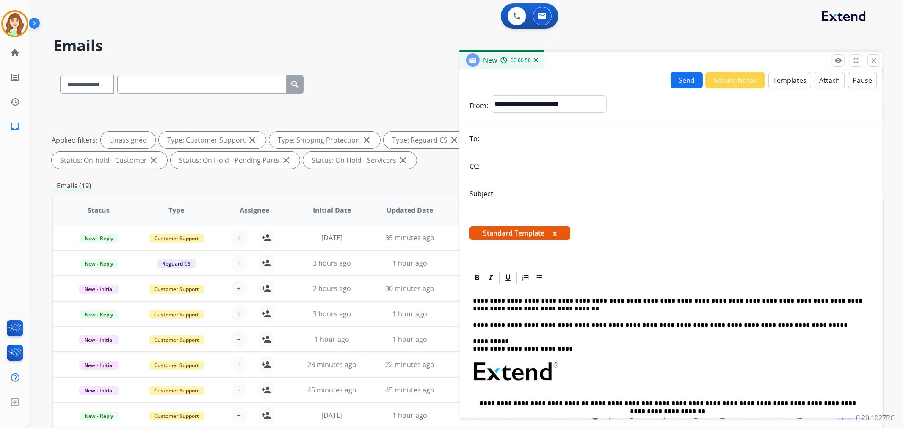
click at [581, 301] on p "**********" at bounding box center [667, 306] width 389 height 16
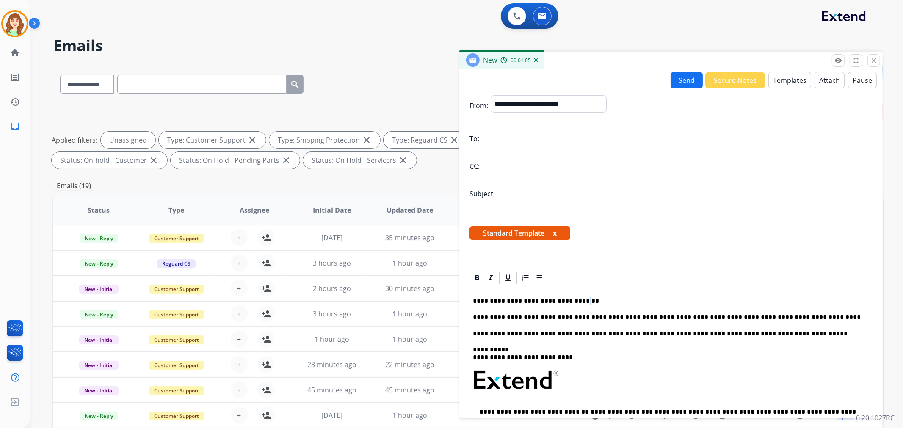
click at [569, 289] on div "**********" at bounding box center [670, 404] width 403 height 237
click at [475, 302] on p "**********" at bounding box center [667, 302] width 389 height 8
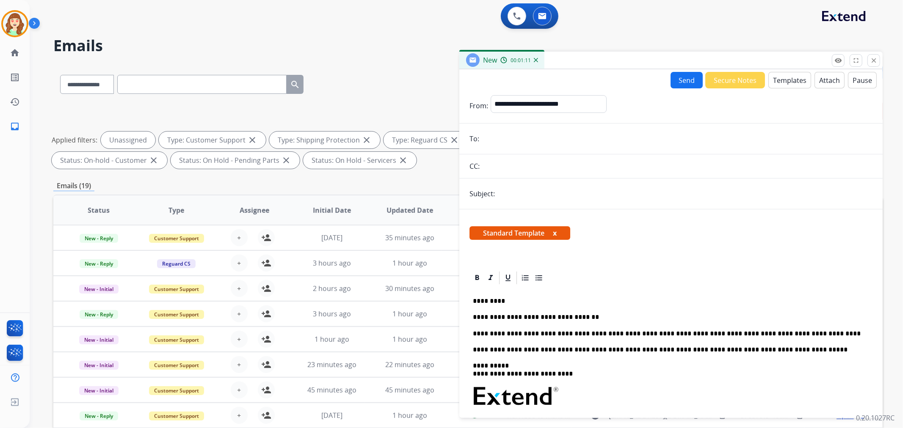
click at [507, 138] on input "email" at bounding box center [677, 138] width 391 height 17
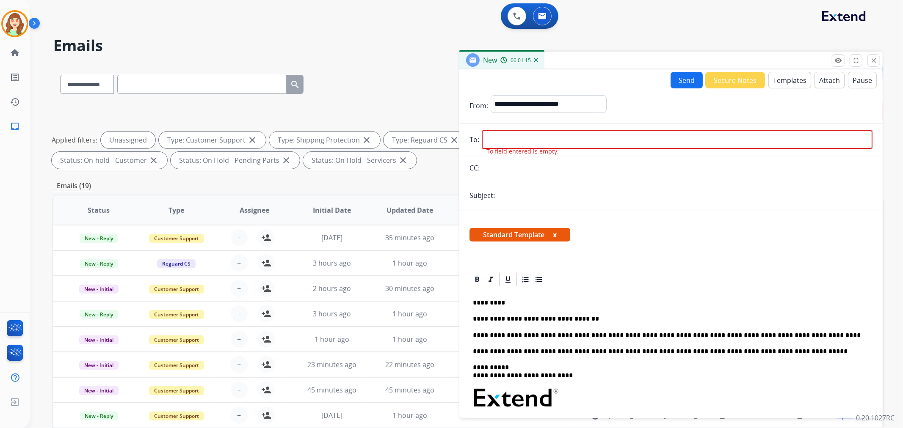
click at [511, 138] on input "email" at bounding box center [677, 139] width 391 height 19
paste input "**********"
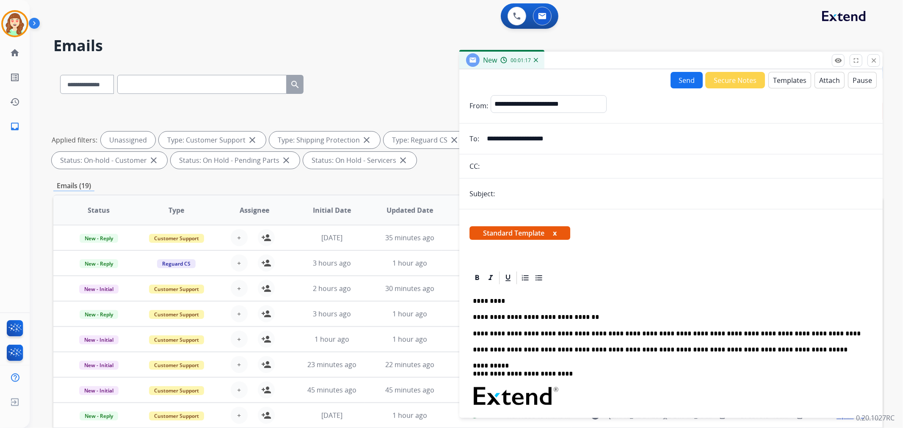
type input "**********"
click at [506, 191] on input "text" at bounding box center [684, 193] width 375 height 17
type input "**********"
click at [686, 227] on div "Standard Template x" at bounding box center [670, 236] width 403 height 20
click at [688, 80] on button "Send" at bounding box center [687, 80] width 32 height 17
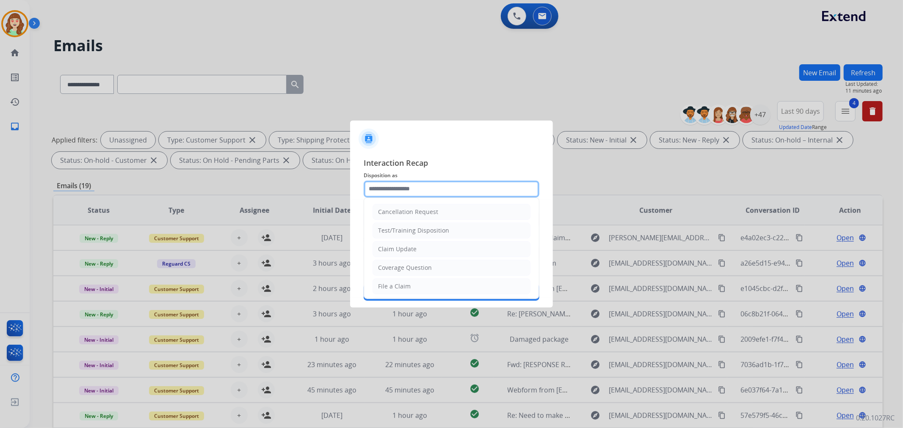
click at [422, 189] on input "text" at bounding box center [452, 189] width 176 height 17
click at [430, 249] on li "Claim Update" at bounding box center [452, 249] width 158 height 16
type input "**********"
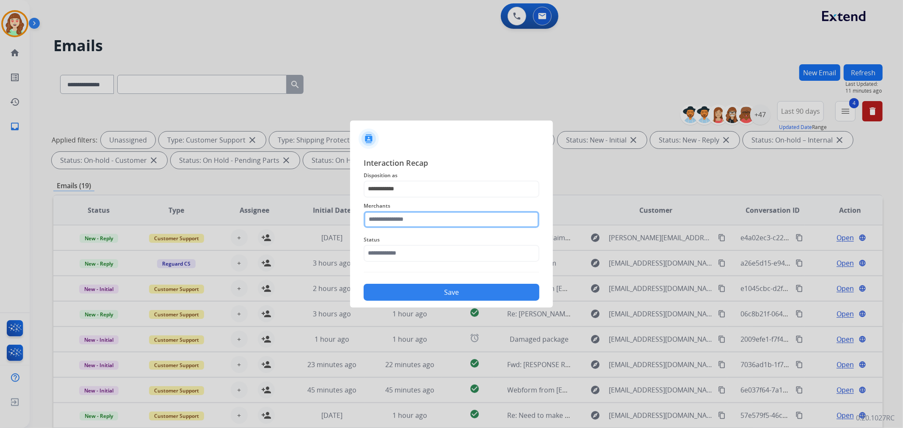
click at [384, 220] on input "text" at bounding box center [452, 219] width 176 height 17
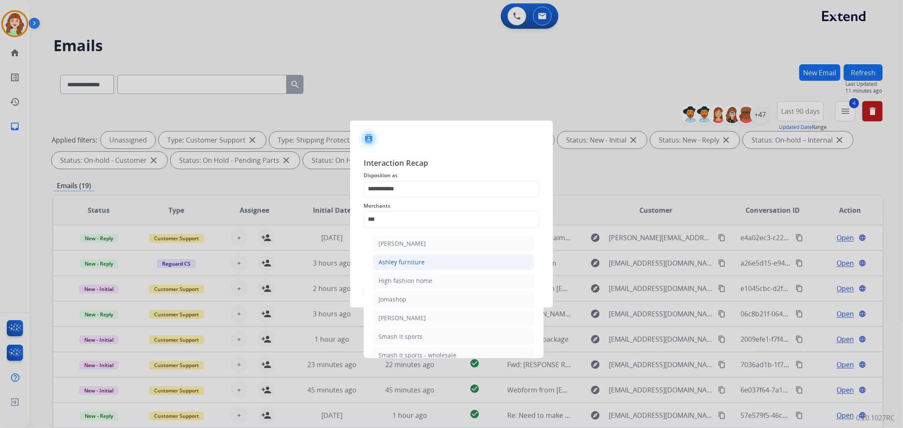
click at [447, 257] on li "Ashley furniture" at bounding box center [453, 262] width 161 height 16
type input "**********"
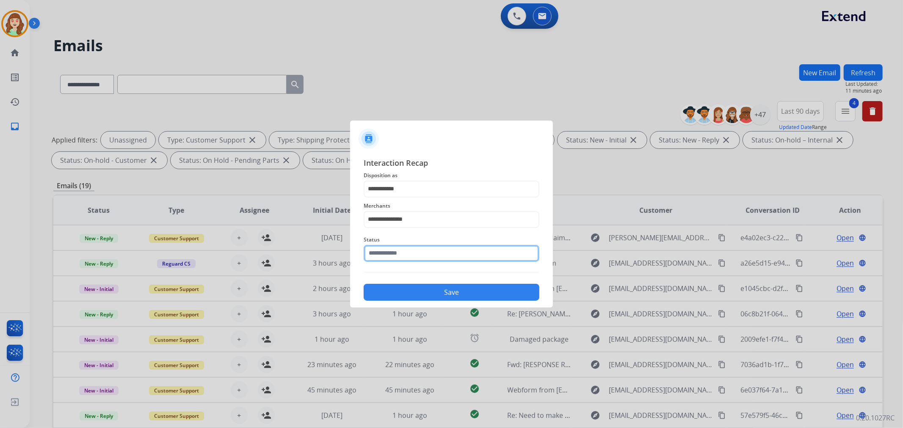
click at [392, 253] on input "text" at bounding box center [452, 253] width 176 height 17
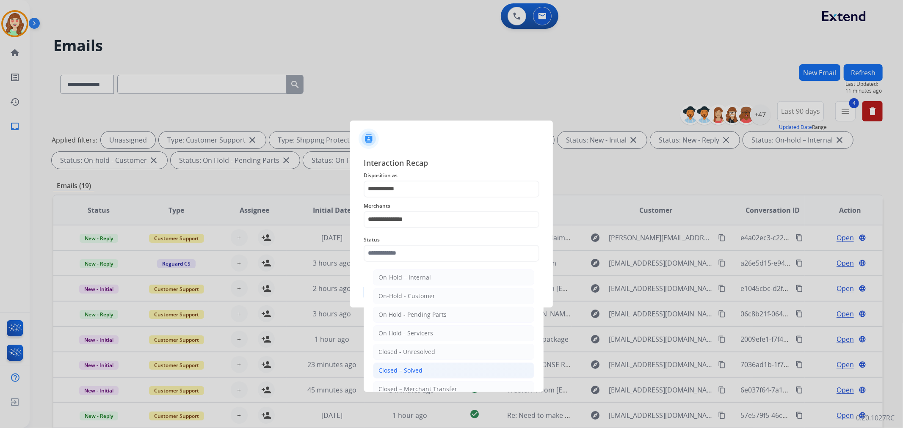
click at [417, 369] on div "Closed – Solved" at bounding box center [400, 371] width 44 height 8
type input "**********"
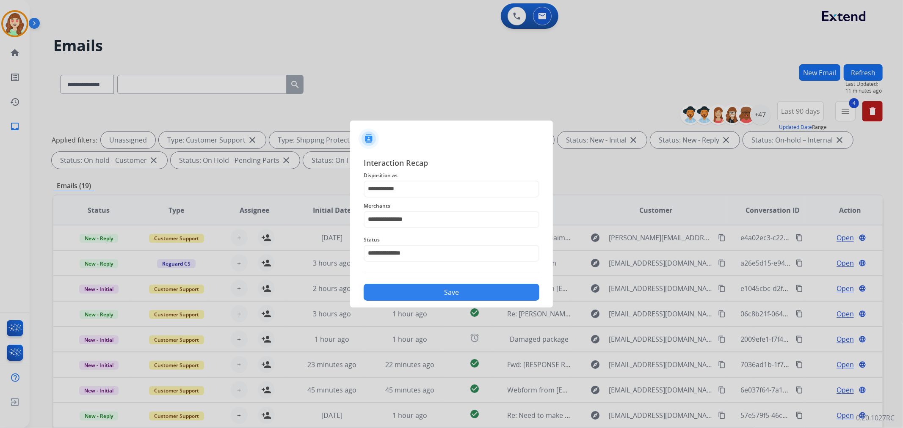
click at [463, 293] on button "Save" at bounding box center [452, 292] width 176 height 17
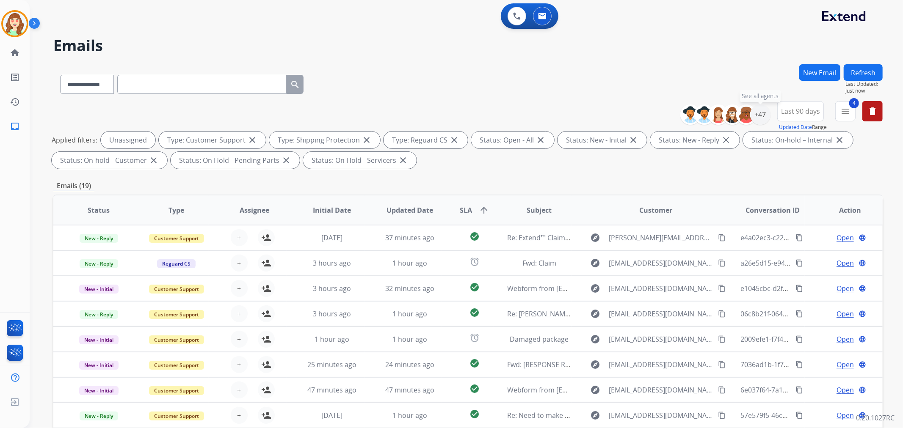
drag, startPoint x: 758, startPoint y: 116, endPoint x: 631, endPoint y: 37, distance: 150.0
click at [757, 116] on div "+47" at bounding box center [760, 115] width 20 height 20
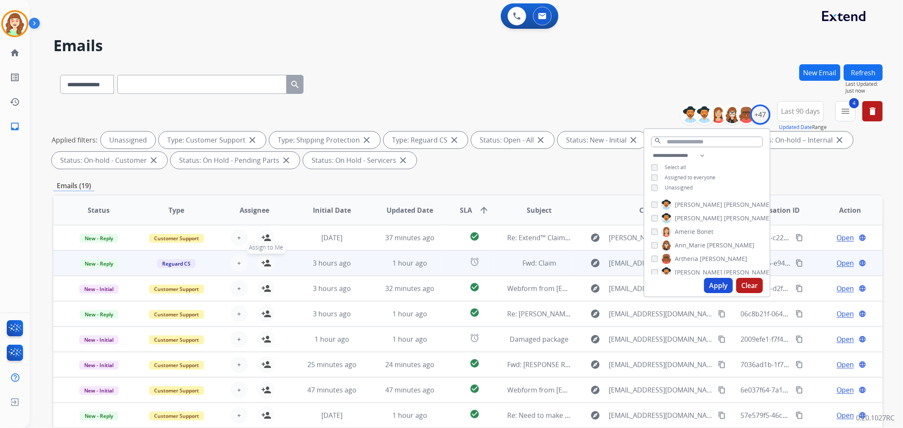
scroll to position [0, 0]
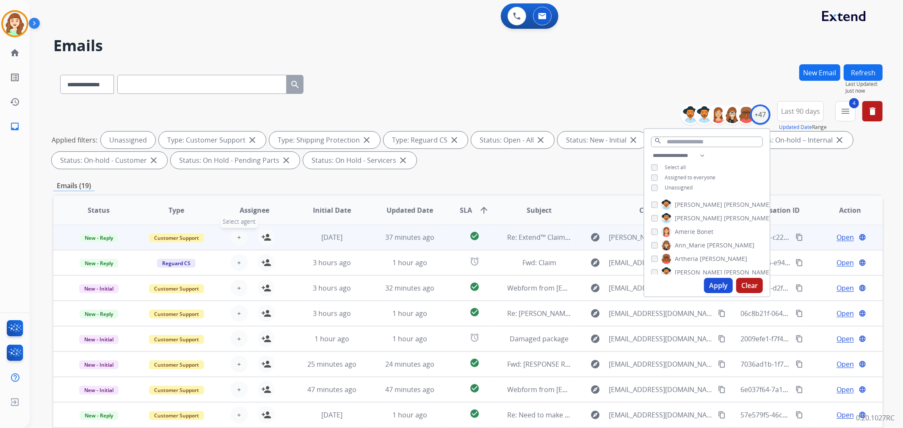
click at [231, 237] on button "+ Select agent" at bounding box center [239, 237] width 17 height 17
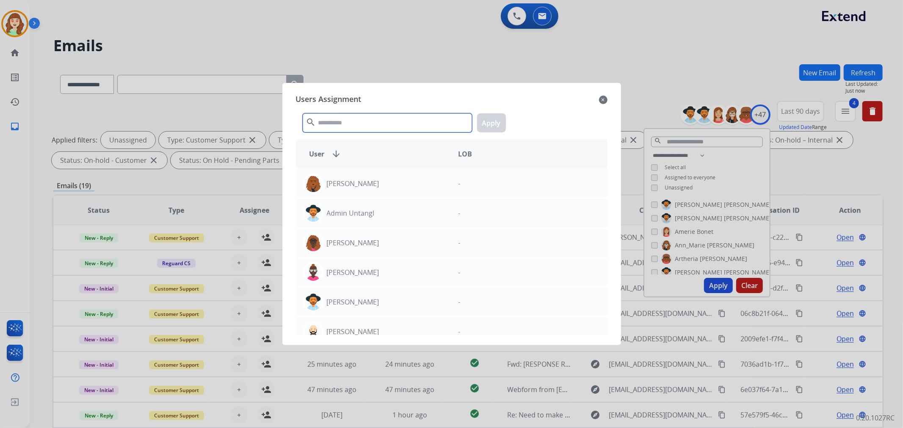
click at [357, 122] on input "text" at bounding box center [387, 122] width 169 height 19
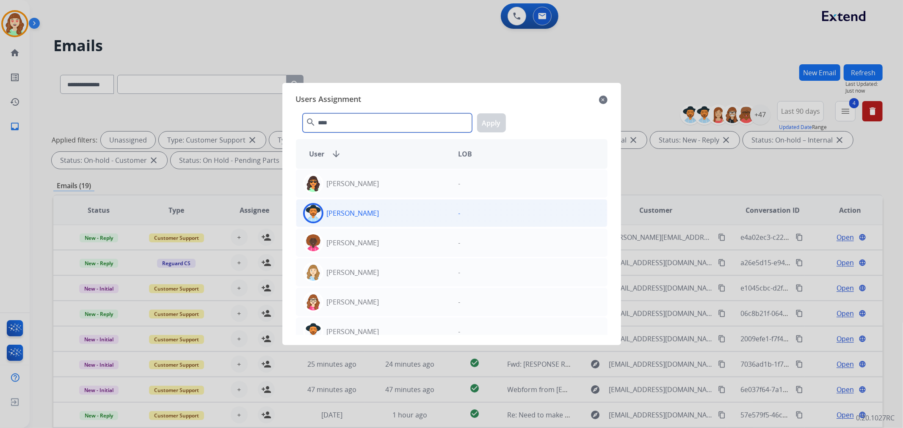
type input "****"
drag, startPoint x: 401, startPoint y: 216, endPoint x: 407, endPoint y: 213, distance: 6.3
click at [402, 215] on div "[PERSON_NAME]" at bounding box center [373, 213] width 155 height 20
drag, startPoint x: 476, startPoint y: 123, endPoint x: 226, endPoint y: 218, distance: 267.0
click at [474, 122] on div "**** search Apply" at bounding box center [452, 121] width 312 height 29
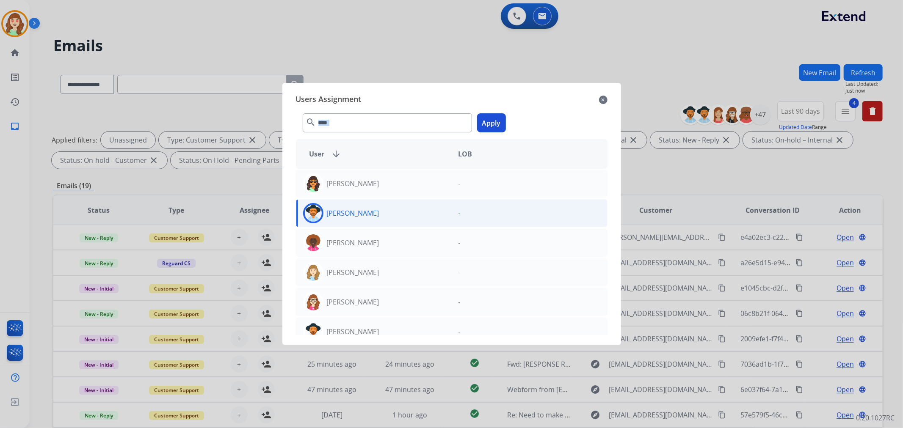
click at [492, 125] on button "Apply" at bounding box center [491, 122] width 29 height 19
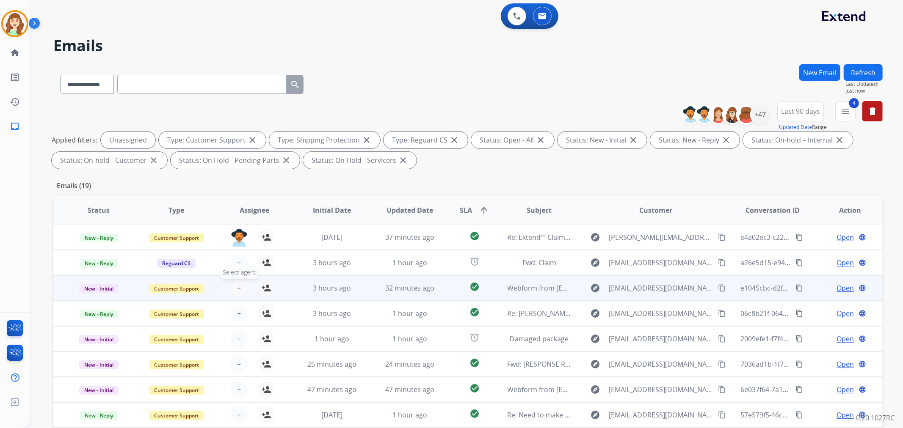
click at [237, 284] on span "+" at bounding box center [239, 288] width 4 height 10
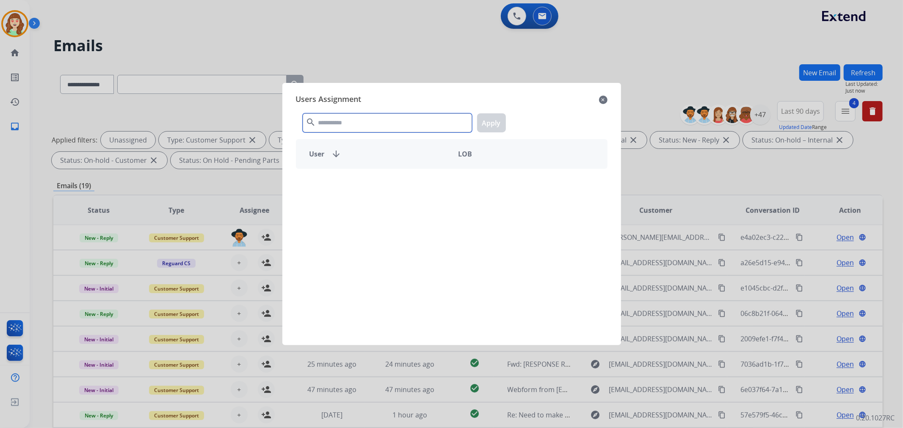
click at [377, 123] on input "text" at bounding box center [387, 122] width 169 height 19
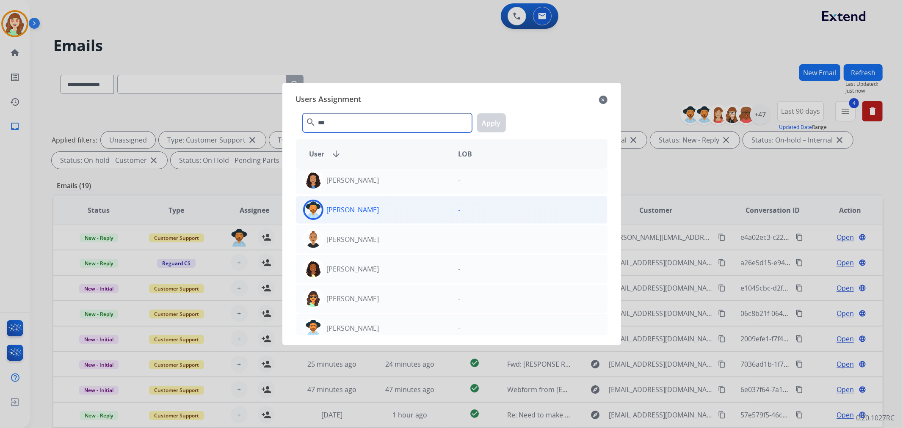
scroll to position [47, 0]
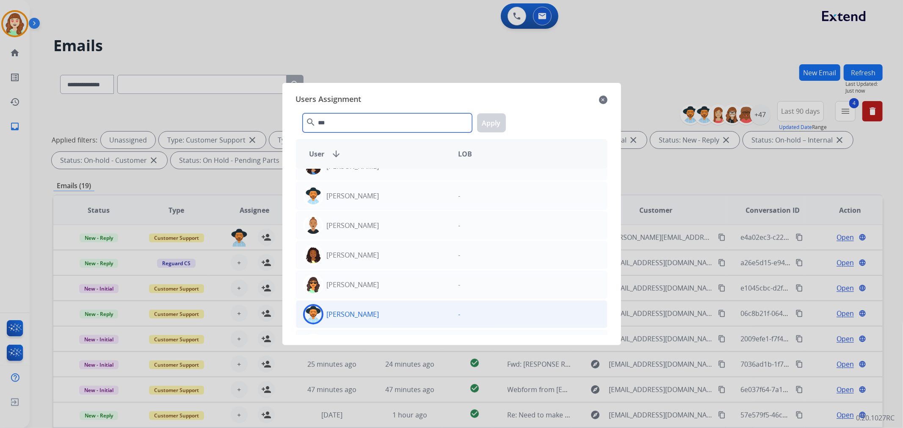
type input "***"
drag, startPoint x: 394, startPoint y: 315, endPoint x: 402, endPoint y: 309, distance: 9.9
click at [397, 312] on div "[PERSON_NAME]" at bounding box center [373, 314] width 155 height 20
click at [493, 117] on button "Apply" at bounding box center [491, 122] width 29 height 19
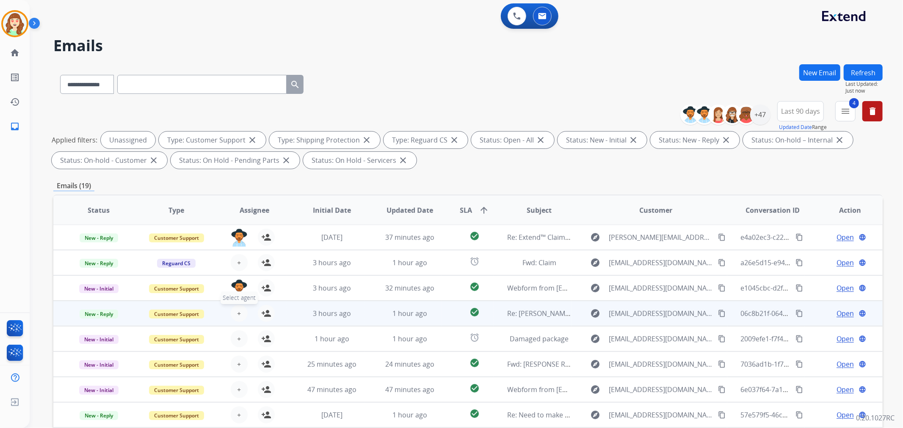
click at [237, 315] on span "+" at bounding box center [239, 314] width 4 height 10
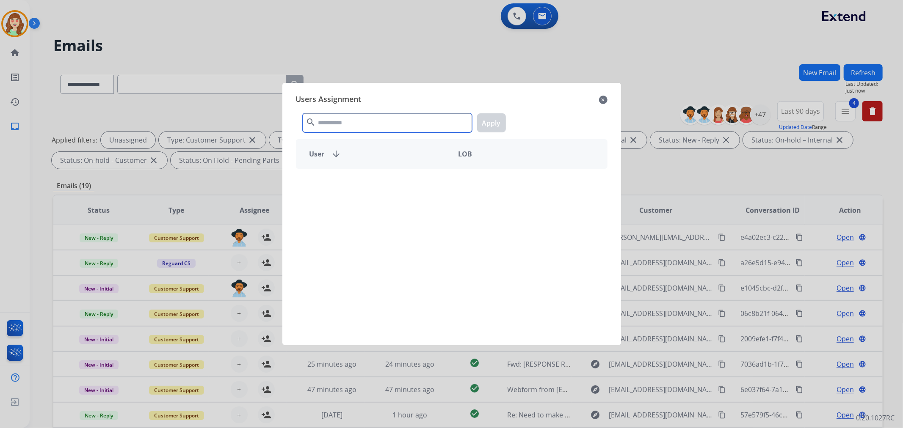
click at [379, 128] on input "text" at bounding box center [387, 122] width 169 height 19
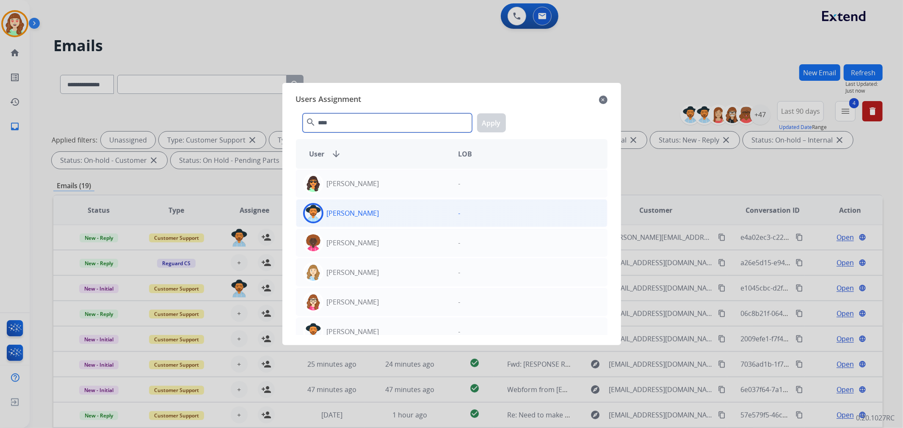
type input "****"
drag, startPoint x: 404, startPoint y: 217, endPoint x: 493, endPoint y: 159, distance: 106.3
click at [417, 213] on div "[PERSON_NAME]" at bounding box center [373, 213] width 155 height 20
click at [494, 121] on button "Apply" at bounding box center [491, 122] width 29 height 19
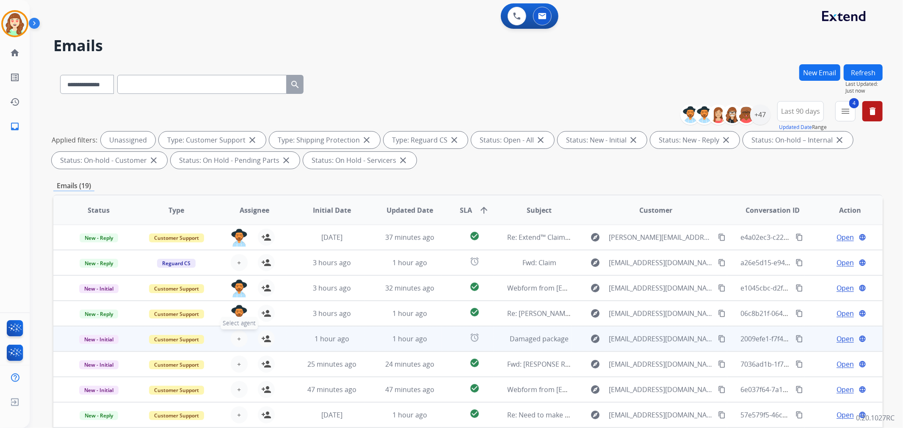
click at [235, 341] on button "+ Select agent" at bounding box center [239, 339] width 17 height 17
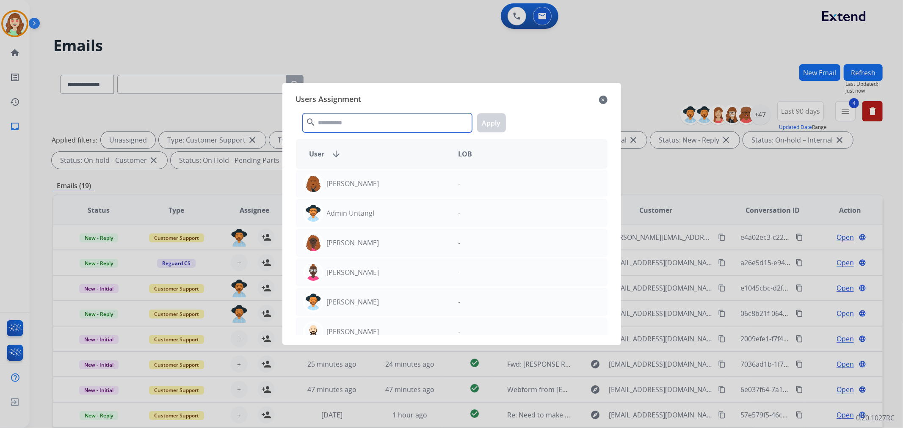
click at [334, 122] on input "text" at bounding box center [387, 122] width 169 height 19
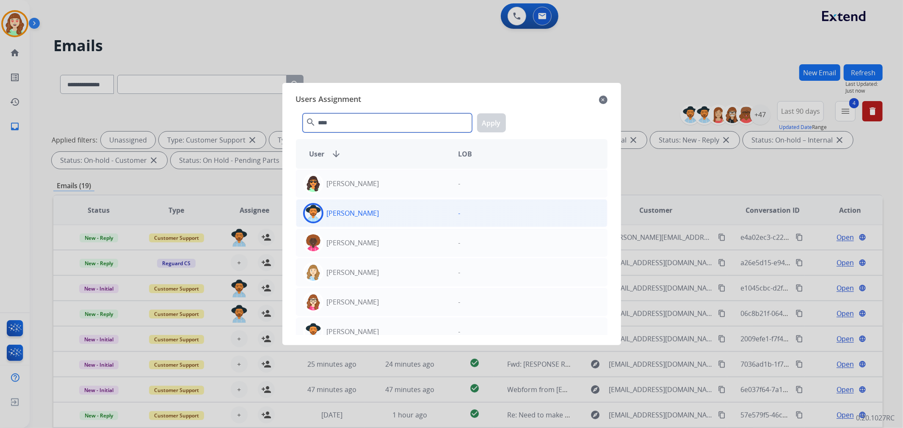
type input "****"
click at [384, 213] on div "[PERSON_NAME]" at bounding box center [373, 213] width 155 height 20
click at [487, 119] on button "Apply" at bounding box center [491, 122] width 29 height 19
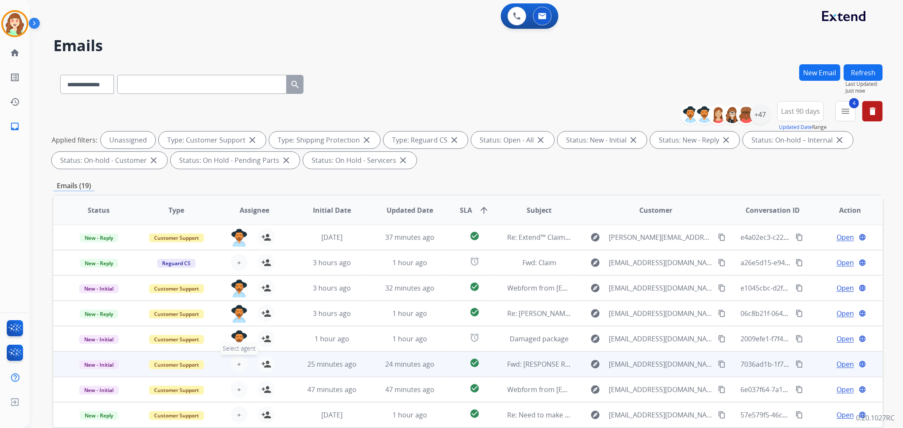
click at [231, 363] on button "+ Select agent" at bounding box center [239, 364] width 17 height 17
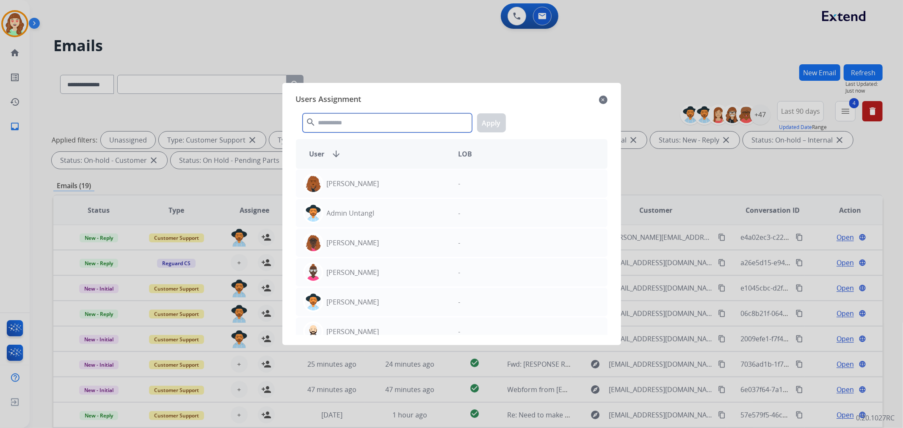
click at [343, 123] on input "text" at bounding box center [387, 122] width 169 height 19
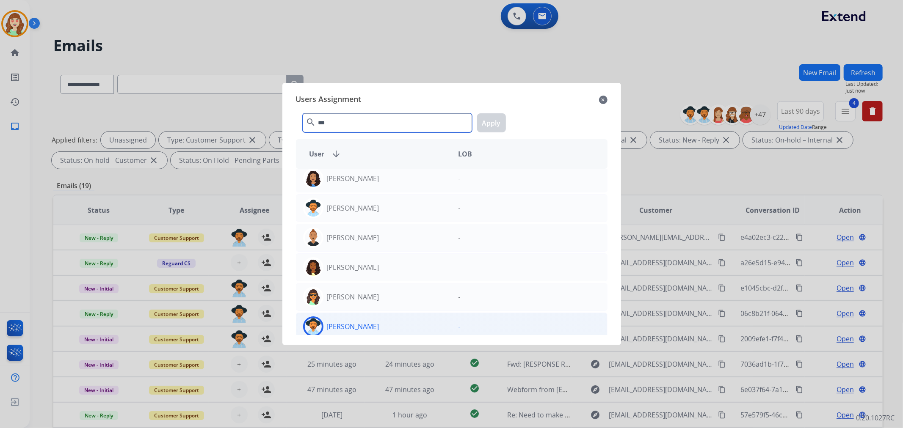
scroll to position [94, 0]
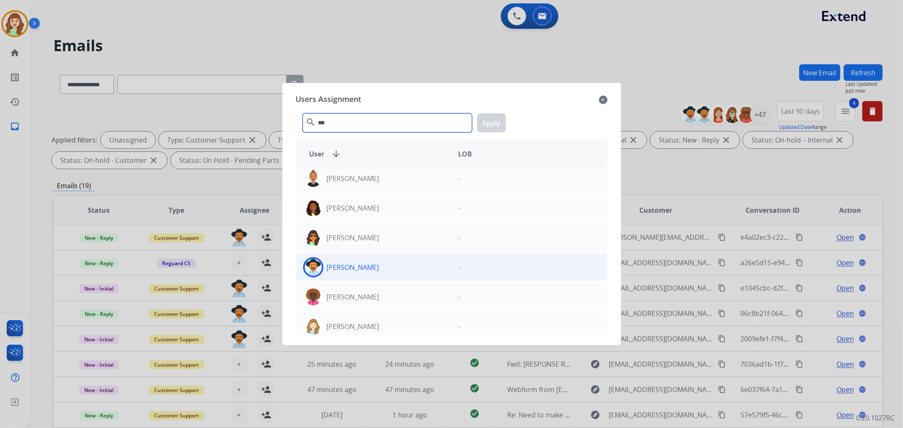
type input "***"
click at [391, 268] on div "[PERSON_NAME]" at bounding box center [373, 267] width 155 height 20
click at [489, 117] on button "Apply" at bounding box center [491, 122] width 29 height 19
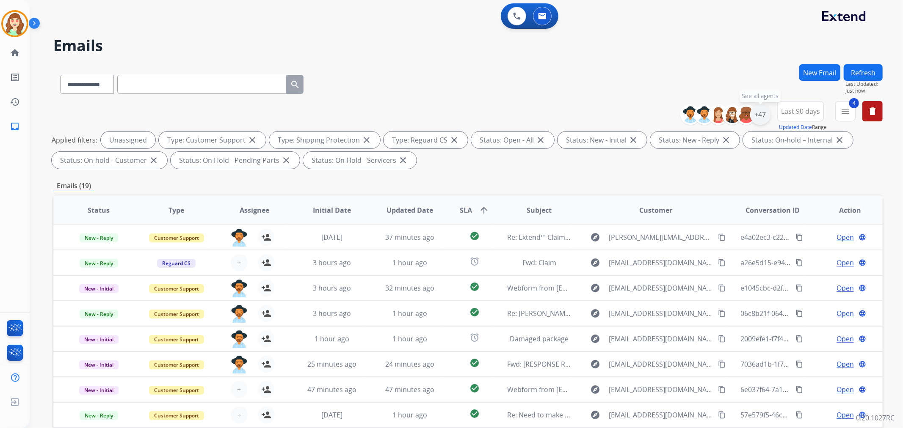
click at [762, 115] on div "+47" at bounding box center [760, 115] width 20 height 20
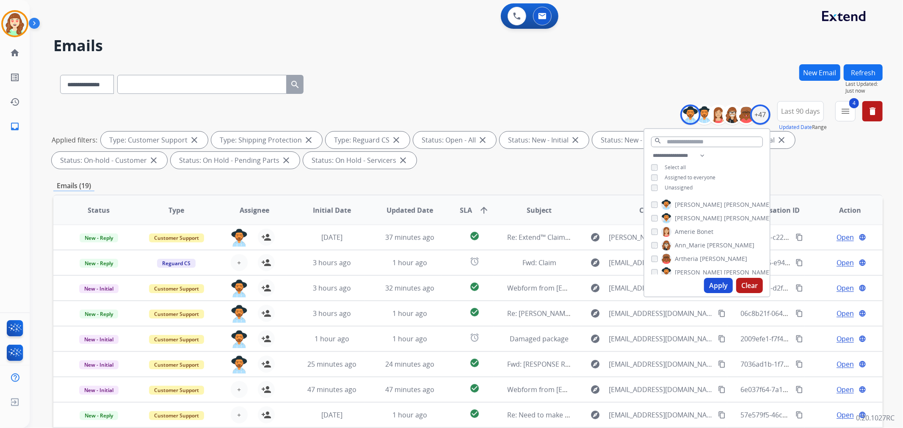
drag, startPoint x: 712, startPoint y: 281, endPoint x: 717, endPoint y: 280, distance: 4.7
click at [715, 281] on button "Apply" at bounding box center [718, 285] width 29 height 15
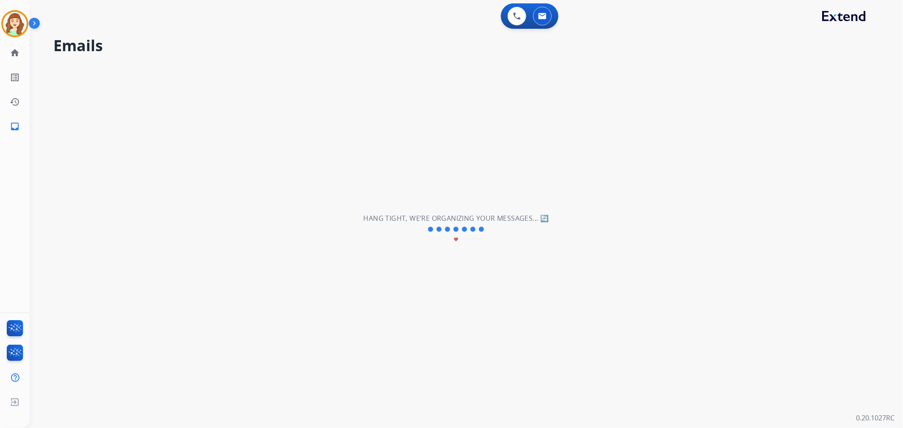
scroll to position [0, 0]
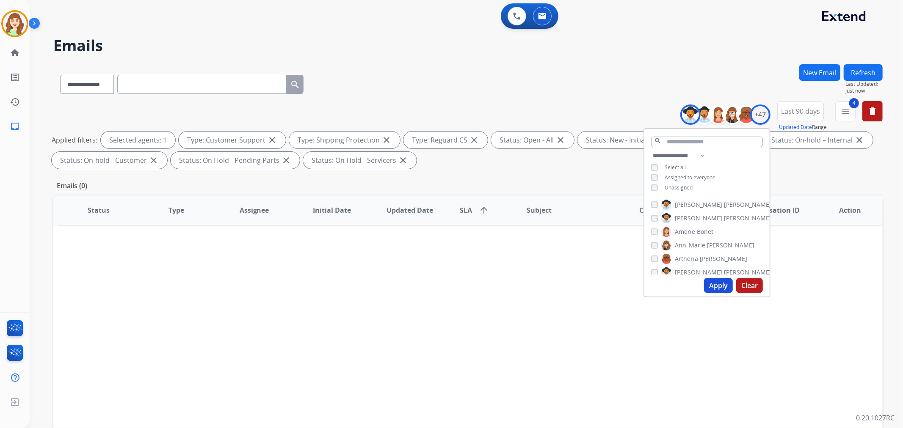
drag, startPoint x: 587, startPoint y: 336, endPoint x: 606, endPoint y: 288, distance: 51.7
click at [586, 336] on div "Status Type Assignee Initial Date Updated Date SLA arrow_upward Subject Custome…" at bounding box center [467, 337] width 829 height 284
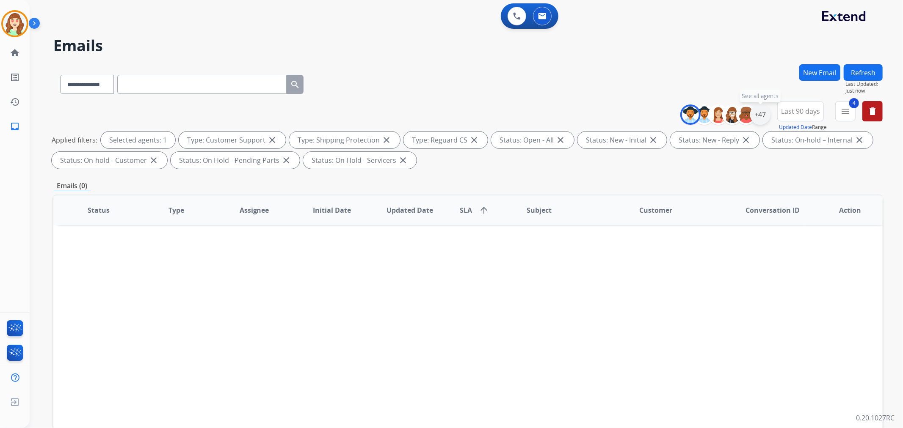
click at [762, 111] on div "+47" at bounding box center [760, 115] width 20 height 20
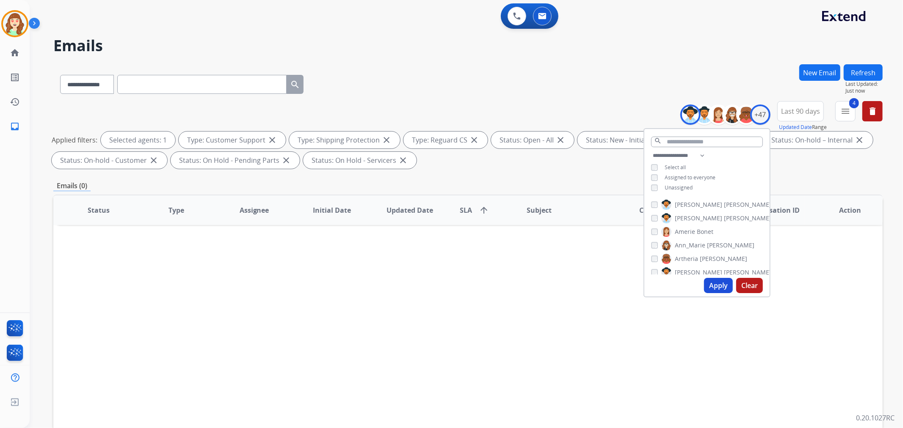
click at [655, 213] on div "[PERSON_NAME]" at bounding box center [711, 218] width 120 height 10
click at [653, 220] on div "[PERSON_NAME]" at bounding box center [711, 218] width 120 height 10
click at [706, 280] on button "Apply" at bounding box center [718, 285] width 29 height 15
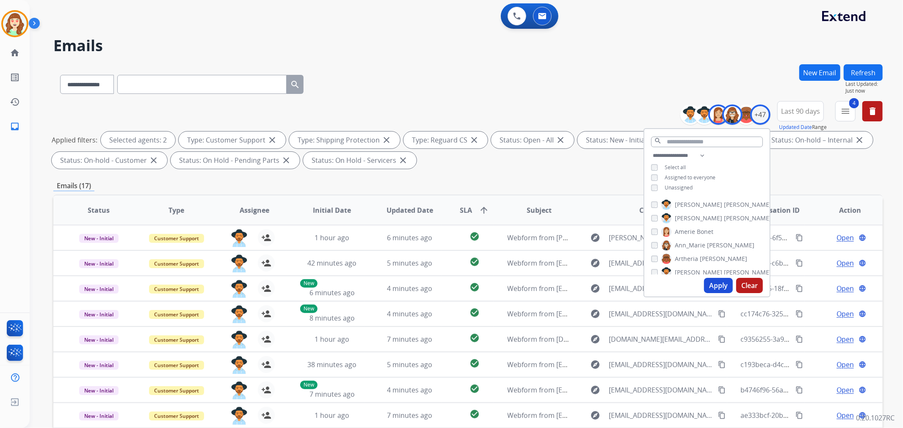
click at [710, 284] on button "Apply" at bounding box center [718, 285] width 29 height 15
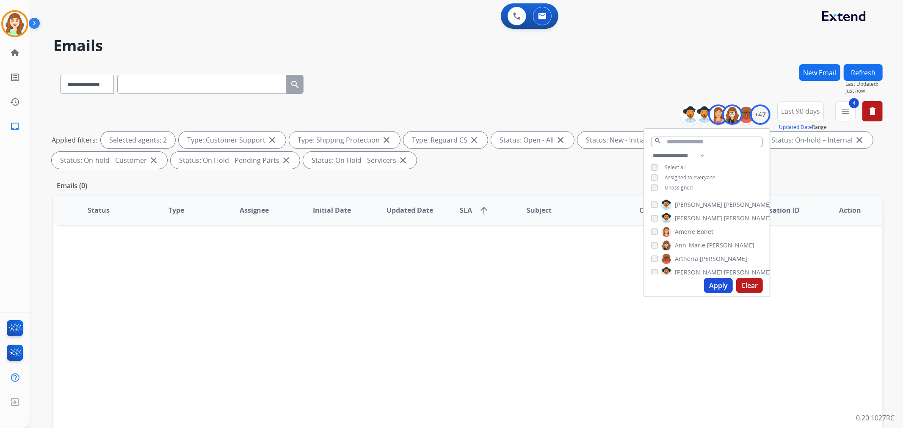
click at [656, 182] on div "**********" at bounding box center [706, 173] width 125 height 44
click at [716, 287] on button "Apply" at bounding box center [718, 285] width 29 height 15
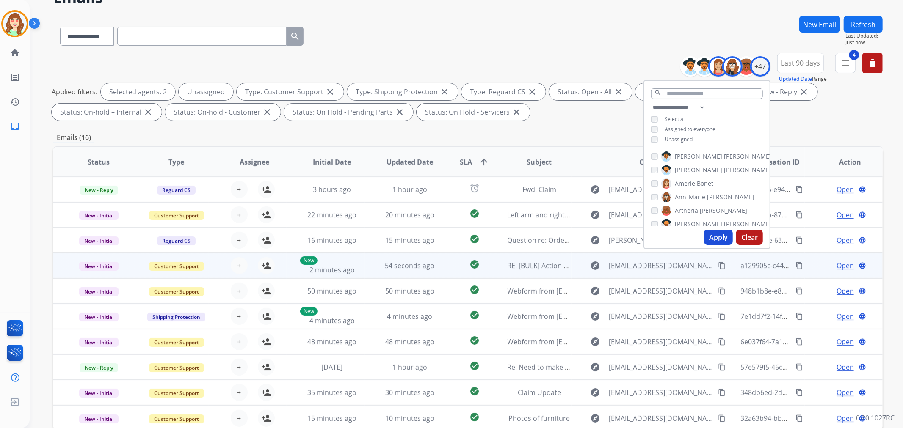
scroll to position [94, 0]
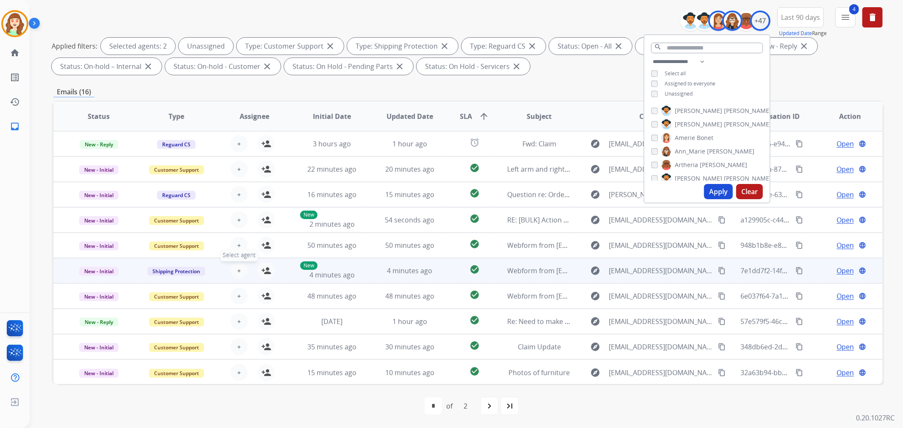
click at [241, 271] on button "+ Select agent" at bounding box center [239, 270] width 17 height 17
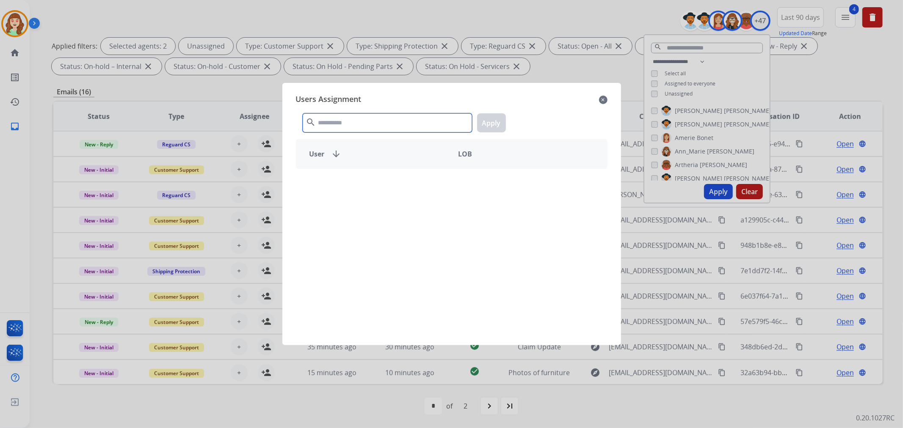
click at [331, 119] on input "text" at bounding box center [387, 122] width 169 height 19
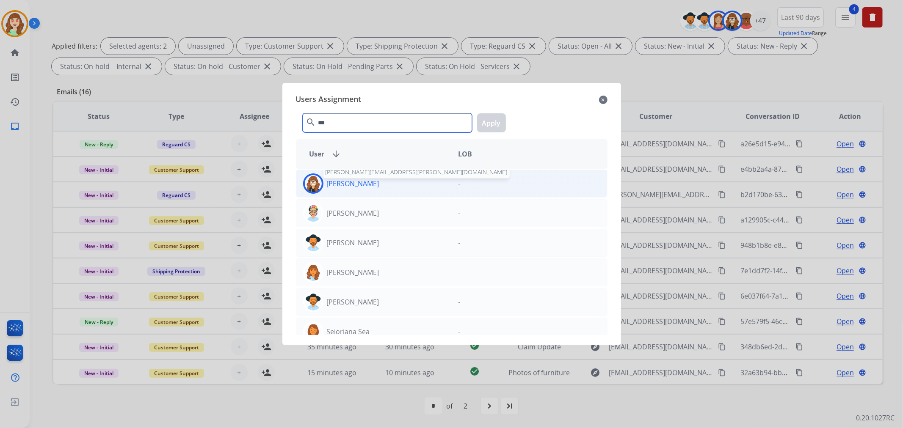
type input "***"
click at [378, 187] on p "[PERSON_NAME]" at bounding box center [353, 184] width 52 height 10
click at [500, 124] on button "Apply" at bounding box center [491, 122] width 29 height 19
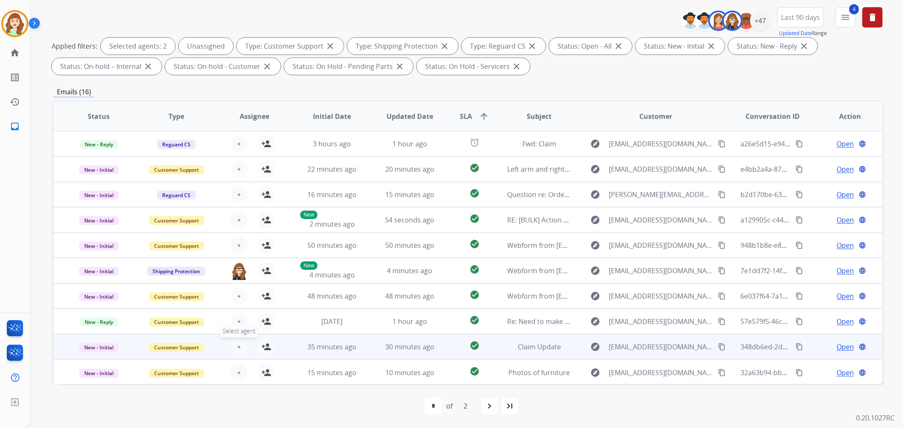
click at [237, 345] on span "+" at bounding box center [239, 347] width 4 height 10
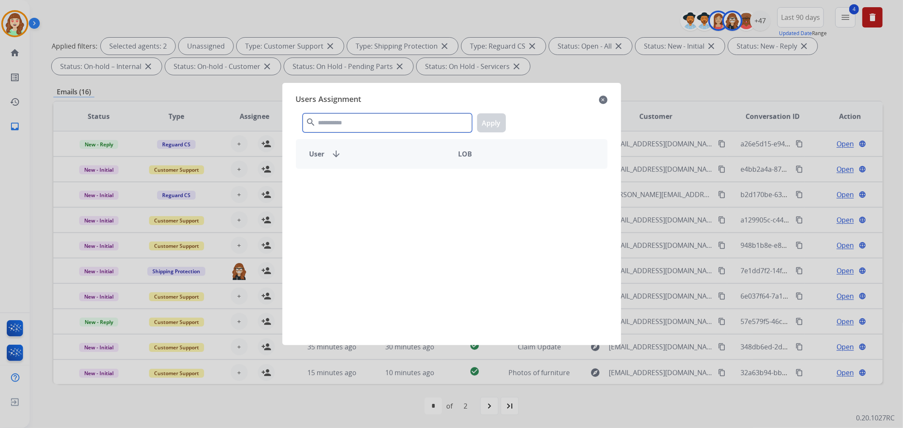
click at [373, 122] on input "text" at bounding box center [387, 122] width 169 height 19
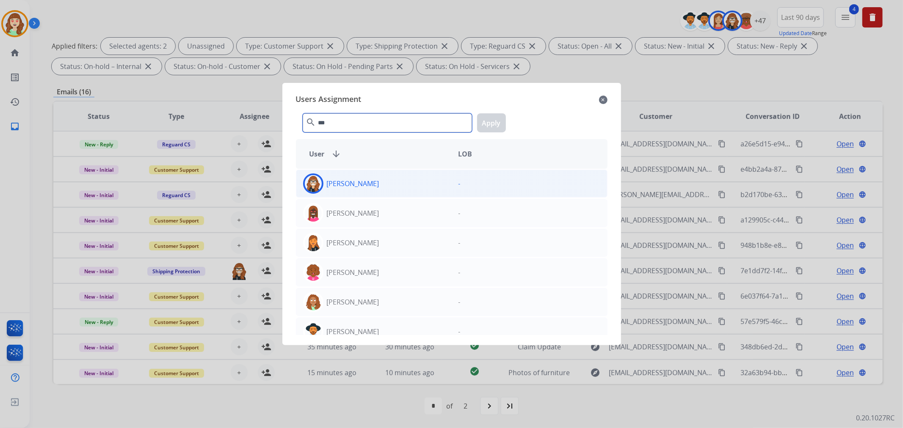
type input "***"
click at [415, 179] on div "[PERSON_NAME]" at bounding box center [373, 184] width 155 height 20
click at [494, 122] on button "Apply" at bounding box center [491, 122] width 29 height 19
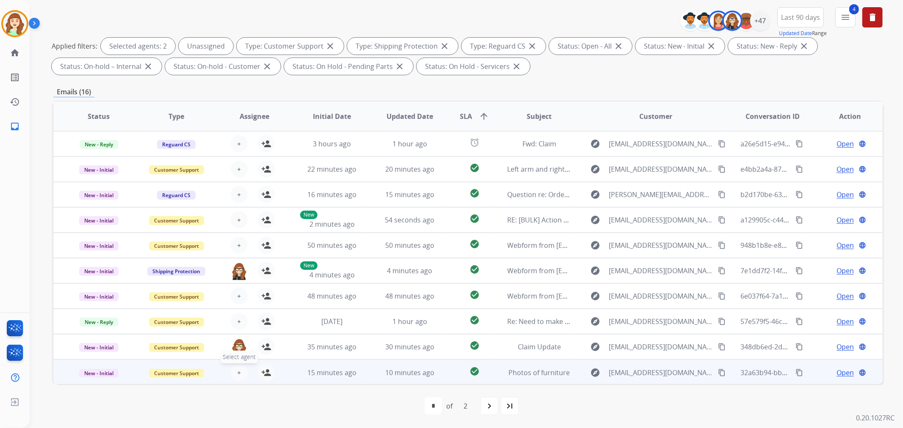
click at [237, 374] on span "+" at bounding box center [239, 373] width 4 height 10
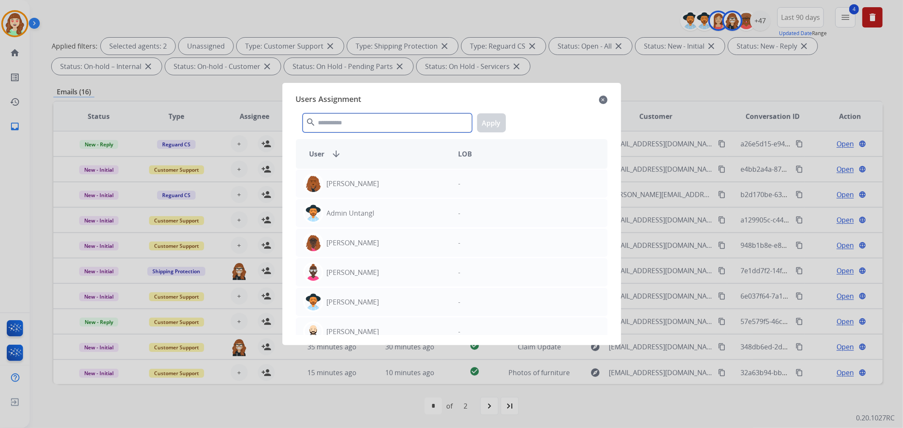
click at [349, 123] on input "text" at bounding box center [387, 122] width 169 height 19
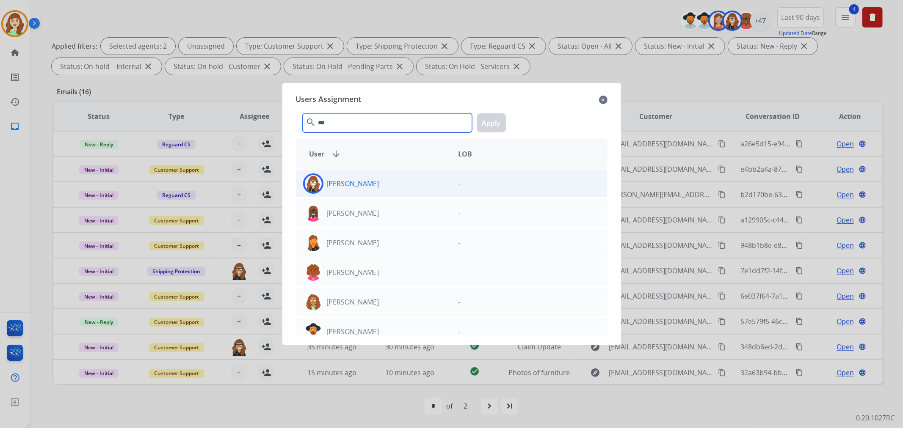
type input "***"
click at [359, 176] on div "[PERSON_NAME]" at bounding box center [373, 184] width 155 height 20
click at [500, 122] on button "Apply" at bounding box center [491, 122] width 29 height 19
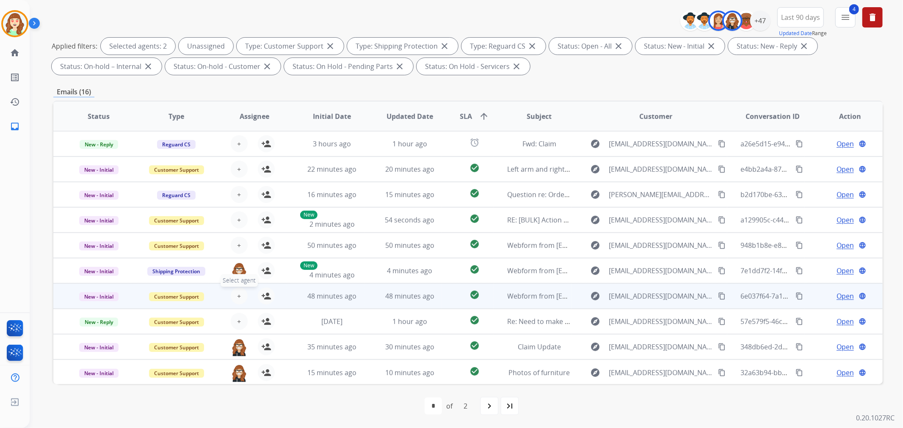
click at [237, 293] on span "+" at bounding box center [239, 296] width 4 height 10
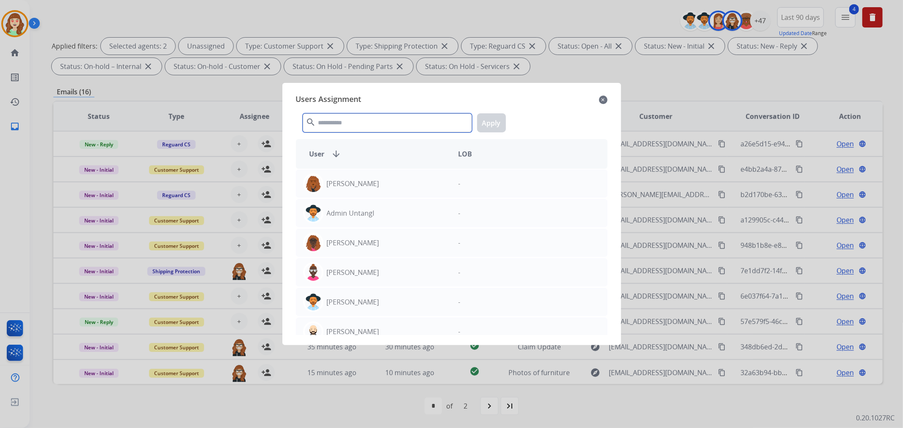
click at [359, 132] on input "text" at bounding box center [387, 122] width 169 height 19
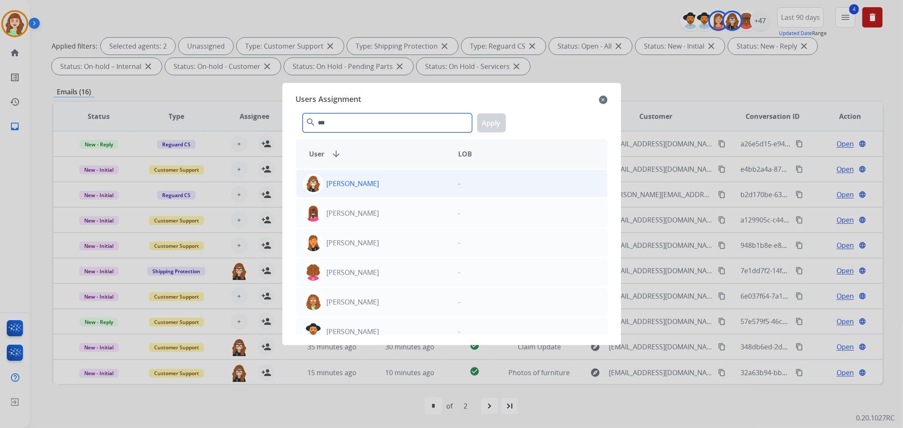
type input "***"
drag, startPoint x: 374, startPoint y: 185, endPoint x: 404, endPoint y: 172, distance: 32.4
click at [374, 185] on p "[PERSON_NAME]" at bounding box center [353, 184] width 52 height 10
drag, startPoint x: 489, startPoint y: 124, endPoint x: 661, endPoint y: 48, distance: 187.8
click at [489, 124] on button "Apply" at bounding box center [491, 122] width 29 height 19
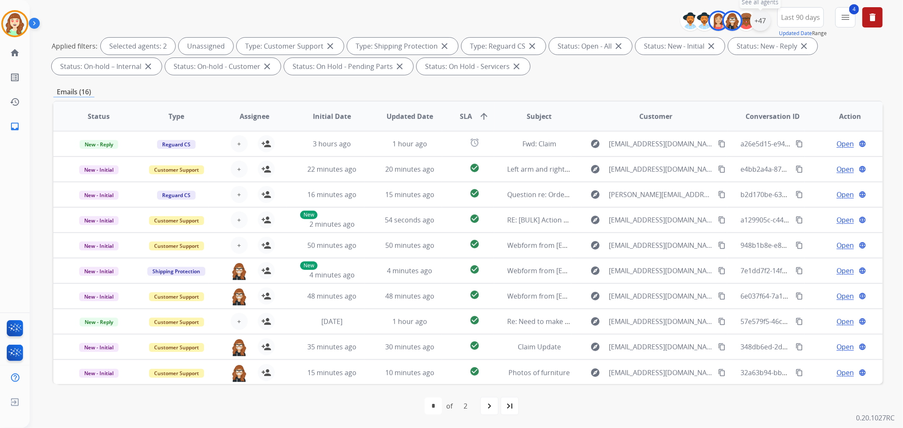
click at [759, 19] on div "+47" at bounding box center [760, 21] width 20 height 20
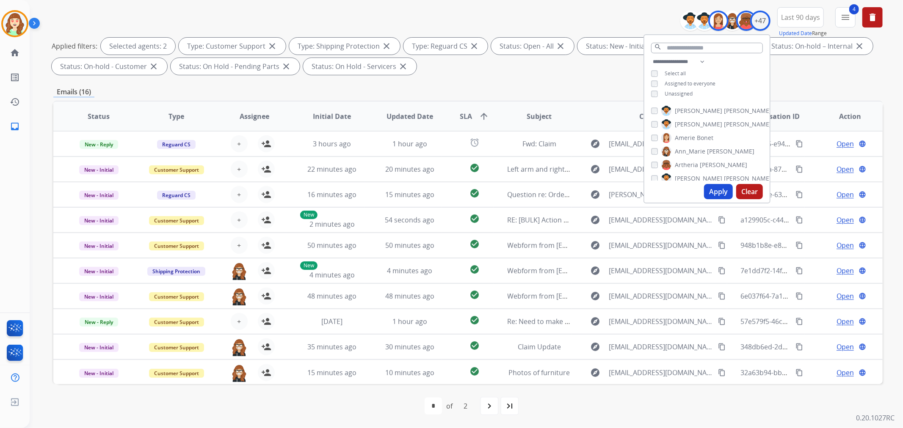
click at [718, 191] on button "Apply" at bounding box center [718, 191] width 29 height 15
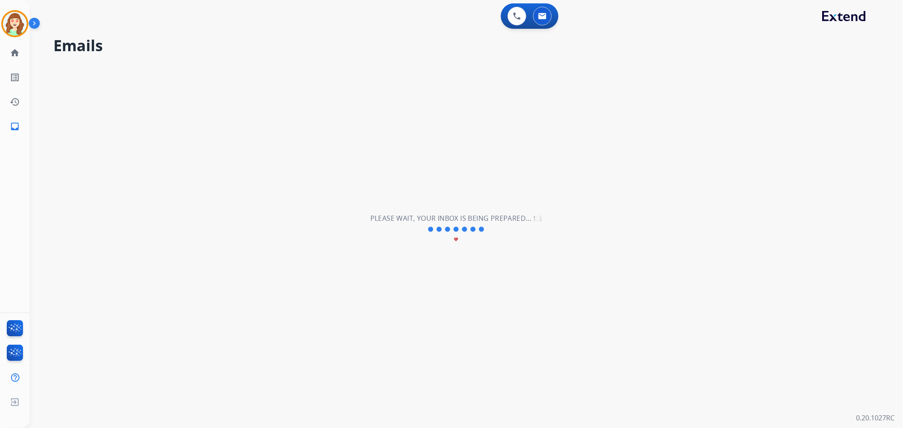
scroll to position [0, 0]
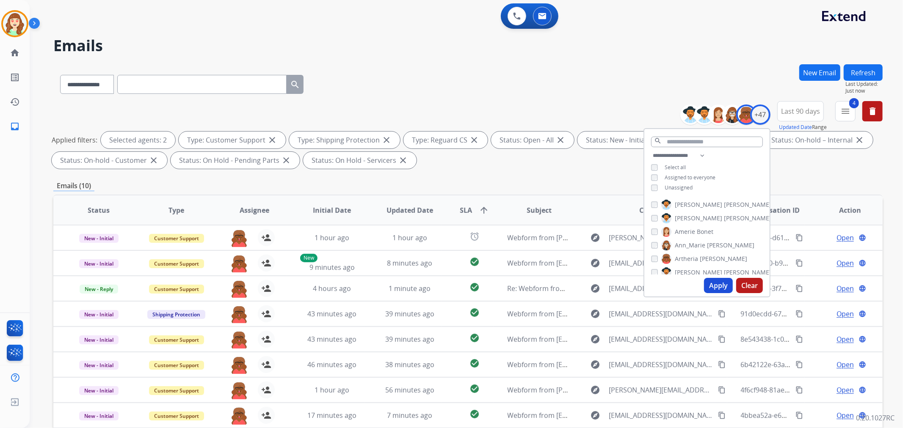
click at [657, 256] on div "[PERSON_NAME]" at bounding box center [699, 259] width 96 height 10
click at [713, 285] on button "Apply" at bounding box center [718, 285] width 29 height 15
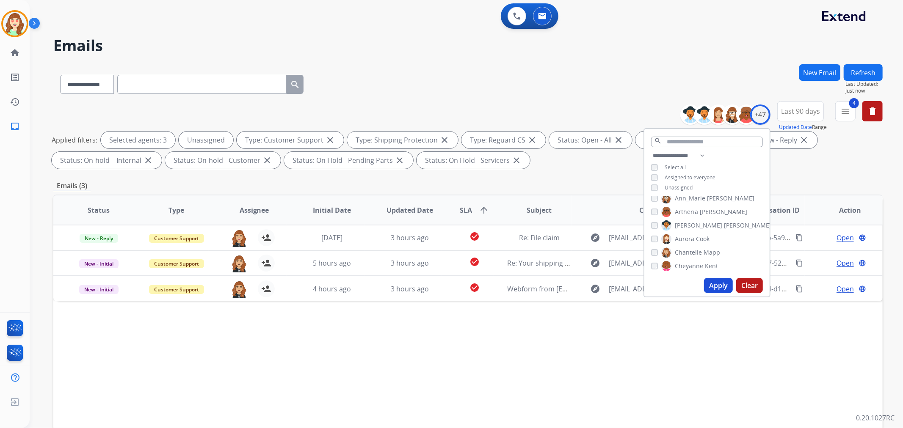
click at [720, 289] on button "Apply" at bounding box center [718, 285] width 29 height 15
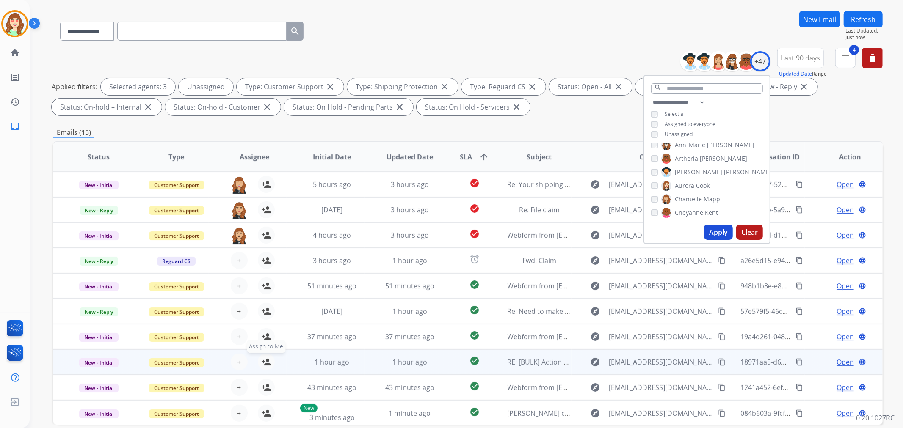
scroll to position [94, 0]
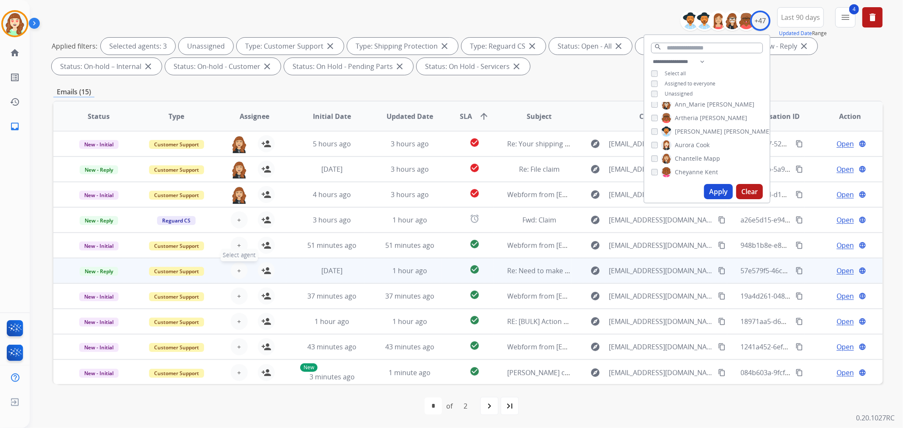
click at [235, 265] on button "+ Select agent" at bounding box center [239, 270] width 17 height 17
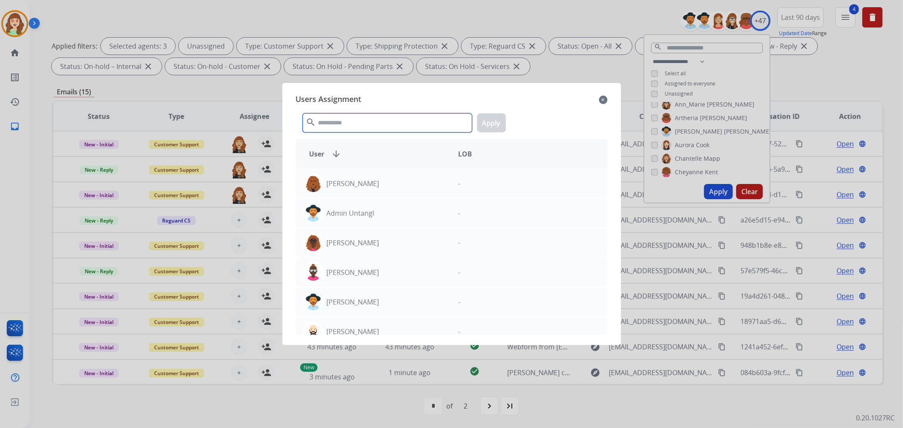
drag, startPoint x: 343, startPoint y: 123, endPoint x: 323, endPoint y: 121, distance: 20.0
click at [344, 123] on input "text" at bounding box center [387, 122] width 169 height 19
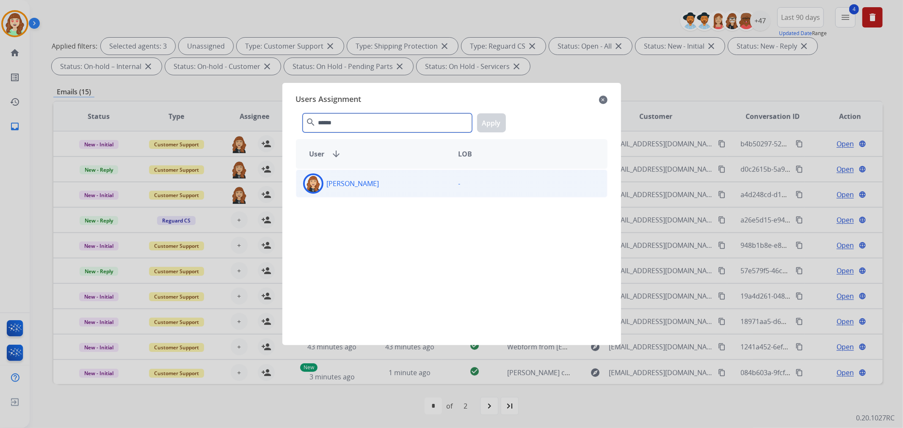
type input "******"
click at [377, 185] on div "[PERSON_NAME]" at bounding box center [373, 184] width 155 height 20
click at [486, 124] on button "Apply" at bounding box center [491, 122] width 29 height 19
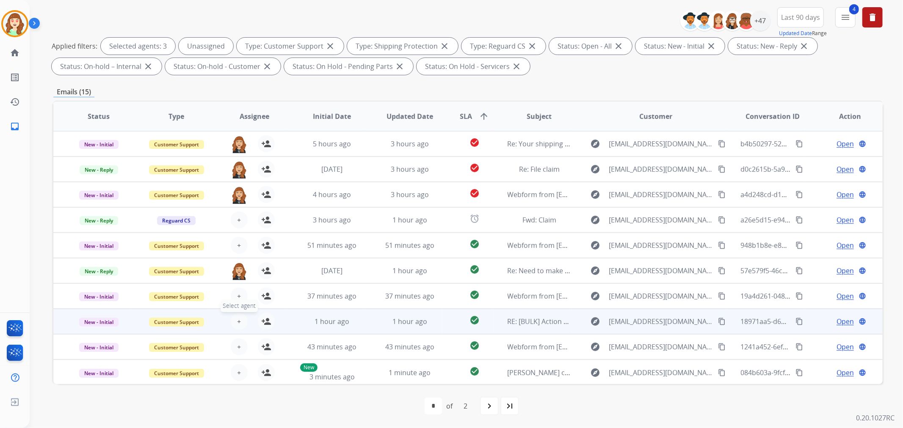
click at [240, 317] on button "+ Select agent" at bounding box center [239, 321] width 17 height 17
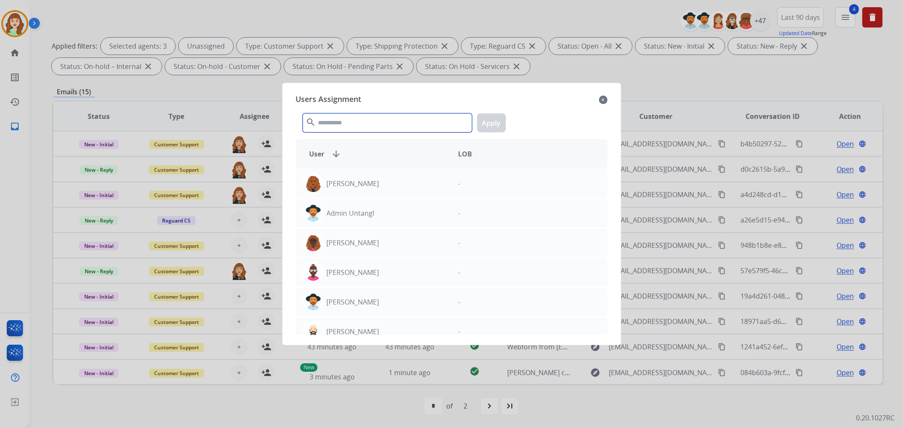
click at [349, 124] on input "text" at bounding box center [387, 122] width 169 height 19
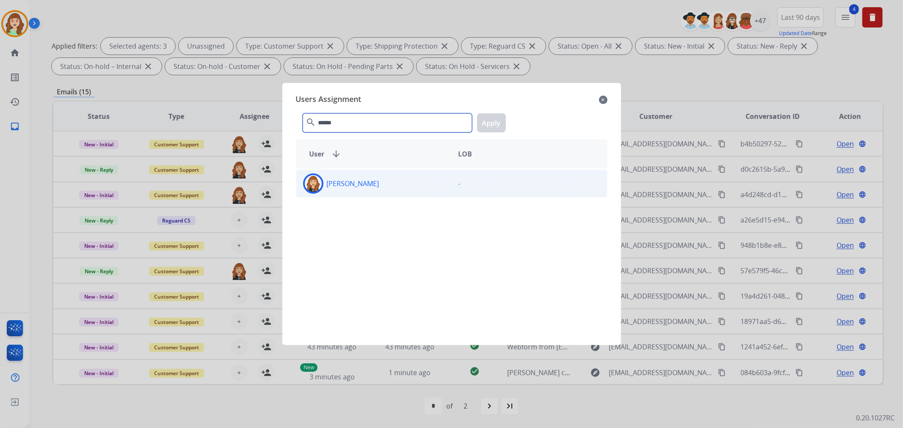
type input "******"
drag, startPoint x: 387, startPoint y: 185, endPoint x: 496, endPoint y: 140, distance: 117.9
click at [390, 185] on div "[PERSON_NAME]" at bounding box center [373, 184] width 155 height 20
click at [487, 119] on button "Apply" at bounding box center [491, 122] width 29 height 19
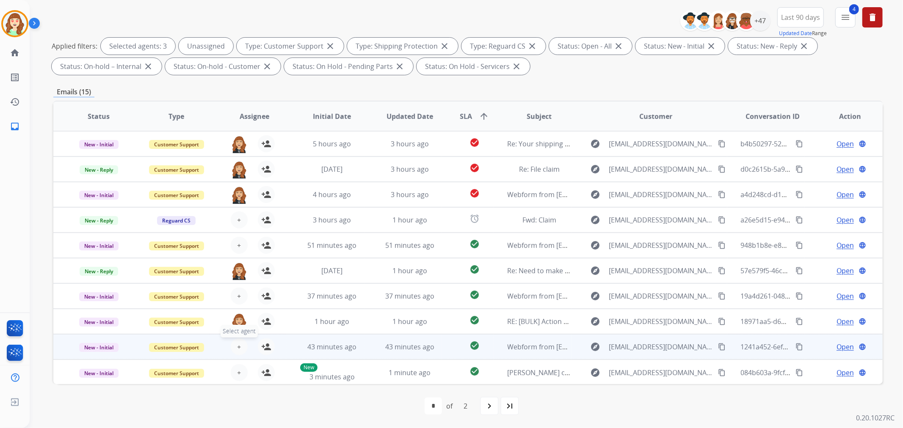
click at [234, 349] on button "+ Select agent" at bounding box center [239, 347] width 17 height 17
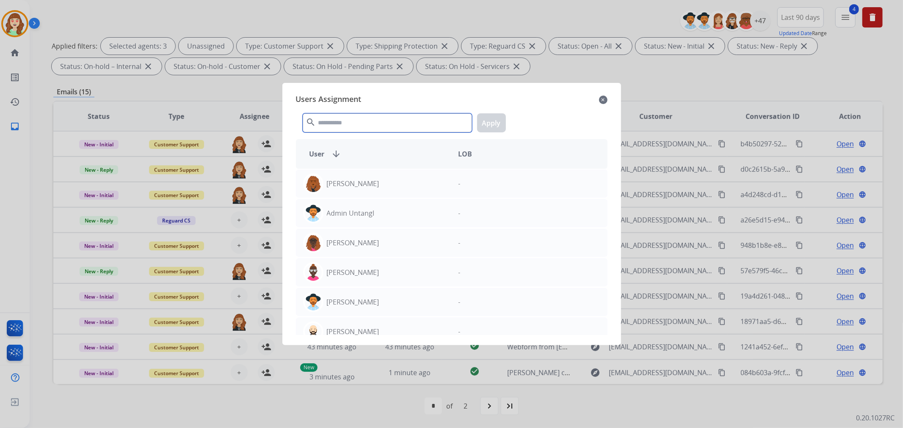
click at [359, 126] on input "text" at bounding box center [387, 122] width 169 height 19
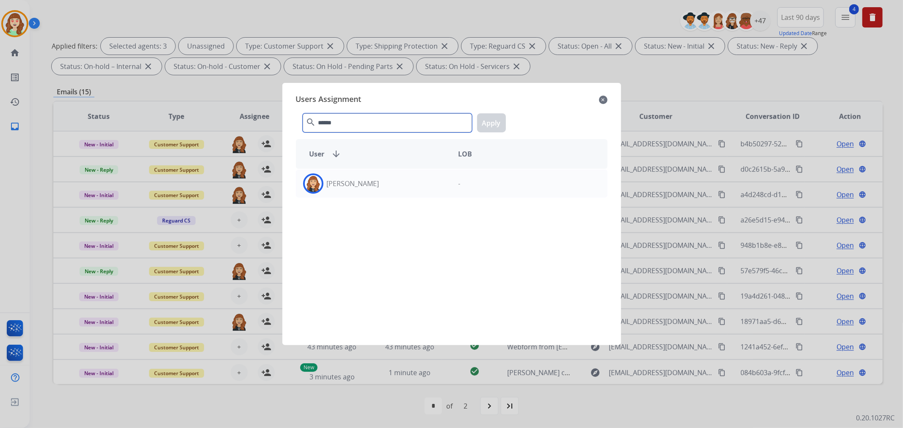
type input "******"
click at [429, 182] on div "[PERSON_NAME]" at bounding box center [373, 184] width 155 height 20
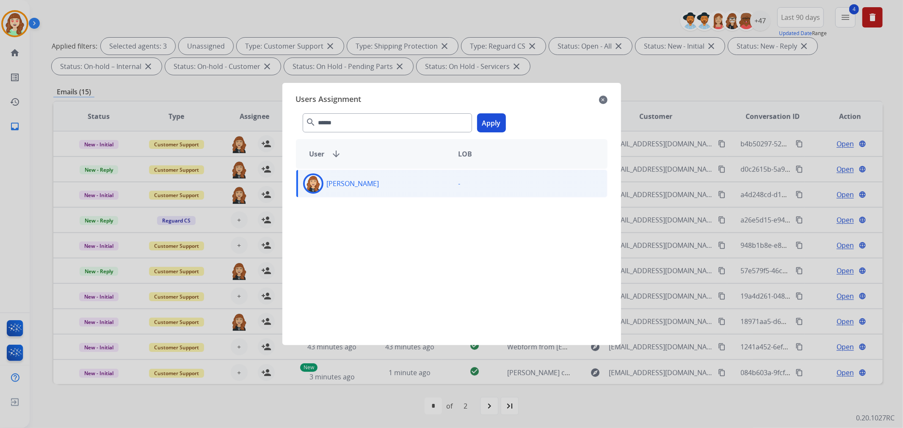
drag, startPoint x: 489, startPoint y: 119, endPoint x: 480, endPoint y: 126, distance: 11.4
click at [488, 119] on button "Apply" at bounding box center [491, 122] width 29 height 19
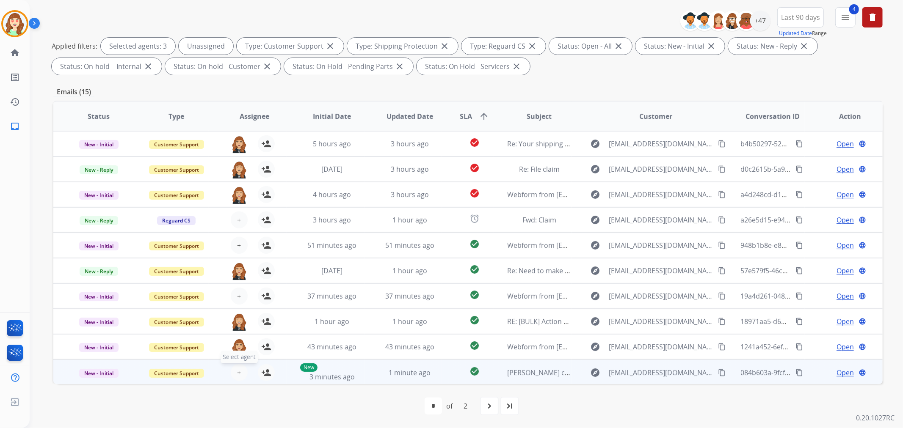
click at [237, 373] on span "+" at bounding box center [239, 373] width 4 height 10
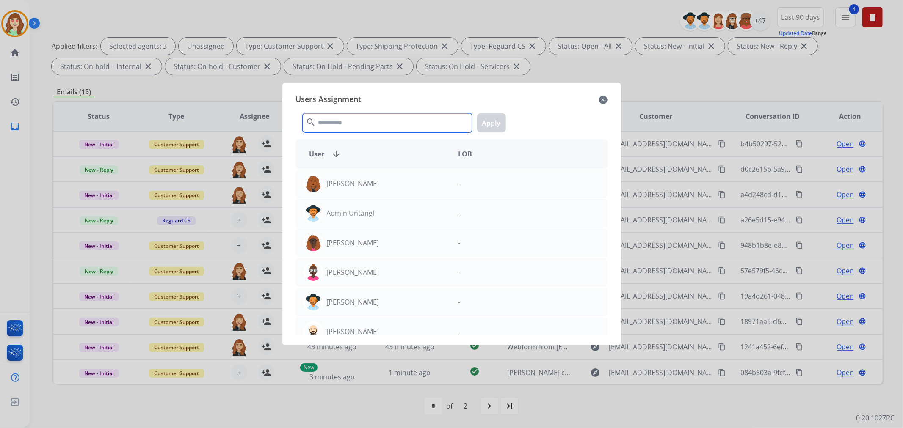
click at [386, 128] on input "text" at bounding box center [387, 122] width 169 height 19
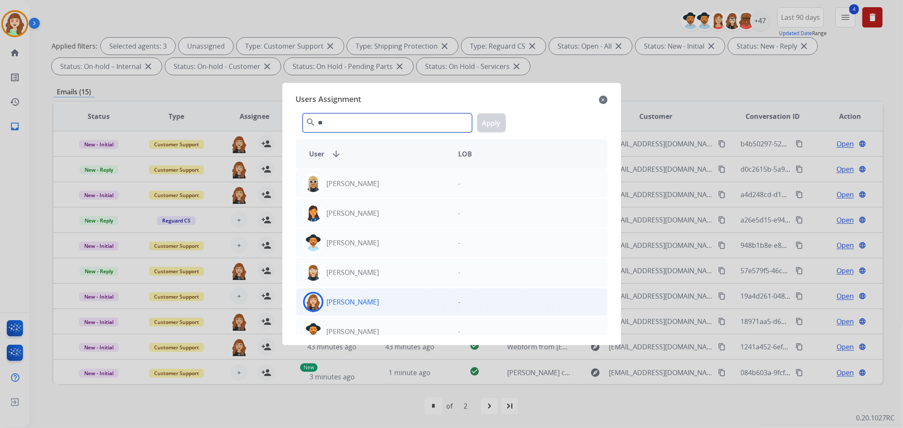
type input "**"
click at [418, 301] on div "[PERSON_NAME]" at bounding box center [373, 302] width 155 height 20
click at [498, 121] on button "Apply" at bounding box center [491, 122] width 29 height 19
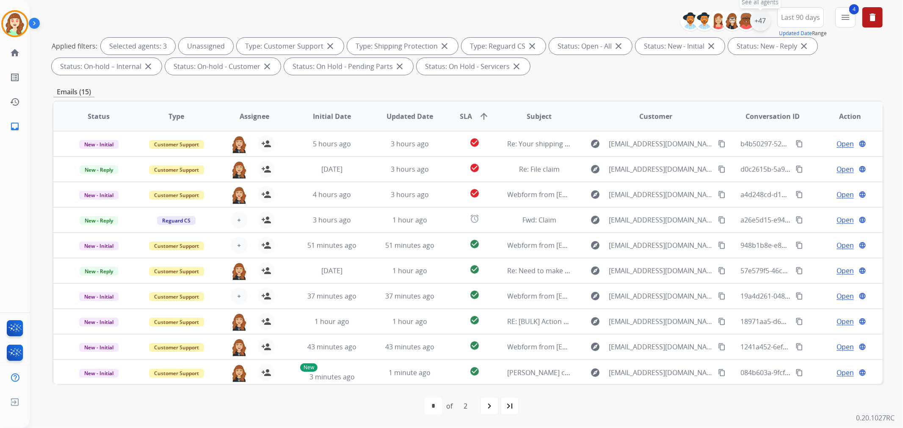
click at [762, 18] on div "+47" at bounding box center [760, 21] width 20 height 20
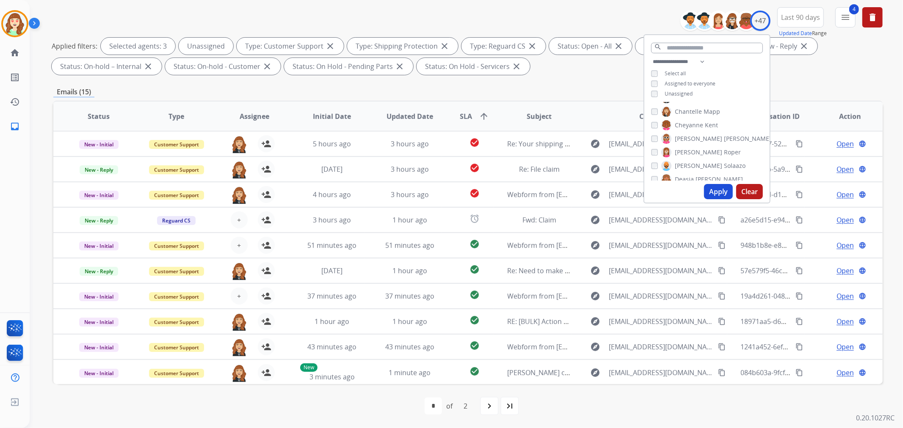
click at [652, 90] on div "**********" at bounding box center [706, 79] width 125 height 44
click at [717, 194] on button "Apply" at bounding box center [718, 191] width 29 height 15
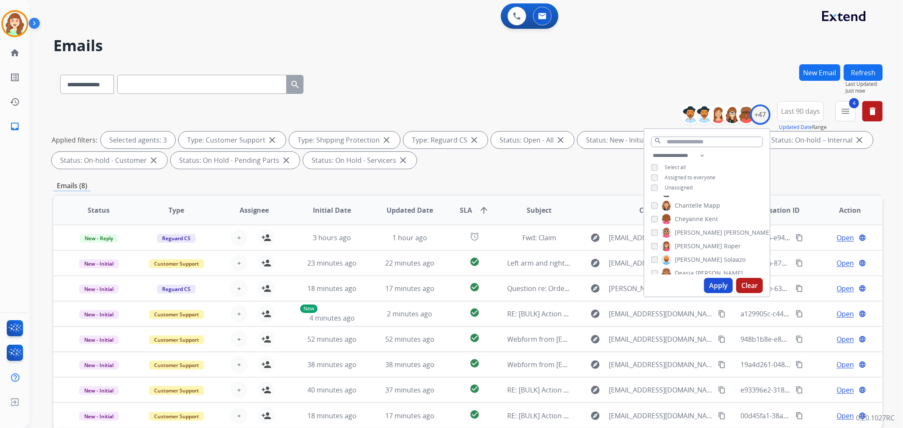
click at [721, 287] on button "Apply" at bounding box center [718, 285] width 29 height 15
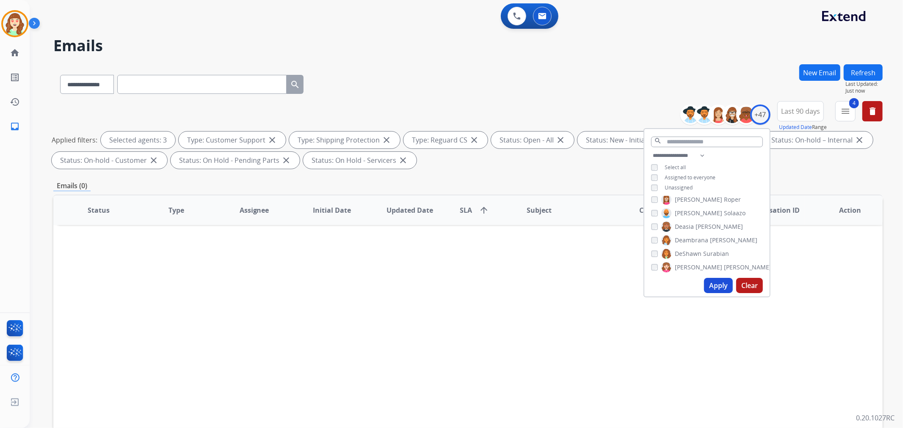
scroll to position [141, 0]
click at [720, 290] on button "Apply" at bounding box center [718, 285] width 29 height 15
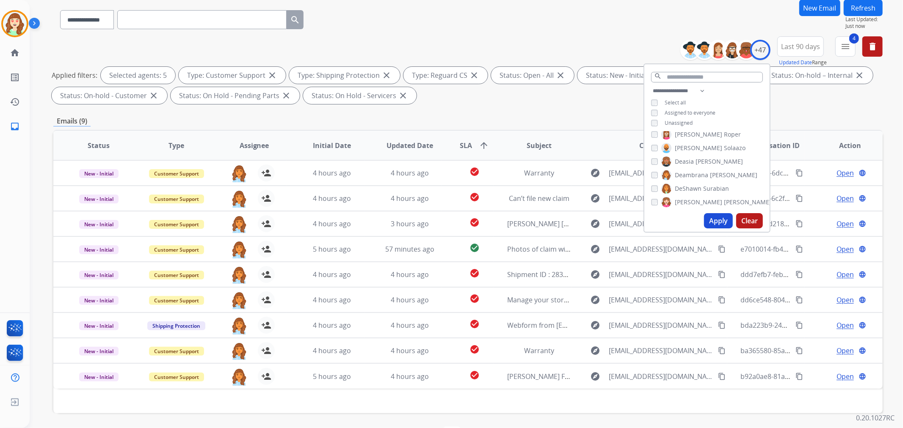
scroll to position [94, 0]
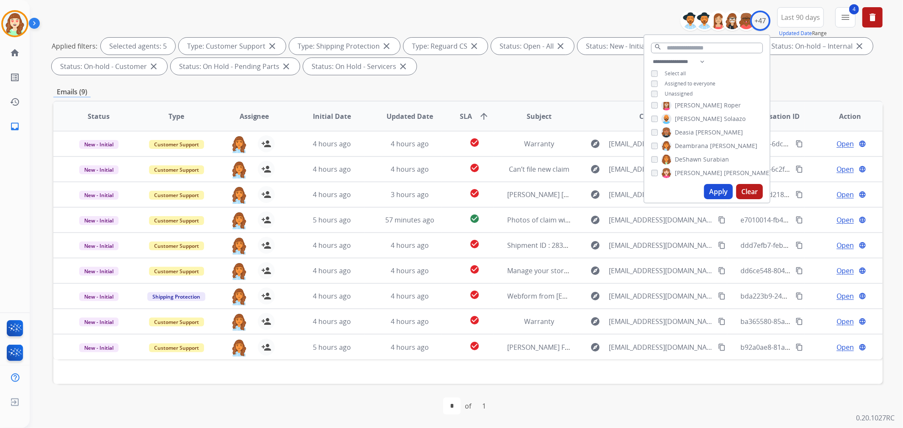
click at [716, 194] on button "Apply" at bounding box center [718, 191] width 29 height 15
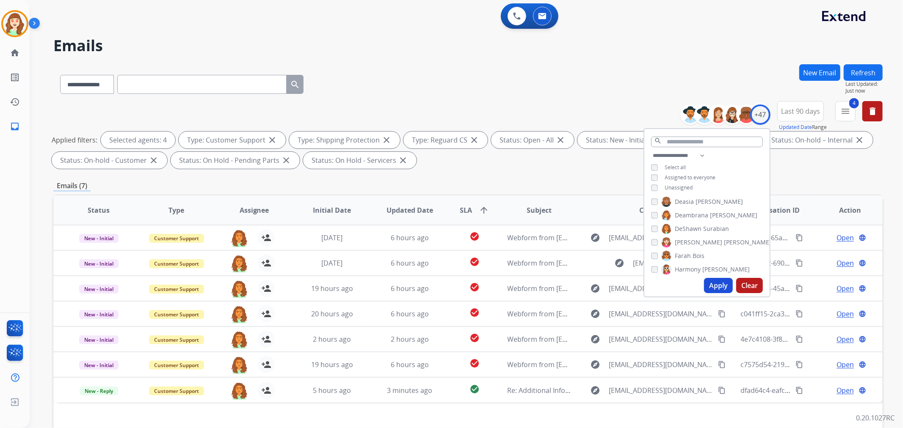
scroll to position [188, 0]
click at [720, 287] on button "Apply" at bounding box center [718, 285] width 29 height 15
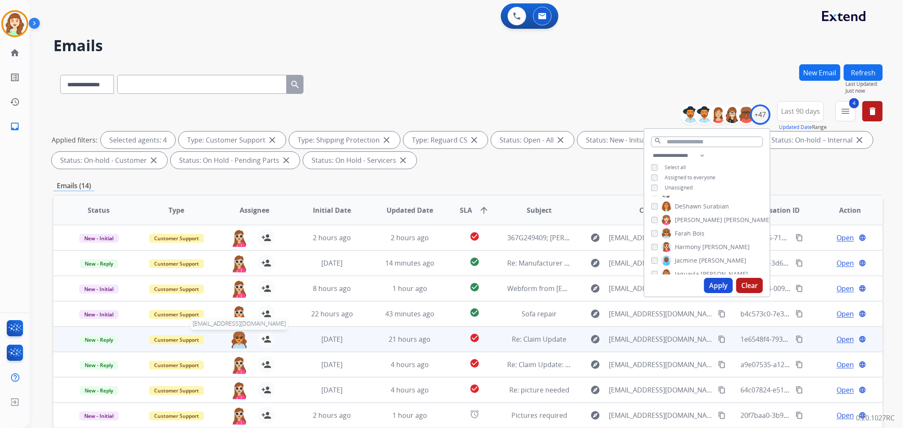
click at [240, 339] on img at bounding box center [239, 340] width 17 height 18
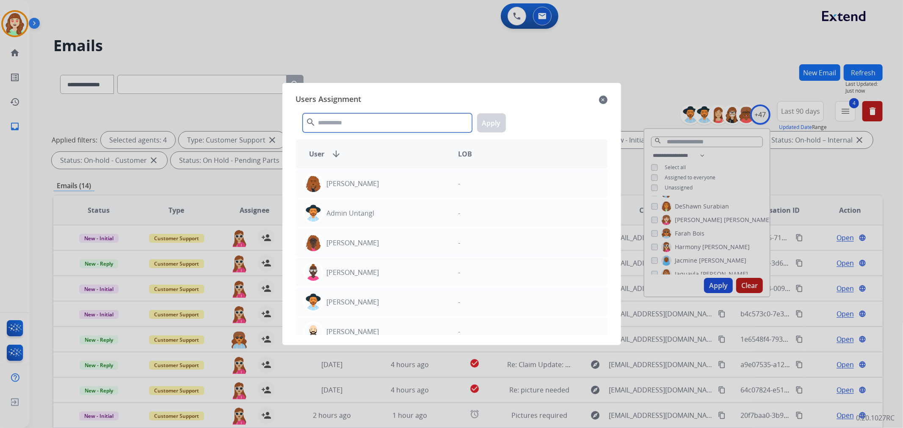
click at [364, 121] on input "text" at bounding box center [387, 122] width 169 height 19
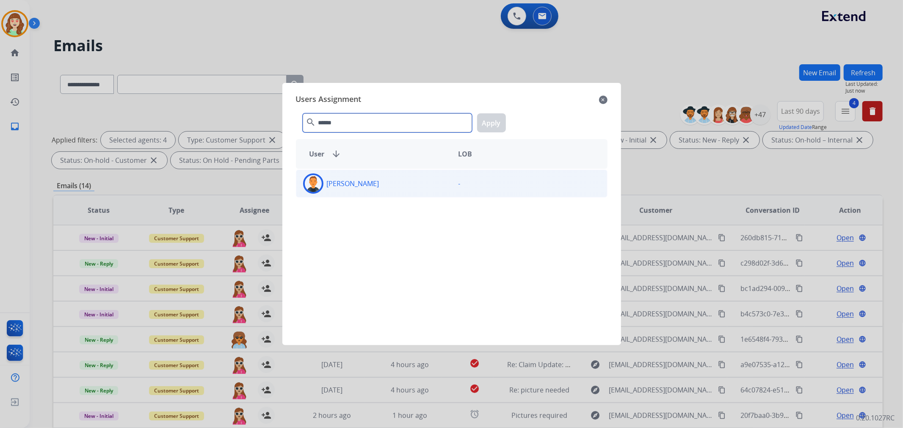
type input "******"
drag, startPoint x: 373, startPoint y: 182, endPoint x: 500, endPoint y: 123, distance: 139.4
click at [382, 182] on div "[PERSON_NAME]" at bounding box center [373, 184] width 155 height 20
drag, startPoint x: 492, startPoint y: 118, endPoint x: 504, endPoint y: 119, distance: 12.0
click at [498, 119] on button "Apply" at bounding box center [491, 122] width 29 height 19
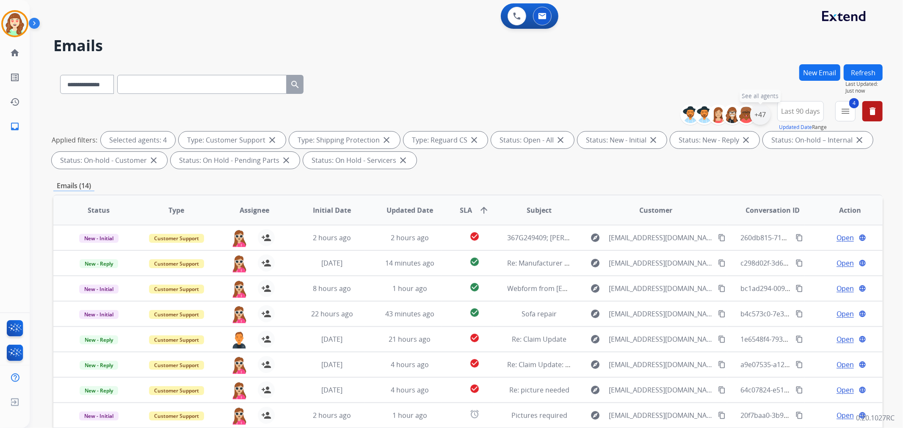
click at [757, 118] on div "+47" at bounding box center [760, 115] width 20 height 20
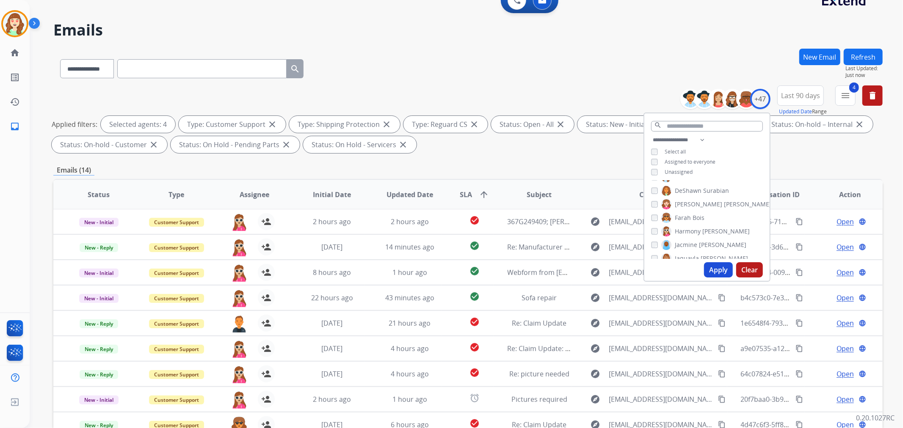
scroll to position [94, 0]
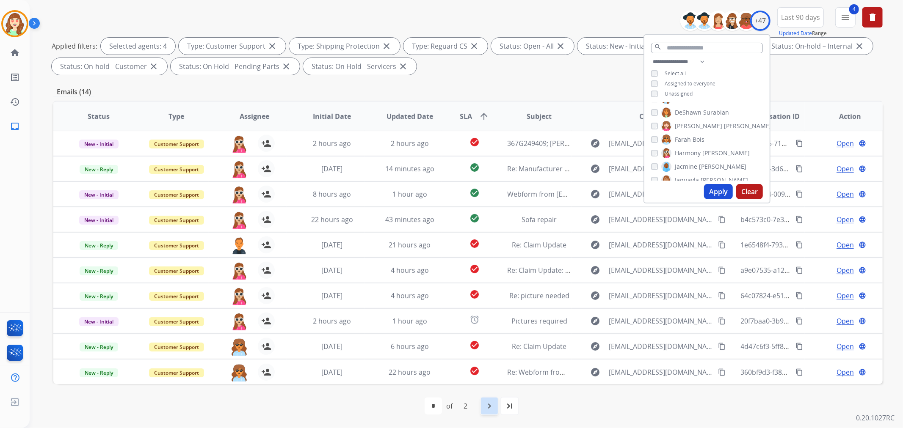
click at [485, 401] on mat-icon "navigate_next" at bounding box center [489, 406] width 10 height 10
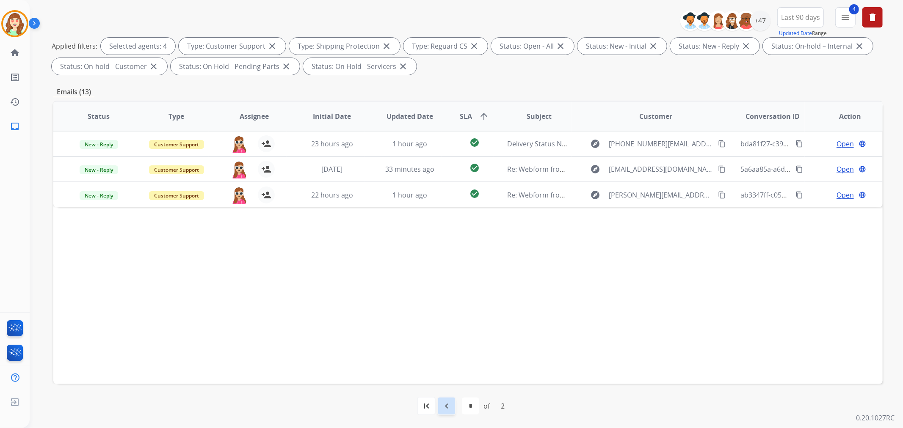
click at [447, 406] on mat-icon "navigate_before" at bounding box center [447, 406] width 10 height 10
select select "*"
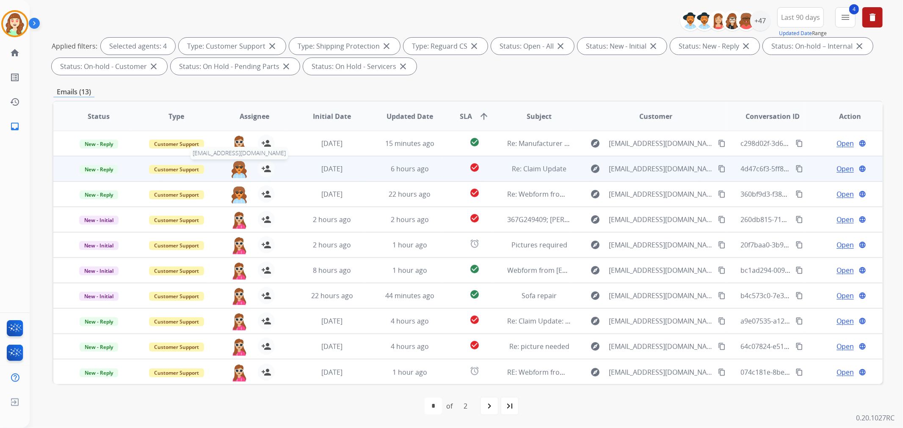
click at [236, 170] on img at bounding box center [239, 169] width 17 height 18
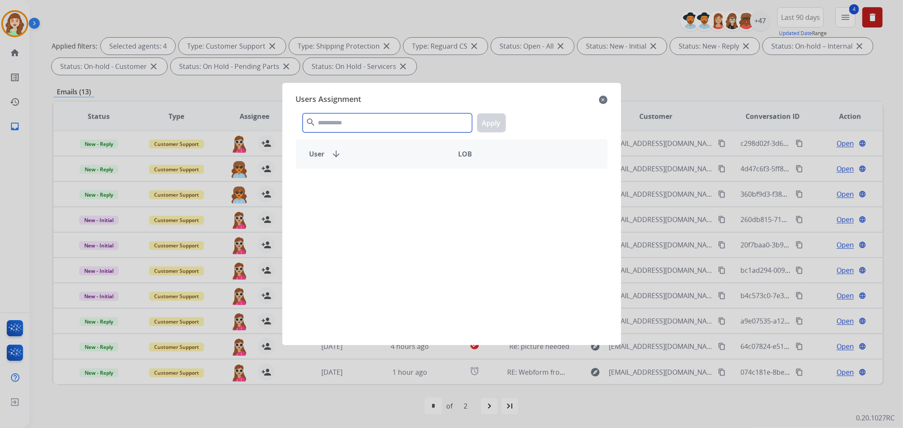
click at [370, 119] on input "text" at bounding box center [387, 122] width 169 height 19
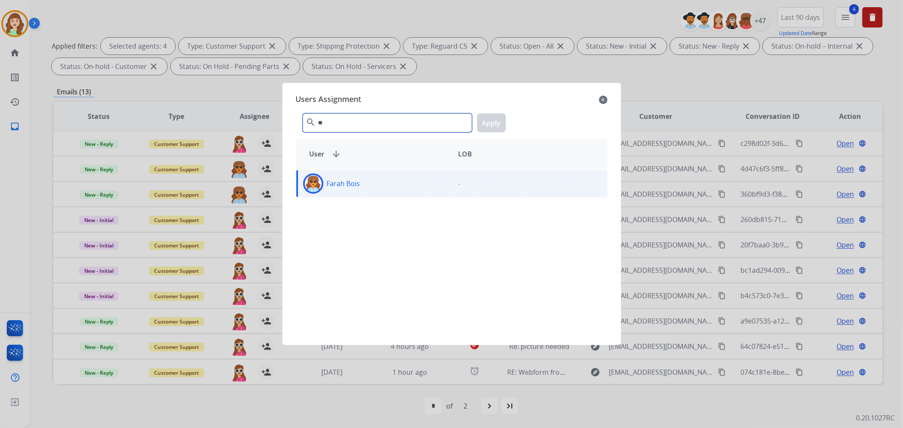
type input "*"
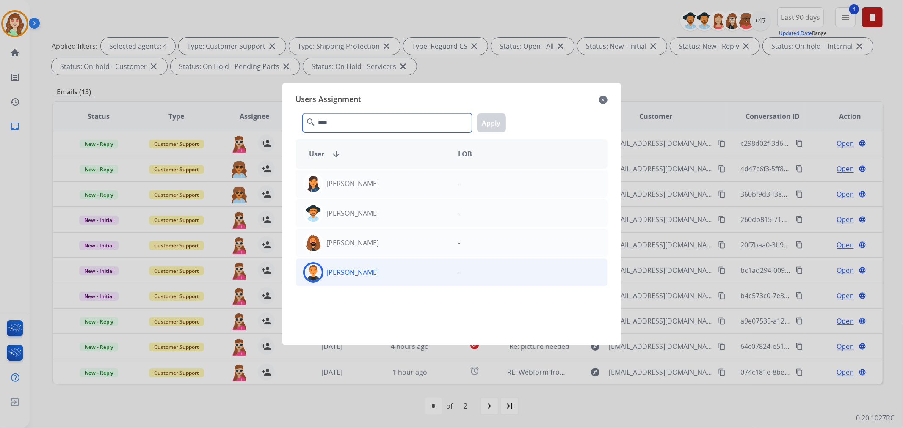
type input "****"
click at [388, 273] on div "[PERSON_NAME]" at bounding box center [373, 272] width 155 height 20
drag, startPoint x: 493, startPoint y: 121, endPoint x: 452, endPoint y: 127, distance: 41.2
click at [492, 121] on button "Apply" at bounding box center [491, 122] width 29 height 19
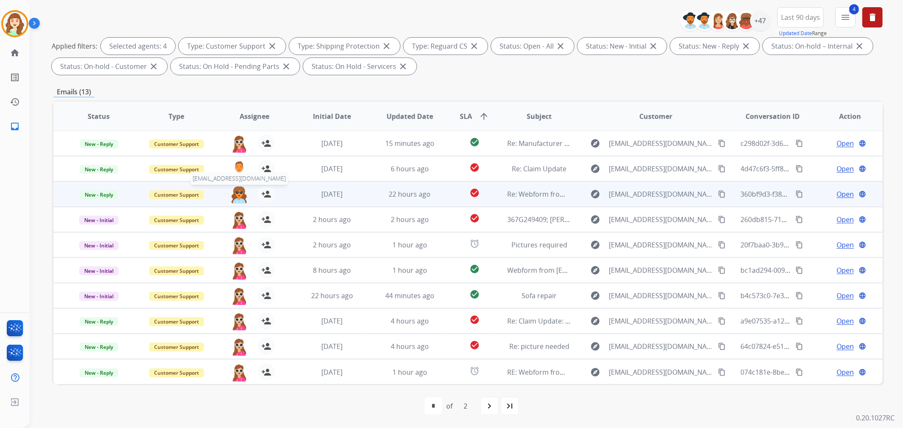
click at [237, 196] on img at bounding box center [239, 195] width 17 height 18
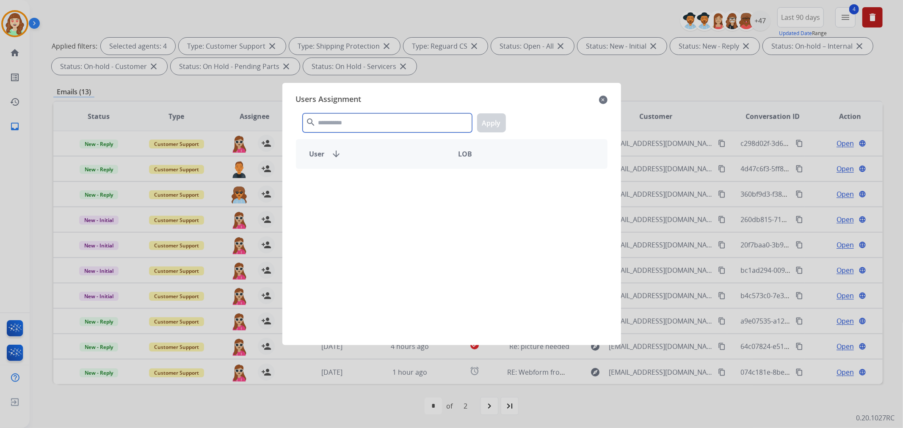
click at [358, 99] on div "Users Assignment close search Apply User arrow_downward LOB" at bounding box center [451, 214] width 325 height 249
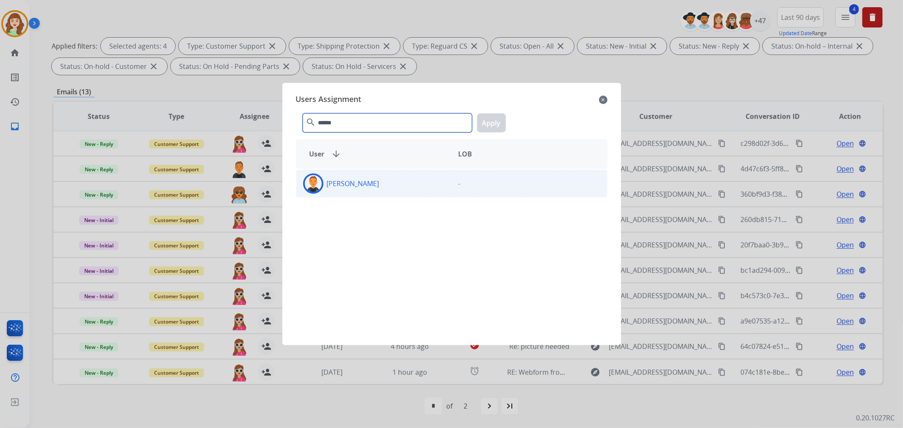
type input "******"
drag, startPoint x: 378, startPoint y: 181, endPoint x: 454, endPoint y: 129, distance: 91.7
click at [378, 181] on div "[PERSON_NAME]" at bounding box center [373, 184] width 155 height 20
drag, startPoint x: 494, startPoint y: 122, endPoint x: 473, endPoint y: 249, distance: 129.2
click at [495, 121] on button "Apply" at bounding box center [491, 122] width 29 height 19
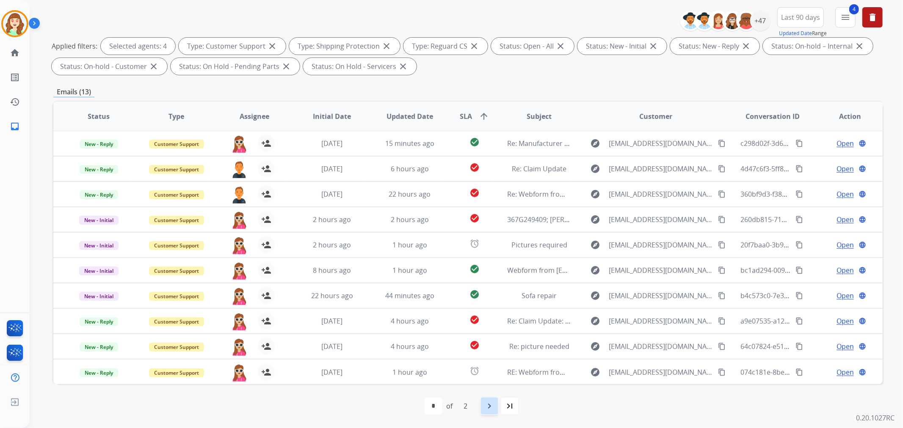
click at [493, 405] on mat-icon "navigate_next" at bounding box center [489, 406] width 10 height 10
select select "*"
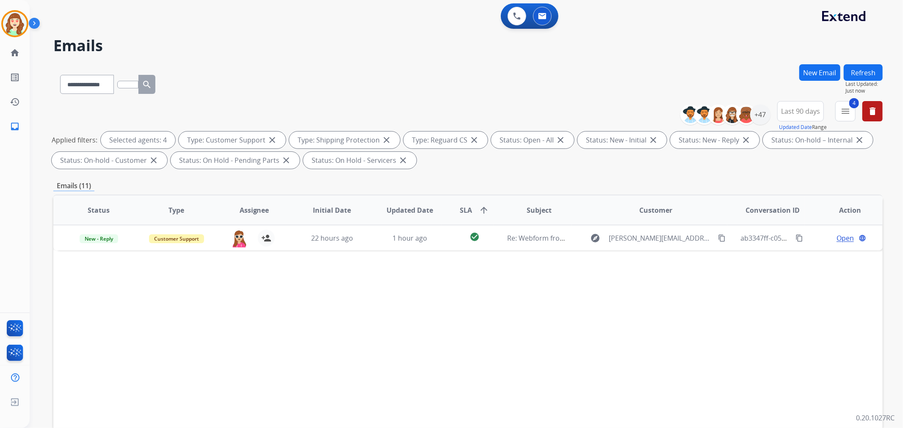
scroll to position [0, 0]
click at [759, 112] on div "+47" at bounding box center [760, 115] width 20 height 20
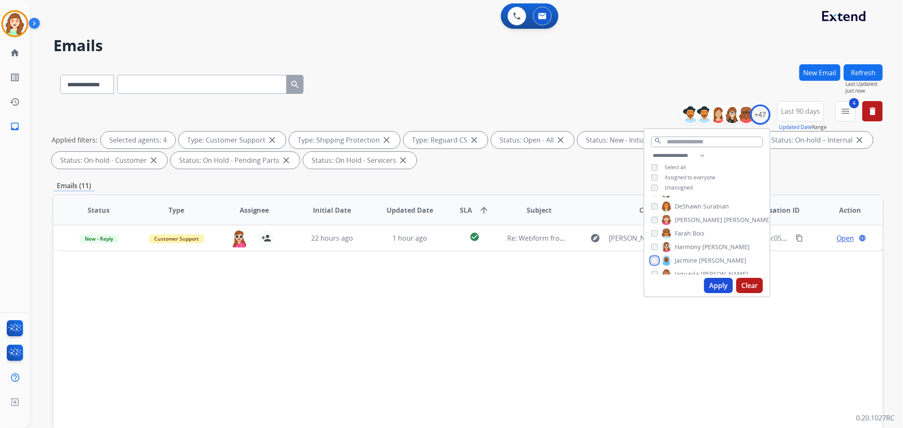
scroll to position [235, 0]
click at [708, 285] on button "Apply" at bounding box center [718, 285] width 29 height 15
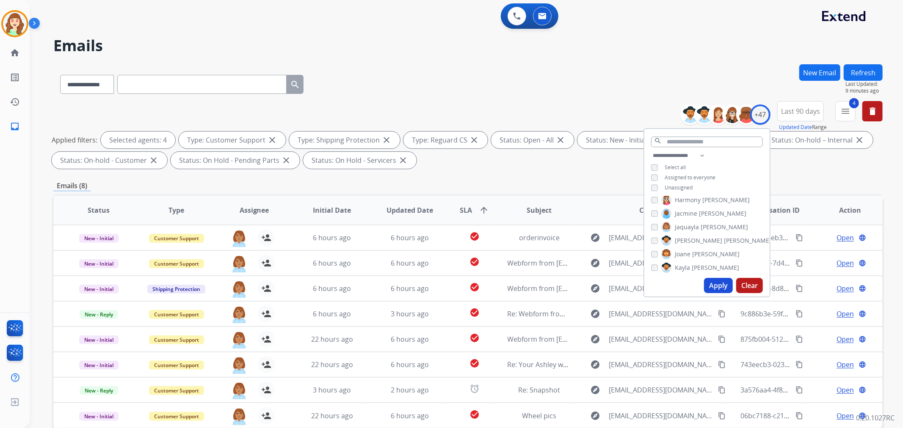
drag, startPoint x: 712, startPoint y: 284, endPoint x: 704, endPoint y: 260, distance: 24.8
click at [712, 284] on button "Apply" at bounding box center [718, 285] width 29 height 15
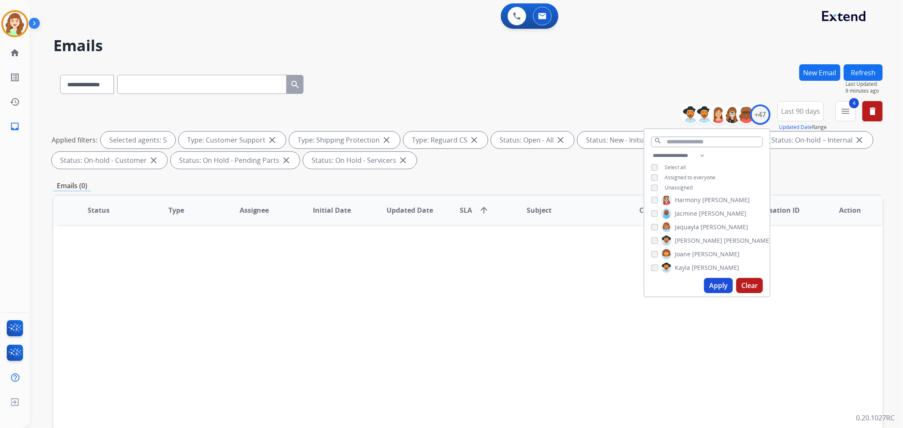
scroll to position [282, 0]
click at [722, 282] on button "Apply" at bounding box center [718, 285] width 29 height 15
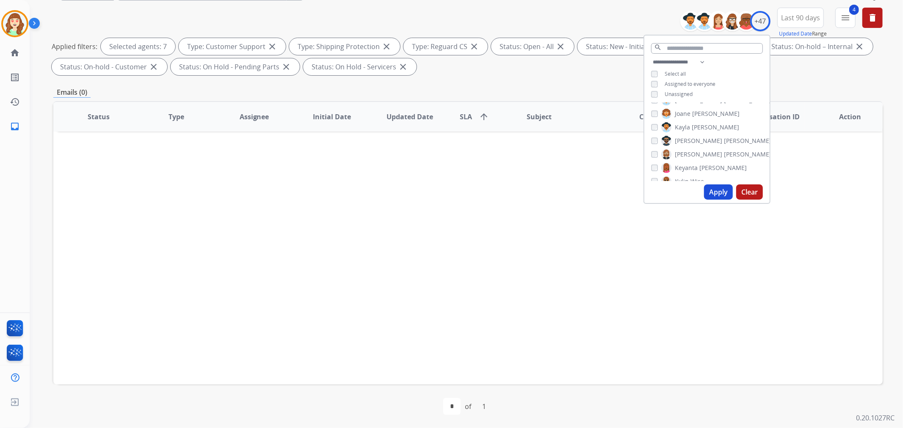
scroll to position [94, 0]
click at [704, 185] on button "Apply" at bounding box center [718, 191] width 29 height 15
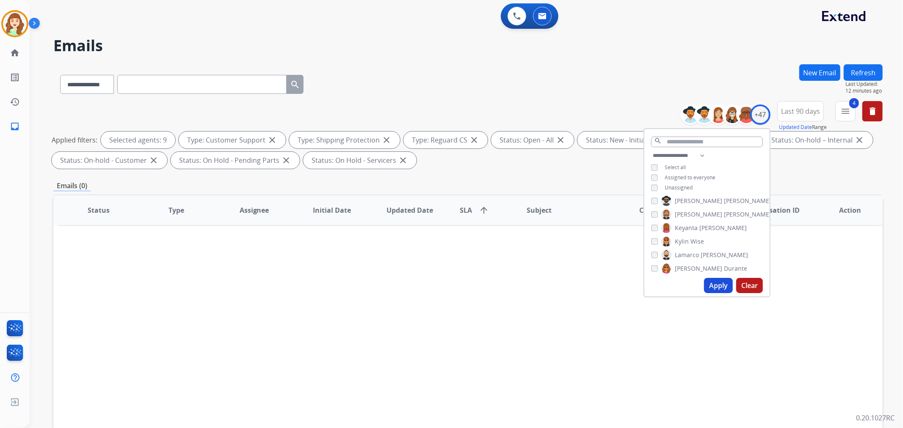
scroll to position [329, 0]
click at [720, 286] on button "Apply" at bounding box center [718, 285] width 29 height 15
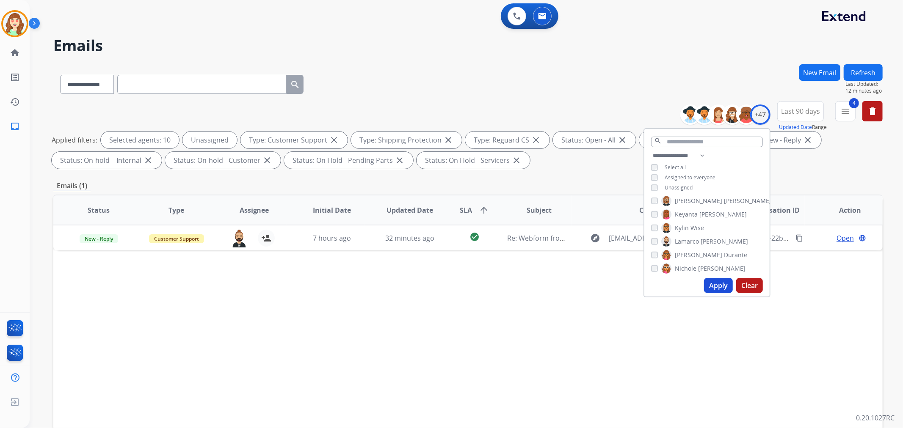
click at [714, 280] on button "Apply" at bounding box center [718, 285] width 29 height 15
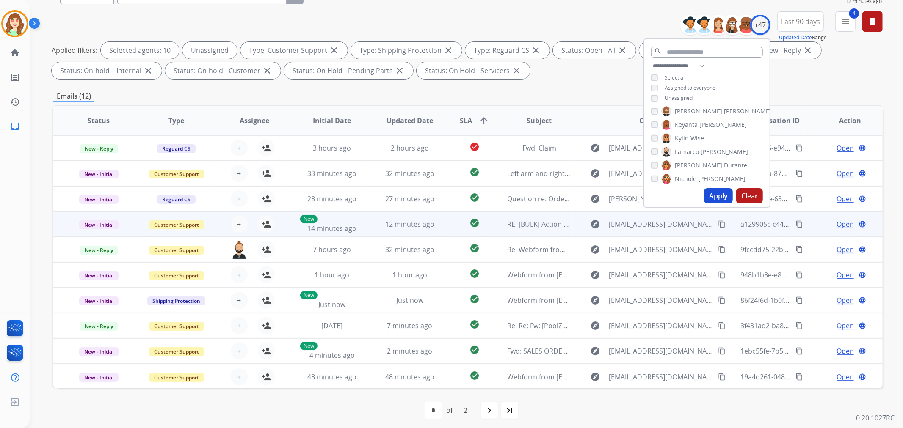
scroll to position [94, 0]
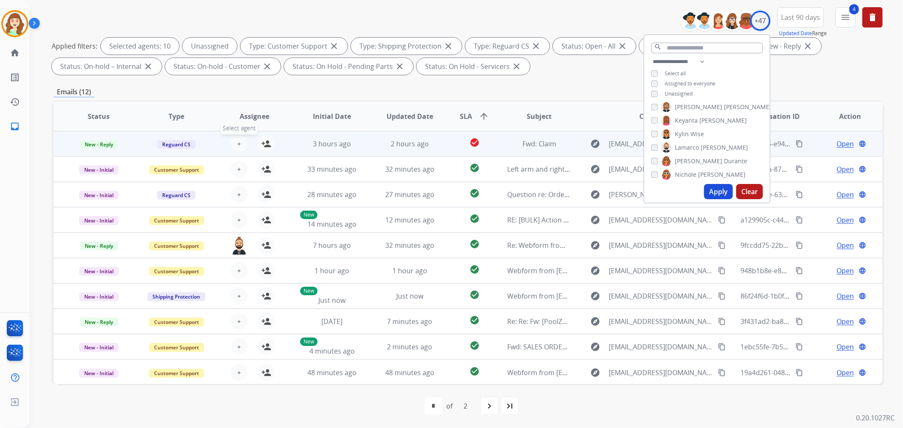
click at [234, 141] on button "+ Select agent" at bounding box center [239, 143] width 17 height 17
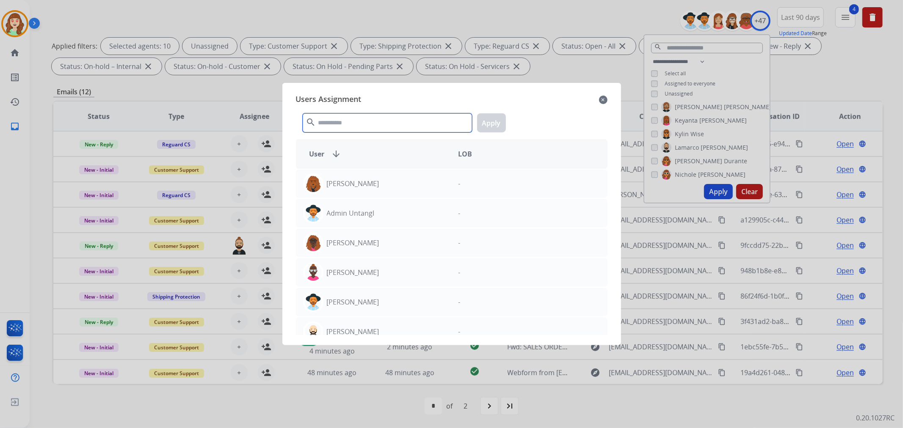
click at [360, 125] on input "text" at bounding box center [387, 122] width 169 height 19
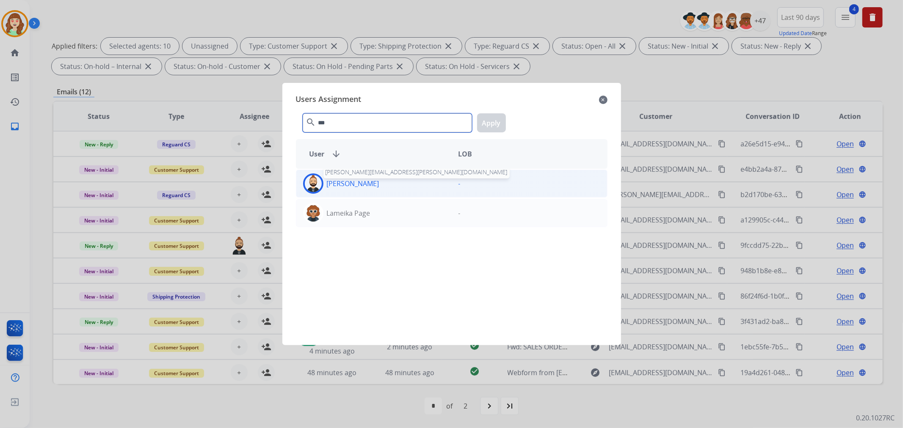
type input "***"
drag, startPoint x: 378, startPoint y: 182, endPoint x: 460, endPoint y: 145, distance: 90.6
click at [389, 177] on div "Lamarco Hinson [EMAIL_ADDRESS][PERSON_NAME][DOMAIN_NAME]" at bounding box center [373, 184] width 155 height 20
drag, startPoint x: 494, startPoint y: 124, endPoint x: 7, endPoint y: 268, distance: 508.1
click at [487, 124] on button "Apply" at bounding box center [491, 122] width 29 height 19
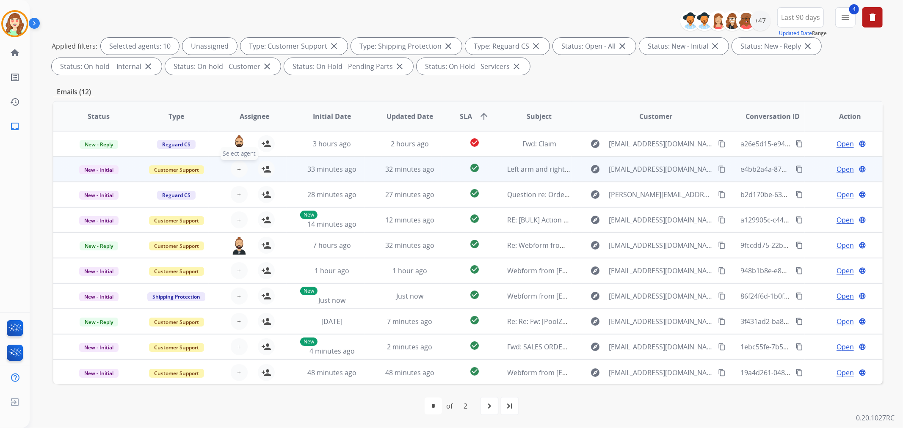
click at [237, 166] on span "+" at bounding box center [239, 169] width 4 height 10
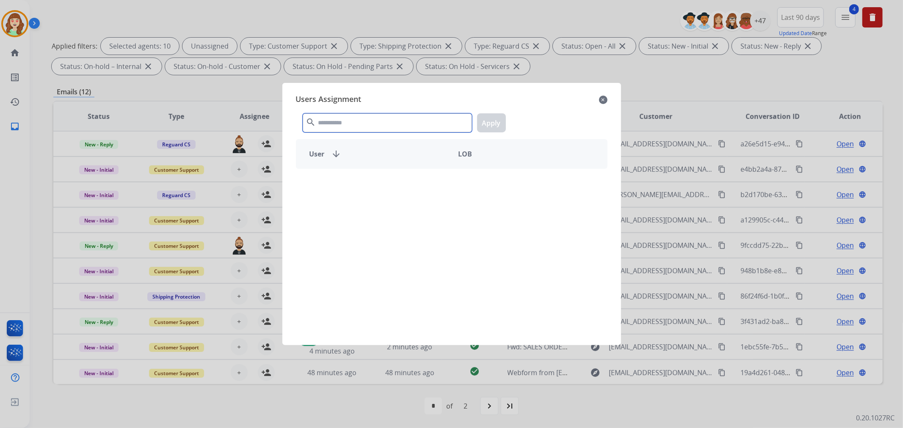
click at [345, 119] on input "text" at bounding box center [387, 122] width 169 height 19
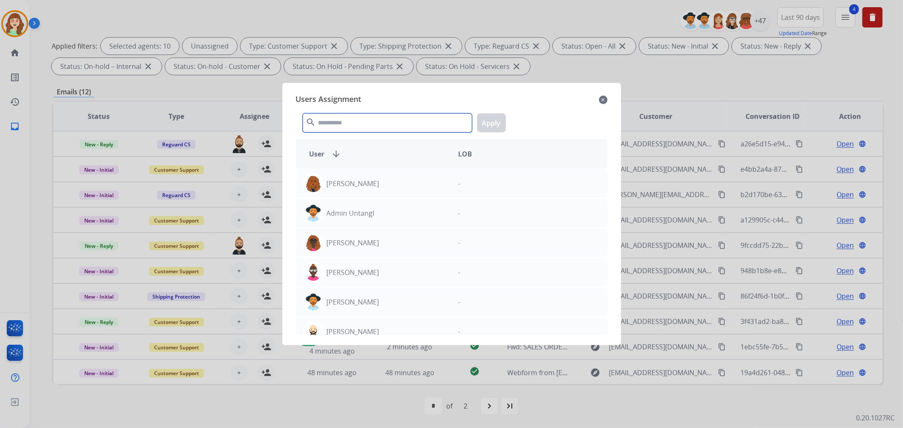
click at [380, 119] on input "text" at bounding box center [387, 122] width 169 height 19
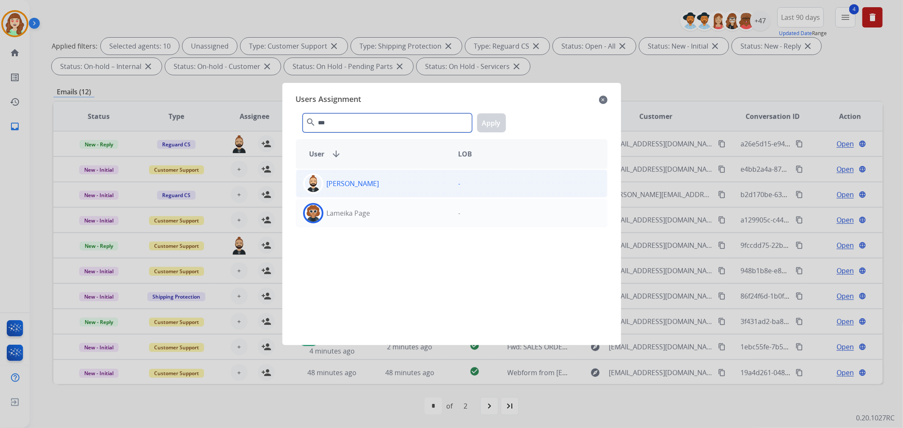
type input "***"
click at [406, 183] on div "[PERSON_NAME]" at bounding box center [373, 184] width 155 height 20
click at [497, 119] on button "Apply" at bounding box center [491, 122] width 29 height 19
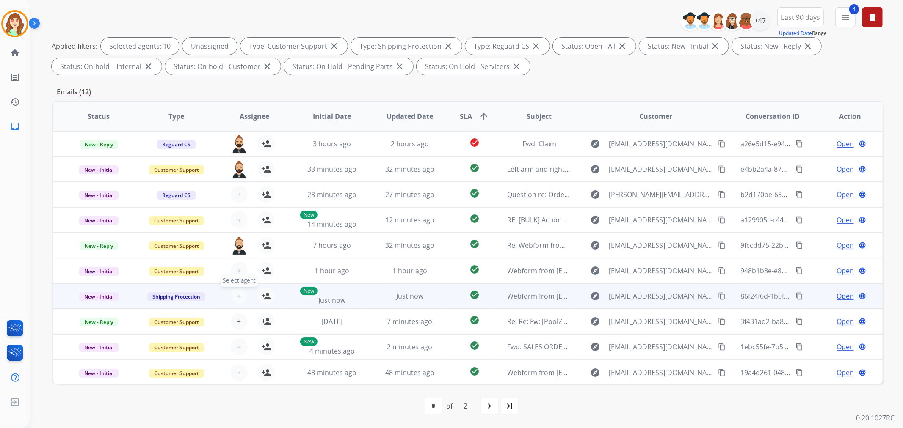
click at [232, 297] on button "+ Select agent" at bounding box center [239, 296] width 17 height 17
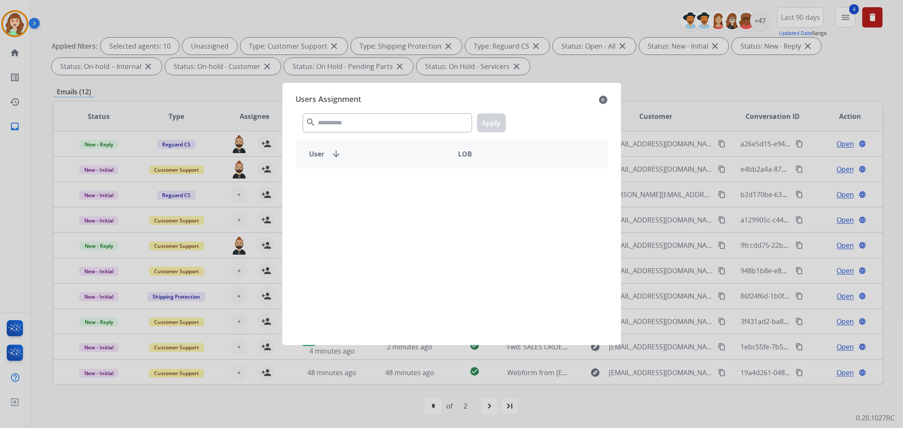
click at [396, 119] on div "search Apply" at bounding box center [452, 121] width 312 height 29
click at [396, 122] on input "text" at bounding box center [387, 122] width 169 height 19
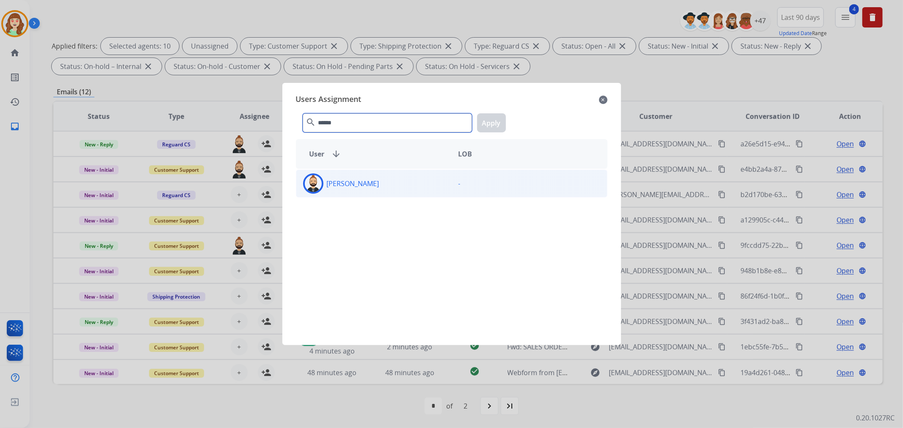
type input "******"
drag, startPoint x: 404, startPoint y: 178, endPoint x: 487, endPoint y: 138, distance: 92.4
click at [410, 179] on div "[PERSON_NAME]" at bounding box center [373, 184] width 155 height 20
click at [488, 125] on button "Apply" at bounding box center [491, 122] width 29 height 19
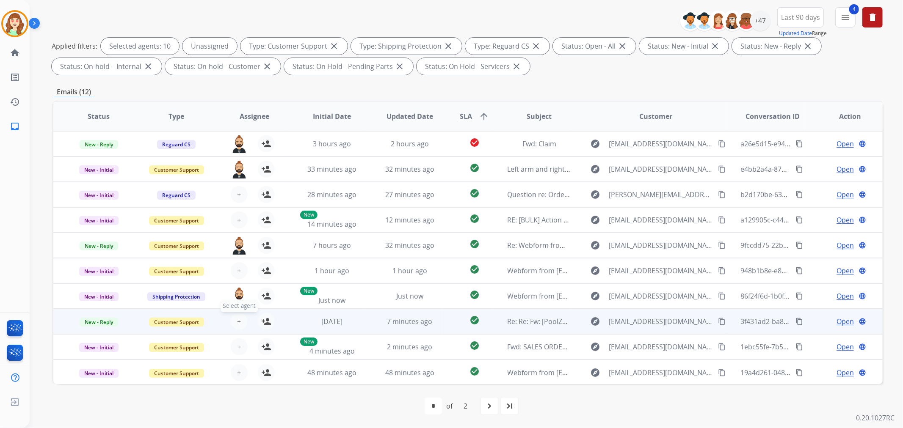
click at [237, 318] on span "+" at bounding box center [239, 322] width 4 height 10
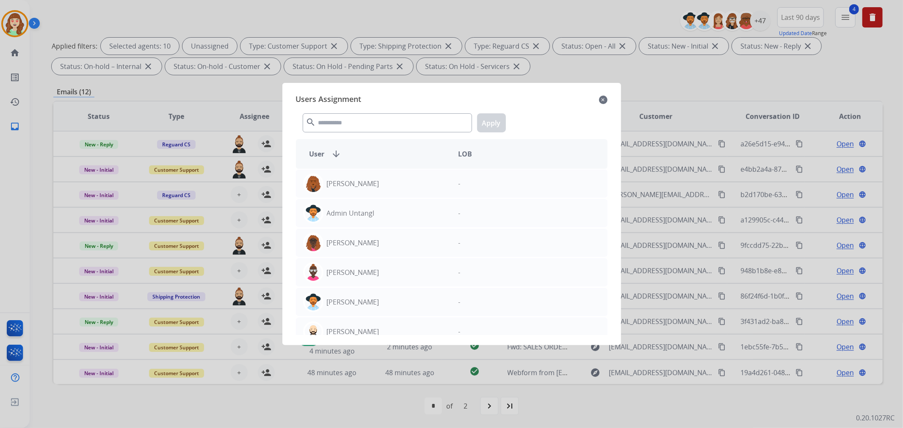
click at [610, 92] on div "Users Assignment close search Apply User arrow_downward LOB [PERSON_NAME] - Adm…" at bounding box center [451, 214] width 325 height 249
click at [604, 99] on mat-icon "close" at bounding box center [603, 100] width 8 height 10
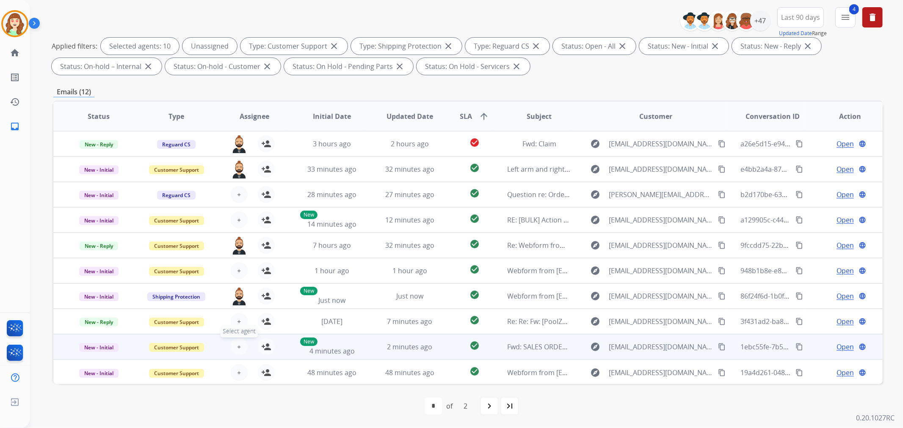
click at [238, 345] on span "+" at bounding box center [239, 347] width 4 height 10
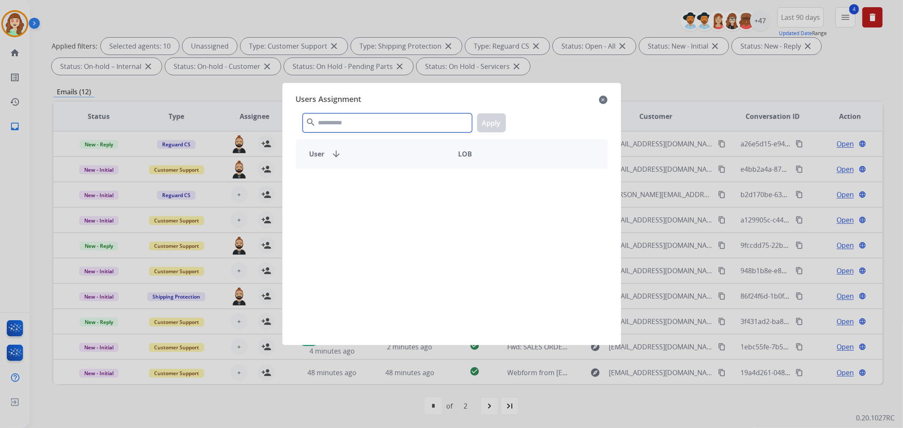
click at [370, 115] on input "text" at bounding box center [387, 122] width 169 height 19
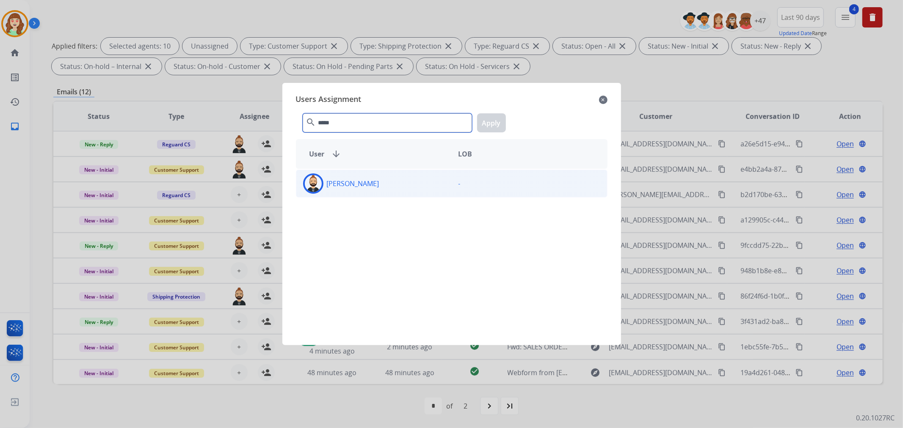
type input "*****"
click at [404, 179] on div "[PERSON_NAME]" at bounding box center [373, 184] width 155 height 20
click at [497, 120] on button "Apply" at bounding box center [491, 122] width 29 height 19
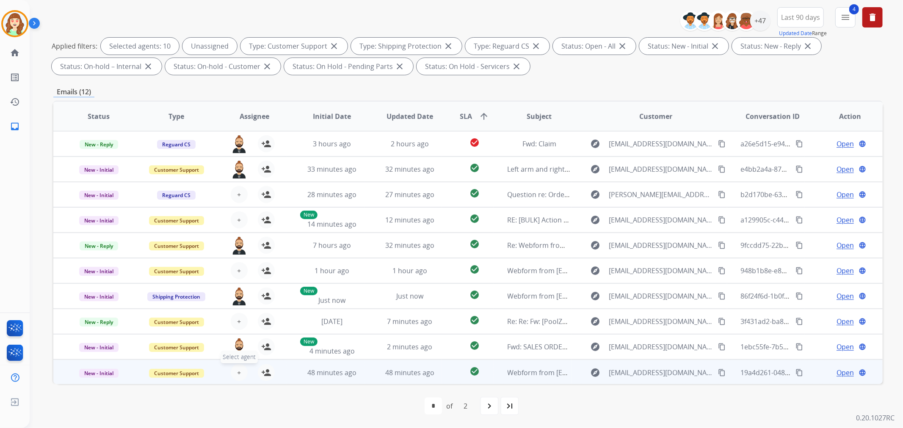
click at [240, 372] on button "+ Select agent" at bounding box center [239, 373] width 17 height 17
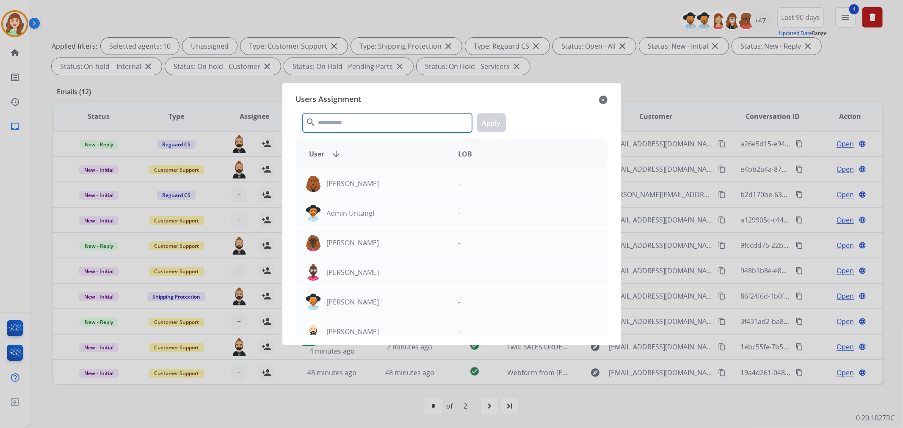
click at [381, 119] on input "text" at bounding box center [387, 122] width 169 height 19
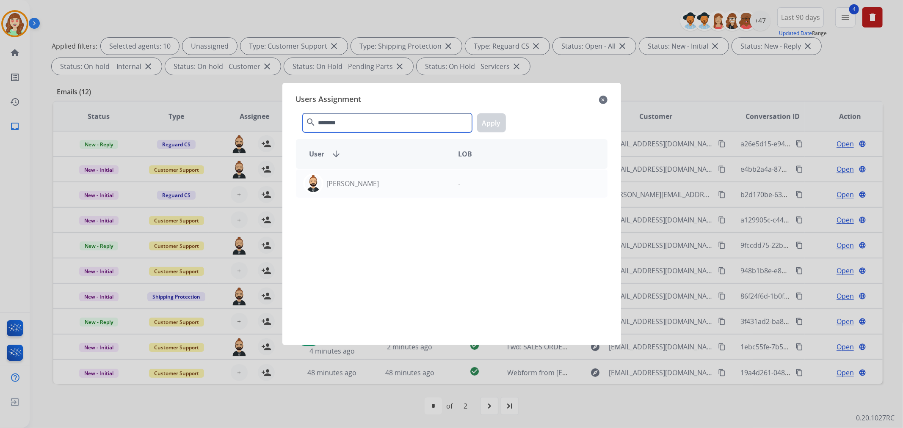
type input "*******"
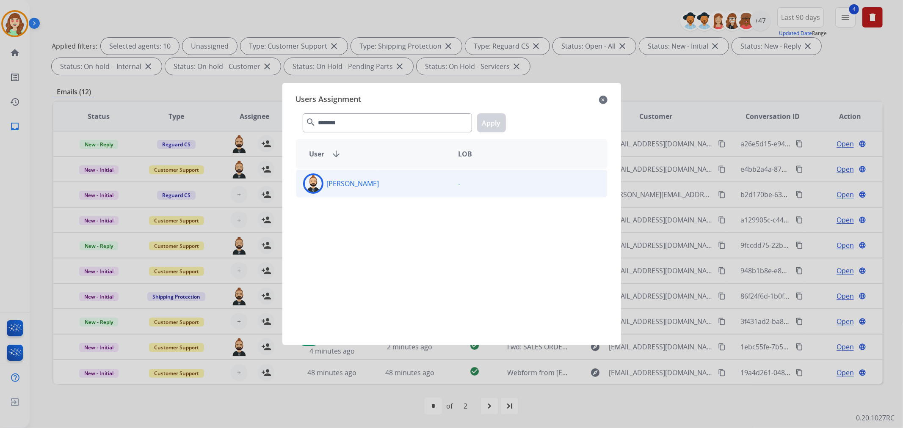
click at [393, 180] on div "[PERSON_NAME]" at bounding box center [373, 184] width 155 height 20
drag, startPoint x: 475, startPoint y: 121, endPoint x: 621, endPoint y: 55, distance: 160.7
click at [481, 119] on div "******* search Apply" at bounding box center [452, 121] width 312 height 29
click at [486, 121] on button "Apply" at bounding box center [491, 122] width 29 height 19
click at [754, 22] on div at bounding box center [451, 214] width 903 height 428
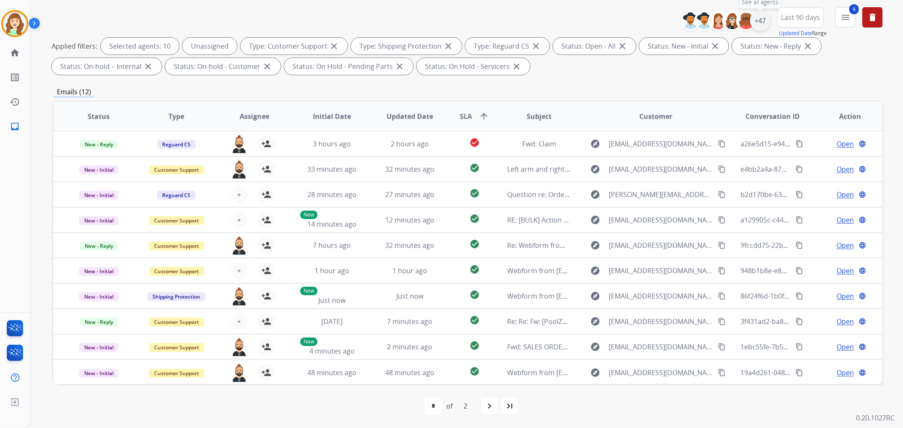
click at [755, 20] on div "+47" at bounding box center [760, 21] width 20 height 20
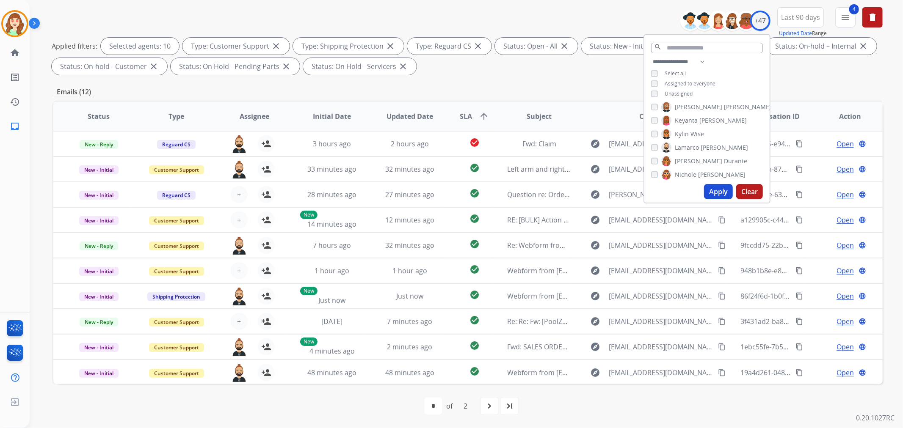
click at [716, 189] on button "Apply" at bounding box center [718, 191] width 29 height 15
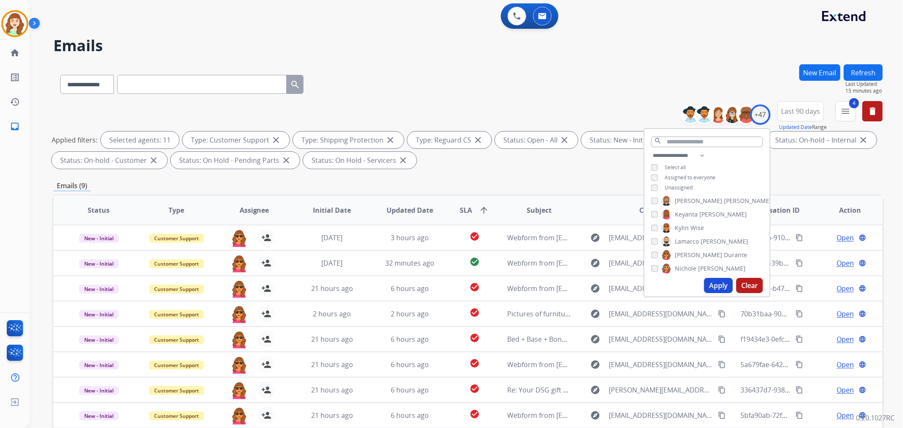
scroll to position [376, 0]
click at [720, 281] on button "Apply" at bounding box center [718, 285] width 29 height 15
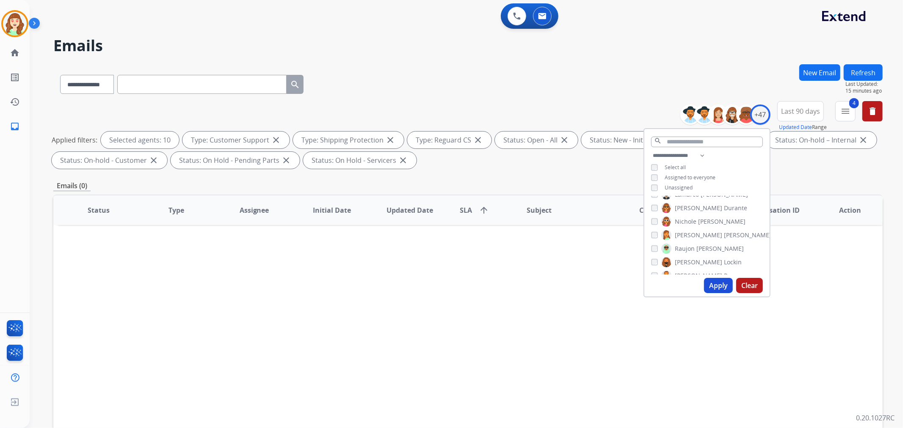
drag, startPoint x: 717, startPoint y: 285, endPoint x: 705, endPoint y: 250, distance: 36.7
click at [717, 284] on button "Apply" at bounding box center [718, 285] width 29 height 15
click at [168, 91] on input "text" at bounding box center [201, 84] width 169 height 19
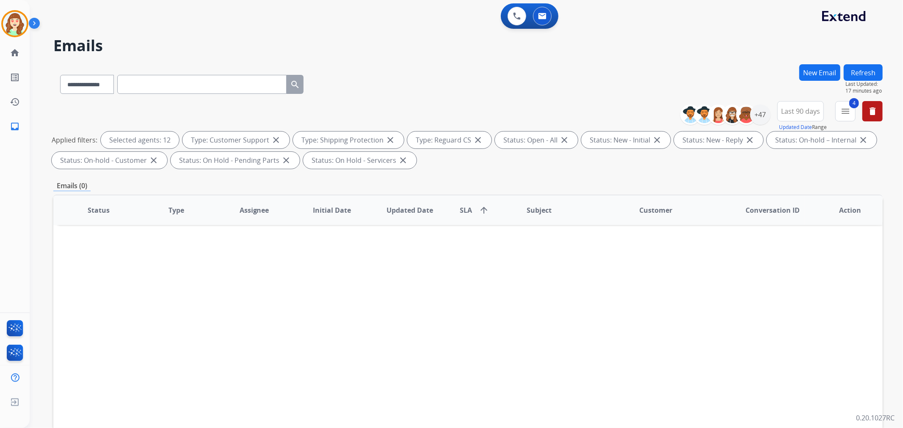
paste input "**********"
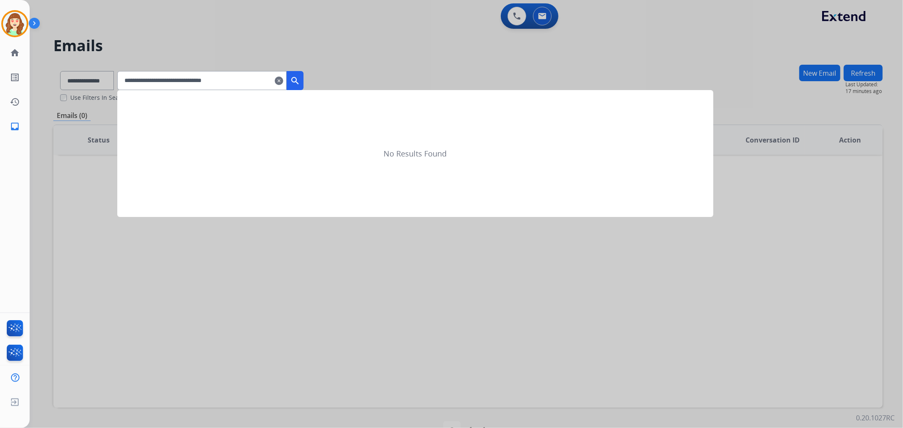
type input "**********"
click at [300, 76] on mat-icon "search" at bounding box center [295, 81] width 10 height 10
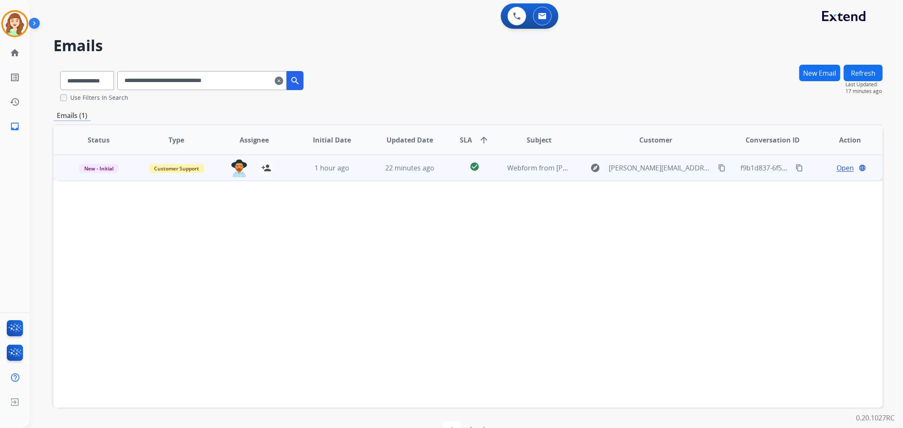
click at [839, 159] on td "Open language" at bounding box center [844, 167] width 78 height 25
click at [837, 169] on span "Open" at bounding box center [845, 168] width 17 height 10
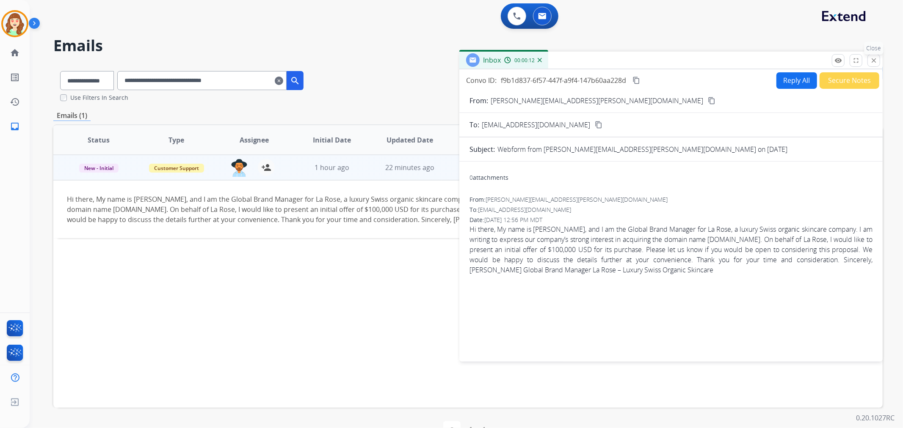
click at [878, 65] on button "close Close" at bounding box center [873, 60] width 13 height 13
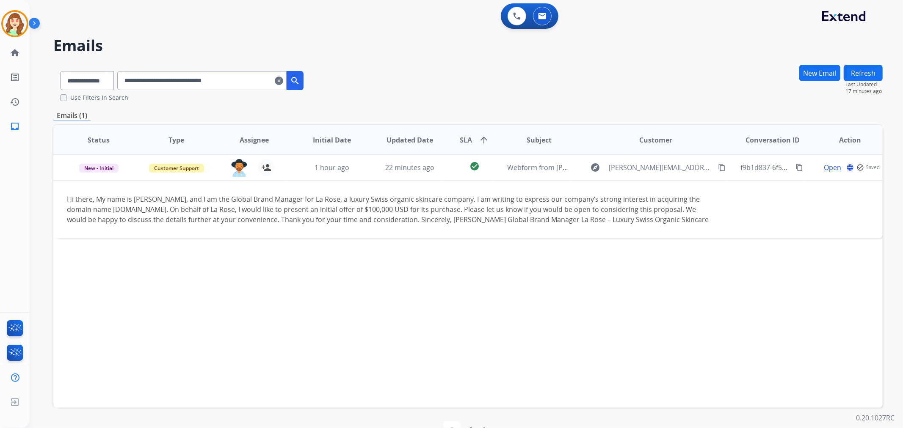
click at [283, 77] on mat-icon "clear" at bounding box center [279, 81] width 8 height 10
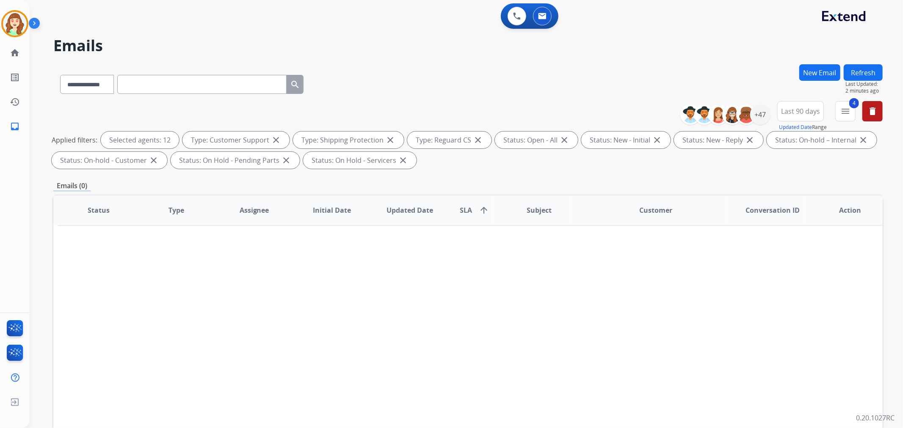
drag, startPoint x: 497, startPoint y: 86, endPoint x: 713, endPoint y: 98, distance: 215.8
click at [497, 86] on div "**********" at bounding box center [467, 82] width 829 height 37
click at [758, 115] on div "+47" at bounding box center [760, 115] width 20 height 20
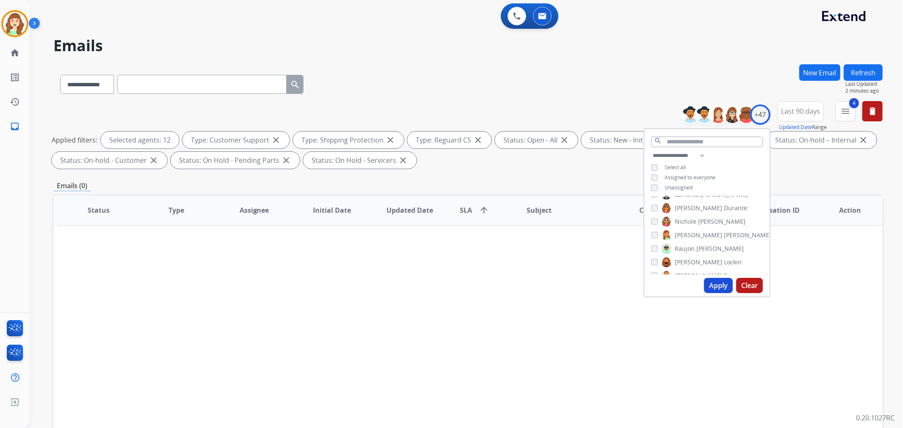
click at [716, 286] on button "Apply" at bounding box center [718, 285] width 29 height 15
click at [649, 188] on div "**********" at bounding box center [706, 173] width 125 height 44
click at [715, 284] on button "Apply" at bounding box center [718, 285] width 29 height 15
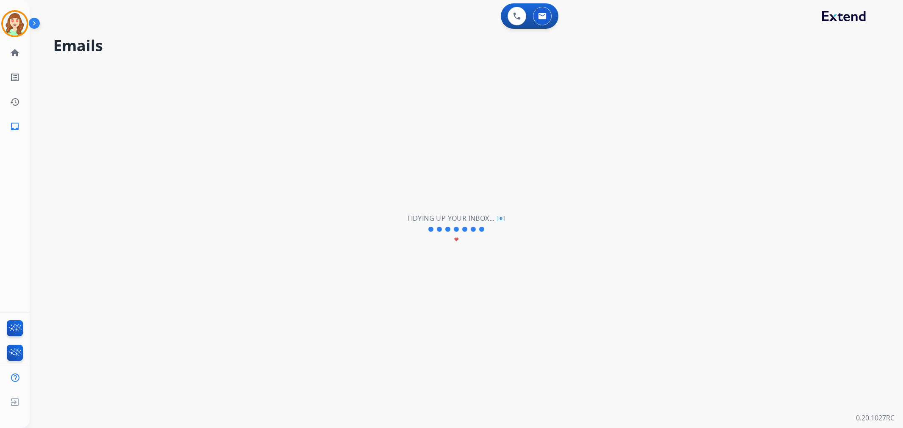
select select "**********"
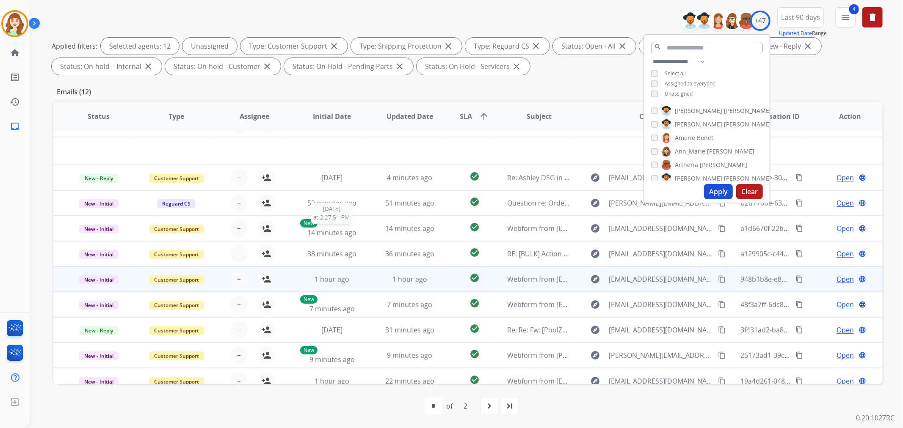
scroll to position [28, 0]
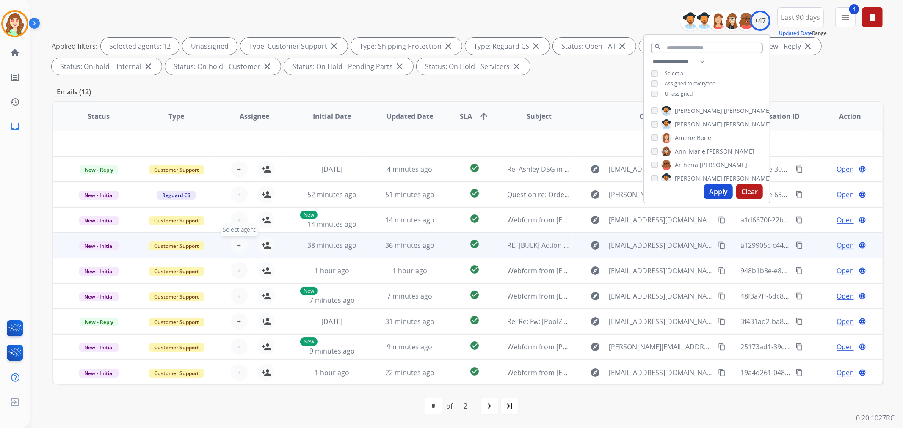
click at [240, 245] on button "+ Select agent" at bounding box center [239, 245] width 17 height 17
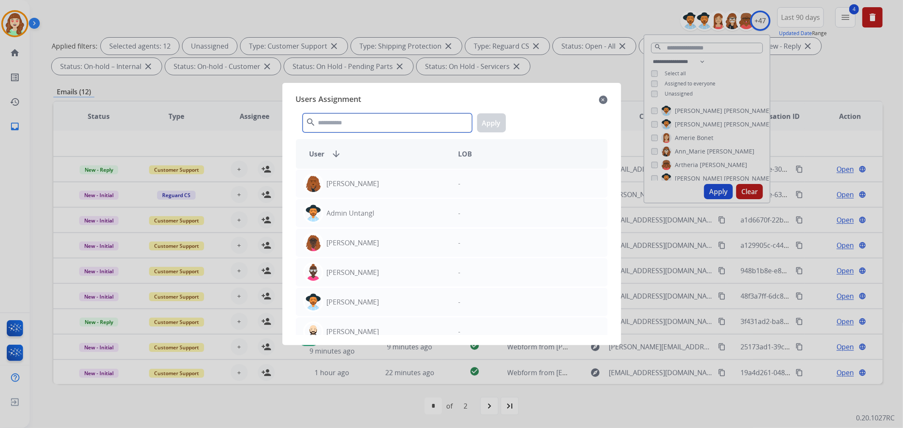
click at [382, 119] on input "text" at bounding box center [387, 122] width 169 height 19
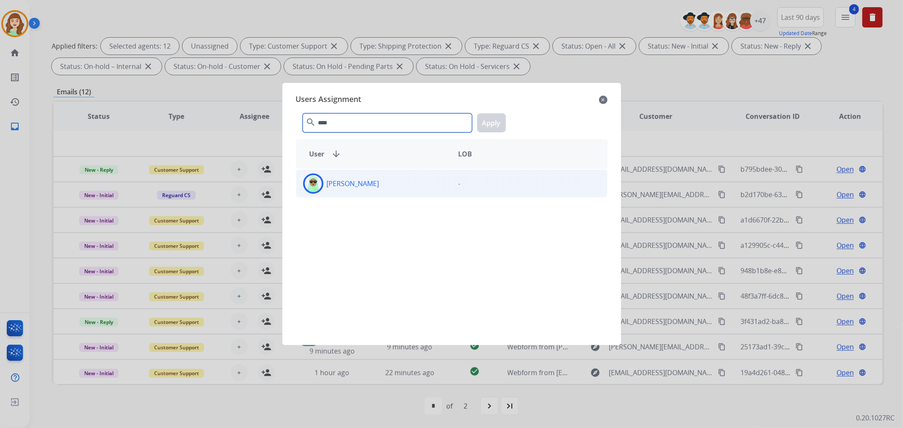
type input "****"
click at [375, 182] on div "[PERSON_NAME]" at bounding box center [373, 184] width 155 height 20
click at [492, 121] on button "Apply" at bounding box center [491, 122] width 29 height 19
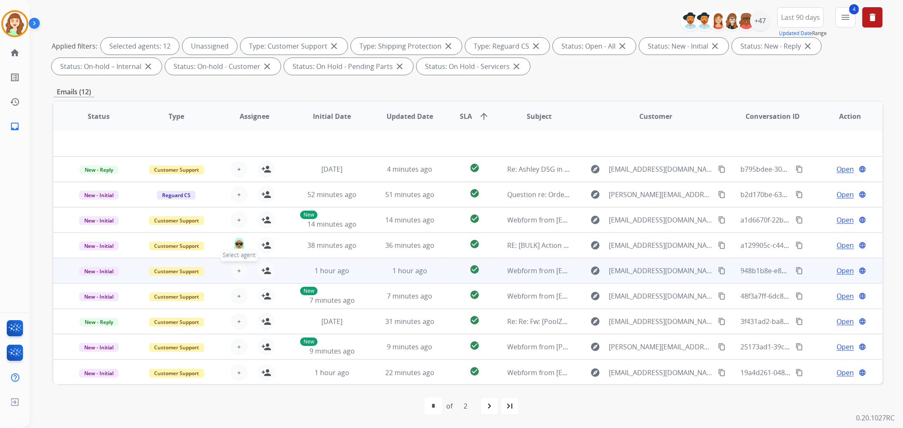
click at [237, 267] on span "+" at bounding box center [239, 271] width 4 height 10
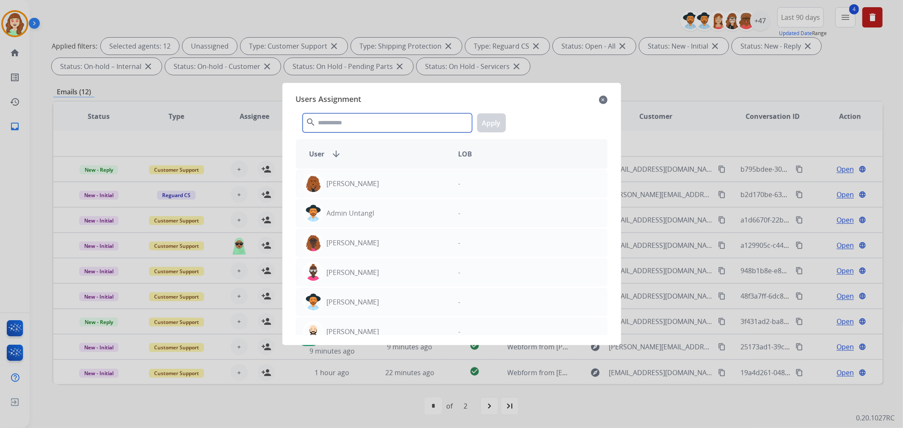
click at [357, 117] on input "text" at bounding box center [387, 122] width 169 height 19
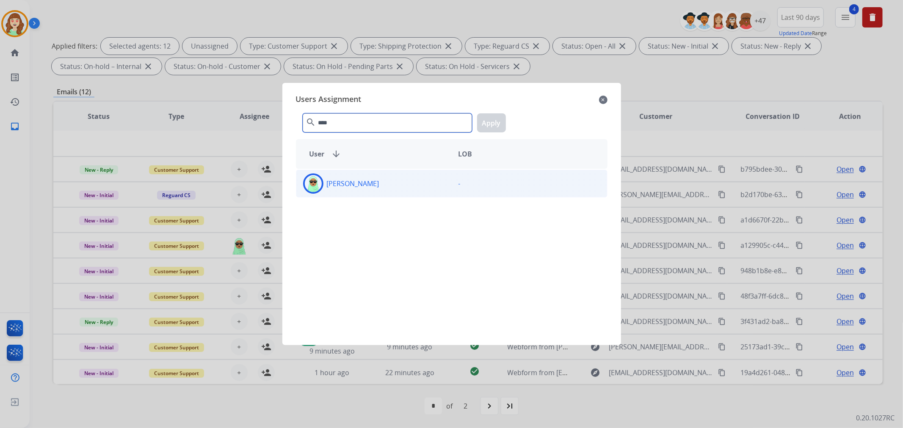
type input "****"
drag, startPoint x: 376, startPoint y: 184, endPoint x: 479, endPoint y: 135, distance: 114.4
click at [378, 183] on div "[PERSON_NAME]" at bounding box center [373, 184] width 155 height 20
click at [492, 126] on button "Apply" at bounding box center [491, 122] width 29 height 19
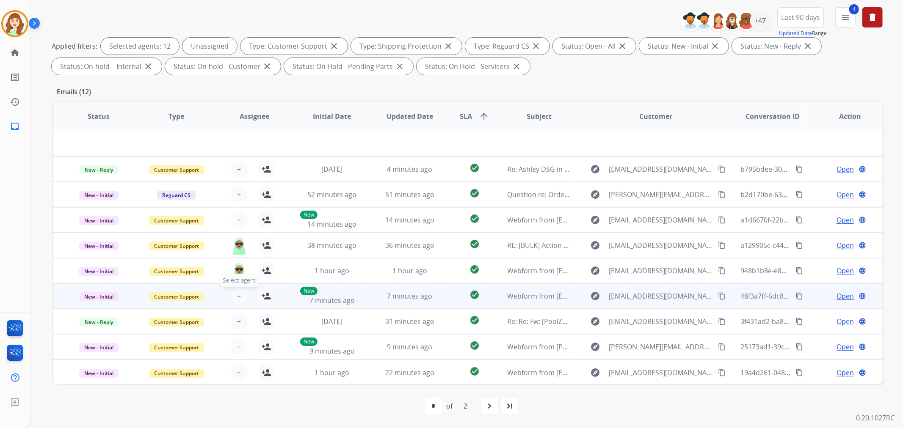
click at [235, 295] on button "+ Select agent" at bounding box center [239, 296] width 17 height 17
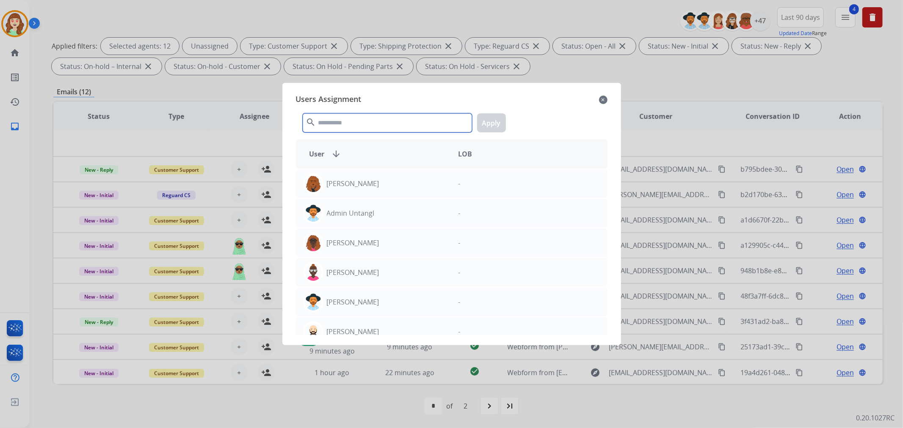
click at [351, 125] on input "text" at bounding box center [387, 122] width 169 height 19
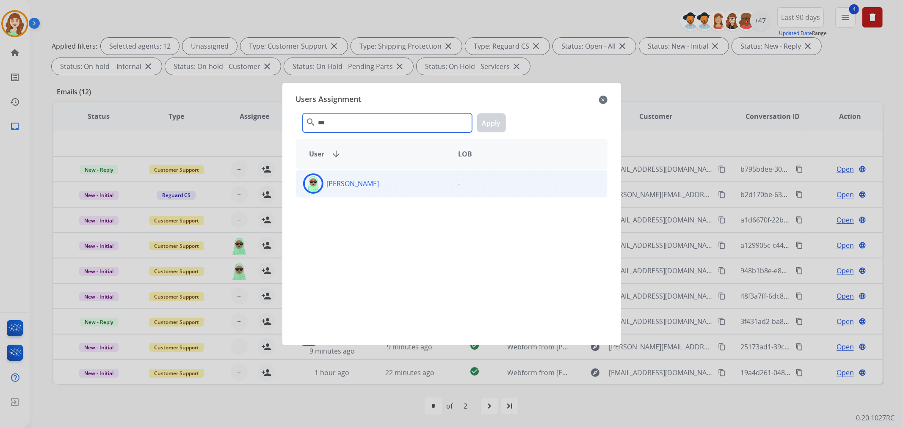
type input "***"
drag, startPoint x: 395, startPoint y: 190, endPoint x: 439, endPoint y: 163, distance: 51.0
click at [395, 189] on div "[PERSON_NAME]" at bounding box center [373, 184] width 155 height 20
drag, startPoint x: 497, startPoint y: 120, endPoint x: 494, endPoint y: 124, distance: 4.8
click at [498, 120] on button "Apply" at bounding box center [491, 122] width 29 height 19
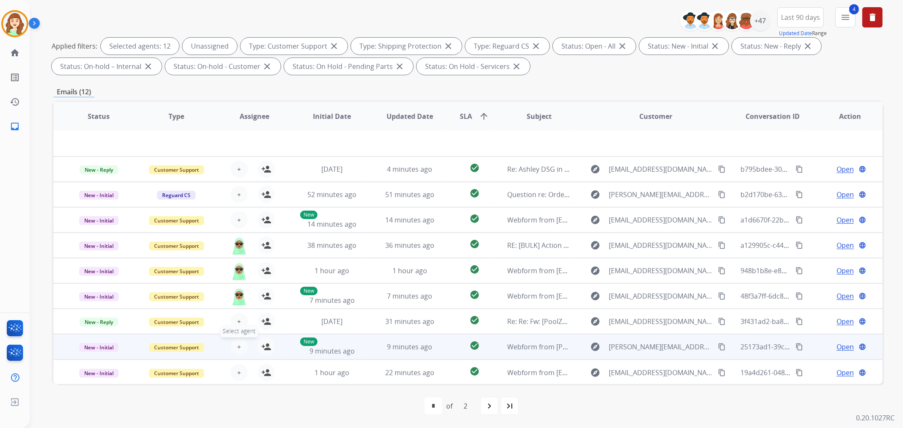
click at [237, 344] on span "+" at bounding box center [239, 347] width 4 height 10
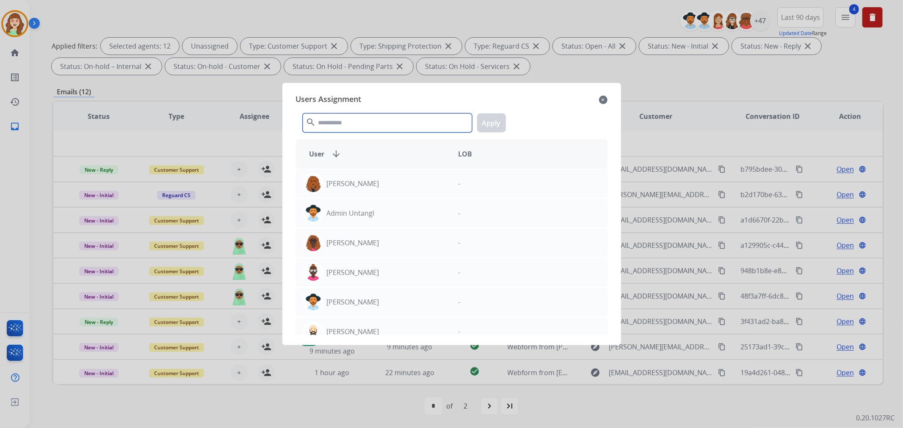
click at [362, 123] on input "text" at bounding box center [387, 122] width 169 height 19
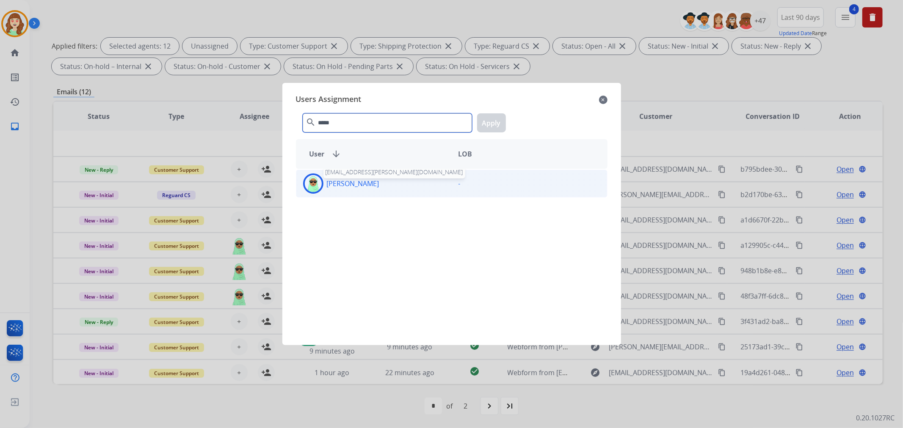
type input "*****"
click at [346, 188] on p "[PERSON_NAME]" at bounding box center [353, 184] width 52 height 10
drag, startPoint x: 490, startPoint y: 121, endPoint x: 475, endPoint y: 122, distance: 14.4
click at [489, 121] on button "Apply" at bounding box center [491, 122] width 29 height 19
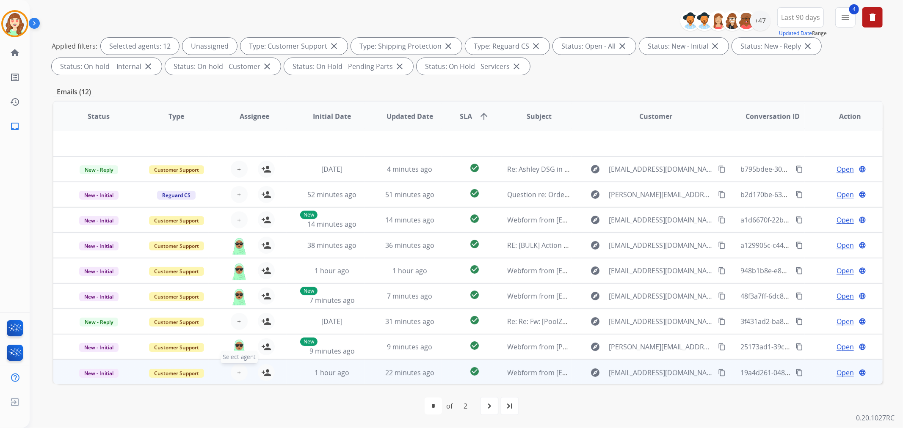
click at [239, 370] on span "+" at bounding box center [239, 373] width 4 height 10
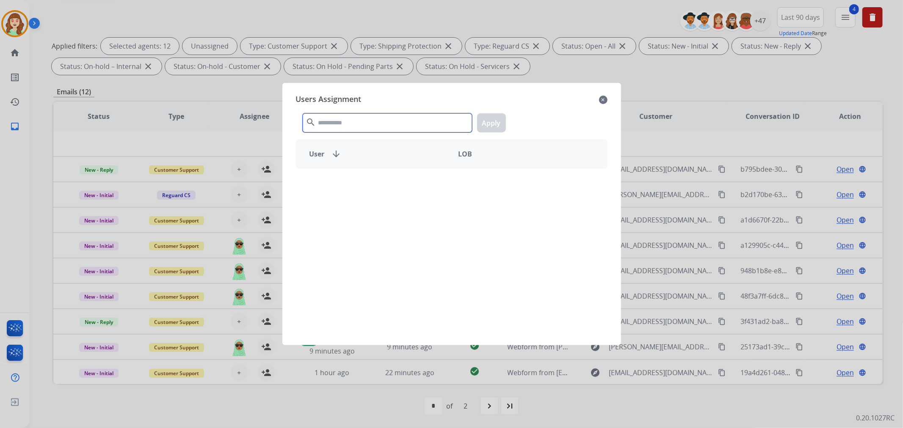
click at [340, 119] on input "text" at bounding box center [387, 122] width 169 height 19
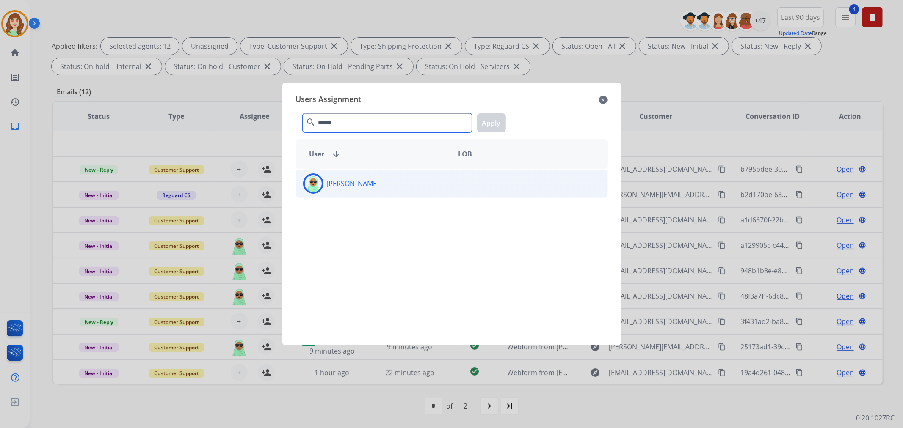
type input "******"
drag, startPoint x: 371, startPoint y: 181, endPoint x: 400, endPoint y: 175, distance: 29.9
click at [373, 181] on div "[PERSON_NAME]" at bounding box center [373, 184] width 155 height 20
click at [493, 124] on button "Apply" at bounding box center [491, 122] width 29 height 19
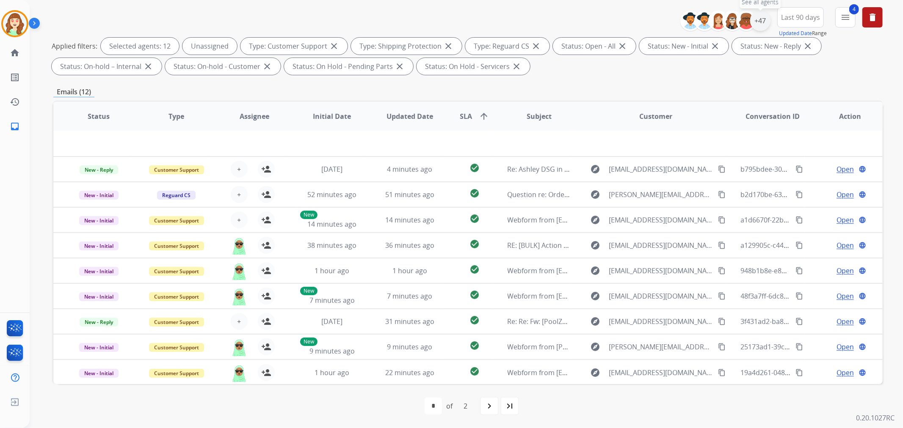
click at [759, 25] on div "+47" at bounding box center [760, 21] width 20 height 20
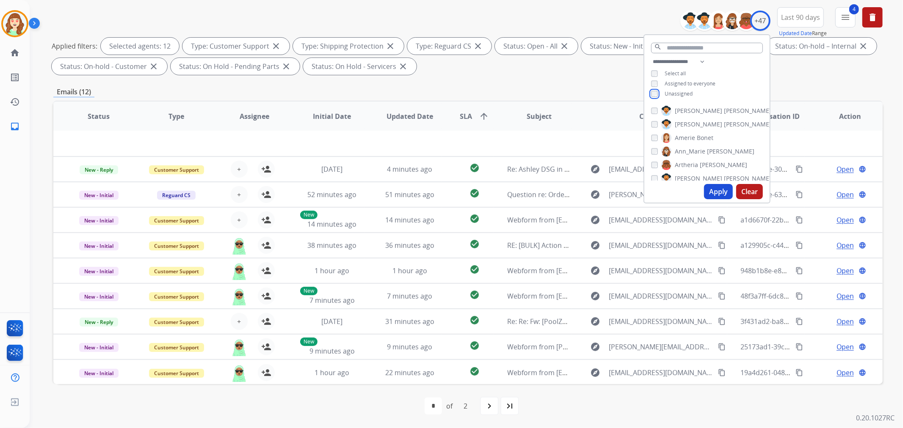
scroll to position [423, 0]
click at [715, 200] on div "Apply Clear" at bounding box center [706, 192] width 125 height 22
click at [715, 190] on button "Apply" at bounding box center [718, 191] width 29 height 15
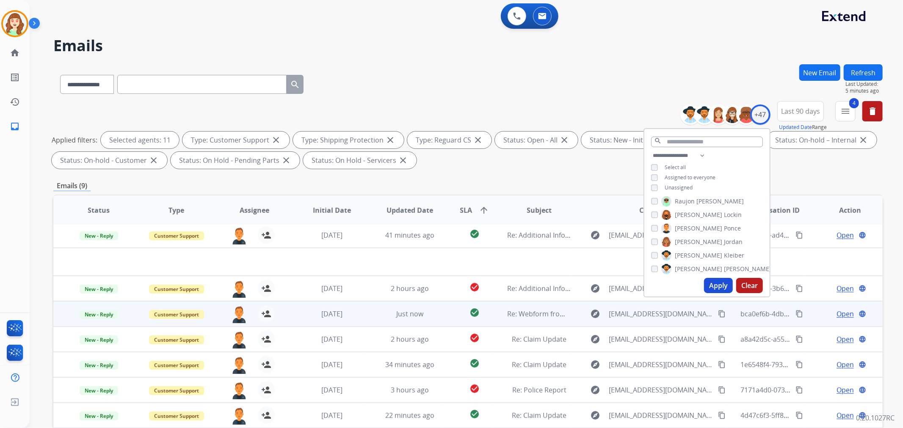
scroll to position [94, 0]
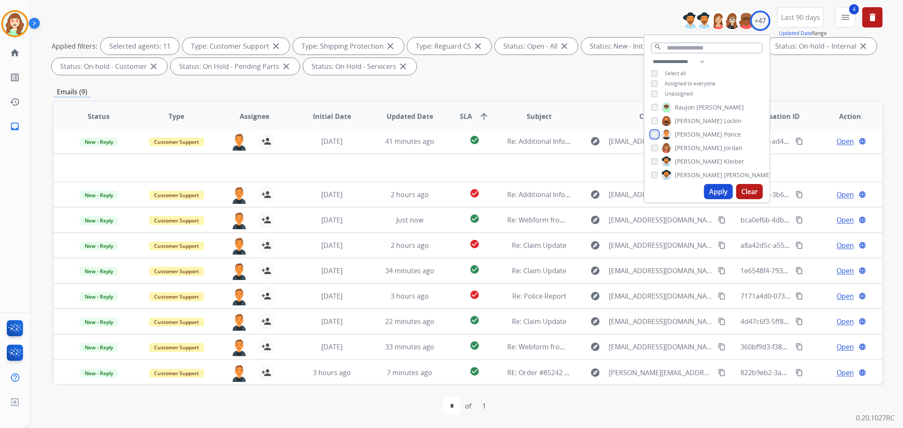
click at [652, 123] on div "Alexis Martinez Amanda Baez Amerie Bonet Ann_Marie Lopez Artheria Robinson Ashl…" at bounding box center [706, 141] width 125 height 78
click at [712, 194] on button "Apply" at bounding box center [718, 191] width 29 height 15
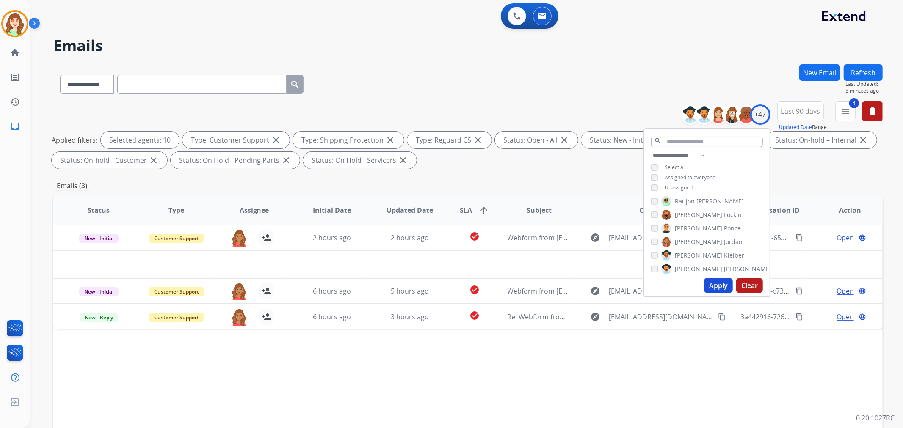
scroll to position [0, 0]
click at [713, 286] on button "Apply" at bounding box center [718, 285] width 29 height 15
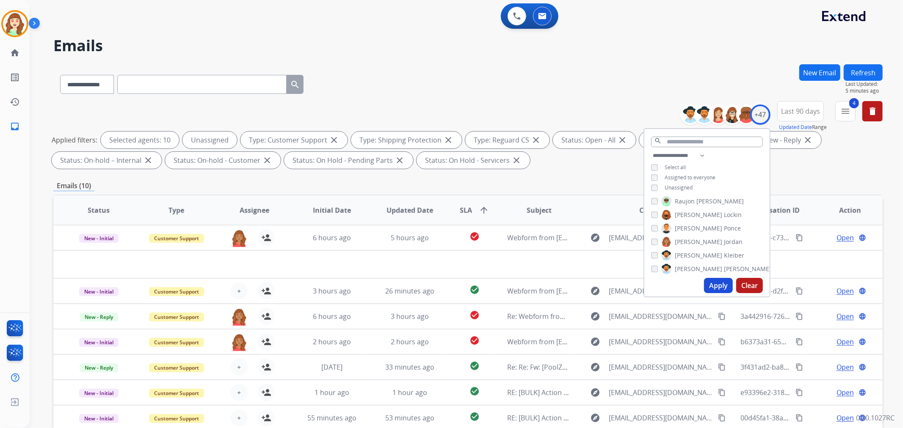
scroll to position [94, 0]
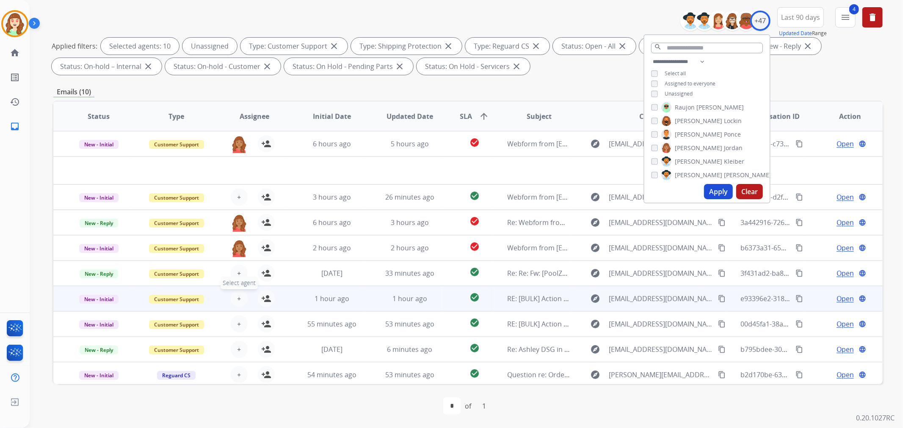
click at [238, 296] on span "+" at bounding box center [239, 299] width 4 height 10
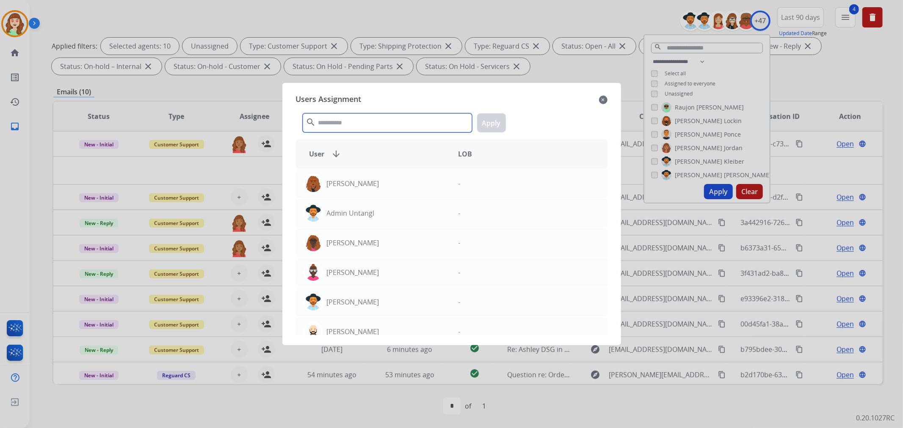
click at [351, 118] on input "text" at bounding box center [387, 122] width 169 height 19
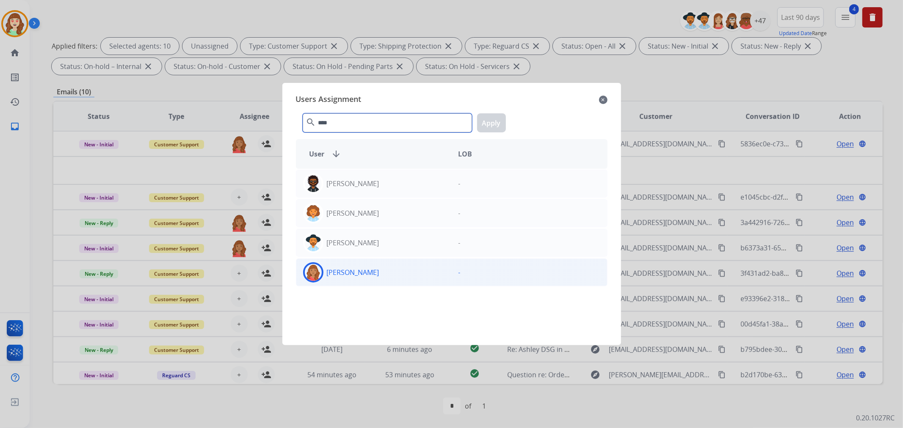
type input "****"
click at [387, 273] on div "[PERSON_NAME]" at bounding box center [373, 272] width 155 height 20
click at [492, 120] on button "Apply" at bounding box center [491, 122] width 29 height 19
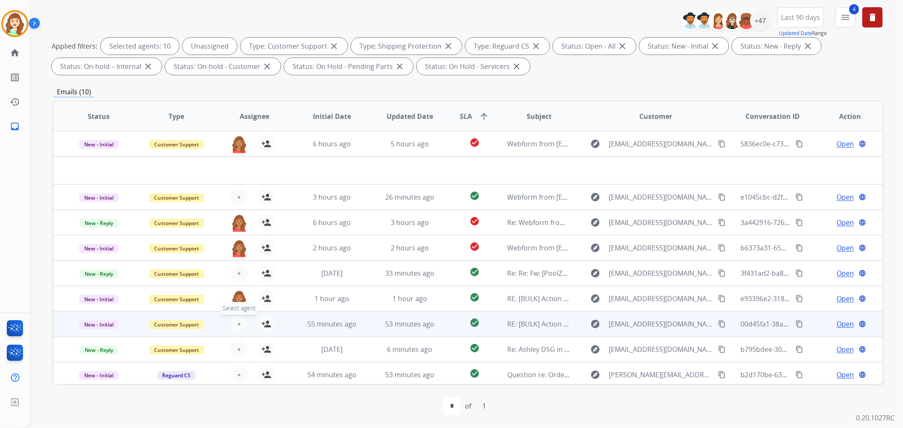
click at [234, 323] on button "+ Select agent" at bounding box center [239, 324] width 17 height 17
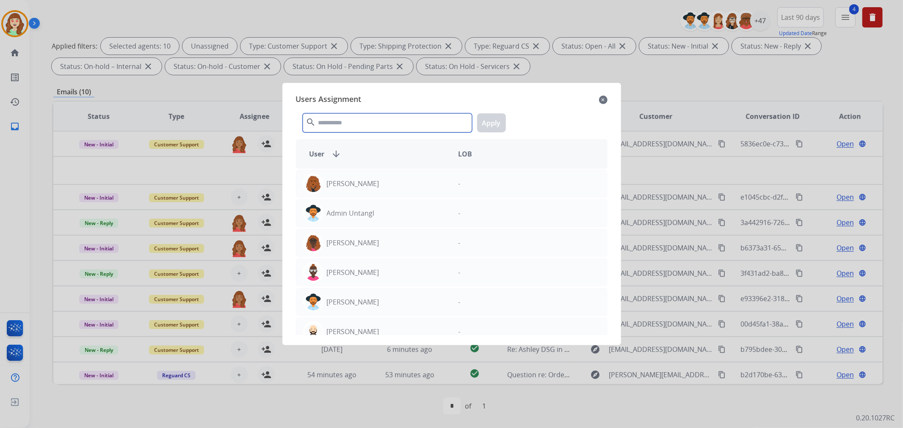
click at [389, 120] on input "text" at bounding box center [387, 122] width 169 height 19
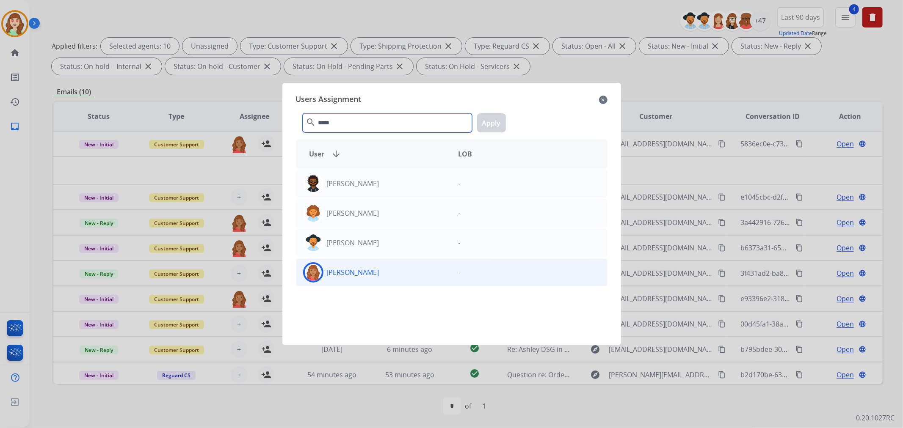
type input "*****"
drag, startPoint x: 397, startPoint y: 268, endPoint x: 422, endPoint y: 249, distance: 31.4
click at [399, 265] on div "[PERSON_NAME]" at bounding box center [373, 272] width 155 height 20
click at [492, 121] on button "Apply" at bounding box center [491, 122] width 29 height 19
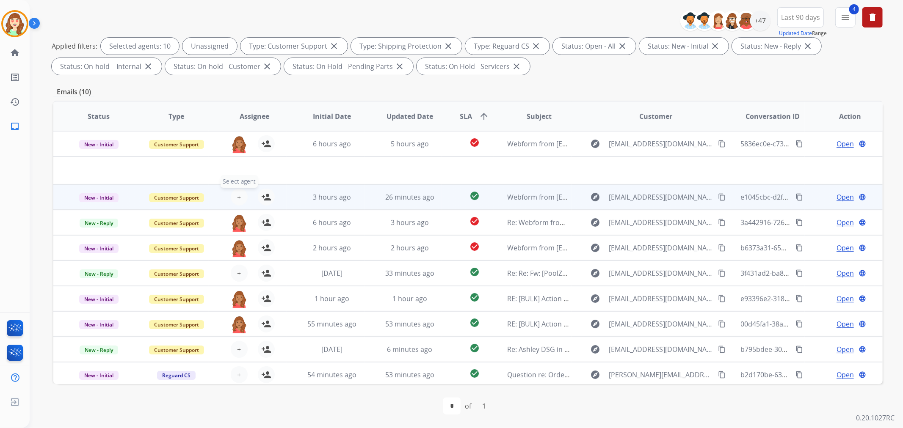
click at [234, 195] on button "+ Select agent" at bounding box center [239, 197] width 17 height 17
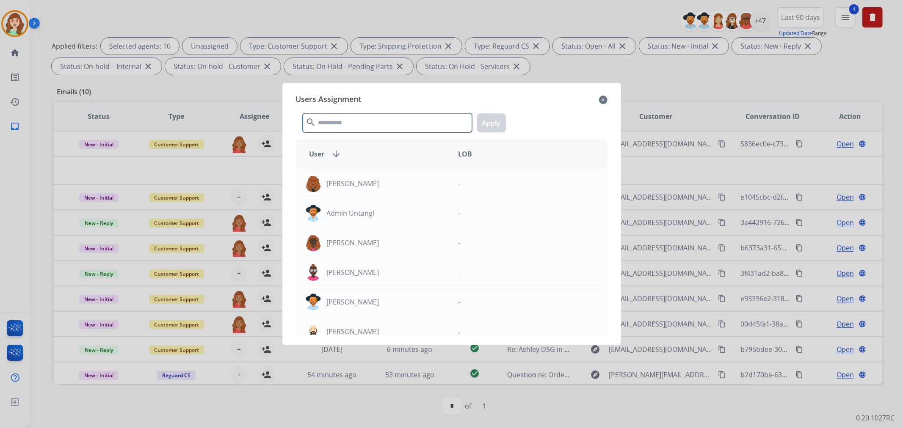
click at [370, 117] on input "text" at bounding box center [387, 122] width 169 height 19
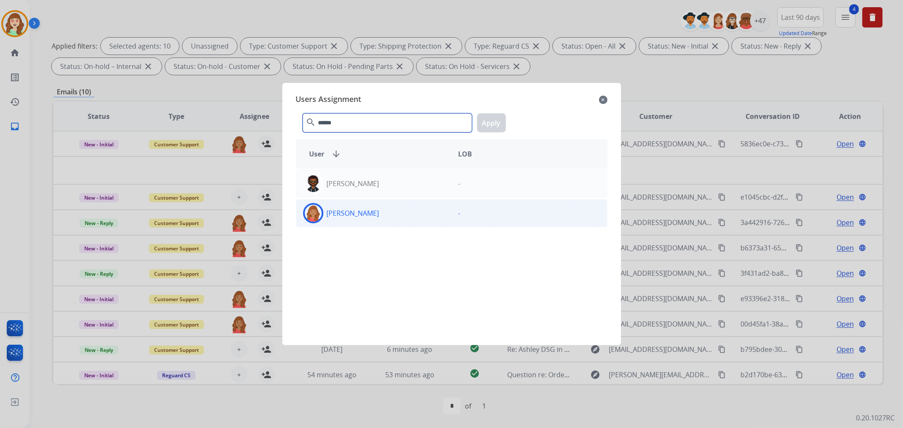
type input "******"
click at [387, 213] on div "[PERSON_NAME]" at bounding box center [373, 213] width 155 height 20
click at [493, 122] on button "Apply" at bounding box center [491, 122] width 29 height 19
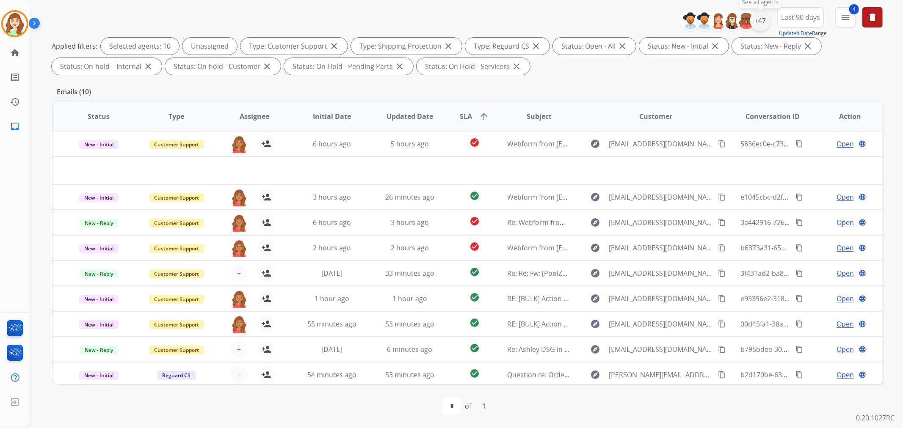
click at [763, 19] on div "+47" at bounding box center [760, 21] width 20 height 20
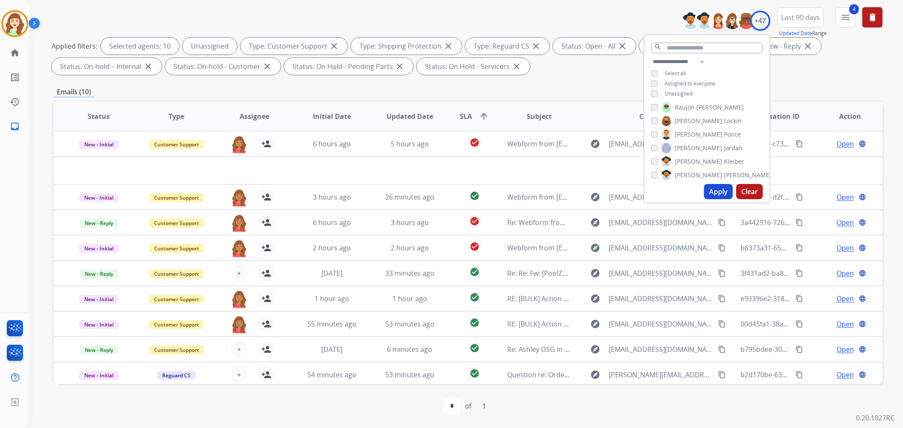
click at [654, 145] on div "[PERSON_NAME]" at bounding box center [696, 148] width 91 height 10
click at [658, 143] on div "[PERSON_NAME]" at bounding box center [700, 142] width 99 height 10
drag, startPoint x: 651, startPoint y: 158, endPoint x: 667, endPoint y: 163, distance: 16.5
click at [652, 159] on div "Alexis Martinez Amanda Baez Amerie Bonet Ann_Marie Lopez Artheria Robinson Ashl…" at bounding box center [706, 141] width 125 height 78
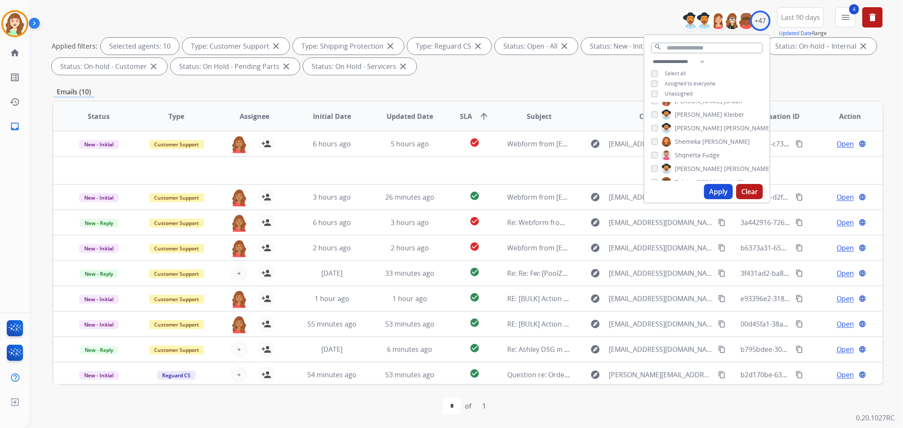
click at [711, 187] on button "Apply" at bounding box center [718, 191] width 29 height 15
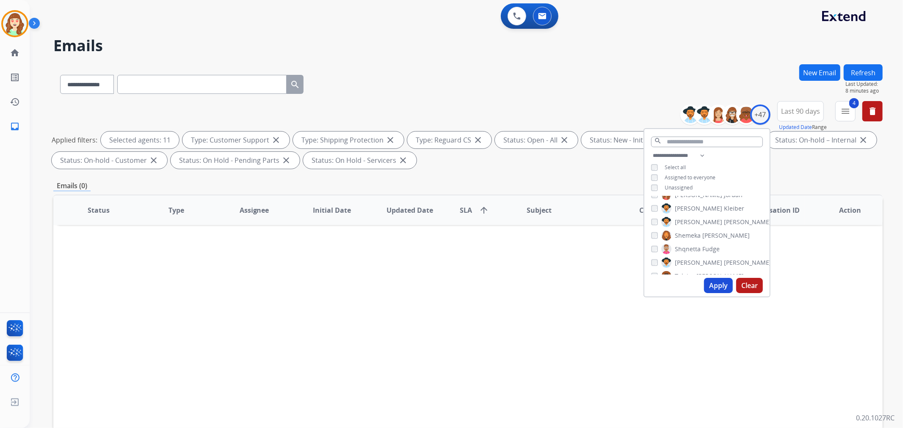
click at [707, 288] on button "Apply" at bounding box center [718, 285] width 29 height 15
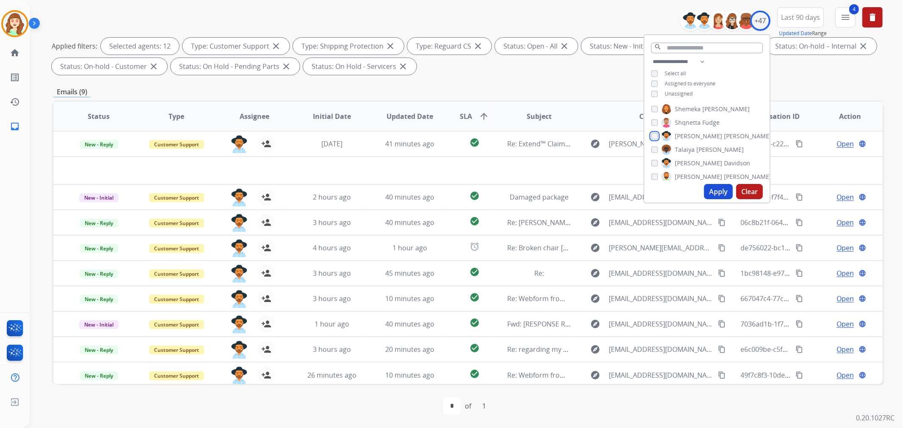
scroll to position [517, 0]
click at [716, 188] on button "Apply" at bounding box center [718, 191] width 29 height 15
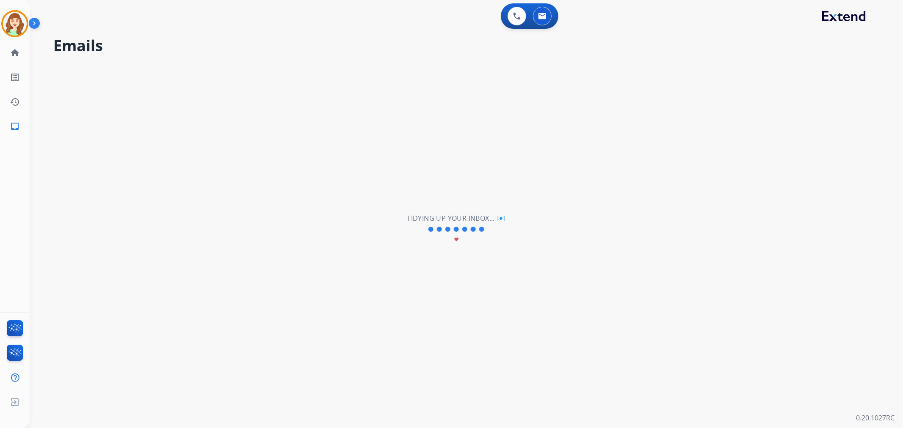
scroll to position [0, 0]
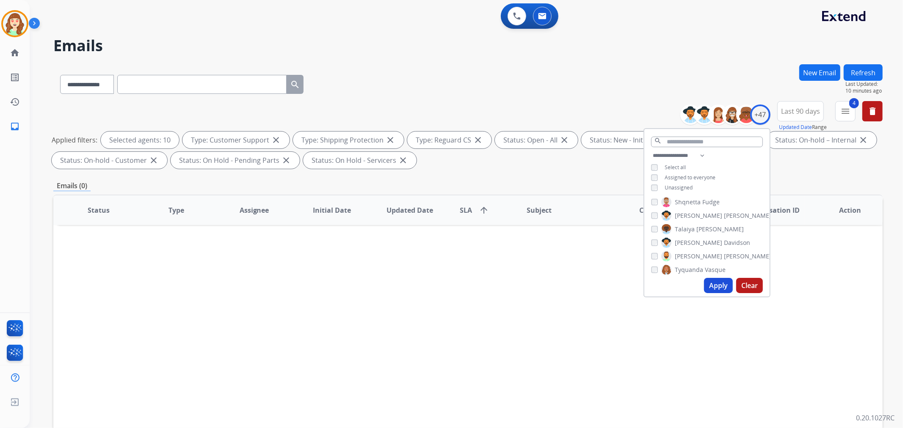
click at [655, 185] on div "Unassigned" at bounding box center [671, 188] width 41 height 7
click at [722, 282] on button "Apply" at bounding box center [718, 285] width 29 height 15
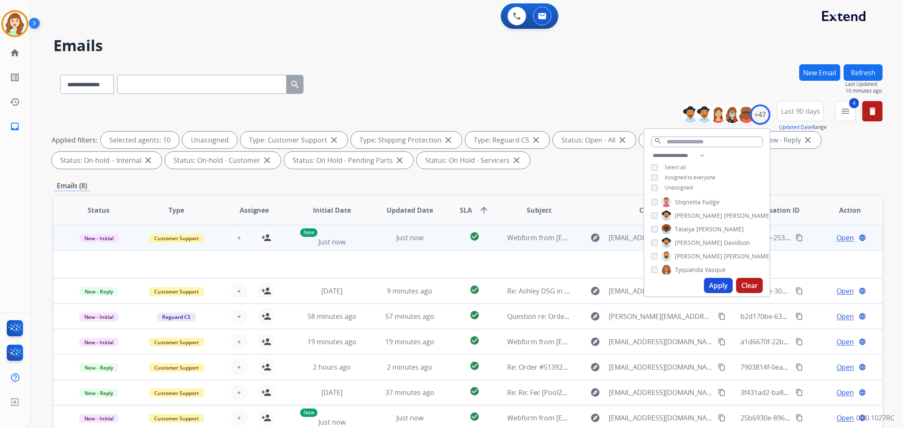
scroll to position [94, 0]
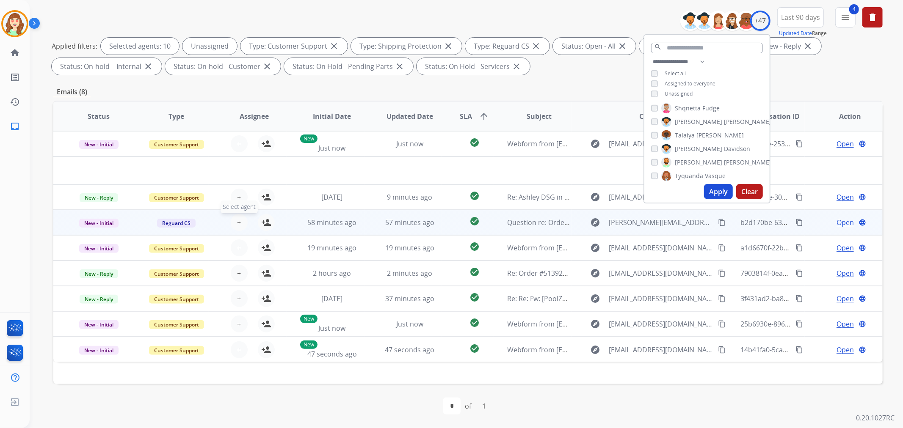
click at [237, 220] on span "+" at bounding box center [239, 223] width 4 height 10
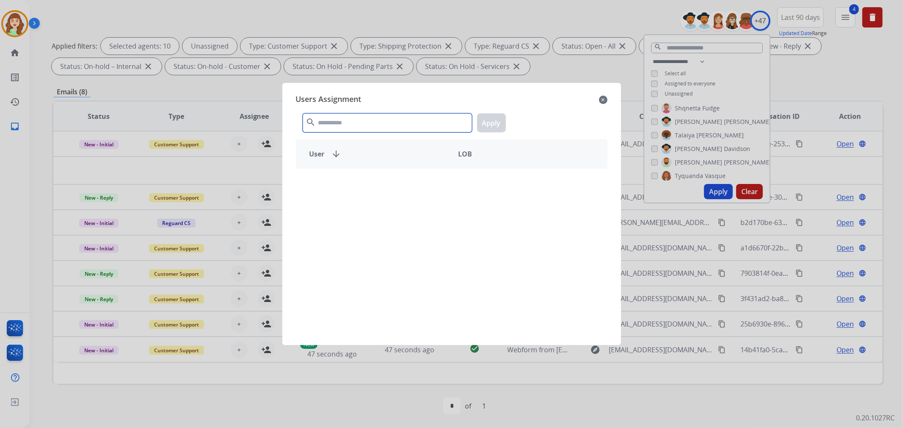
click at [370, 131] on input "text" at bounding box center [387, 122] width 169 height 19
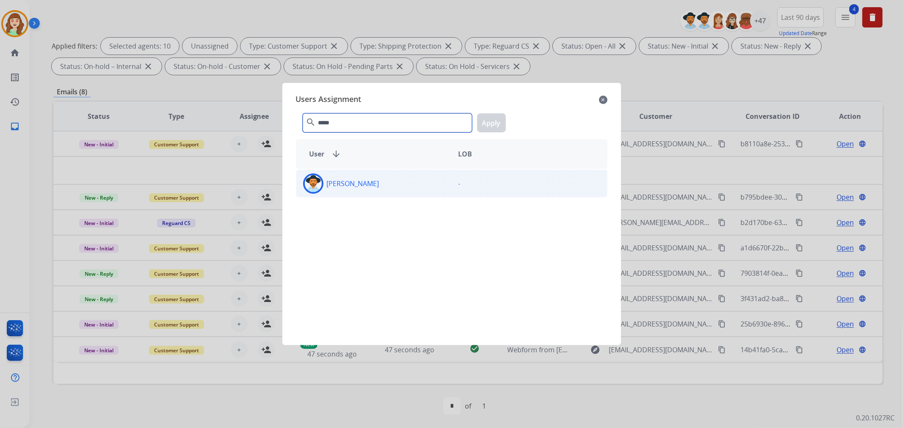
type input "*****"
click at [403, 184] on div "[PERSON_NAME]" at bounding box center [373, 184] width 155 height 20
drag, startPoint x: 497, startPoint y: 122, endPoint x: 489, endPoint y: 124, distance: 9.1
click at [497, 122] on button "Apply" at bounding box center [491, 122] width 29 height 19
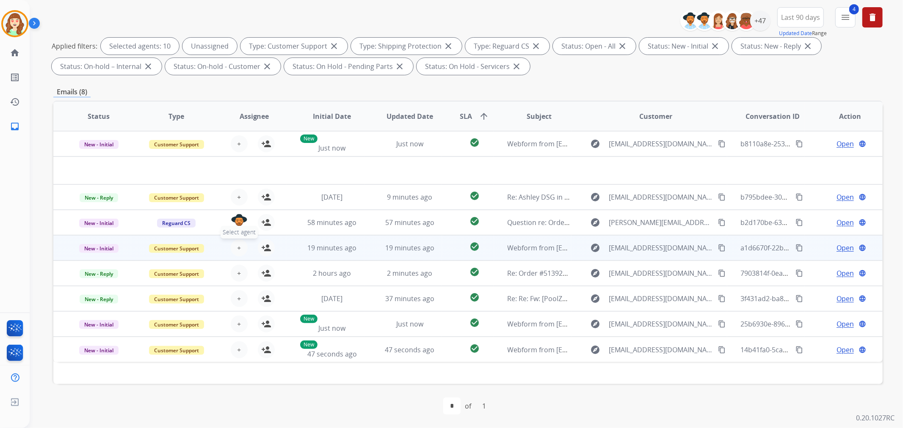
click at [237, 244] on span "+" at bounding box center [239, 248] width 4 height 10
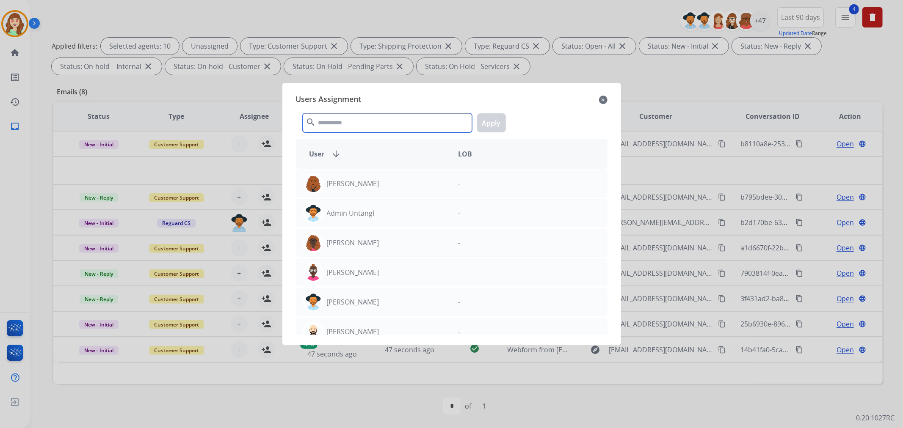
click at [346, 125] on input "text" at bounding box center [387, 122] width 169 height 19
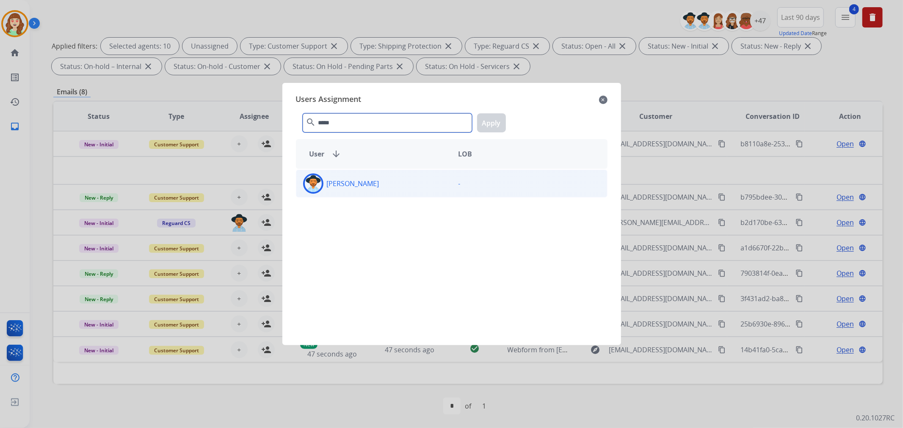
type input "*****"
drag, startPoint x: 389, startPoint y: 187, endPoint x: 481, endPoint y: 130, distance: 108.2
click at [389, 186] on div "[PERSON_NAME]" at bounding box center [373, 184] width 155 height 20
drag, startPoint x: 493, startPoint y: 121, endPoint x: 412, endPoint y: 122, distance: 80.9
click at [492, 121] on button "Apply" at bounding box center [491, 122] width 29 height 19
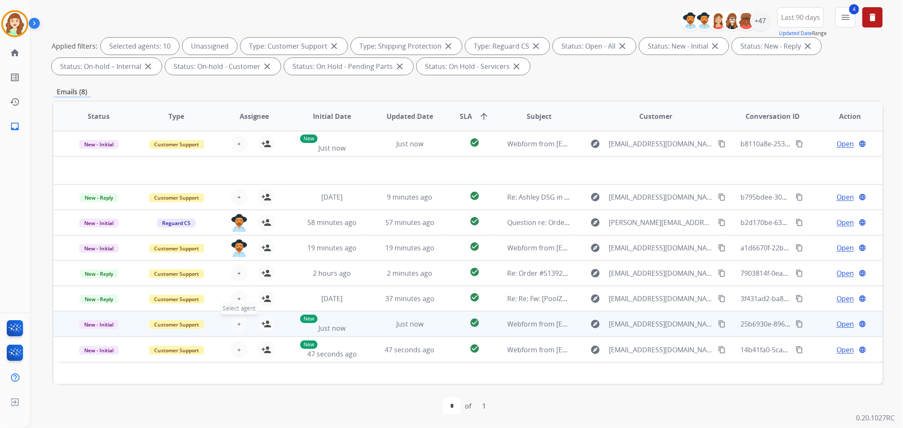
click at [240, 324] on button "+ Select agent" at bounding box center [239, 324] width 17 height 17
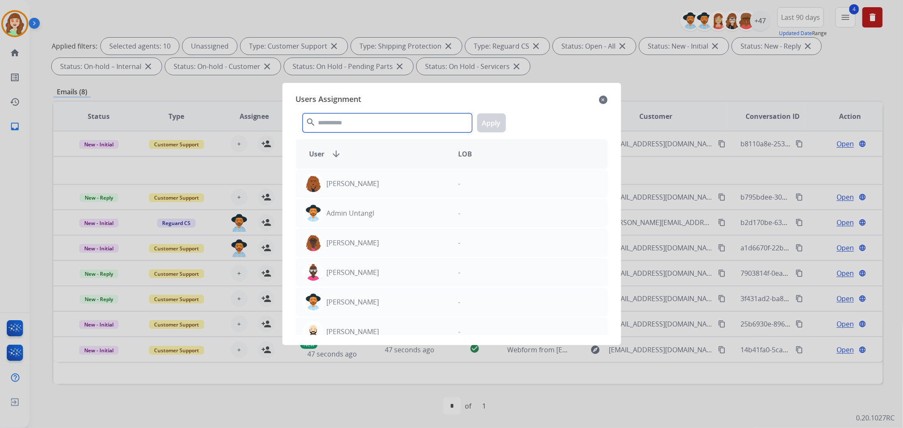
click at [387, 120] on input "text" at bounding box center [387, 122] width 169 height 19
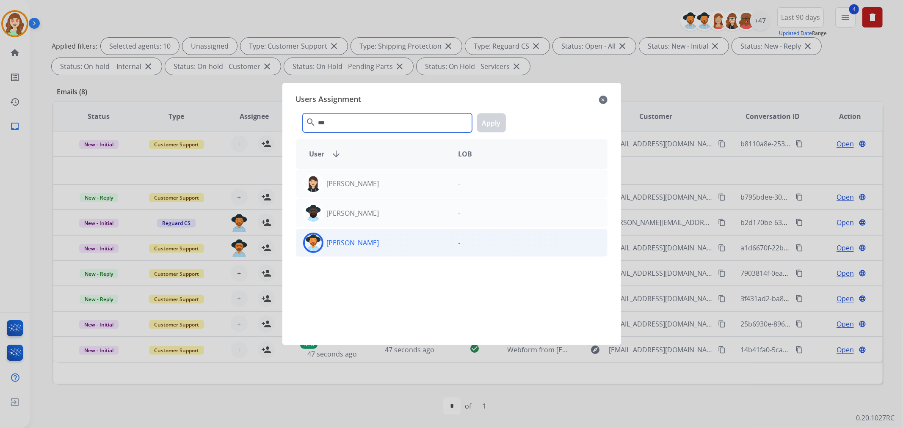
type input "***"
drag, startPoint x: 387, startPoint y: 246, endPoint x: 544, endPoint y: 130, distance: 195.1
click at [391, 244] on div "[PERSON_NAME]" at bounding box center [373, 243] width 155 height 20
click at [497, 122] on button "Apply" at bounding box center [491, 122] width 29 height 19
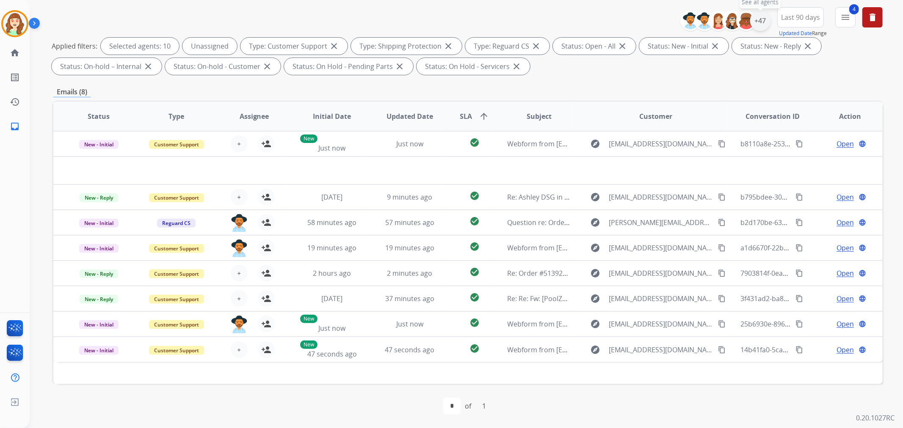
click at [756, 20] on div "+47" at bounding box center [760, 21] width 20 height 20
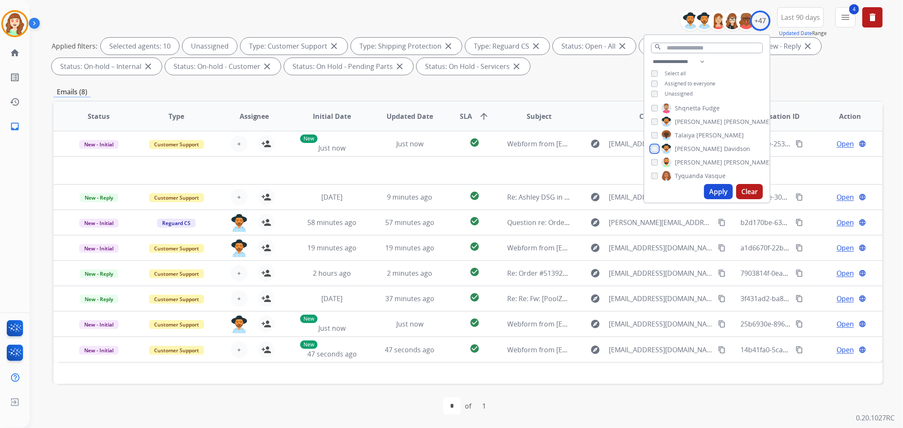
click at [657, 144] on div "[PERSON_NAME]" at bounding box center [700, 149] width 99 height 10
click at [647, 89] on div "**********" at bounding box center [706, 79] width 125 height 44
click at [717, 192] on button "Apply" at bounding box center [718, 191] width 29 height 15
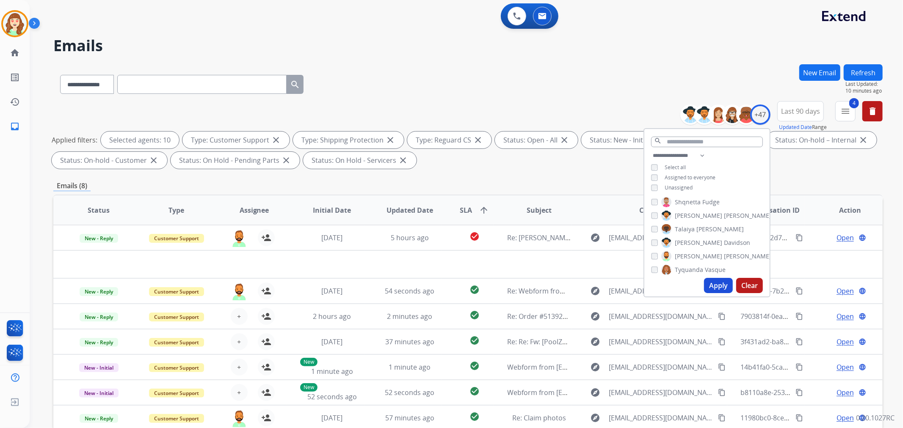
click at [713, 282] on button "Apply" at bounding box center [718, 285] width 29 height 15
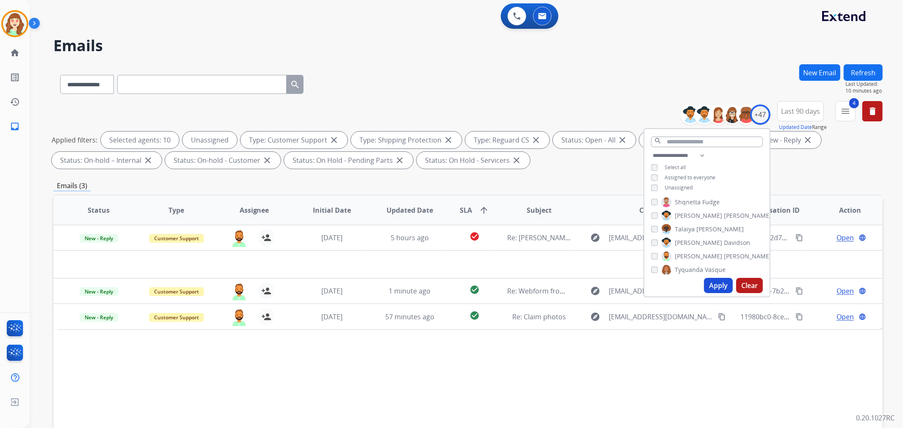
click at [715, 284] on button "Apply" at bounding box center [718, 285] width 29 height 15
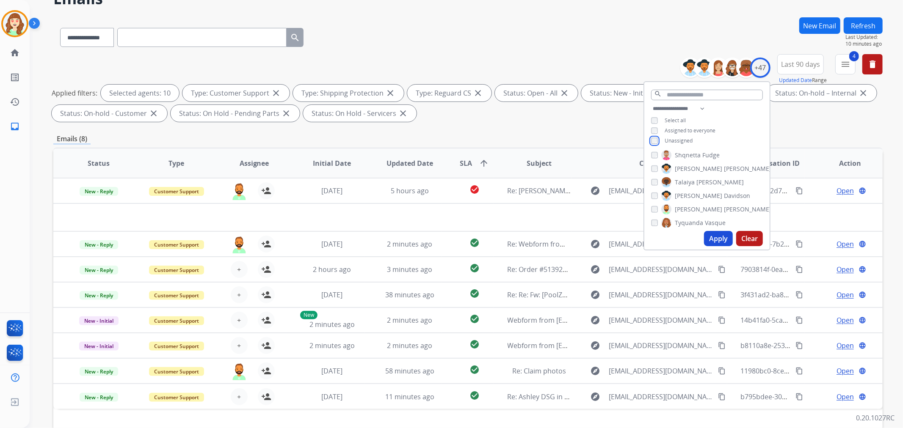
scroll to position [563, 0]
click at [715, 240] on button "Apply" at bounding box center [718, 238] width 29 height 15
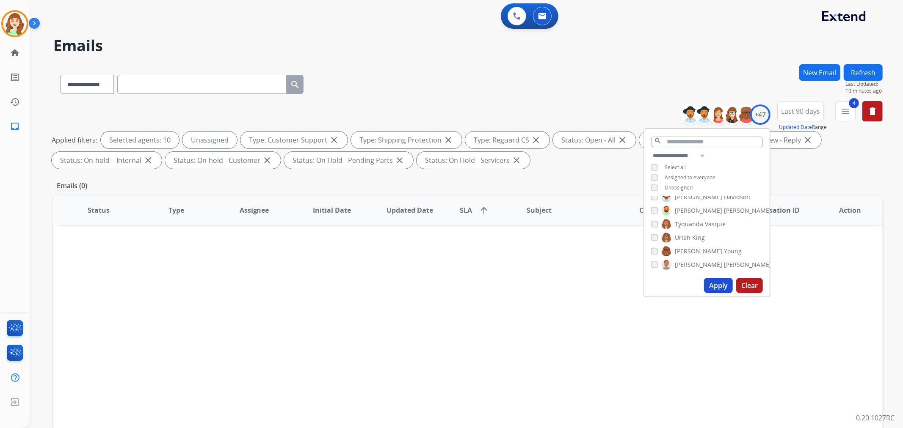
click at [713, 285] on button "Apply" at bounding box center [718, 285] width 29 height 15
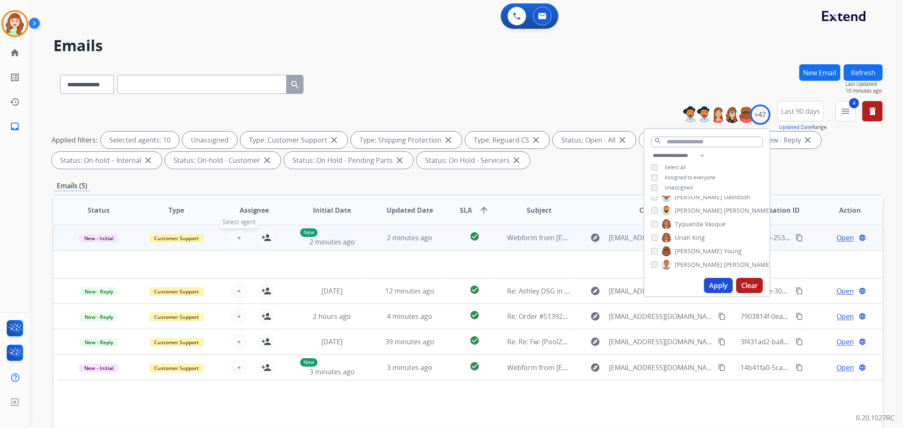
click at [238, 234] on button "+ Select agent" at bounding box center [239, 237] width 17 height 17
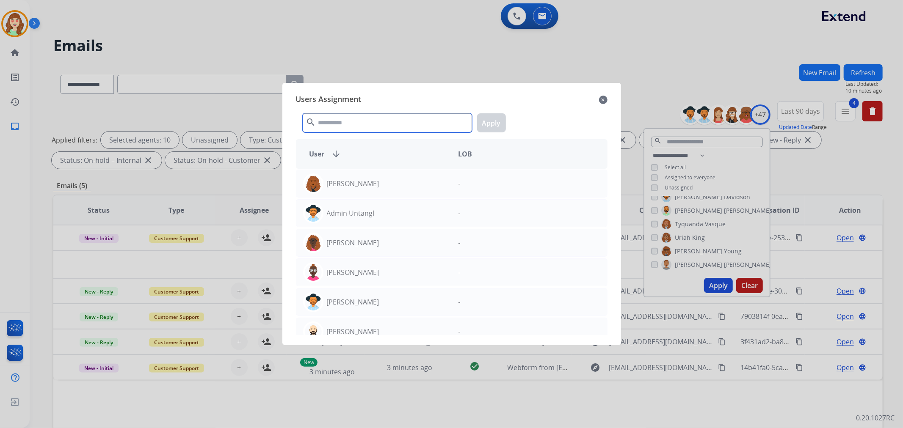
click at [416, 122] on input "text" at bounding box center [387, 122] width 169 height 19
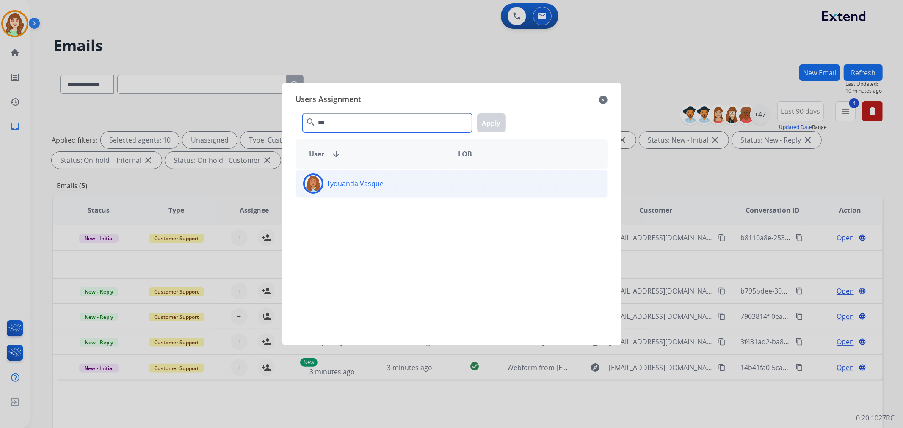
type input "***"
click at [387, 188] on div "Tyquanda Vasque" at bounding box center [373, 184] width 155 height 20
drag, startPoint x: 489, startPoint y: 119, endPoint x: 320, endPoint y: 250, distance: 214.2
click at [489, 119] on button "Apply" at bounding box center [491, 122] width 29 height 19
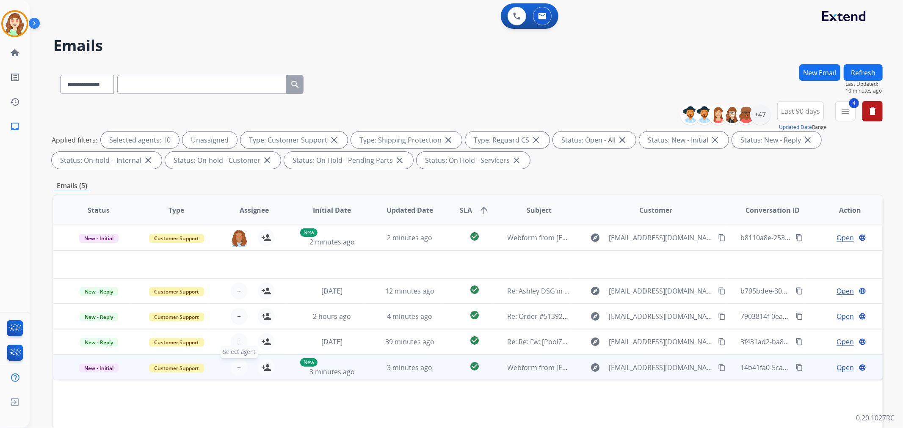
click at [239, 367] on span "+" at bounding box center [239, 368] width 4 height 10
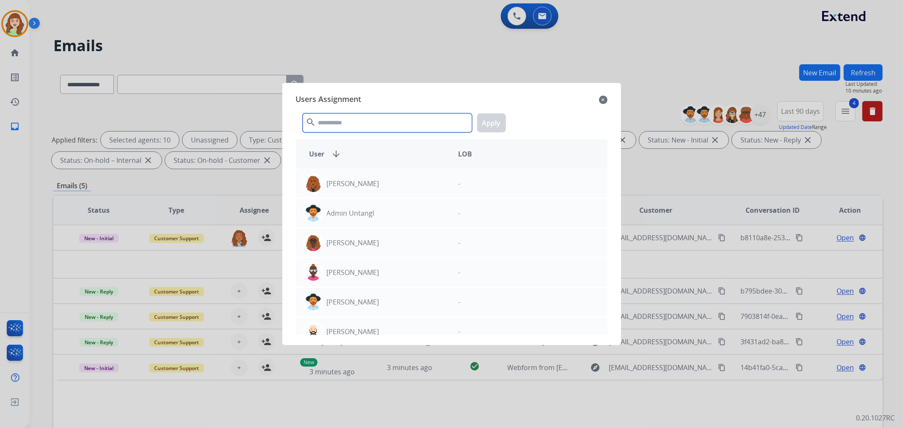
click at [353, 128] on input "text" at bounding box center [387, 122] width 169 height 19
type input "**"
click at [387, 335] on div "Users Assignment close ** search Apply User arrow_downward LOB Christy Eastridg…" at bounding box center [451, 214] width 325 height 249
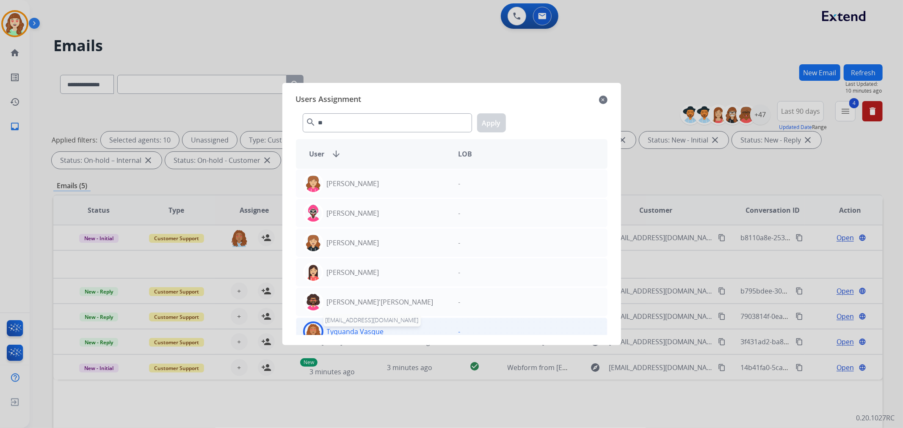
click at [363, 328] on p "Tyquanda Vasque" at bounding box center [355, 332] width 57 height 10
click at [494, 120] on button "Apply" at bounding box center [491, 122] width 29 height 19
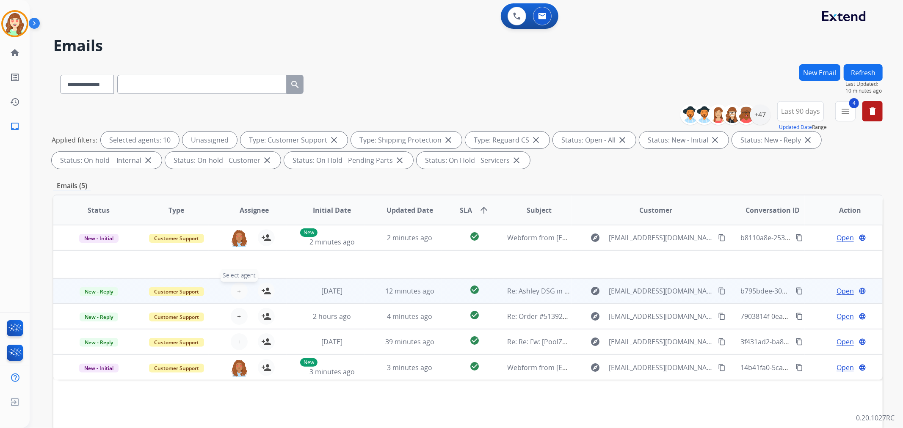
click at [237, 289] on span "+" at bounding box center [239, 291] width 4 height 10
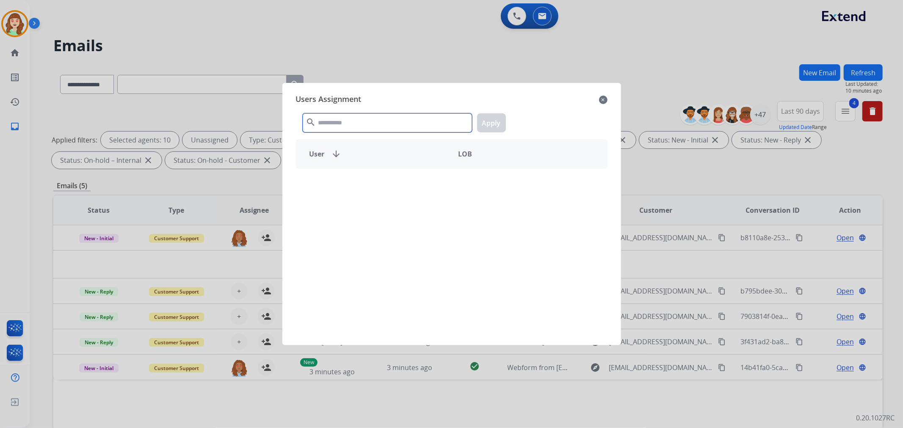
click at [358, 125] on input "text" at bounding box center [387, 122] width 169 height 19
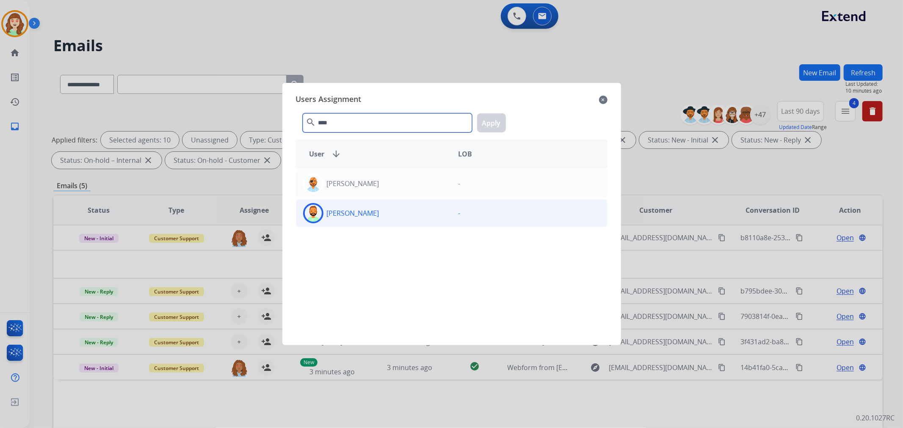
type input "****"
click at [368, 217] on div "[PERSON_NAME]" at bounding box center [373, 213] width 155 height 20
click at [490, 124] on button "Apply" at bounding box center [491, 122] width 29 height 19
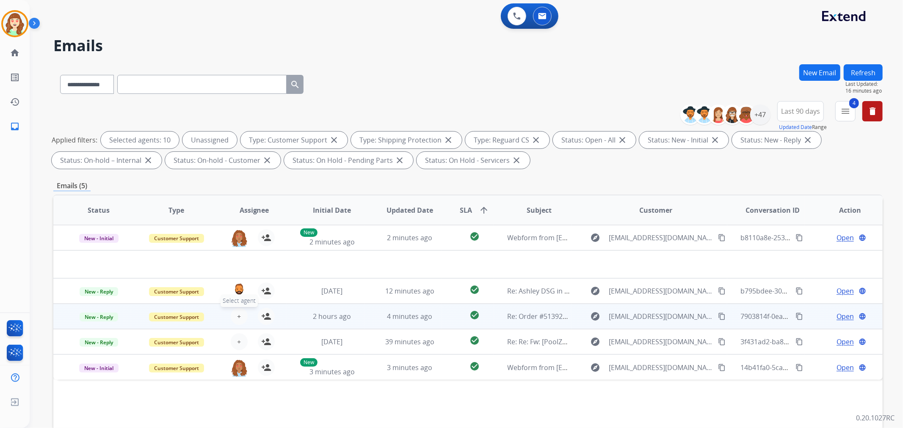
click at [234, 311] on button "+ Select agent" at bounding box center [239, 316] width 17 height 17
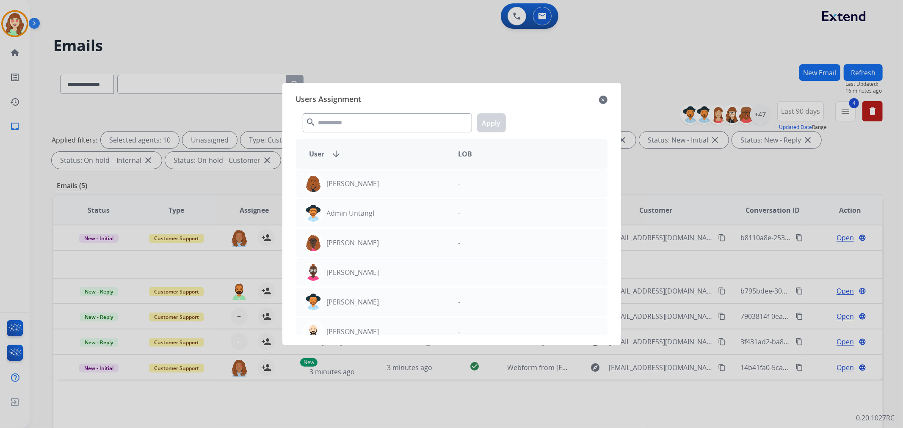
click at [356, 132] on div "search Apply" at bounding box center [452, 121] width 312 height 29
click at [355, 124] on input "text" at bounding box center [387, 122] width 169 height 19
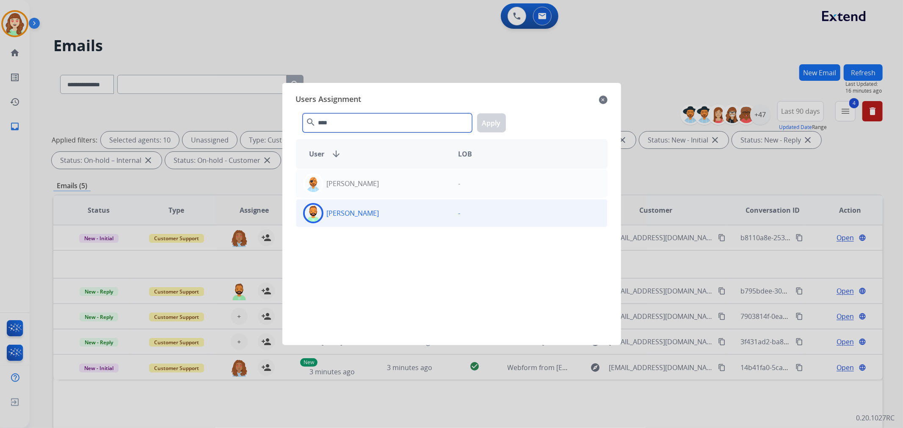
type input "****"
click at [408, 216] on div "[PERSON_NAME]" at bounding box center [373, 213] width 155 height 20
click at [494, 121] on button "Apply" at bounding box center [491, 122] width 29 height 19
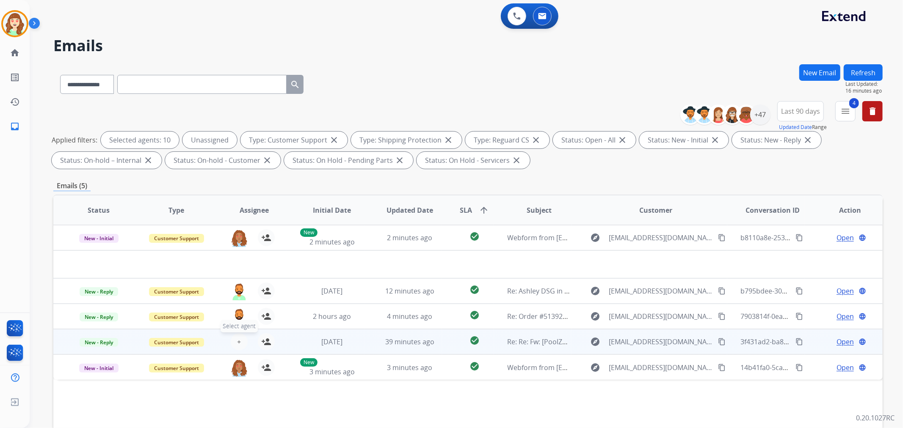
drag, startPoint x: 237, startPoint y: 344, endPoint x: 232, endPoint y: 344, distance: 5.5
click at [232, 344] on button "+ Select agent" at bounding box center [239, 342] width 17 height 17
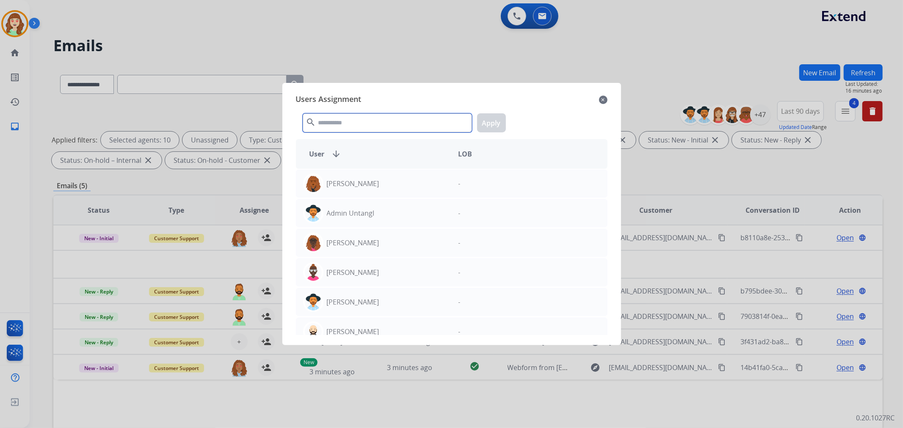
click at [361, 117] on input "text" at bounding box center [387, 122] width 169 height 19
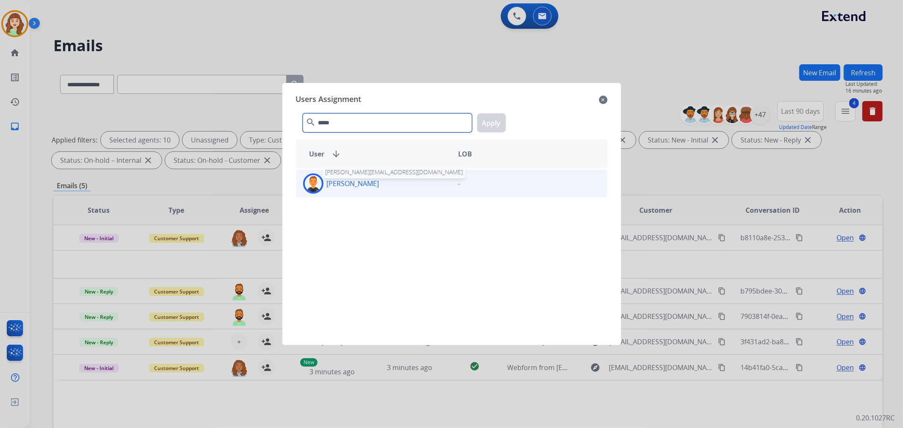
type input "*****"
drag, startPoint x: 361, startPoint y: 187, endPoint x: 432, endPoint y: 171, distance: 72.4
click at [361, 187] on p "[PERSON_NAME]" at bounding box center [353, 184] width 52 height 10
click at [488, 121] on button "Apply" at bounding box center [491, 122] width 29 height 19
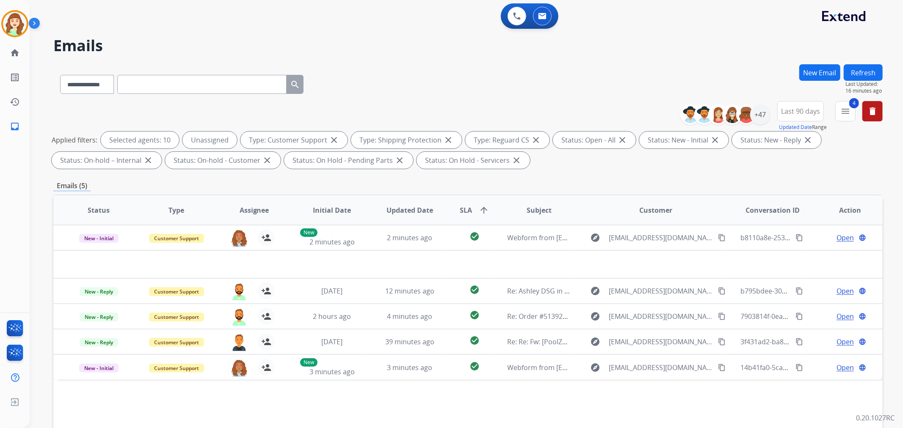
scroll to position [94, 0]
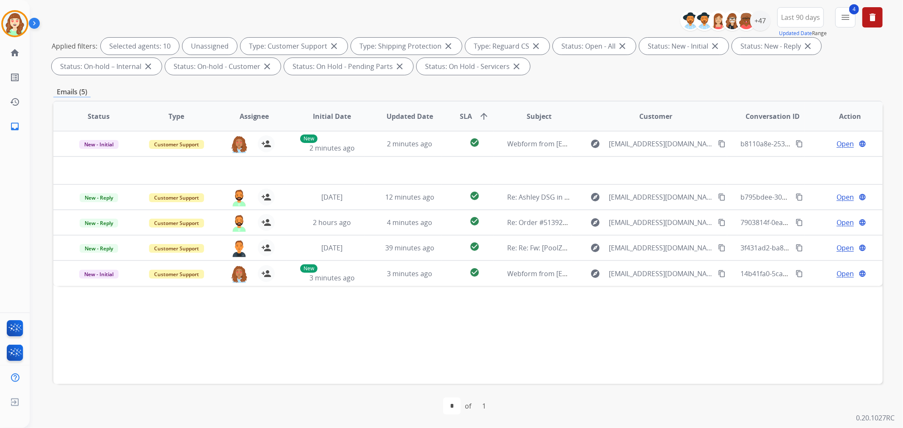
drag, startPoint x: 486, startPoint y: 343, endPoint x: 538, endPoint y: 307, distance: 63.4
click at [486, 341] on div "Status Type Assignee Initial Date Updated Date SLA arrow_upward Subject Custome…" at bounding box center [467, 243] width 829 height 284
click at [761, 24] on div "+47" at bounding box center [760, 21] width 20 height 20
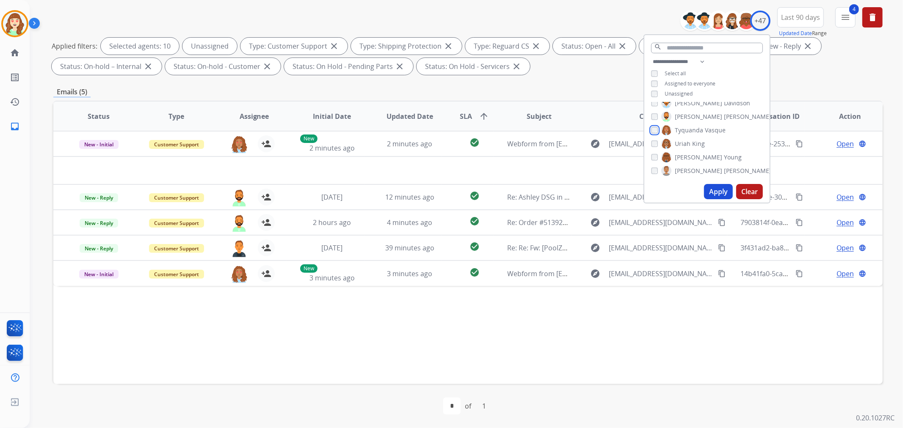
click at [649, 119] on div "Alexis Martinez Amanda Baez Amerie Bonet Ann_Marie Lopez Artheria Robinson Ashl…" at bounding box center [706, 141] width 125 height 78
click at [713, 188] on button "Apply" at bounding box center [718, 191] width 29 height 15
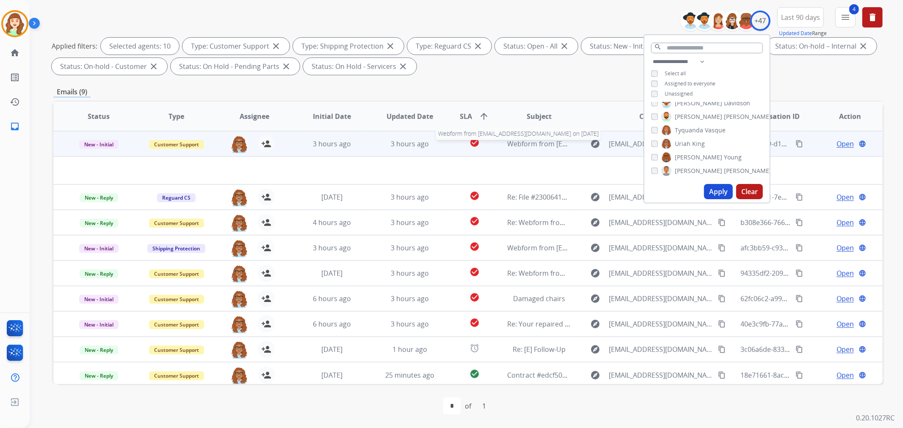
scroll to position [3, 0]
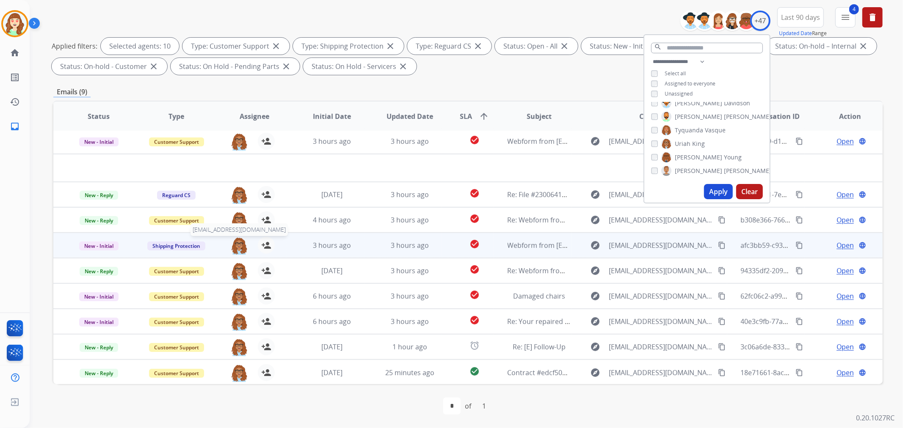
click at [235, 244] on img at bounding box center [239, 246] width 17 height 18
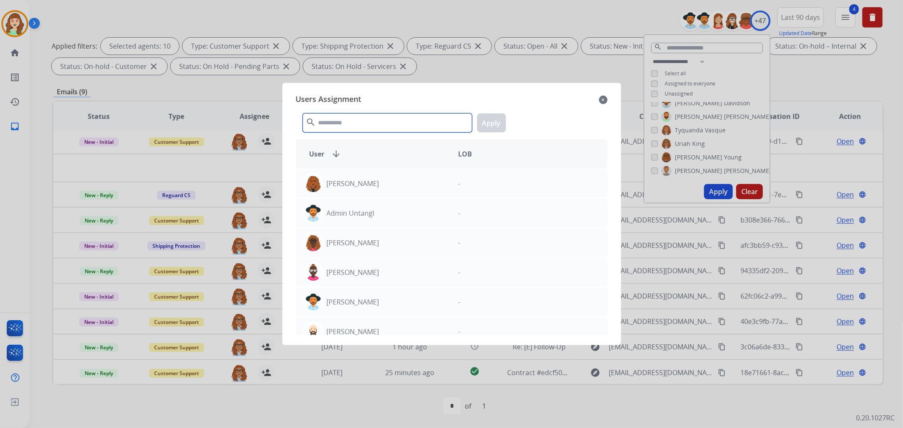
click at [367, 125] on input "text" at bounding box center [387, 122] width 169 height 19
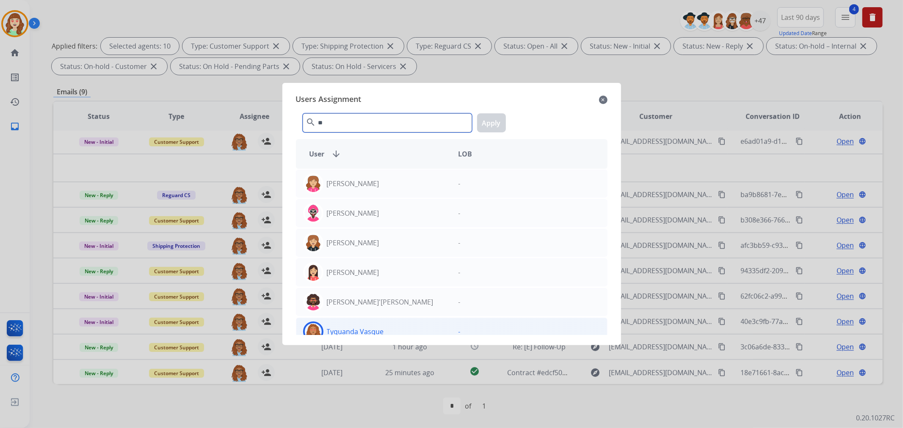
type input "**"
drag, startPoint x: 384, startPoint y: 331, endPoint x: 392, endPoint y: 325, distance: 10.7
click at [384, 331] on div "Tyquanda Vasque" at bounding box center [373, 332] width 155 height 20
click at [486, 124] on button "Apply" at bounding box center [491, 122] width 29 height 19
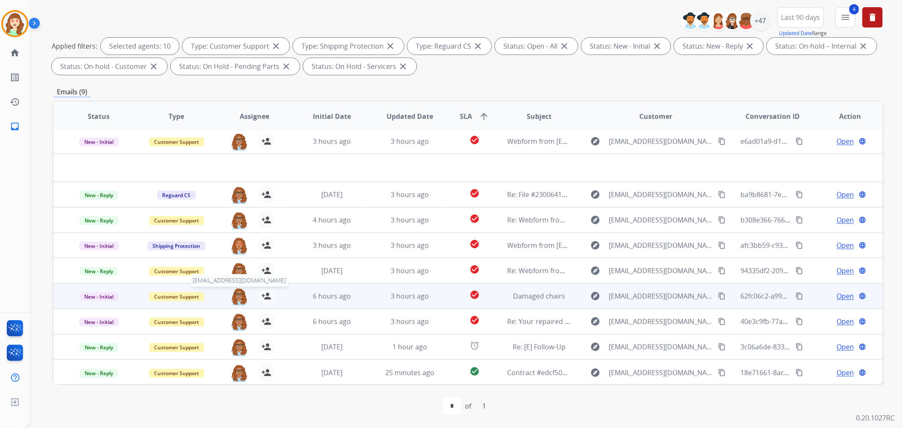
click at [235, 295] on img at bounding box center [239, 297] width 17 height 18
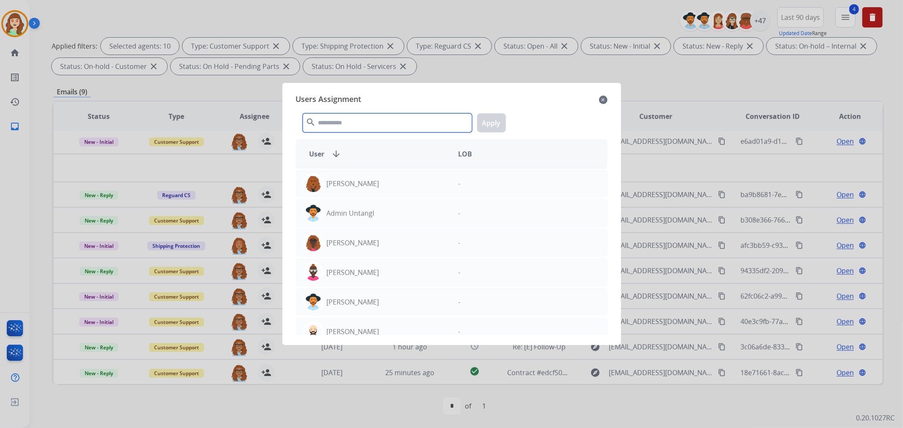
click at [365, 125] on input "text" at bounding box center [387, 122] width 169 height 19
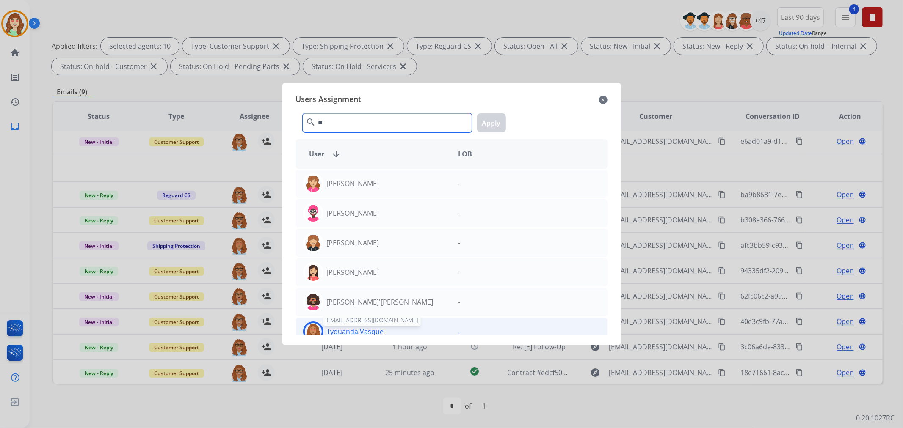
type input "**"
drag, startPoint x: 379, startPoint y: 333, endPoint x: 383, endPoint y: 331, distance: 4.6
click at [378, 333] on p "Tyquanda Vasque" at bounding box center [355, 332] width 57 height 10
click at [486, 115] on button "Apply" at bounding box center [491, 122] width 29 height 19
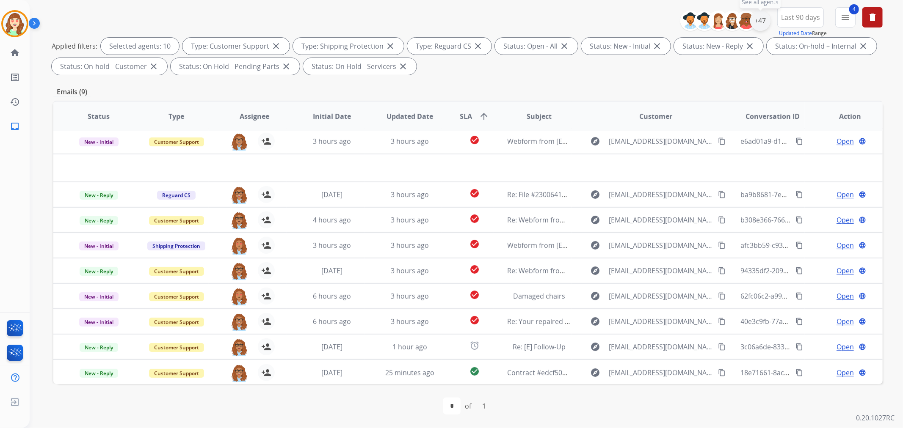
click at [764, 23] on div "+47" at bounding box center [760, 21] width 20 height 20
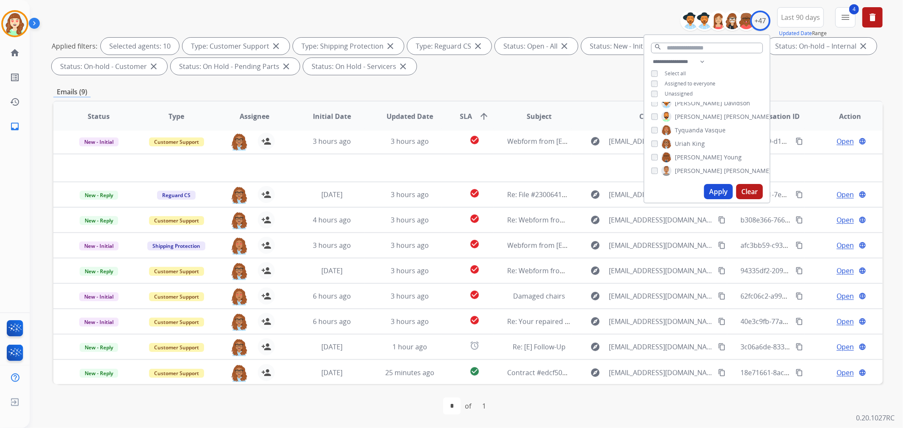
click at [723, 191] on button "Apply" at bounding box center [718, 191] width 29 height 15
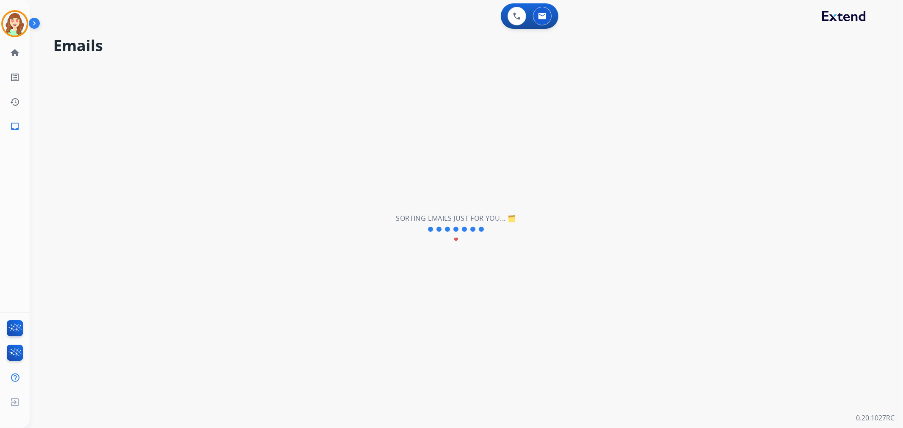
scroll to position [0, 0]
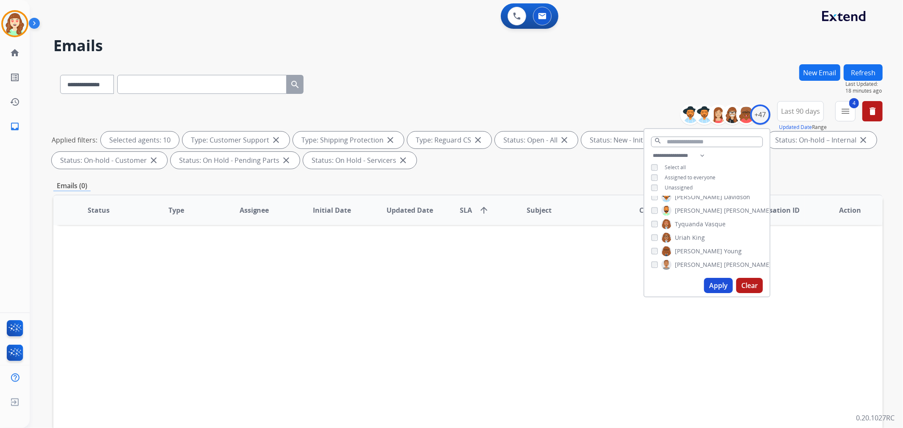
click at [720, 285] on button "Apply" at bounding box center [718, 285] width 29 height 15
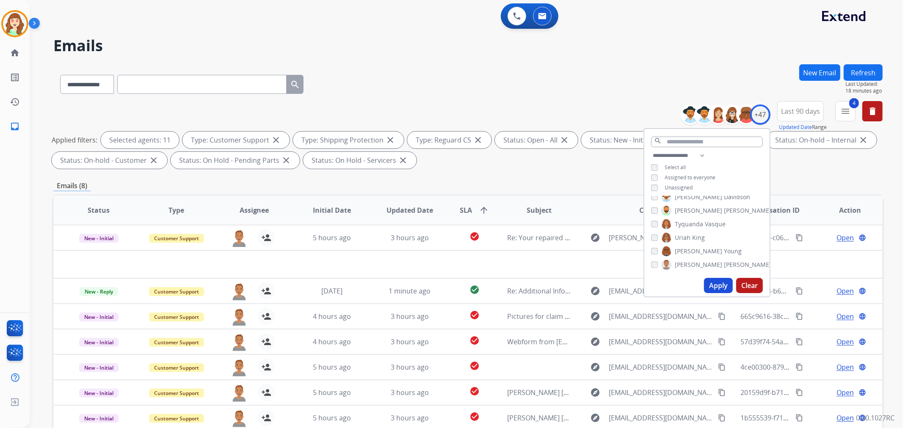
scroll to position [94, 0]
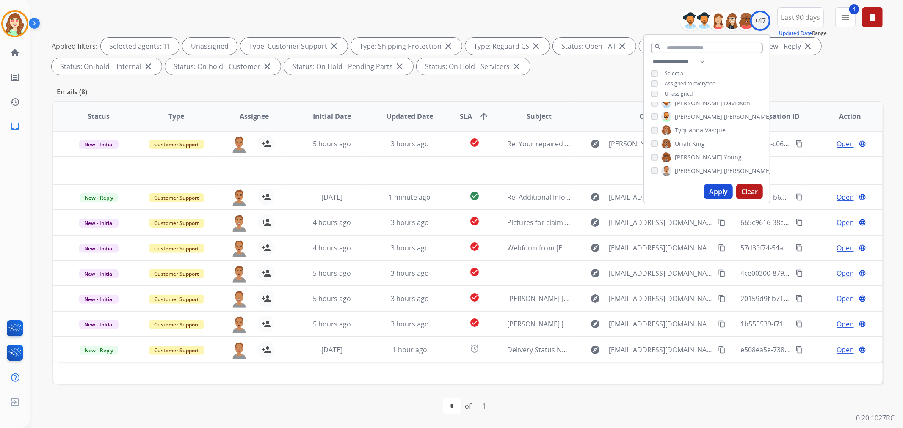
click at [716, 195] on button "Apply" at bounding box center [718, 191] width 29 height 15
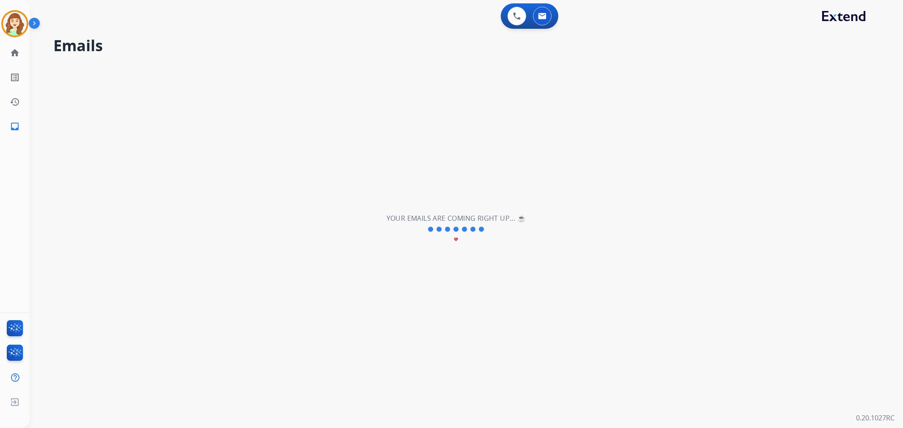
scroll to position [0, 0]
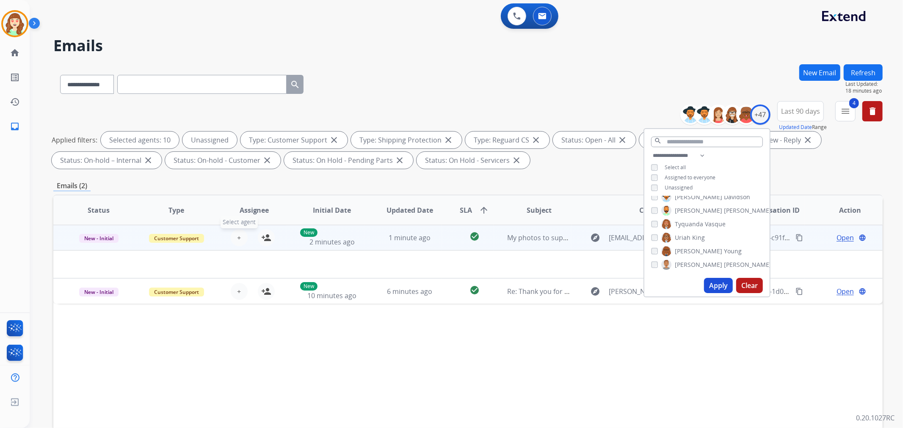
click at [239, 235] on span "+" at bounding box center [239, 238] width 4 height 10
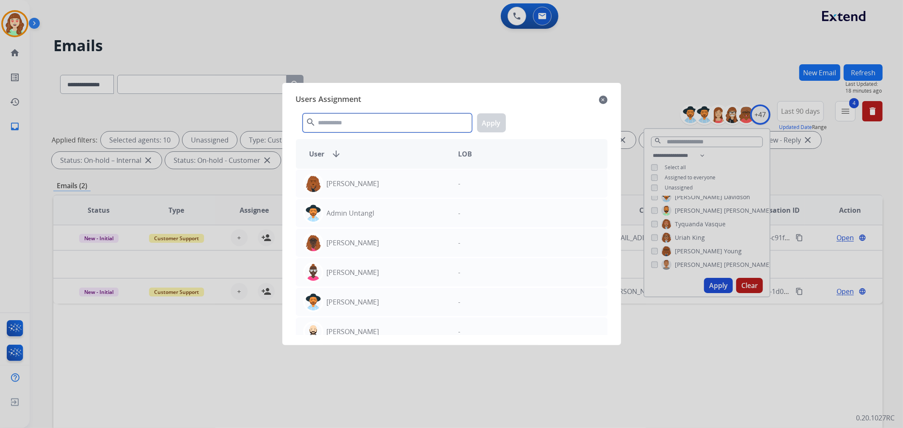
click at [340, 125] on input "text" at bounding box center [387, 122] width 169 height 19
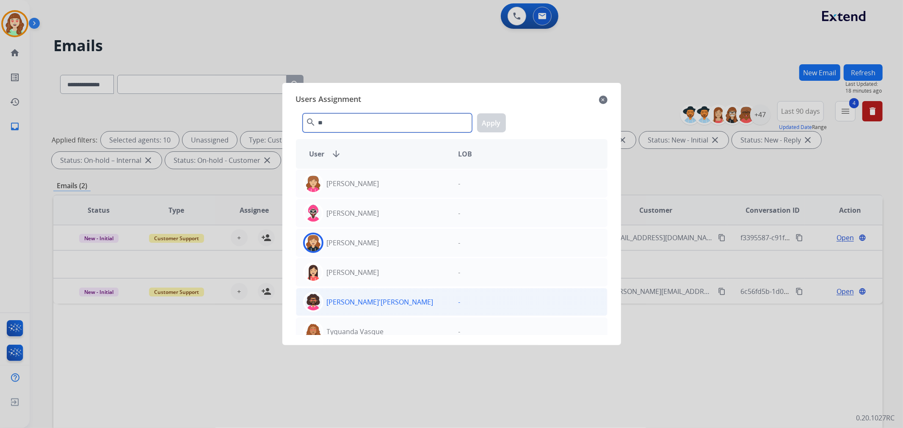
scroll to position [11, 0]
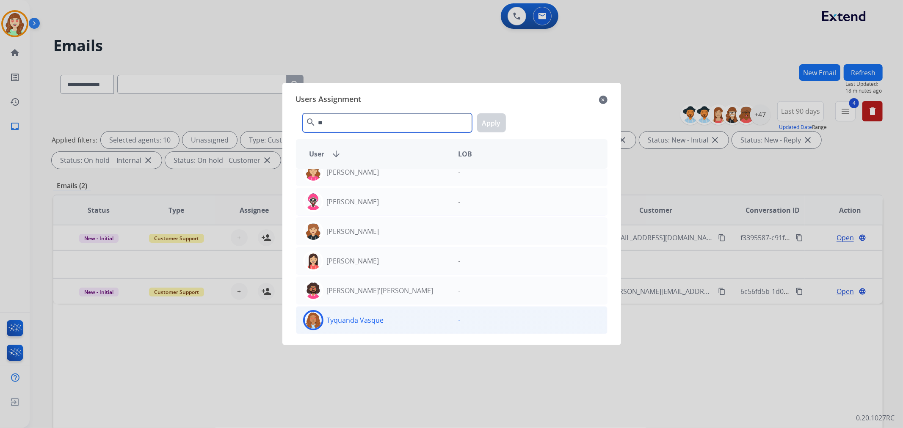
type input "**"
click at [385, 320] on div "Tyquanda Vasque" at bounding box center [373, 320] width 155 height 20
click at [489, 124] on button "Apply" at bounding box center [491, 122] width 29 height 19
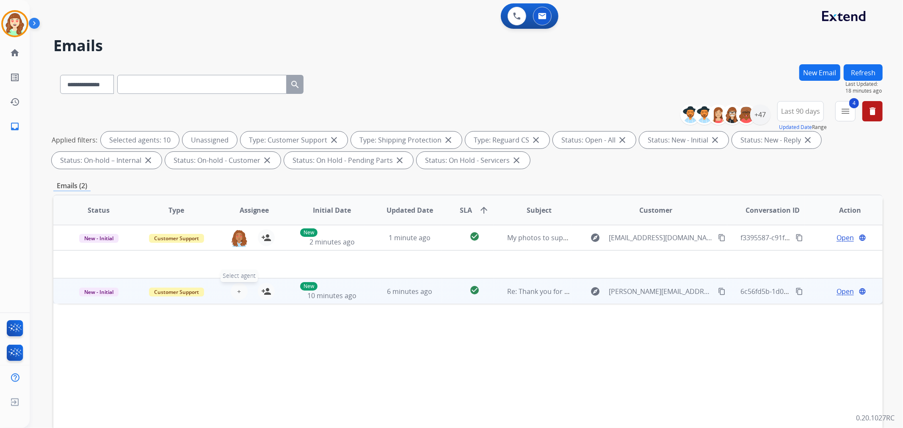
click at [233, 290] on button "+ Select agent" at bounding box center [239, 291] width 17 height 17
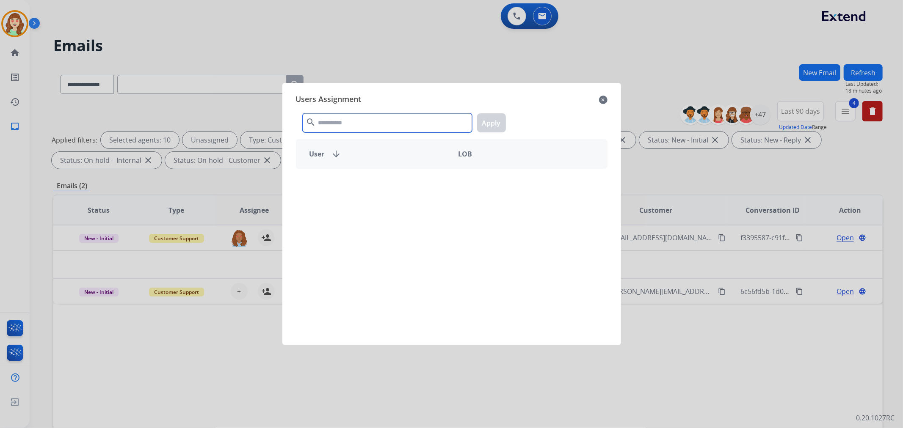
click at [369, 128] on input "text" at bounding box center [387, 122] width 169 height 19
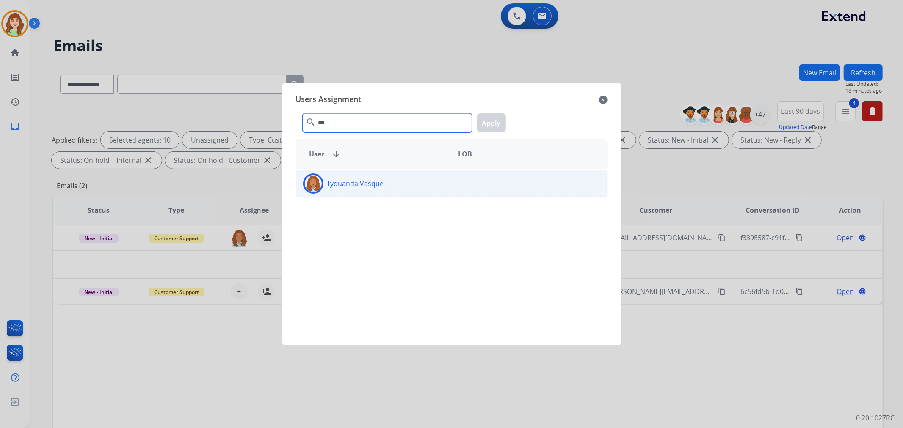
type input "***"
drag, startPoint x: 398, startPoint y: 187, endPoint x: 512, endPoint y: 121, distance: 131.8
click at [398, 186] on div "Tyquanda Vasque" at bounding box center [373, 184] width 155 height 20
drag, startPoint x: 480, startPoint y: 123, endPoint x: 492, endPoint y: 119, distance: 13.3
click at [484, 123] on button "Apply" at bounding box center [491, 122] width 29 height 19
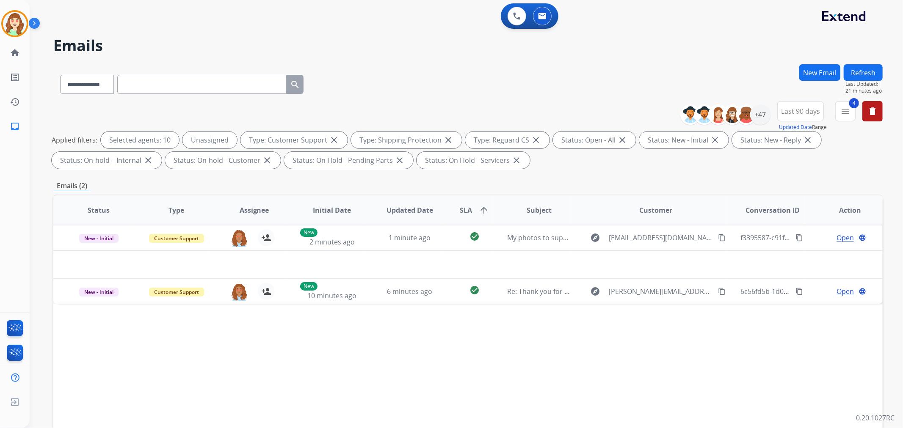
click at [454, 67] on div "**********" at bounding box center [467, 82] width 829 height 37
click at [754, 113] on div at bounding box center [746, 115] width 20 height 20
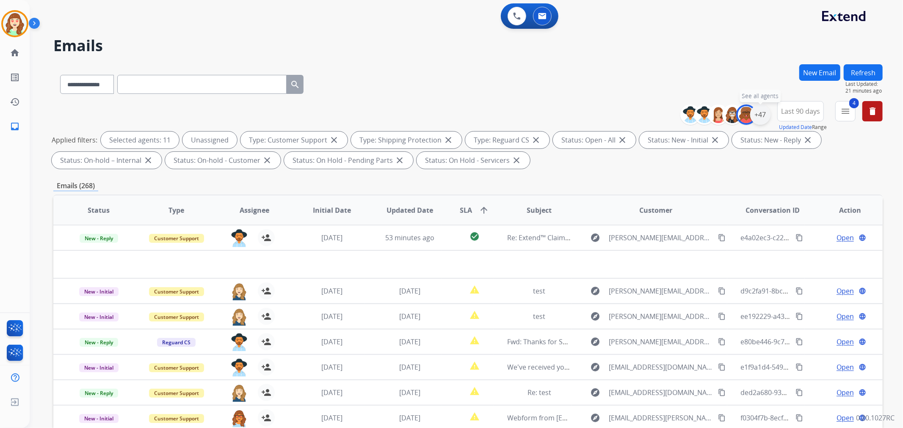
click at [757, 113] on div "+47" at bounding box center [760, 115] width 20 height 20
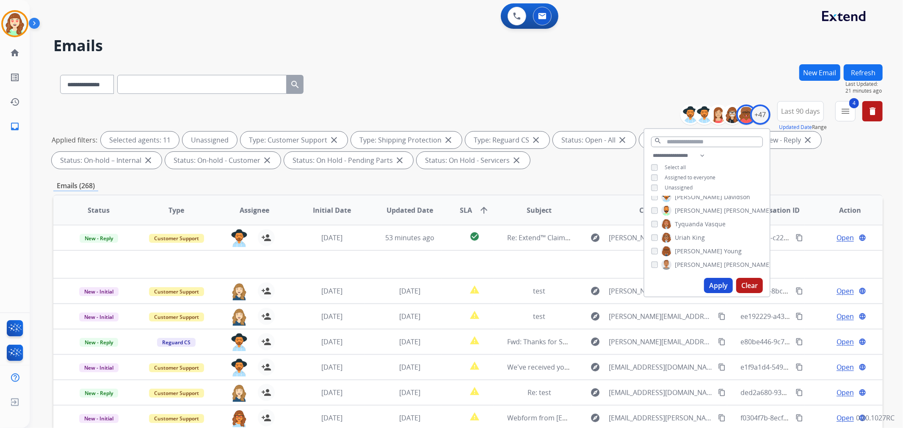
click at [725, 288] on button "Apply" at bounding box center [718, 285] width 29 height 15
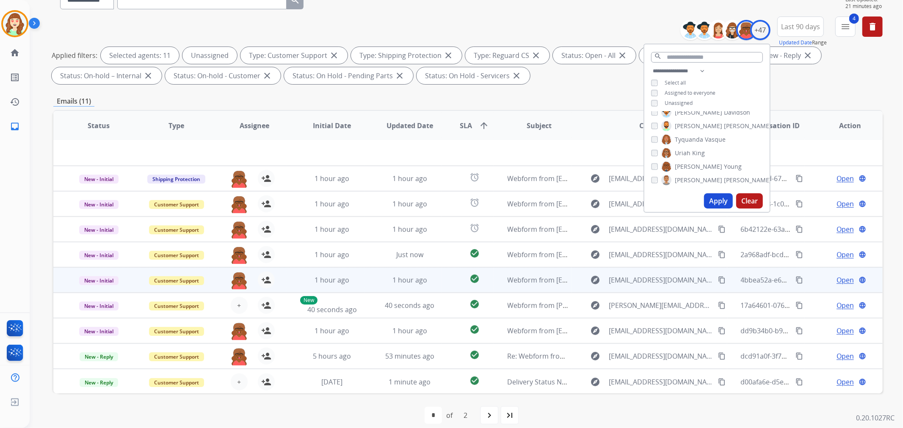
scroll to position [94, 0]
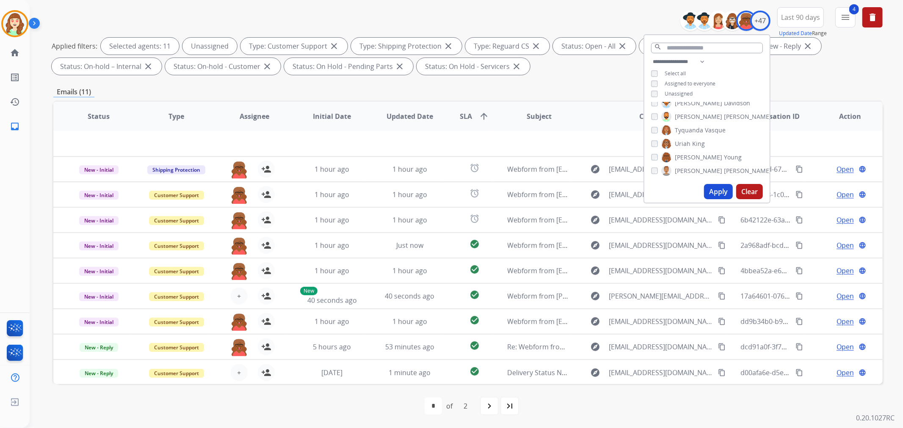
click at [738, 188] on button "Clear" at bounding box center [749, 191] width 27 height 15
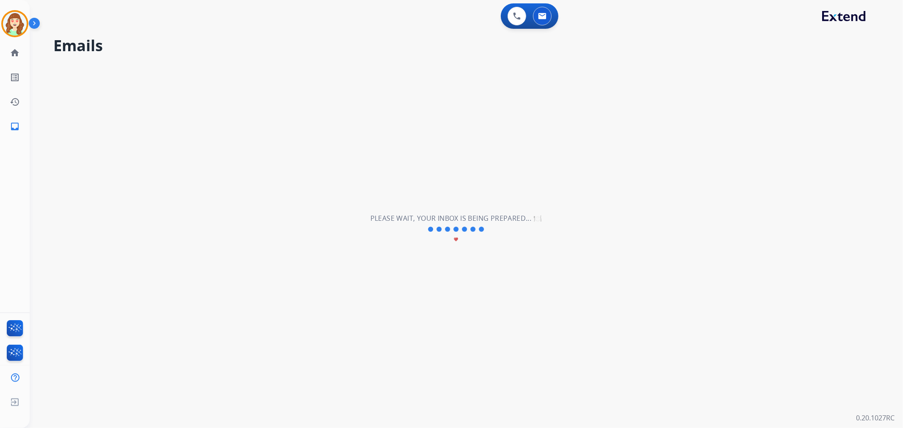
scroll to position [0, 0]
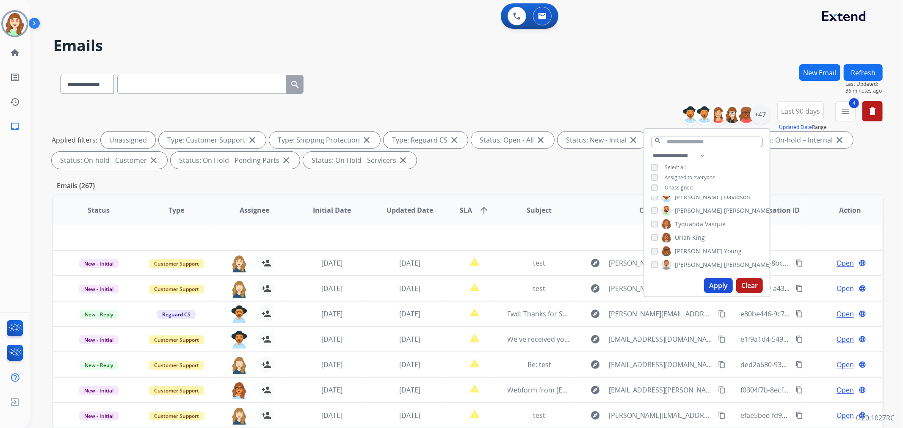
click at [720, 287] on button "Apply" at bounding box center [718, 285] width 29 height 15
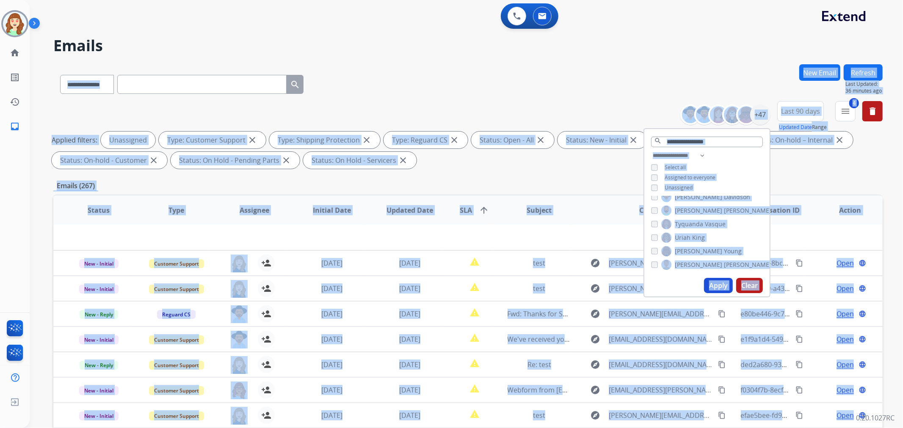
click at [720, 287] on div "**********" at bounding box center [456, 244] width 853 height 428
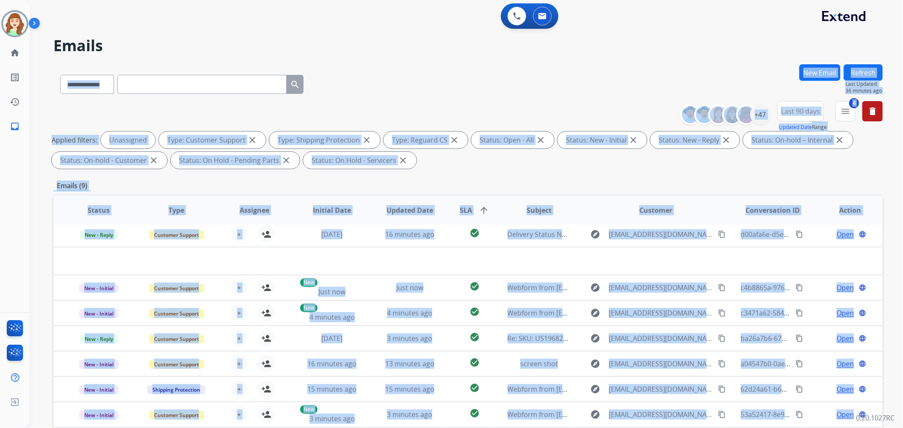
scroll to position [3, 0]
click at [460, 93] on div "**********" at bounding box center [467, 82] width 829 height 37
click at [416, 95] on div "**********" at bounding box center [467, 82] width 829 height 37
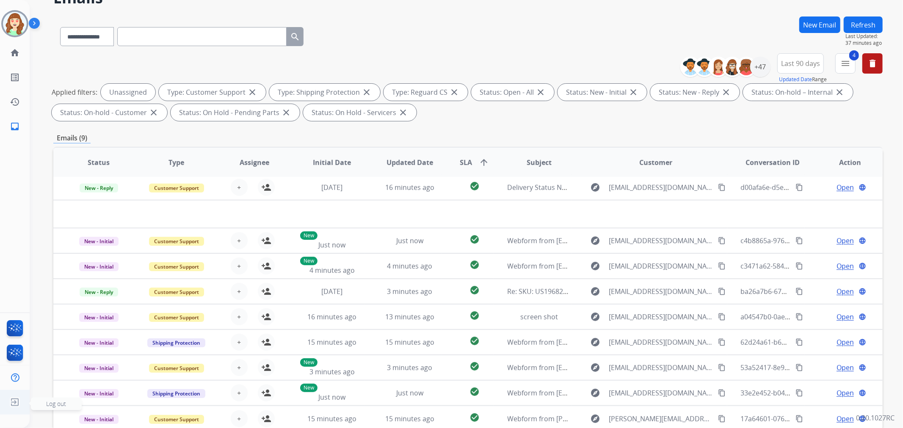
scroll to position [94, 0]
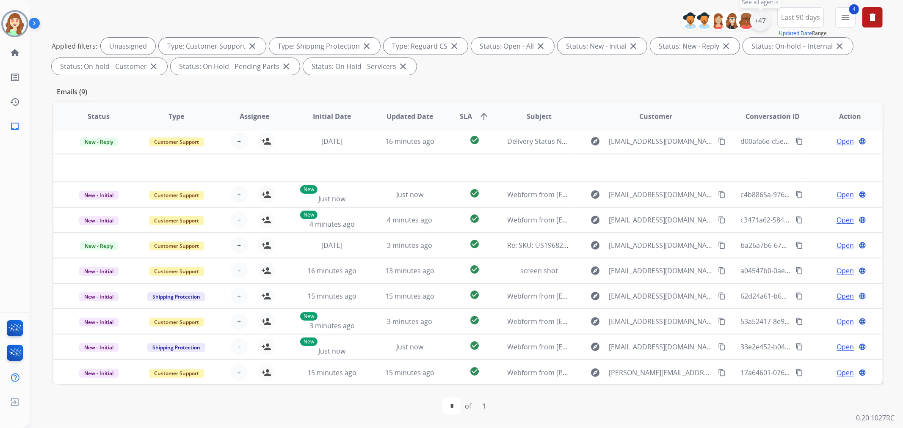
click at [758, 22] on div "+47" at bounding box center [760, 21] width 20 height 20
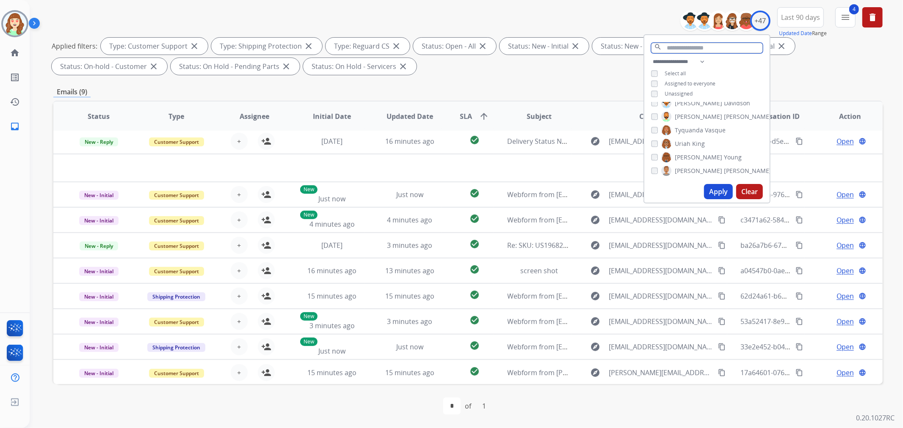
click at [684, 47] on input "text" at bounding box center [707, 48] width 112 height 11
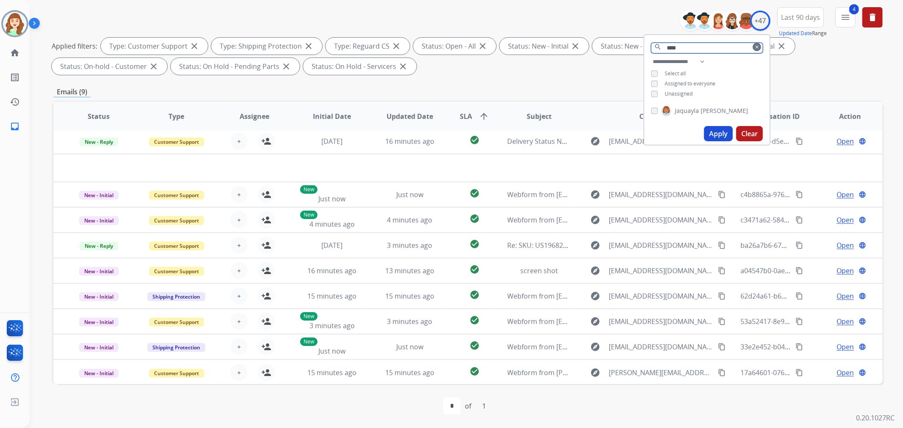
type input "****"
click at [721, 133] on button "Apply" at bounding box center [718, 133] width 29 height 15
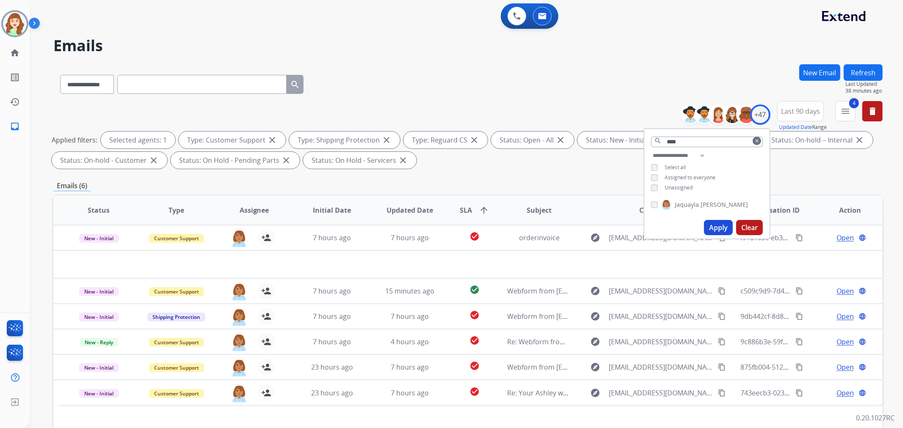
click at [368, 63] on div "**********" at bounding box center [456, 244] width 853 height 428
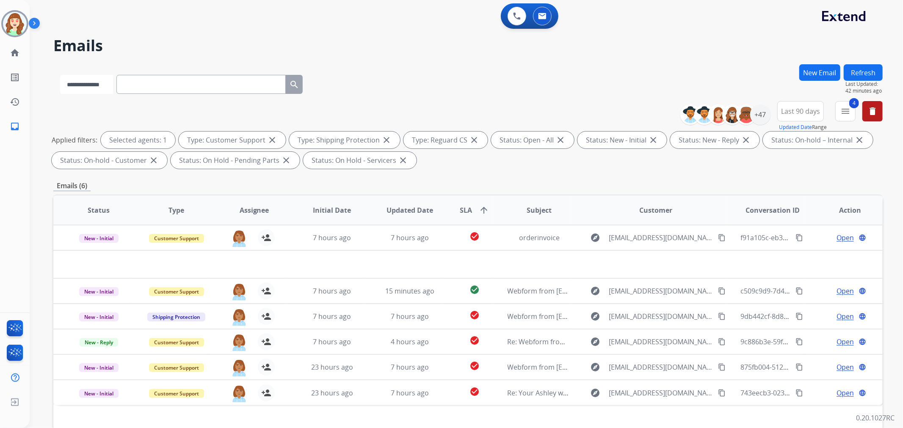
click at [101, 84] on select "**********" at bounding box center [86, 84] width 53 height 19
select select "**********"
click at [60, 75] on select "**********" at bounding box center [86, 84] width 53 height 19
paste input "**********"
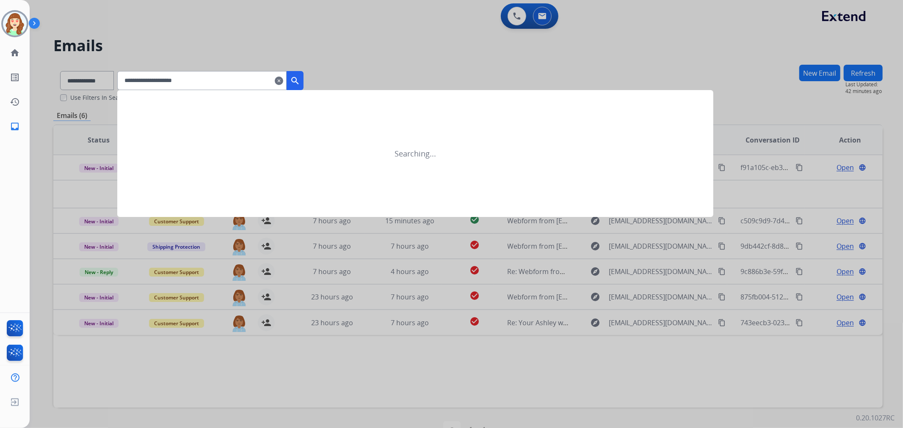
type input "**********"
click at [300, 77] on mat-icon "search" at bounding box center [295, 81] width 10 height 10
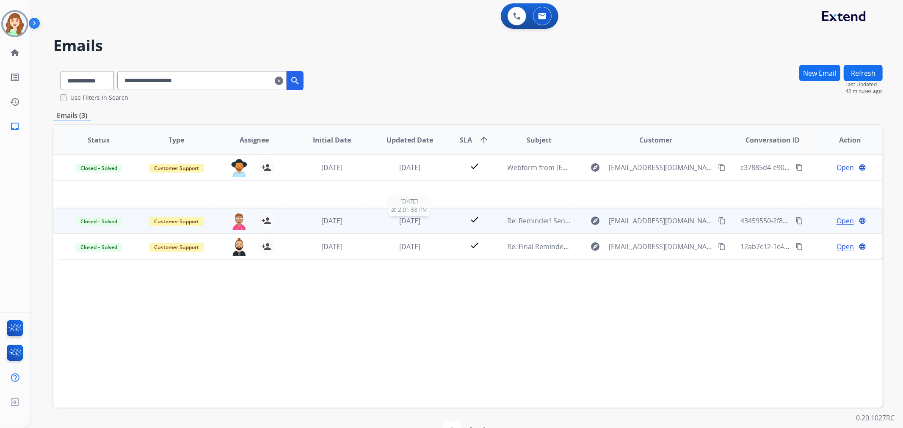
click at [420, 221] on span "[DATE]" at bounding box center [409, 220] width 21 height 9
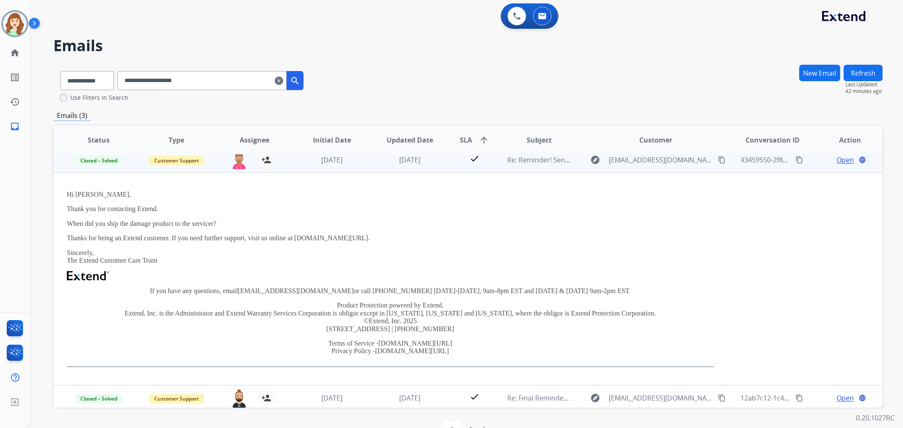
scroll to position [35, 0]
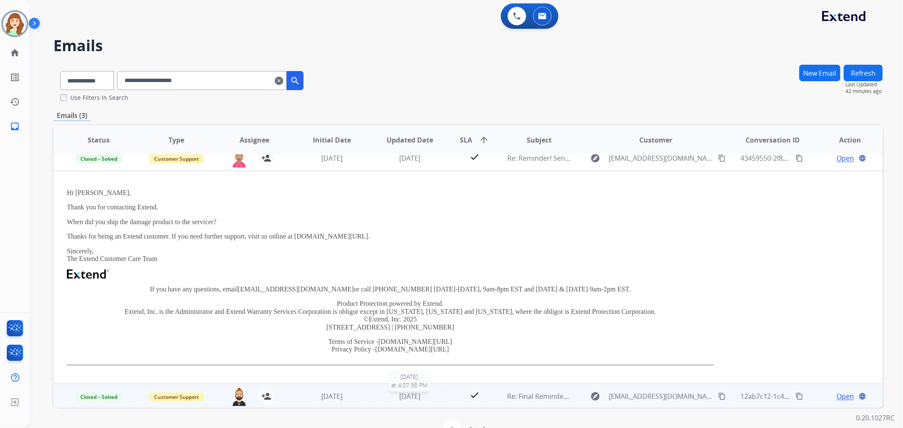
click at [413, 394] on span "[DATE]" at bounding box center [409, 396] width 21 height 9
